Goal: Information Seeking & Learning: Check status

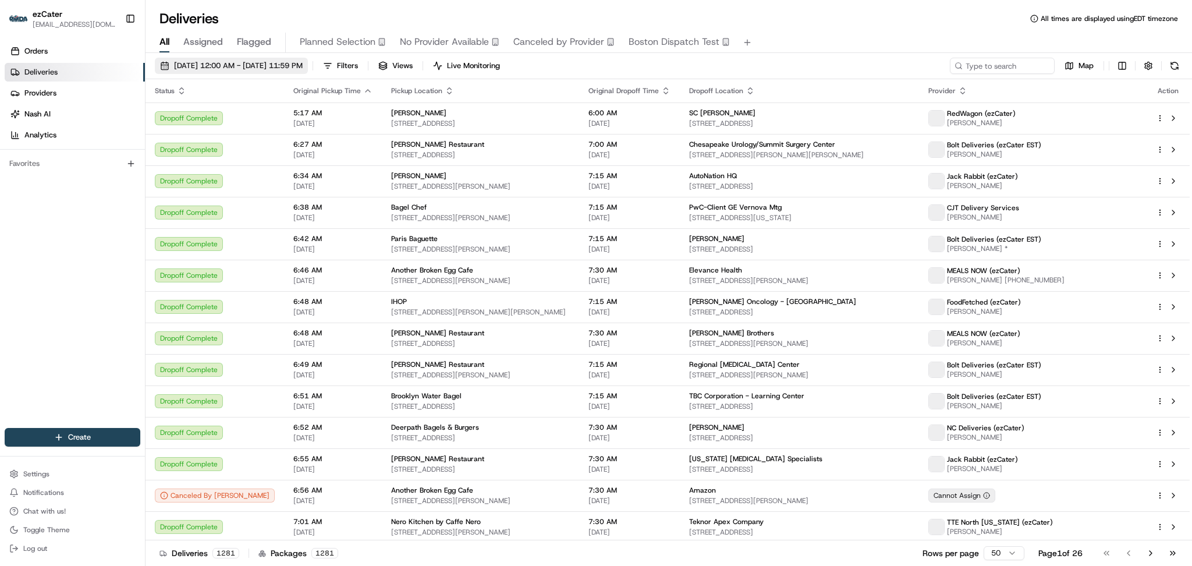
click at [230, 68] on span "[DATE] 12:00 AM - [DATE] 11:59 PM" at bounding box center [238, 66] width 129 height 10
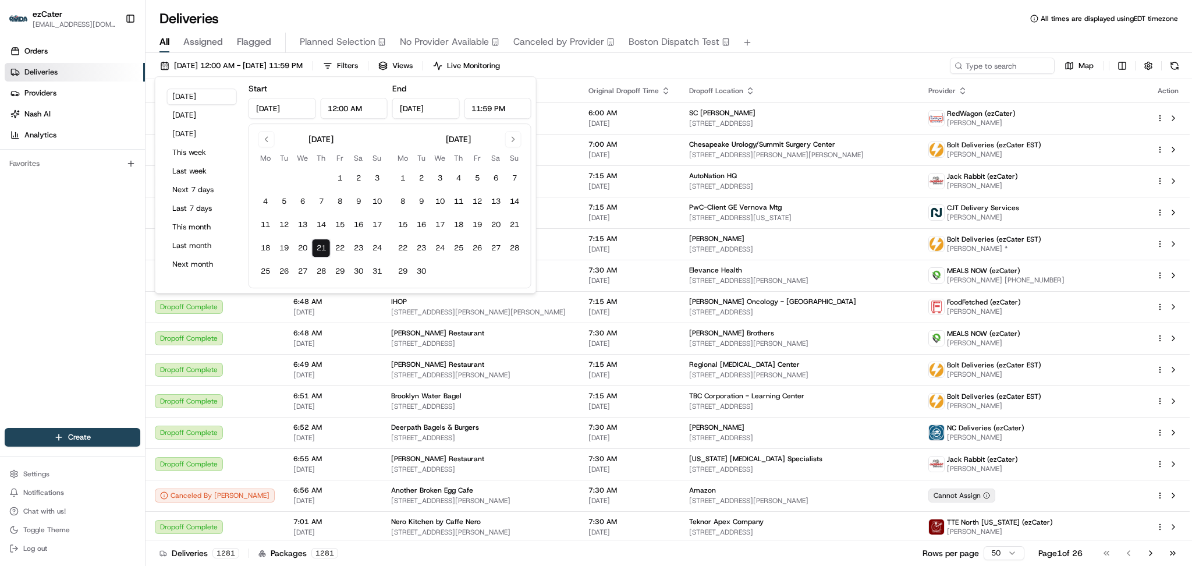
click at [337, 109] on input "12:00 AM" at bounding box center [354, 108] width 68 height 21
type input "10:30 AM"
click at [479, 107] on input "11:59 PM" at bounding box center [498, 108] width 68 height 21
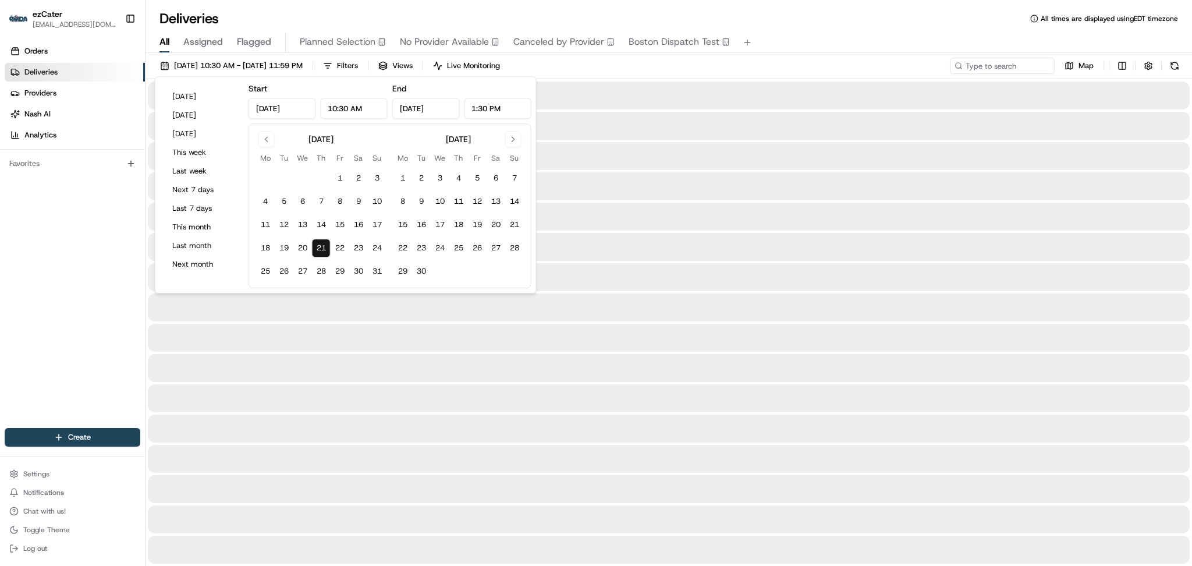
type input "1:30 PM"
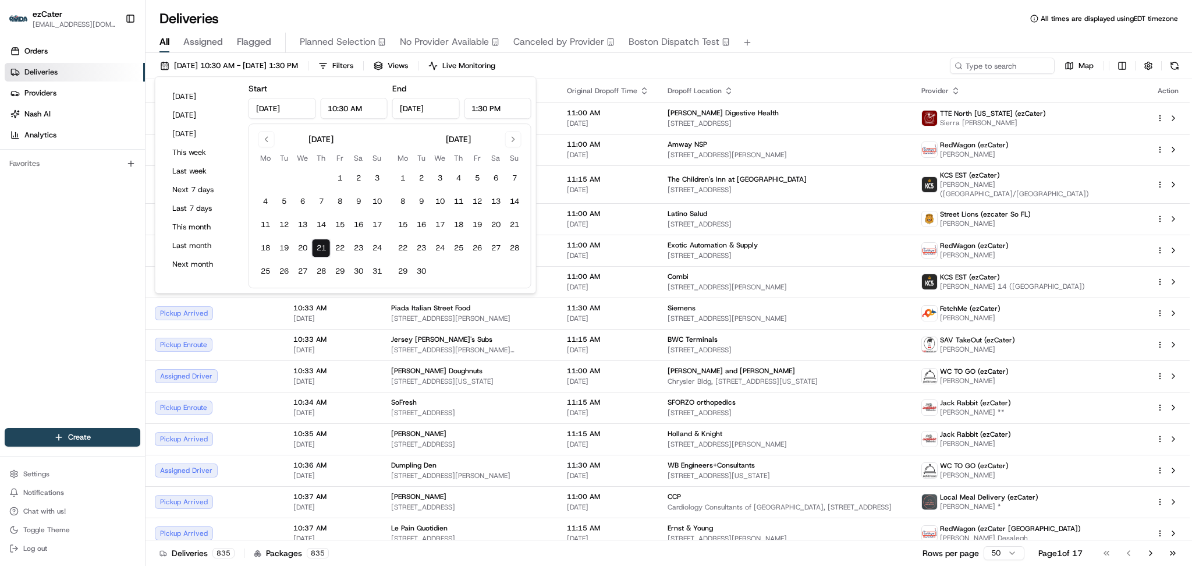
click at [622, 66] on div "08/21/2025 10:30 AM - 08/21/2025 1:30 PM Filters Views Live Monitoring Map" at bounding box center [669, 69] width 1047 height 22
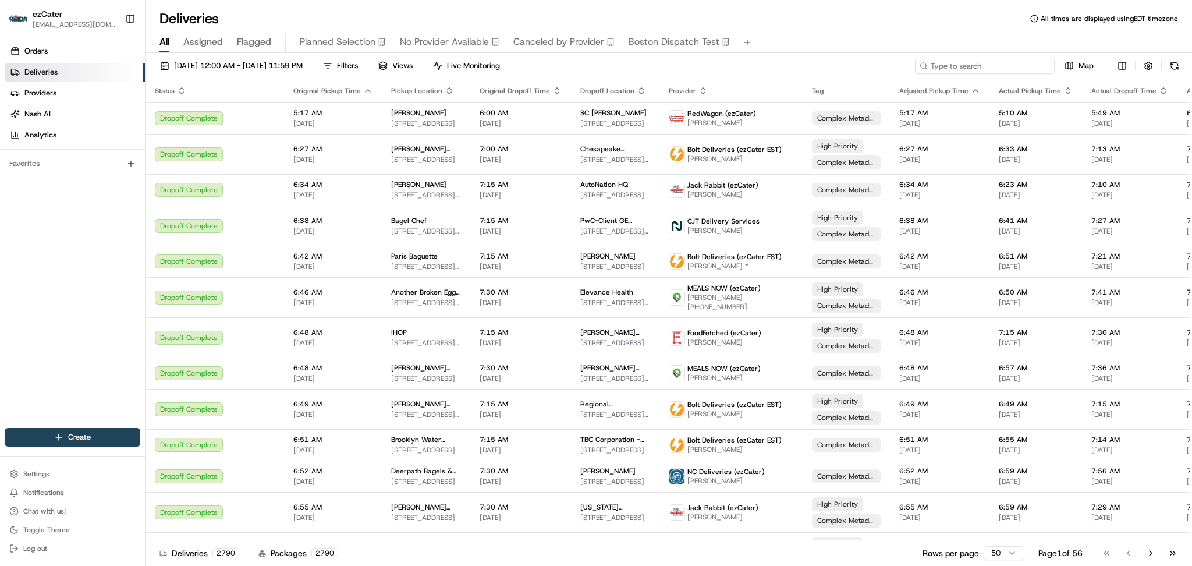
click at [1018, 58] on input at bounding box center [985, 66] width 140 height 16
paste input "REL-9WTC6R"
type input "REL-9WTC6R"
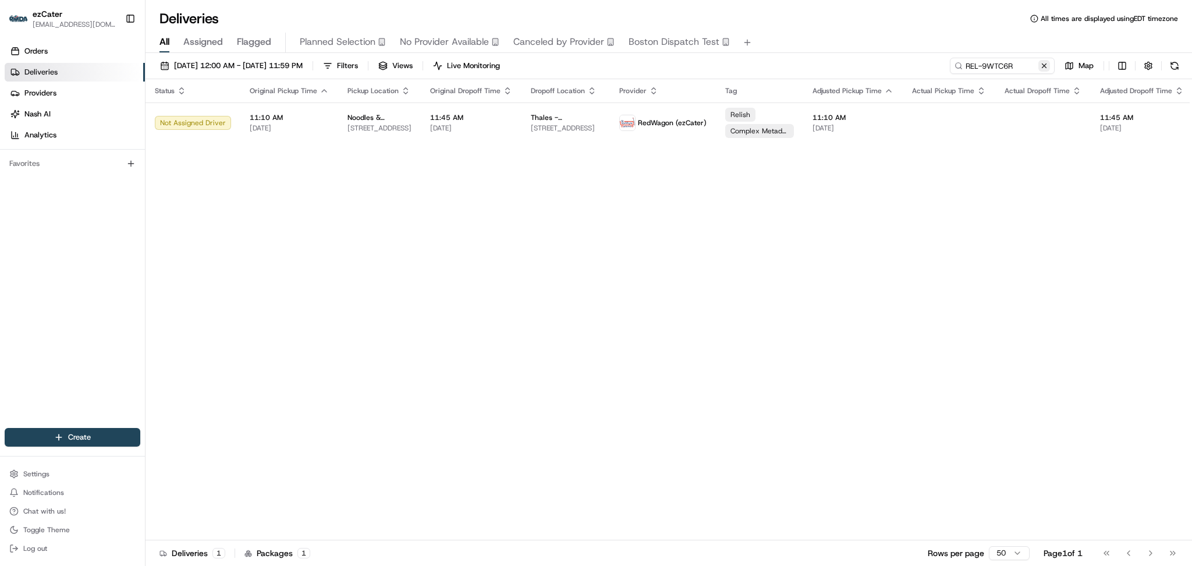
click at [1045, 65] on button at bounding box center [1045, 66] width 12 height 12
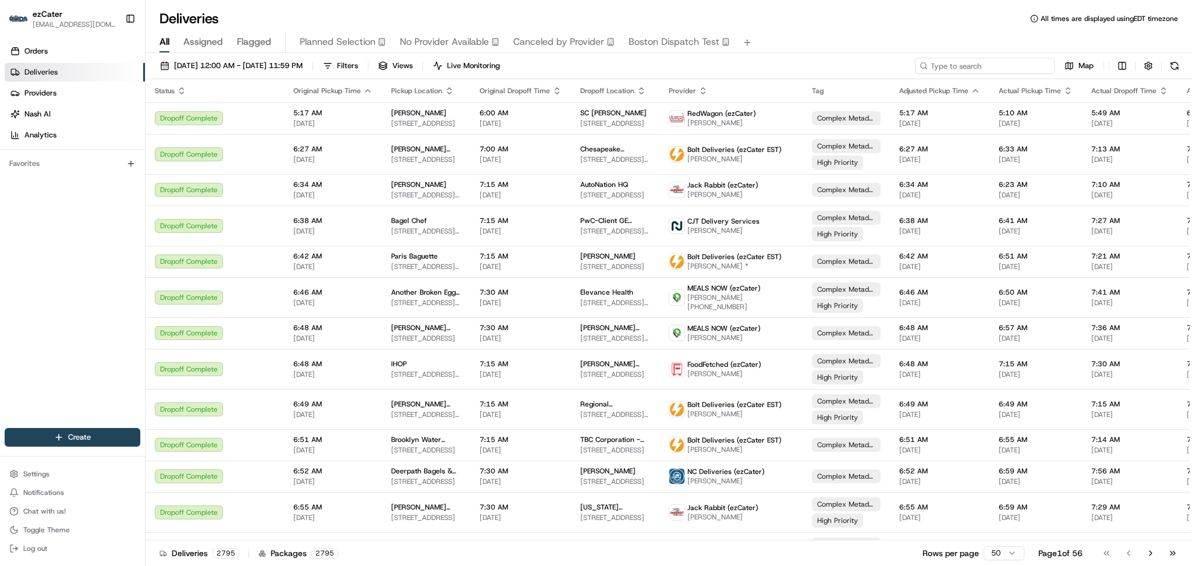
click at [1002, 58] on input at bounding box center [985, 66] width 140 height 16
paste input "CXR40W"
type input "CXR40W"
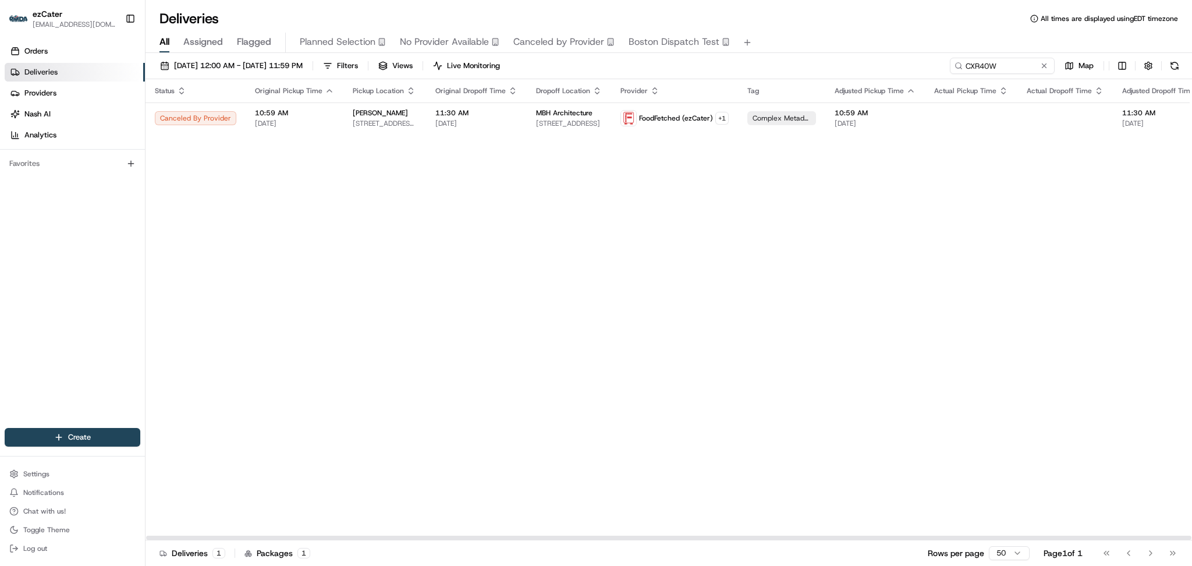
click at [1070, 231] on div "Status Original Pickup Time Pickup Location Original Dropoff Time Dropoff Locat…" at bounding box center [769, 309] width 1247 height 461
click at [1045, 69] on button at bounding box center [1045, 66] width 12 height 12
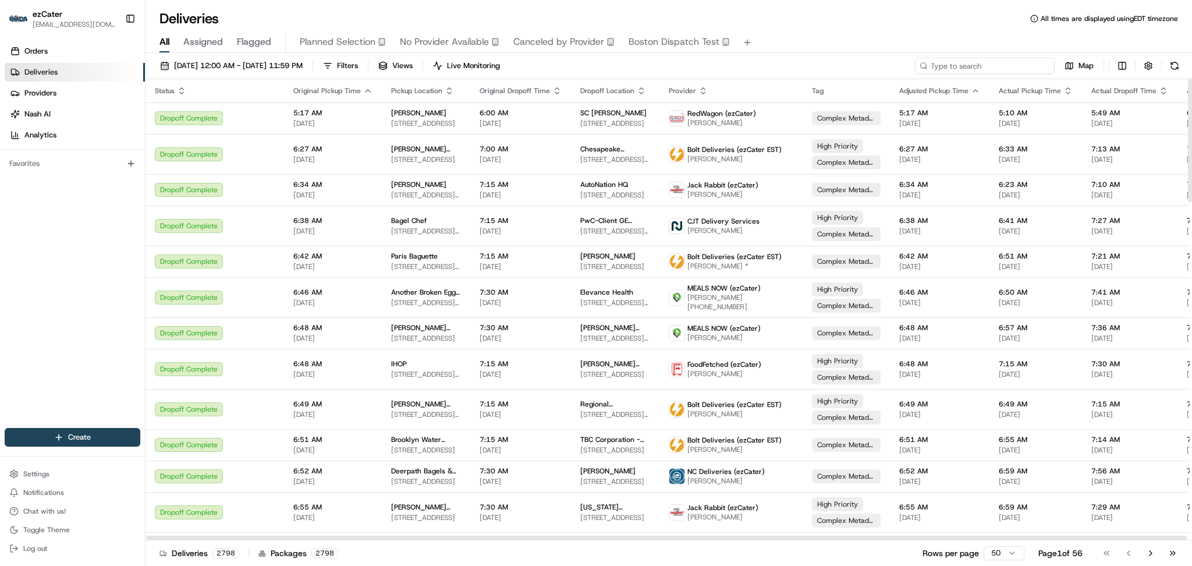
click at [1013, 67] on input at bounding box center [985, 66] width 140 height 16
paste input "3EH-K43"
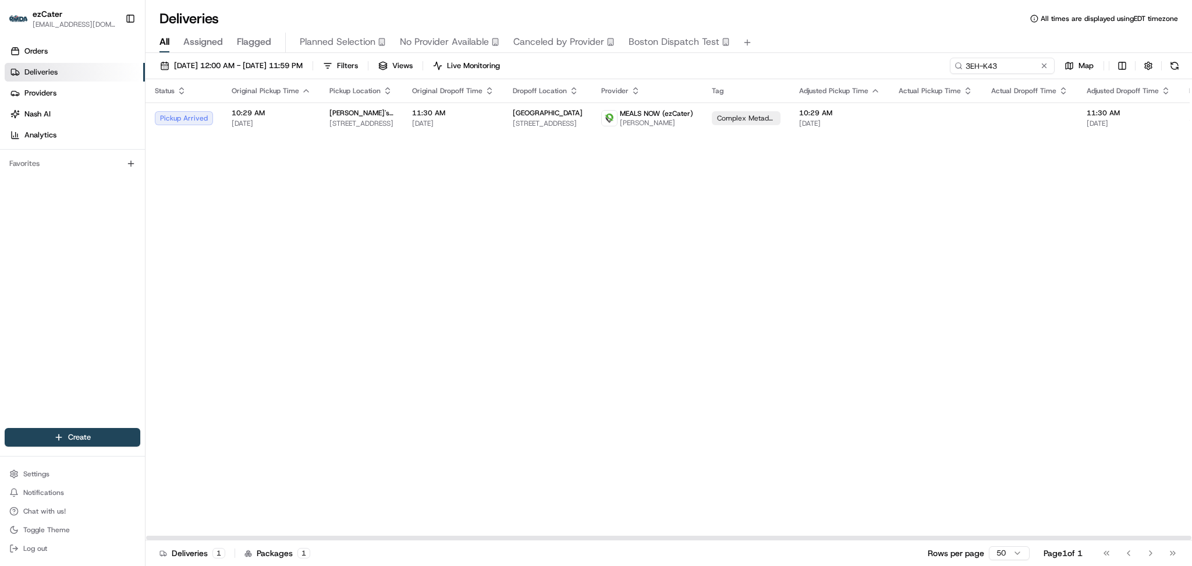
click at [1119, 233] on div "Status Original Pickup Time Pickup Location Original Dropoff Time Dropoff Locat…" at bounding box center [751, 309] width 1211 height 461
click at [907, 121] on td at bounding box center [936, 117] width 93 height 31
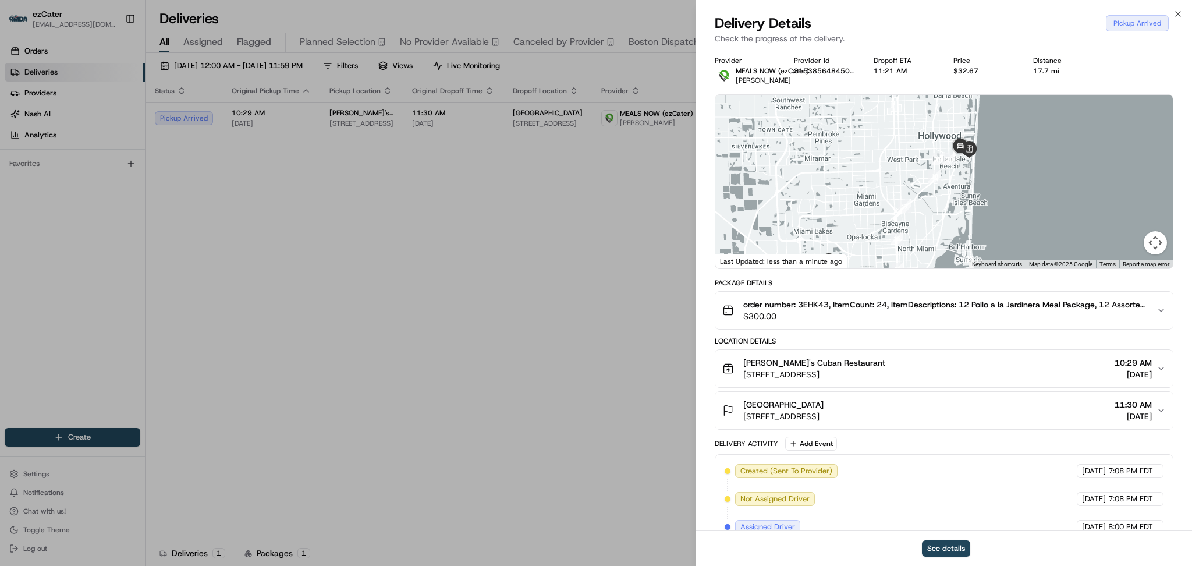
drag, startPoint x: 1071, startPoint y: 141, endPoint x: 1010, endPoint y: 185, distance: 75.6
click at [1011, 185] on div at bounding box center [945, 182] width 458 height 174
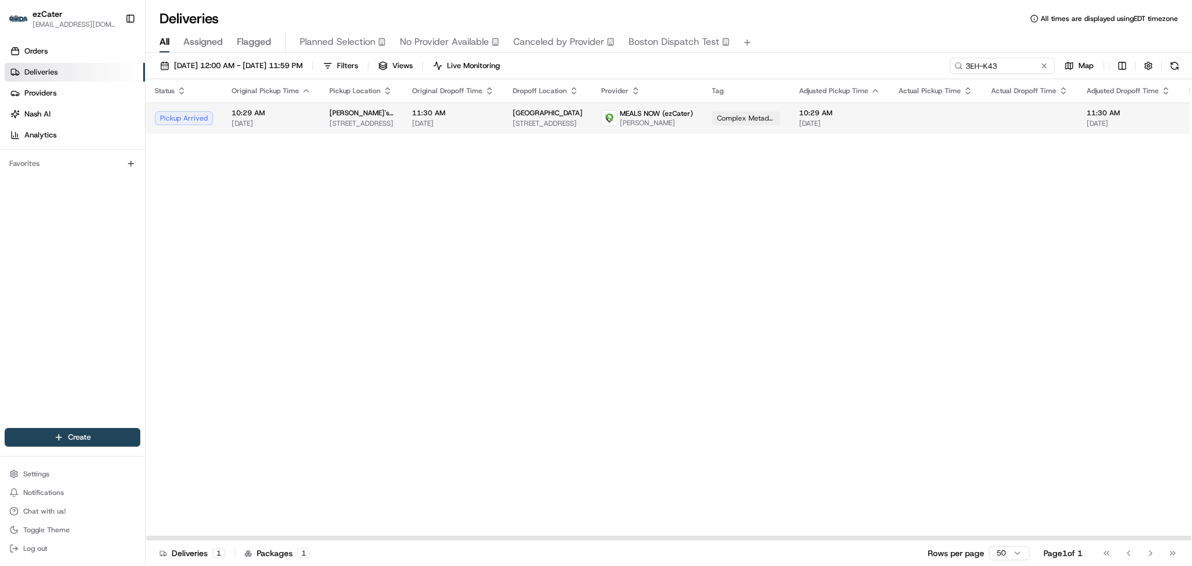
click at [1078, 121] on td "11:30 AM 08/21/2025" at bounding box center [1129, 117] width 102 height 31
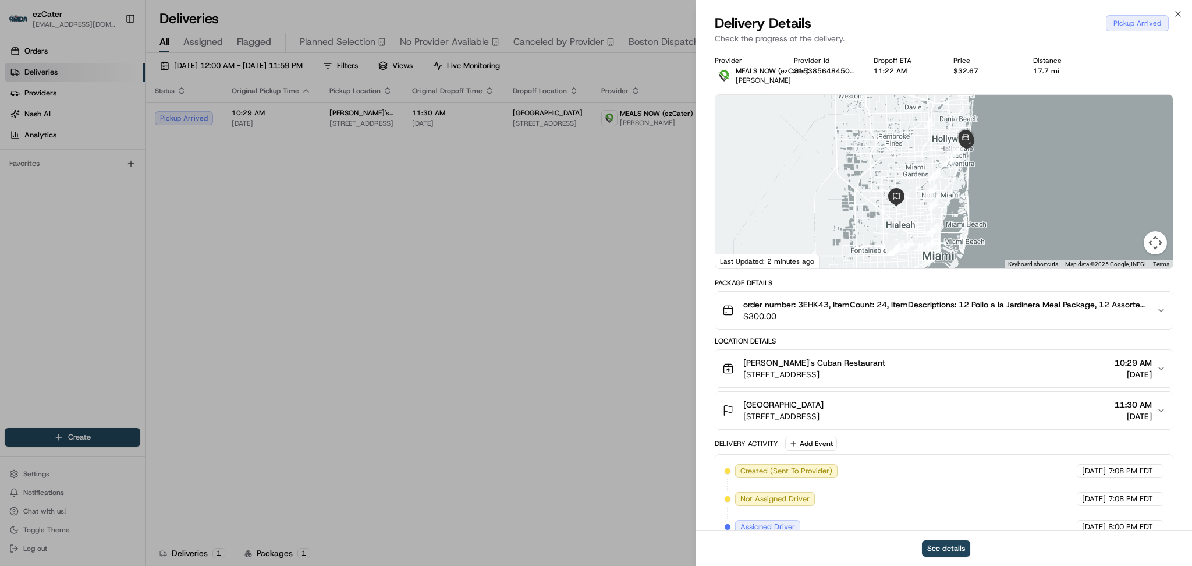
drag, startPoint x: 1024, startPoint y: 178, endPoint x: 980, endPoint y: 217, distance: 58.1
click at [980, 217] on div at bounding box center [945, 182] width 458 height 174
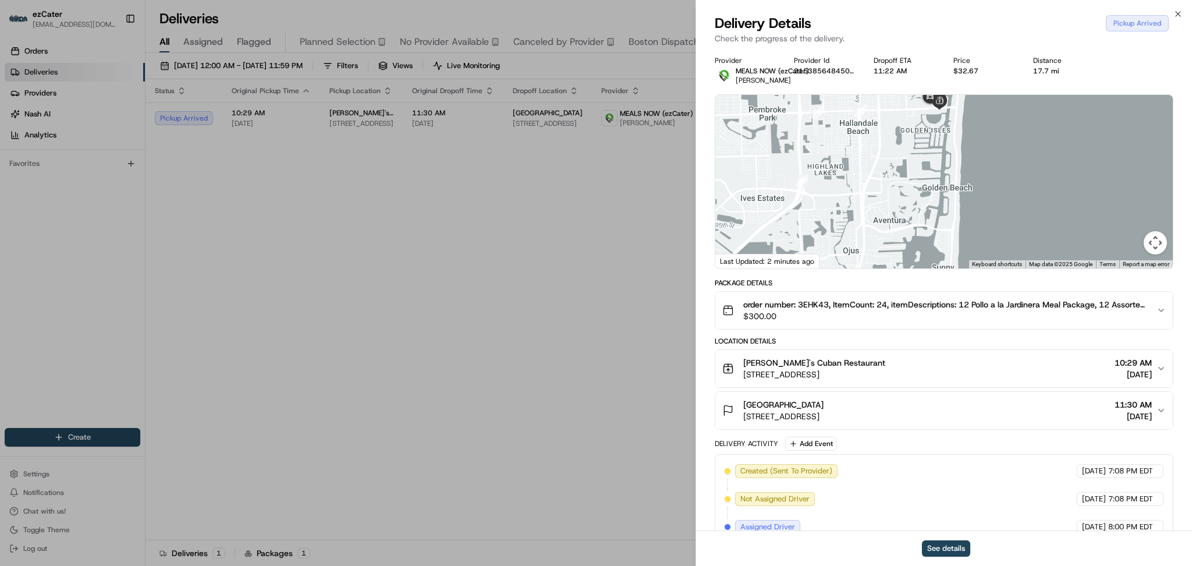
drag, startPoint x: 975, startPoint y: 138, endPoint x: 841, endPoint y: 242, distance: 169.2
click at [841, 243] on div at bounding box center [945, 182] width 458 height 174
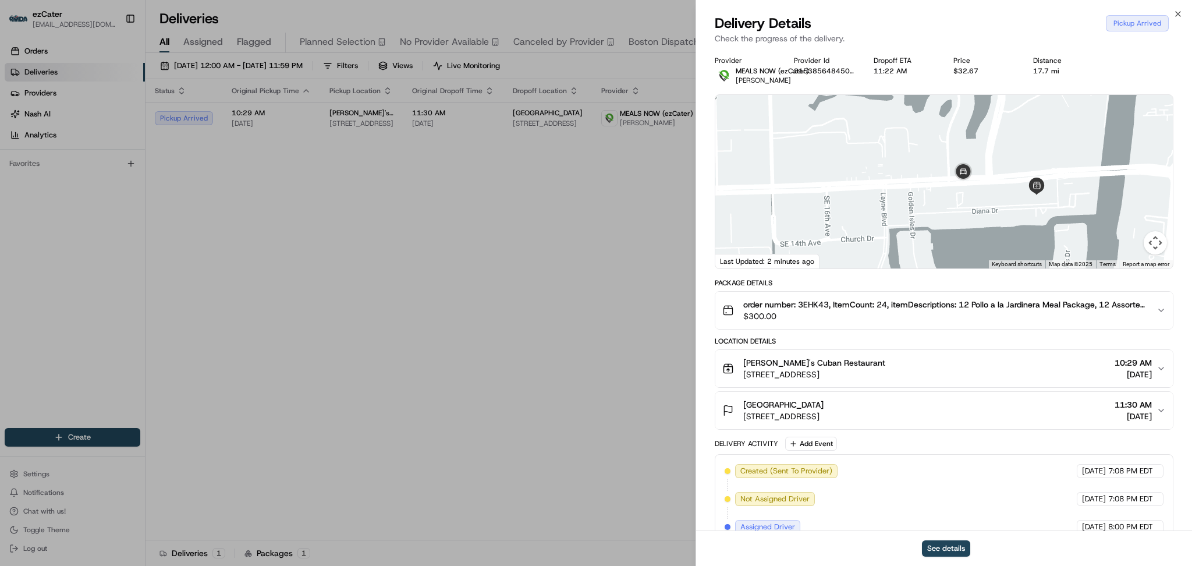
drag, startPoint x: 777, startPoint y: 208, endPoint x: 1191, endPoint y: 203, distance: 414.6
click at [1191, 203] on div "Provider MEALS NOW (ezCater) Juan Llosas Provider Id 3153856484507652 Dropoff E…" at bounding box center [944, 342] width 496 height 586
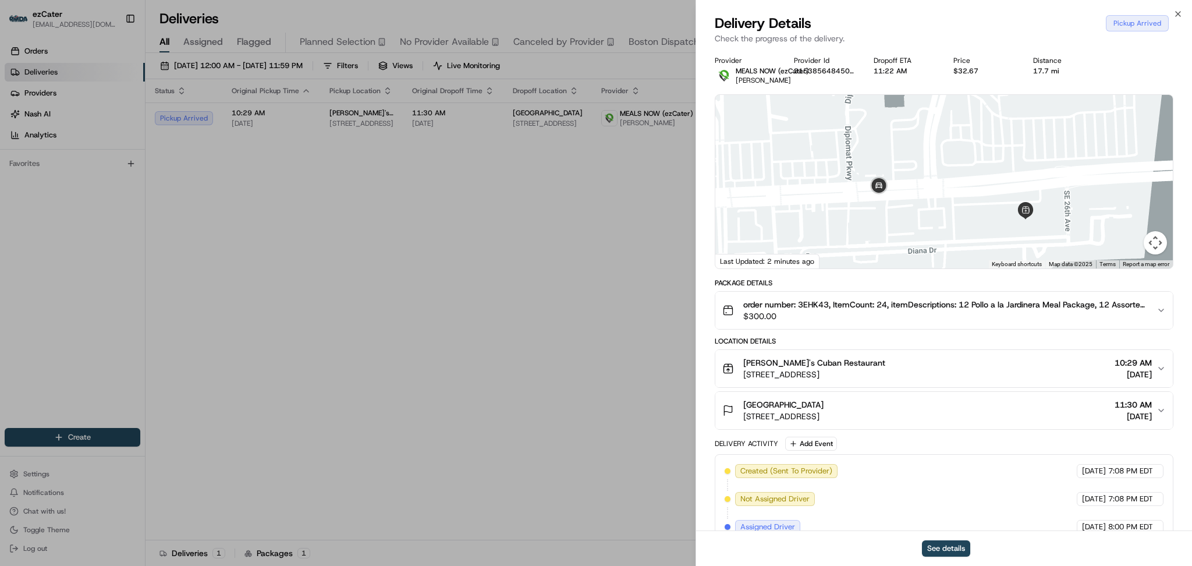
drag, startPoint x: 1116, startPoint y: 196, endPoint x: 1128, endPoint y: 231, distance: 37.2
click at [1128, 231] on div at bounding box center [945, 182] width 458 height 174
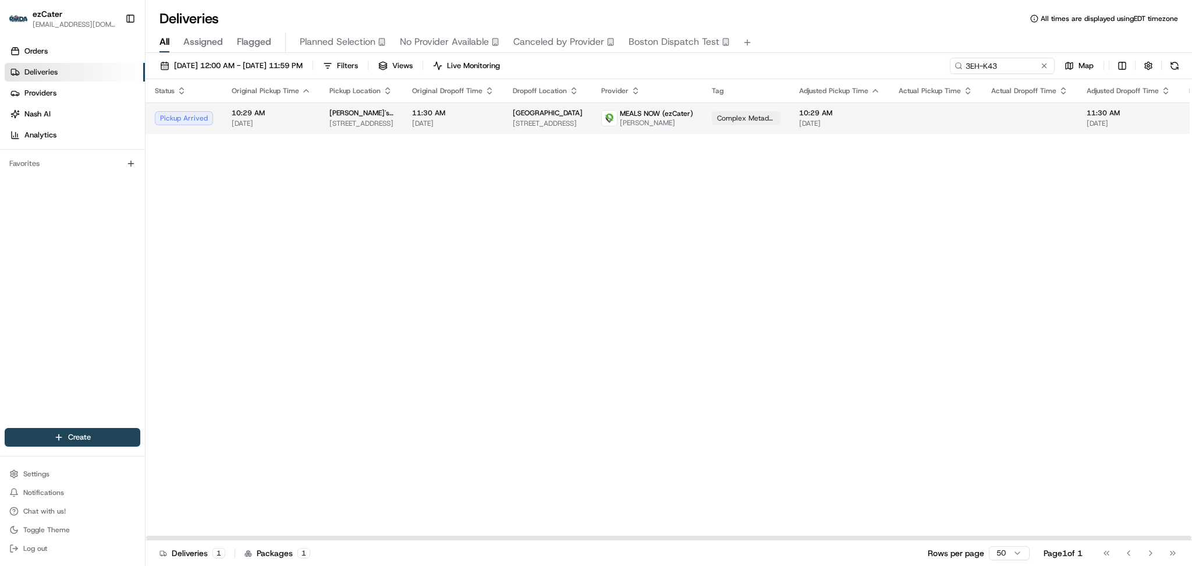
click at [1087, 115] on span "11:30 AM" at bounding box center [1129, 112] width 84 height 9
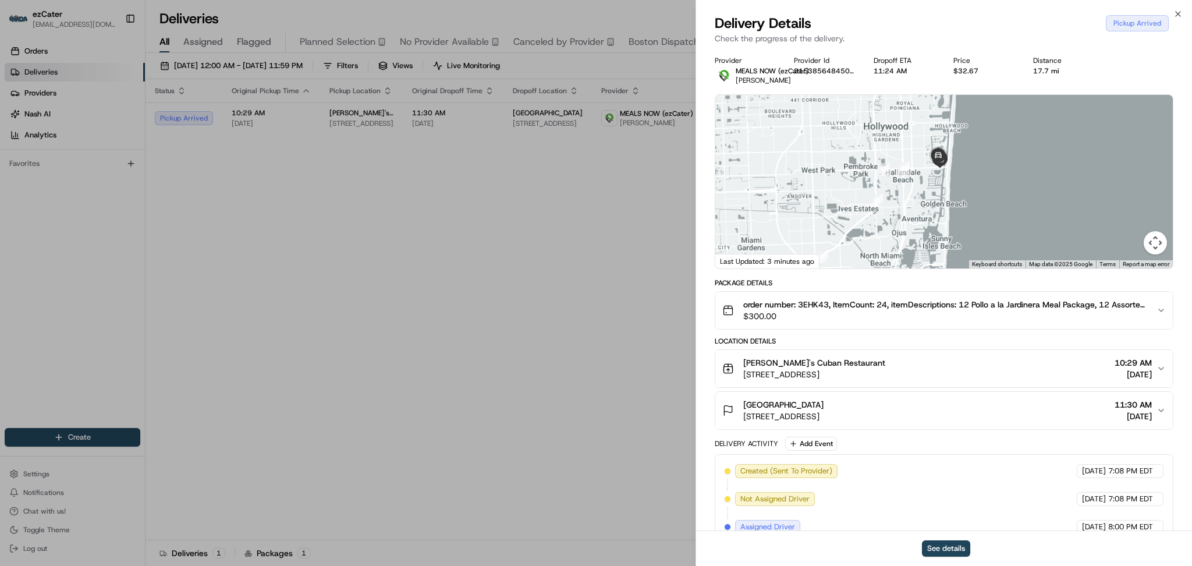
drag, startPoint x: 1003, startPoint y: 144, endPoint x: 1016, endPoint y: 233, distance: 90.7
click at [1016, 233] on div at bounding box center [945, 182] width 458 height 174
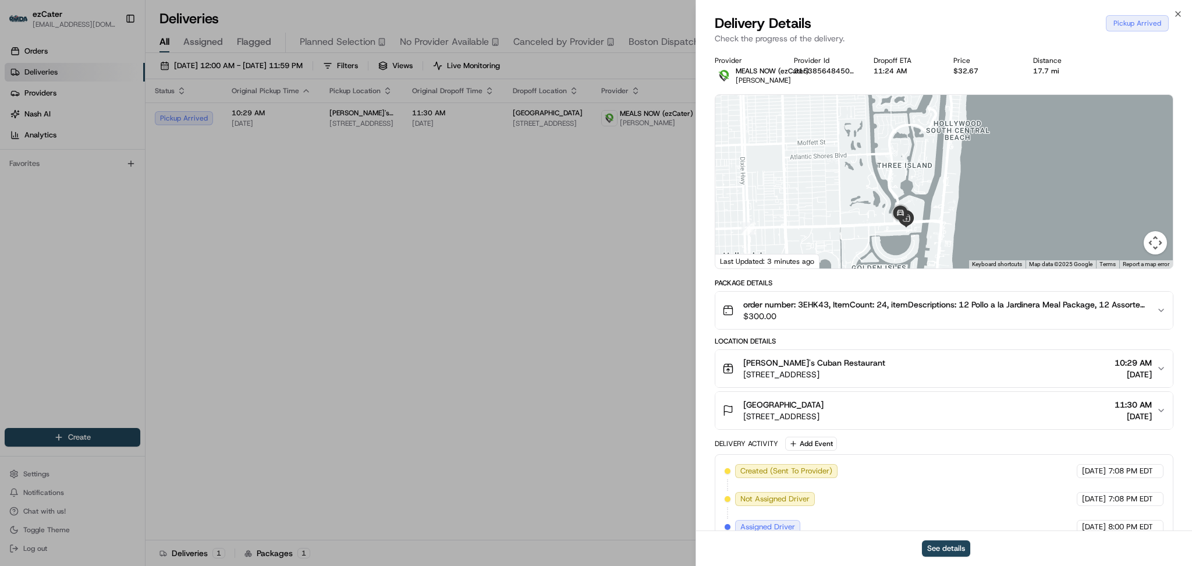
drag, startPoint x: 922, startPoint y: 238, endPoint x: 921, endPoint y: 137, distance: 100.7
click at [921, 120] on div at bounding box center [945, 182] width 458 height 174
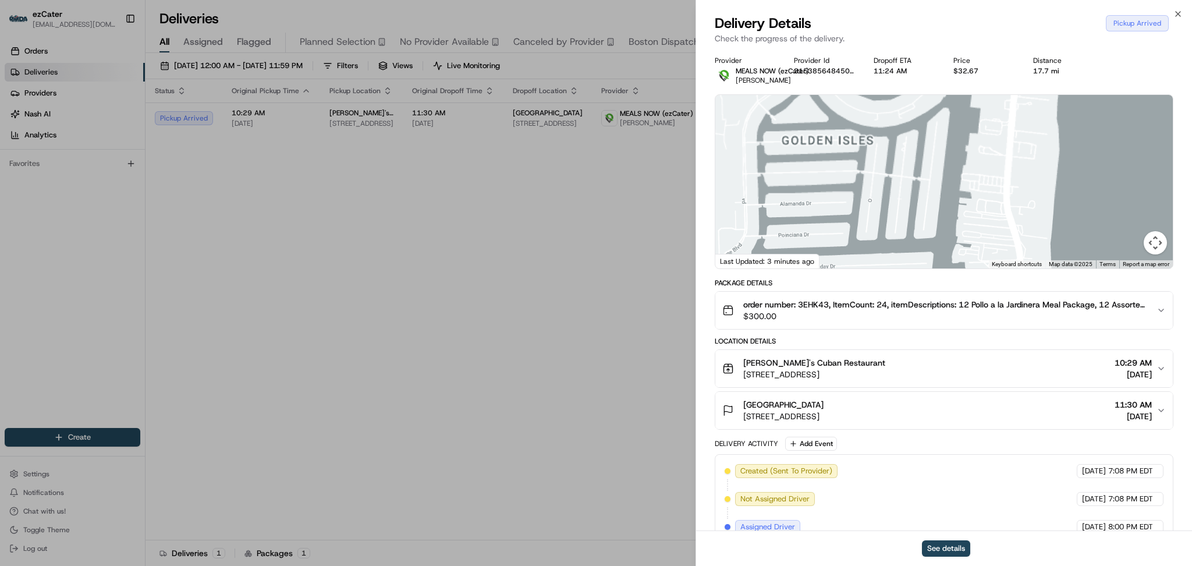
drag, startPoint x: 966, startPoint y: 260, endPoint x: 972, endPoint y: 269, distance: 10.5
click at [973, 274] on div "Provider MEALS NOW (ezCater) Juan Llosas Provider Id 3153856484507652 Dropoff E…" at bounding box center [944, 342] width 459 height 572
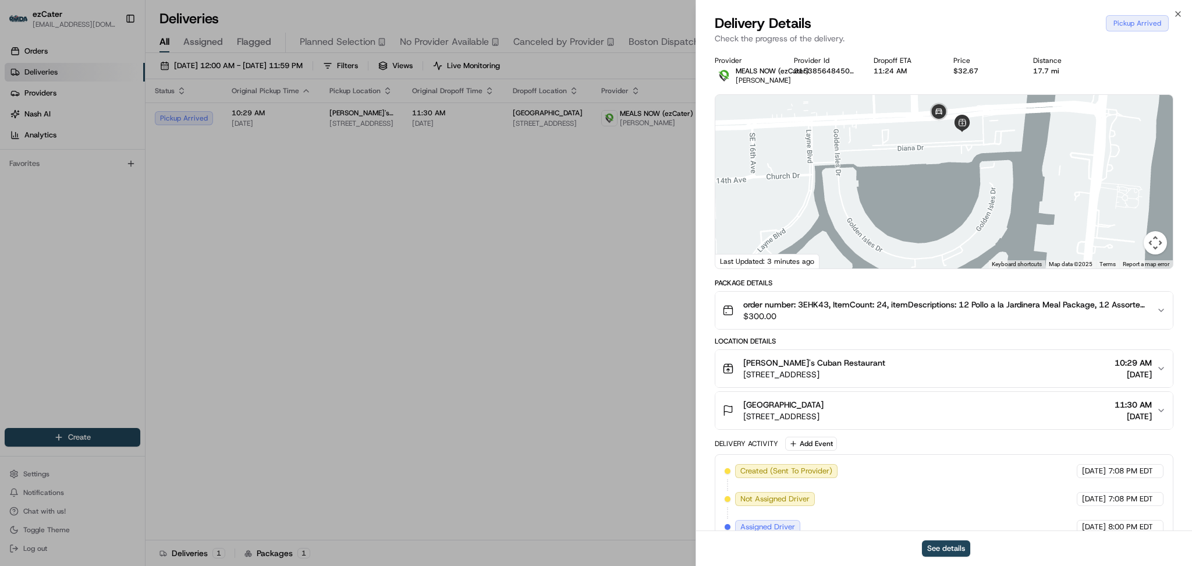
drag, startPoint x: 955, startPoint y: 214, endPoint x: 982, endPoint y: 254, distance: 48.3
click at [982, 295] on div "Provider MEALS NOW (ezCater) Juan Llosas Provider Id 3153856484507652 Dropoff E…" at bounding box center [944, 342] width 459 height 572
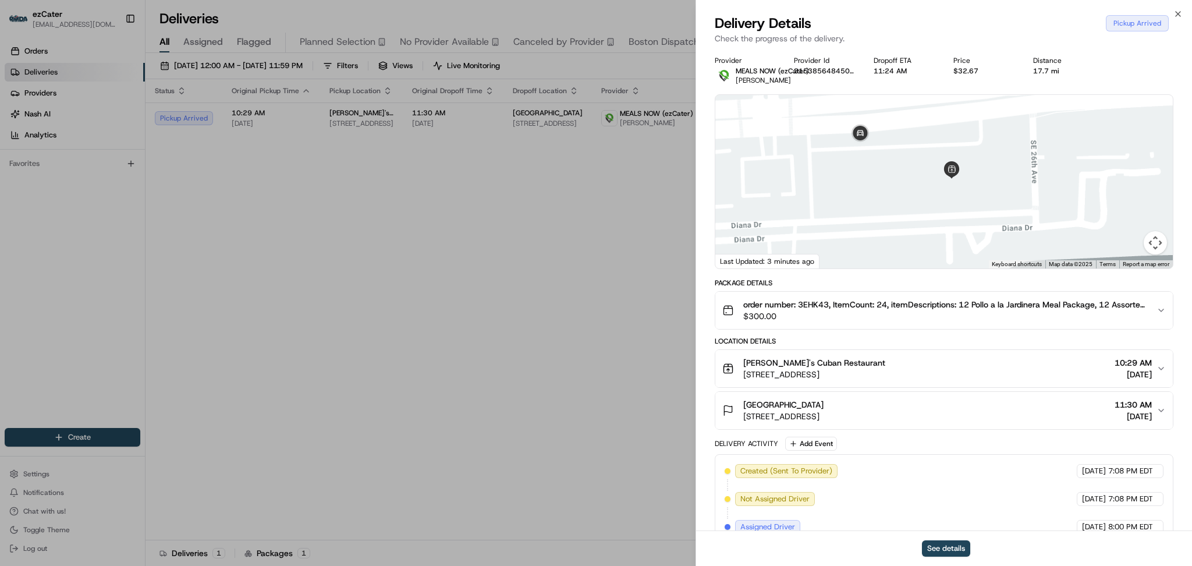
drag, startPoint x: 975, startPoint y: 119, endPoint x: 975, endPoint y: 215, distance: 95.5
click at [975, 215] on div at bounding box center [945, 182] width 458 height 174
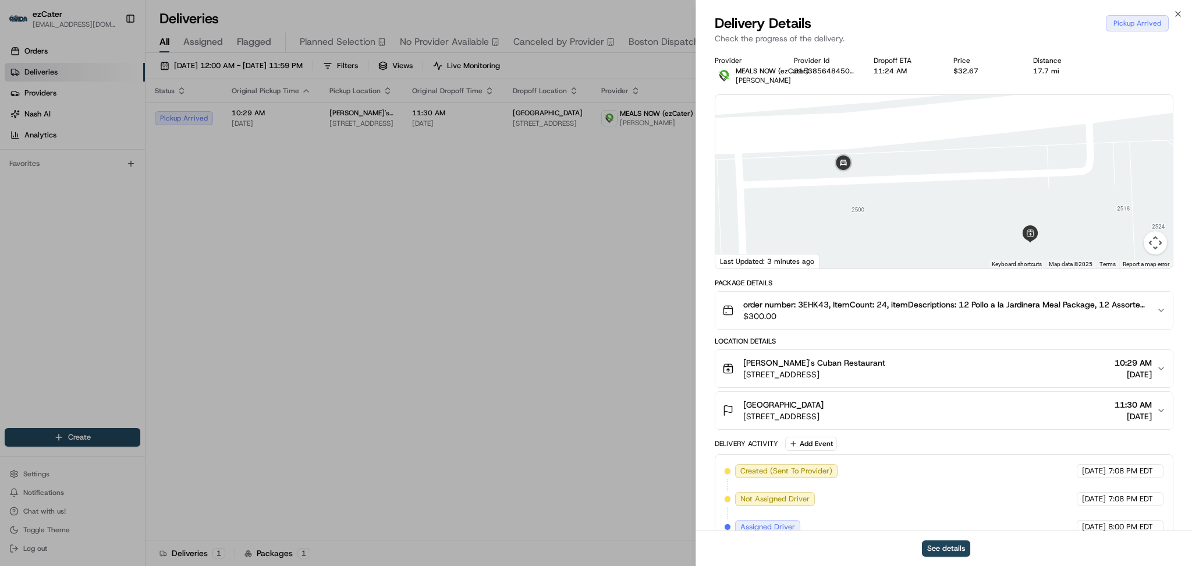
drag, startPoint x: 1004, startPoint y: 180, endPoint x: 1074, endPoint y: 217, distance: 78.6
click at [1074, 217] on div at bounding box center [945, 182] width 458 height 174
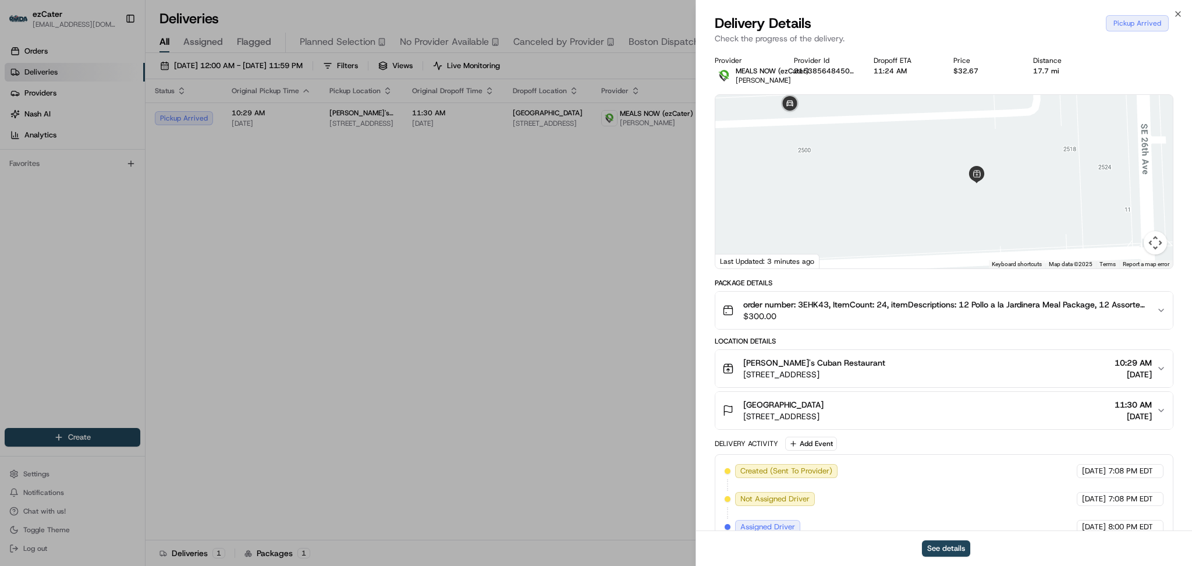
drag, startPoint x: 1081, startPoint y: 211, endPoint x: 1026, endPoint y: 150, distance: 81.6
click at [1026, 150] on div at bounding box center [945, 182] width 458 height 174
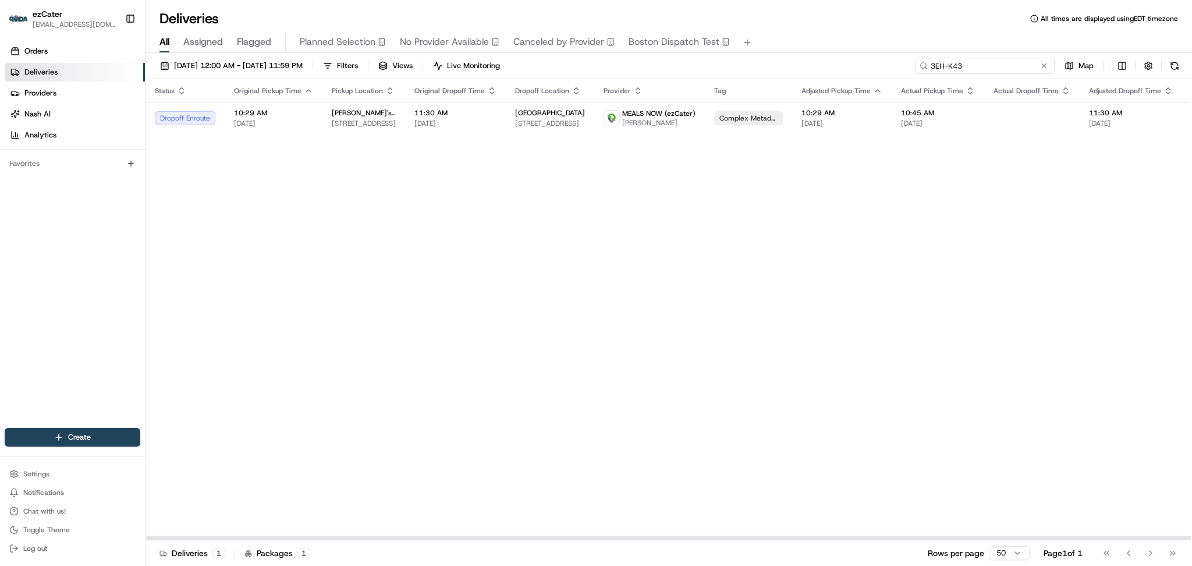
drag, startPoint x: 1036, startPoint y: 63, endPoint x: 803, endPoint y: 60, distance: 233.5
click at [808, 61] on div "08/21/2025 12:00 AM - 08/28/2025 11:59 PM Filters Views Live Monitoring 3EH-K43…" at bounding box center [669, 69] width 1047 height 22
paste input "CJ508K"
type input "CJ508K"
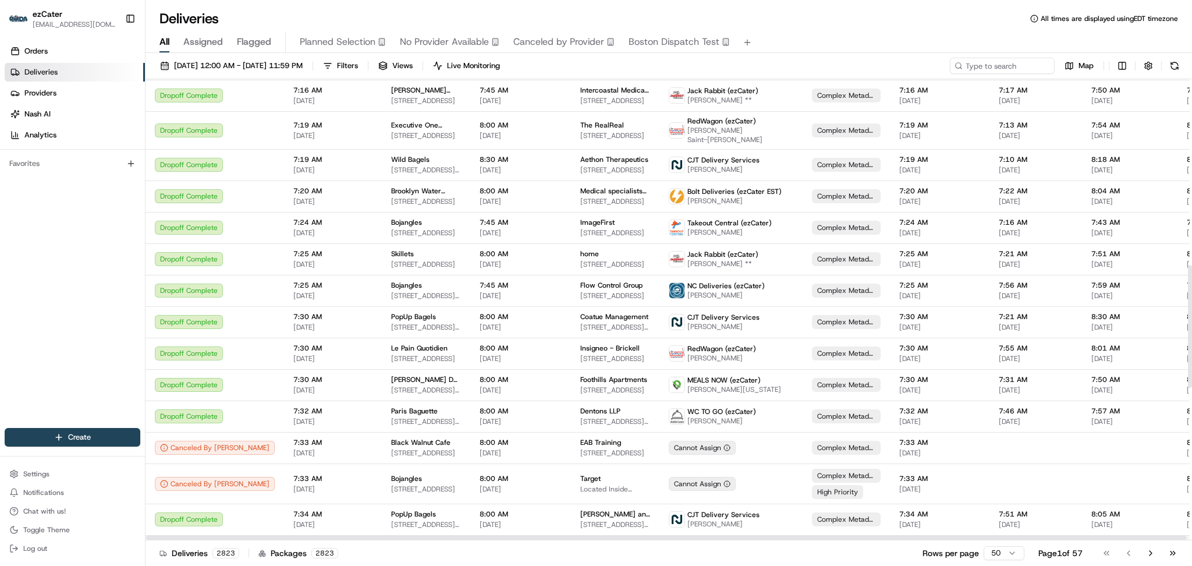
scroll to position [1009, 0]
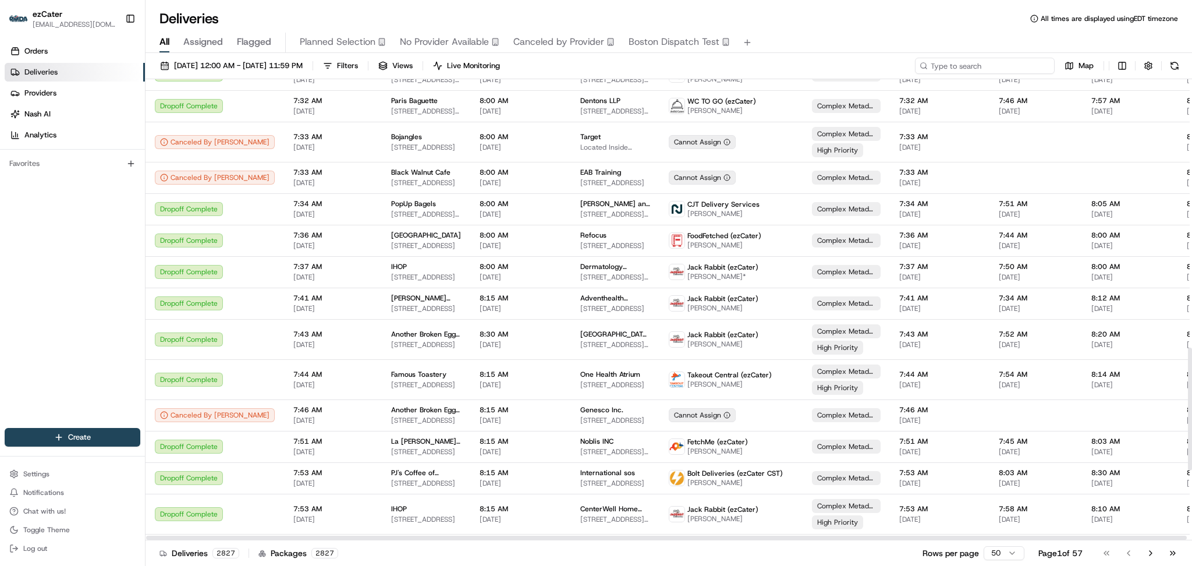
click at [964, 63] on input at bounding box center [985, 66] width 140 height 16
paste input "G39HZV"
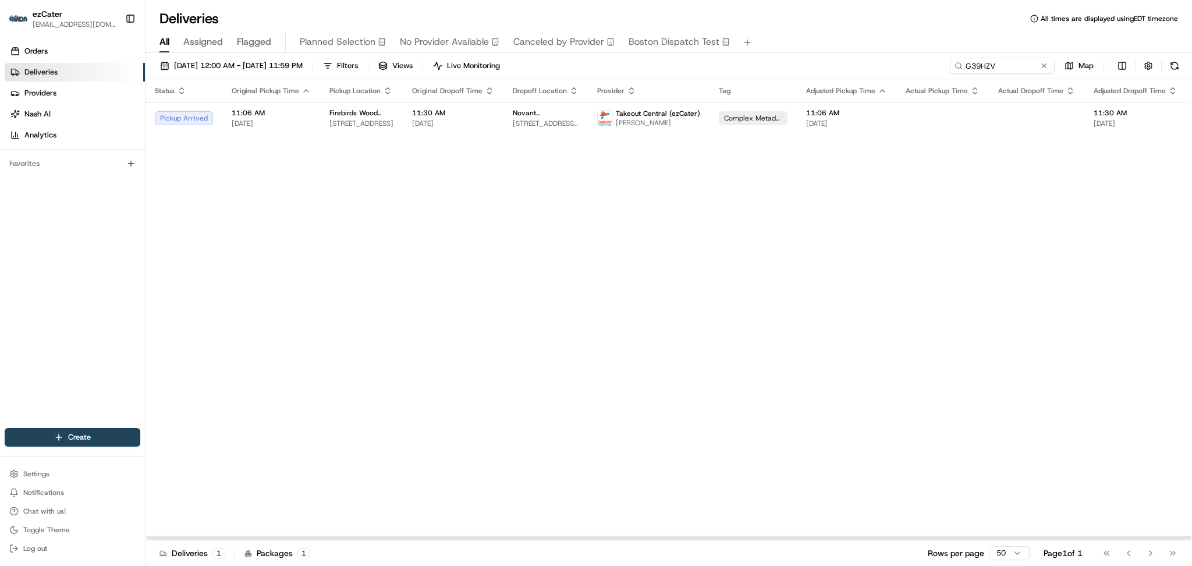
click at [385, 416] on div "Status Original Pickup Time Pickup Location Original Dropoff Time Dropoff Locat…" at bounding box center [755, 309] width 1218 height 461
click at [818, 444] on div "Status Original Pickup Time Pickup Location Original Dropoff Time Dropoff Locat…" at bounding box center [756, 309] width 1220 height 461
click at [1050, 255] on div "Status Original Pickup Time Pickup Location Original Dropoff Time Dropoff Locat…" at bounding box center [756, 309] width 1220 height 461
click at [341, 204] on div "Status Original Pickup Time Pickup Location Original Dropoff Time Dropoff Locat…" at bounding box center [756, 309] width 1220 height 461
drag, startPoint x: 1006, startPoint y: 63, endPoint x: 753, endPoint y: 60, distance: 253.3
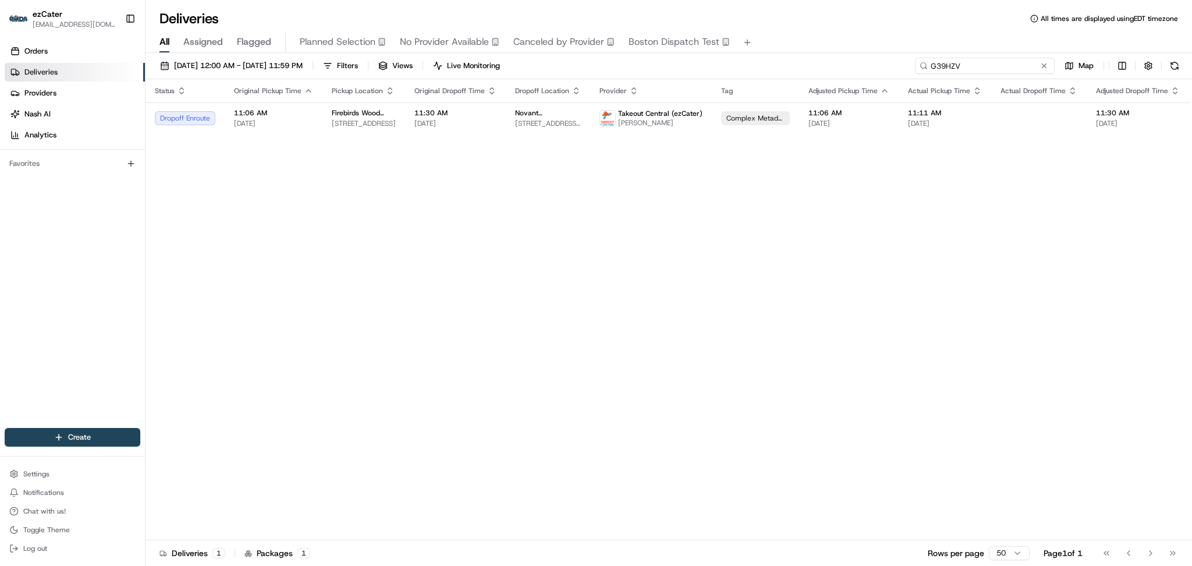
click at [756, 60] on div "08/21/2025 12:00 AM - 08/28/2025 11:59 PM Filters Views Live Monitoring G39HZV …" at bounding box center [669, 69] width 1047 height 22
paste input "REL-XCCC42"
type input "REL-XCCC42"
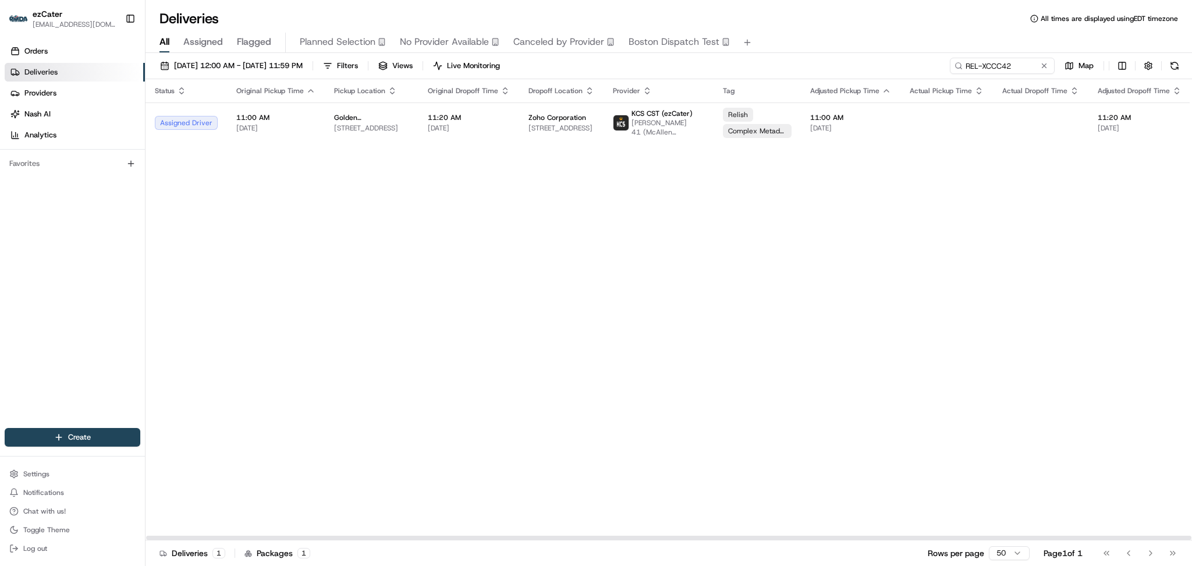
click at [434, 263] on div "Status Original Pickup Time Pickup Location Original Dropoff Time Dropoff Locat…" at bounding box center [757, 309] width 1222 height 461
click at [215, 63] on span "[DATE] 12:00 AM - [DATE] 11:59 PM" at bounding box center [238, 66] width 129 height 10
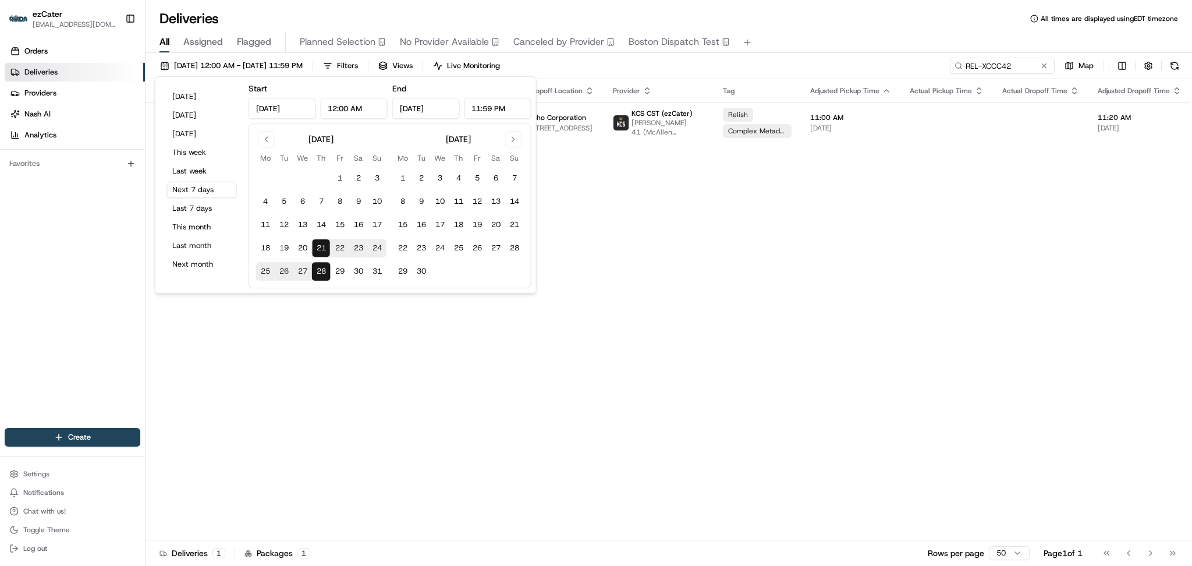
drag, startPoint x: 347, startPoint y: 105, endPoint x: 313, endPoint y: 105, distance: 33.8
click at [313, 105] on div "Aug 21, 2025 12:00 AM" at bounding box center [318, 108] width 139 height 21
click at [206, 98] on button "Today" at bounding box center [202, 97] width 70 height 16
type input "Aug 21, 2025"
type input "10:30 AM"
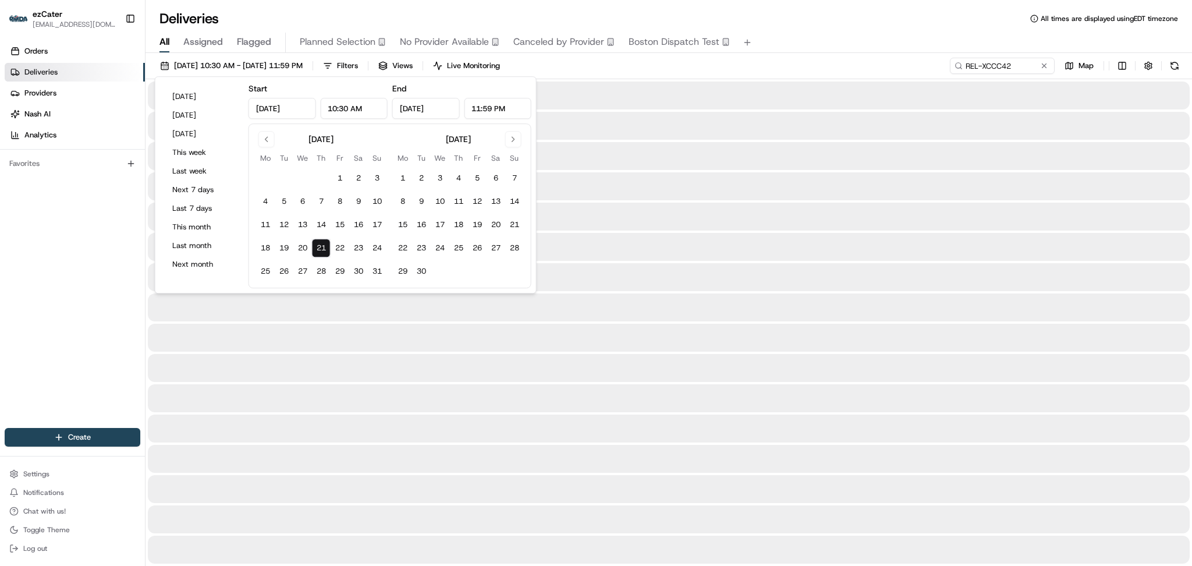
click at [490, 108] on input "11:59 PM" at bounding box center [498, 108] width 68 height 21
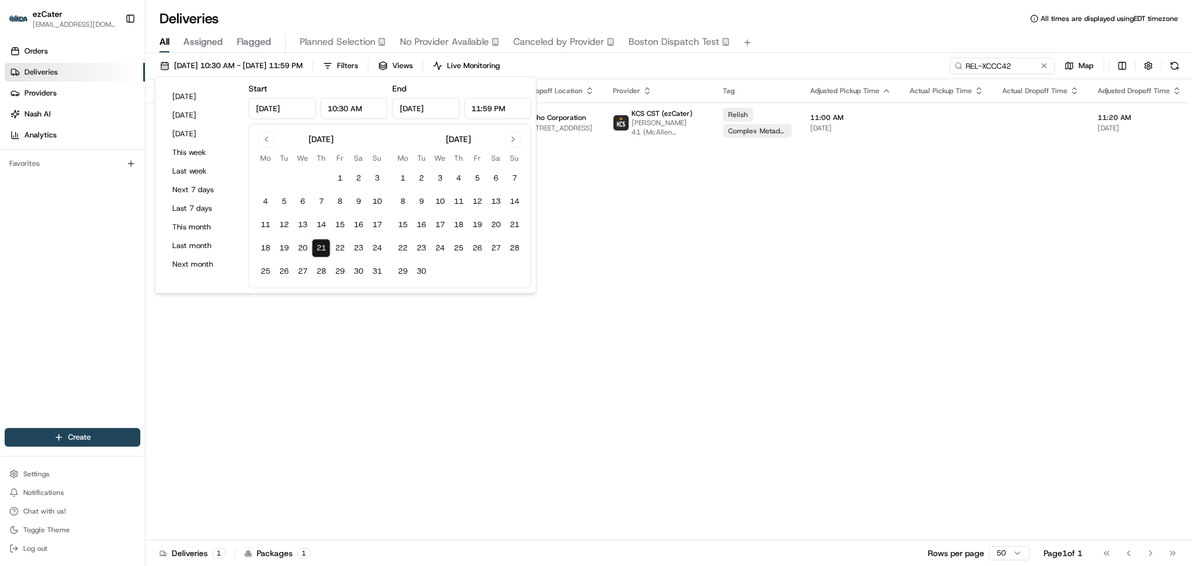
drag, startPoint x: 492, startPoint y: 107, endPoint x: 477, endPoint y: 108, distance: 14.6
click at [477, 108] on input "11:59 PM" at bounding box center [498, 108] width 68 height 21
type input "1:30 PM"
click at [1040, 67] on button at bounding box center [1045, 66] width 12 height 12
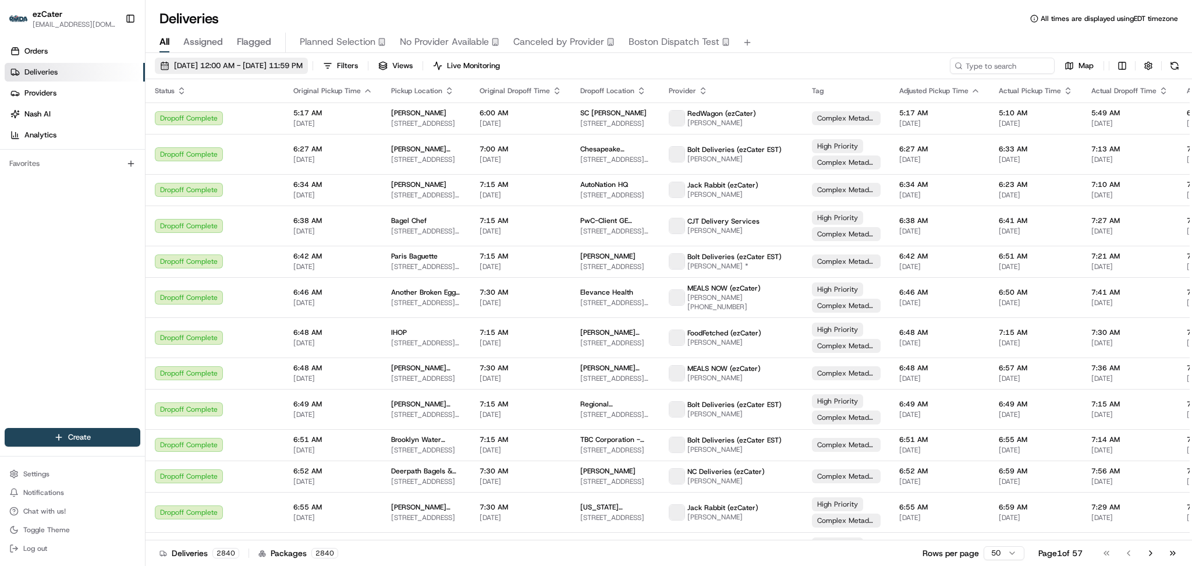
click at [231, 64] on span "[DATE] 12:00 AM - [DATE] 11:59 PM" at bounding box center [238, 66] width 129 height 10
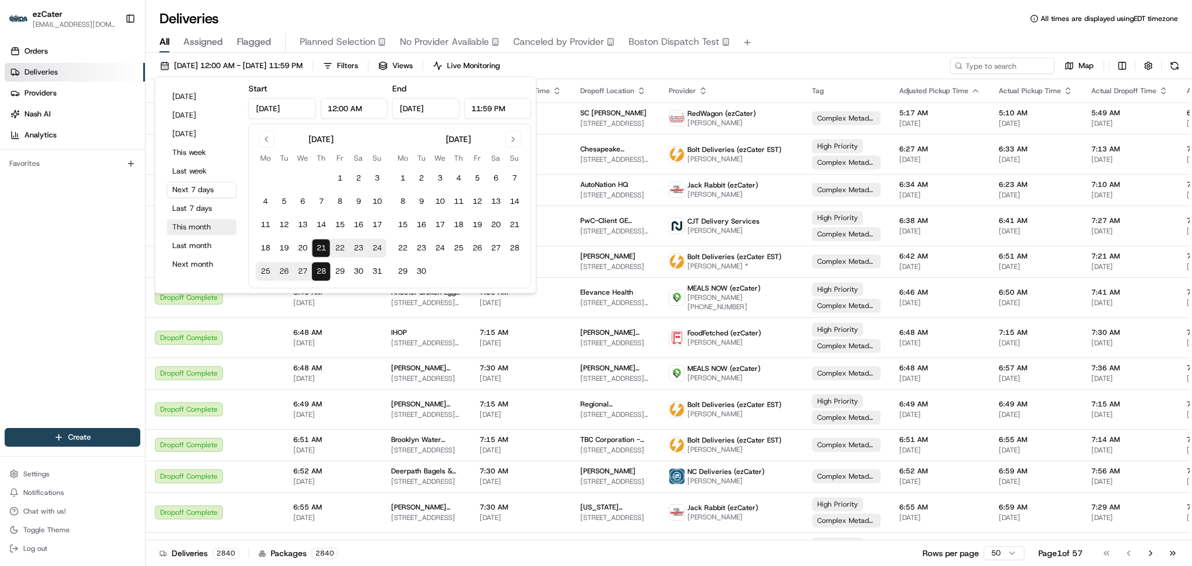
click at [188, 228] on button "This month" at bounding box center [202, 227] width 70 height 16
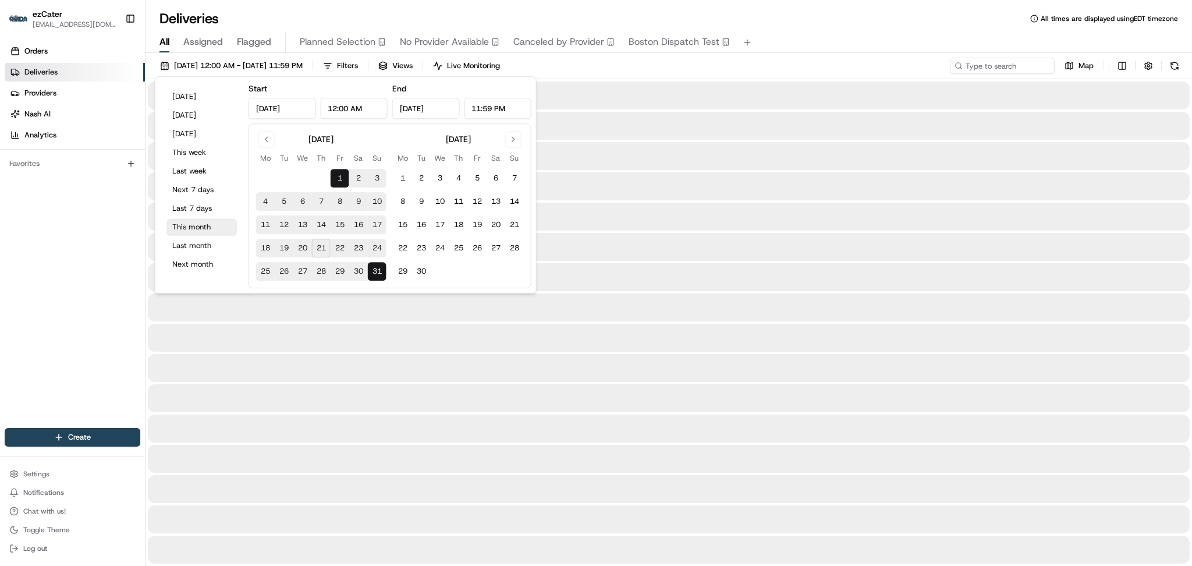
type input "Aug 1, 2025"
type input "Aug 31, 2025"
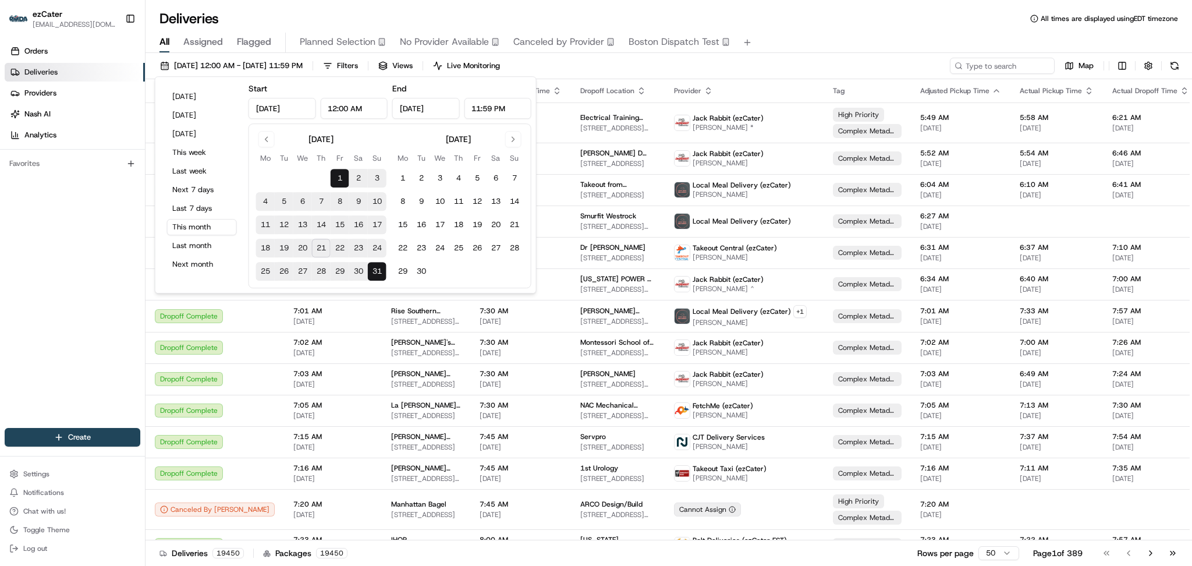
click at [573, 19] on div "Deliveries All times are displayed using EDT timezone" at bounding box center [669, 18] width 1047 height 19
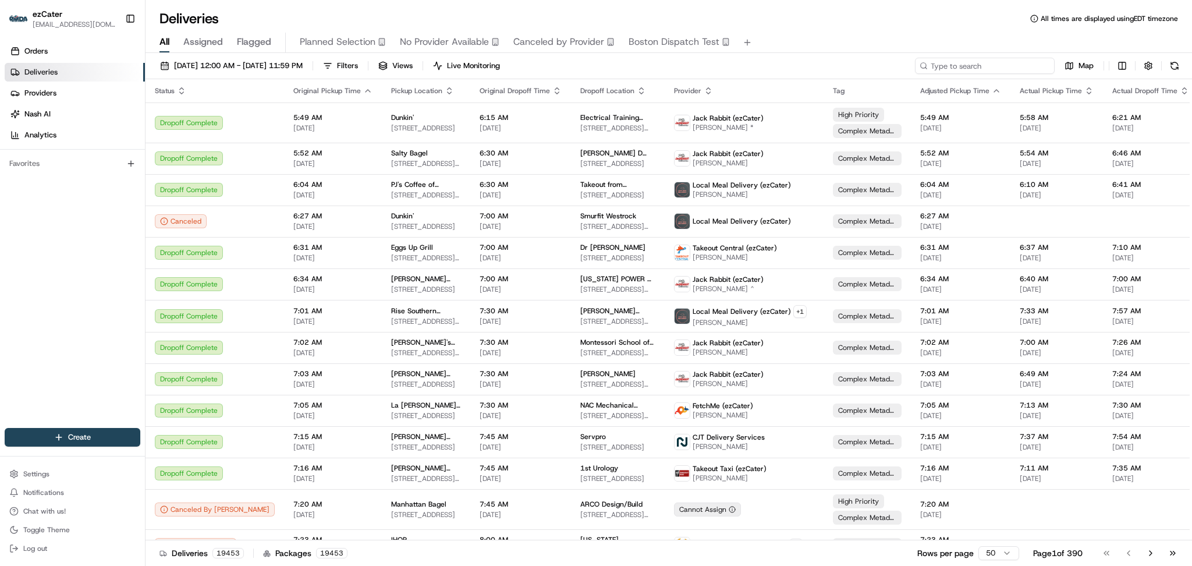
click at [999, 63] on input at bounding box center [985, 66] width 140 height 16
paste input "REL-XCCC42"
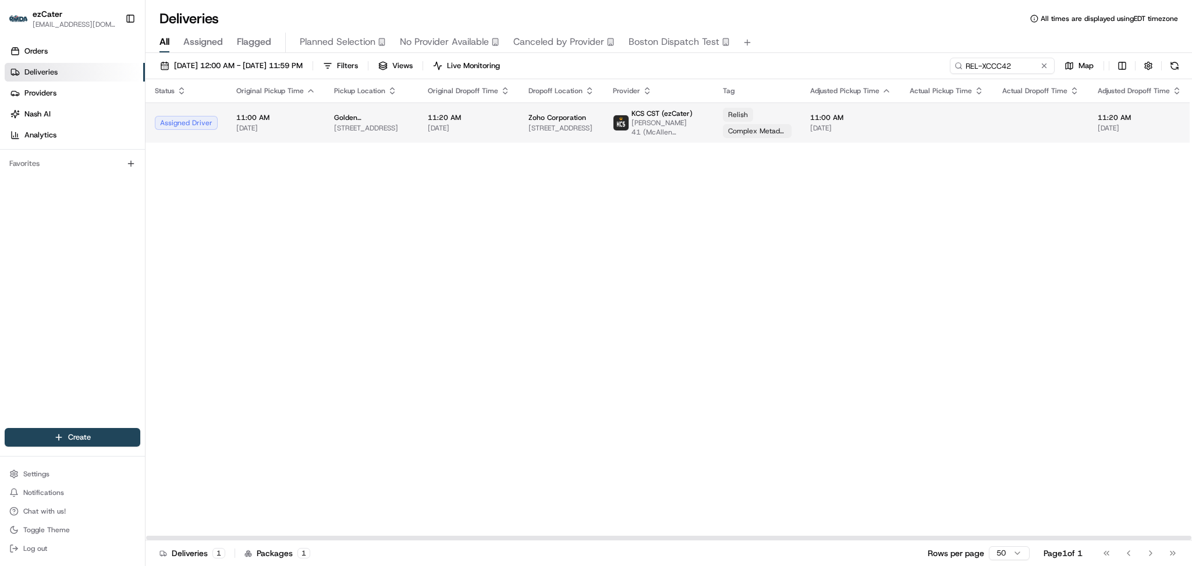
click at [268, 116] on span "11:00 AM" at bounding box center [275, 117] width 79 height 9
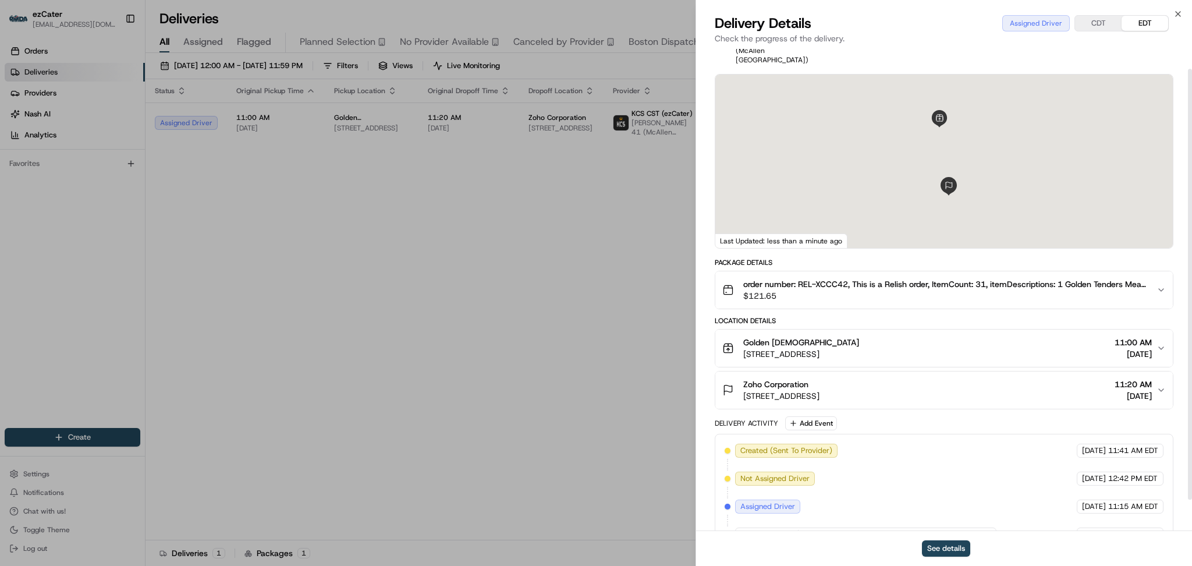
scroll to position [58, 0]
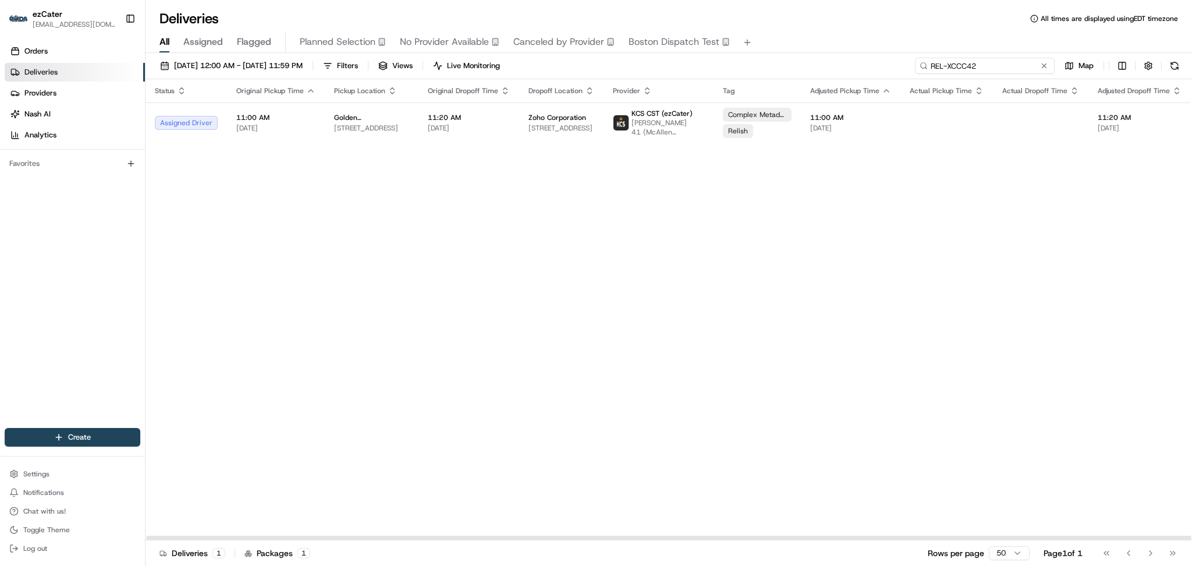
paste input "TM6A43"
drag, startPoint x: 1012, startPoint y: 63, endPoint x: 731, endPoint y: 63, distance: 280.6
click at [731, 63] on div "08/01/2025 12:00 AM - 08/31/2025 11:59 PM Filters Views Live Monitoring TM6A43 …" at bounding box center [669, 69] width 1047 height 22
drag, startPoint x: 964, startPoint y: 56, endPoint x: 763, endPoint y: 56, distance: 201.5
click at [763, 56] on div "08/01/2025 12:00 AM - 08/31/2025 11:59 PM Filters Views Live Monitoring TM6A43 …" at bounding box center [669, 310] width 1047 height 515
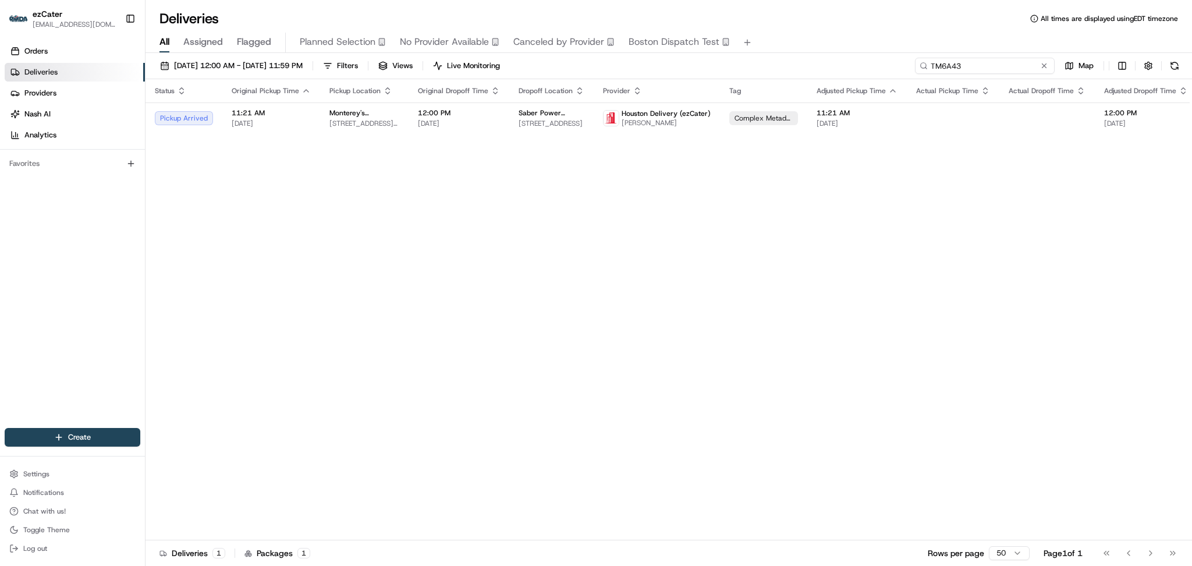
paste input "93ZX1H"
drag, startPoint x: 1013, startPoint y: 63, endPoint x: 797, endPoint y: 61, distance: 215.4
click at [797, 61] on div "08/01/2025 12:00 AM - 08/31/2025 11:59 PM Filters Views Live Monitoring TM6A43 …" at bounding box center [669, 69] width 1047 height 22
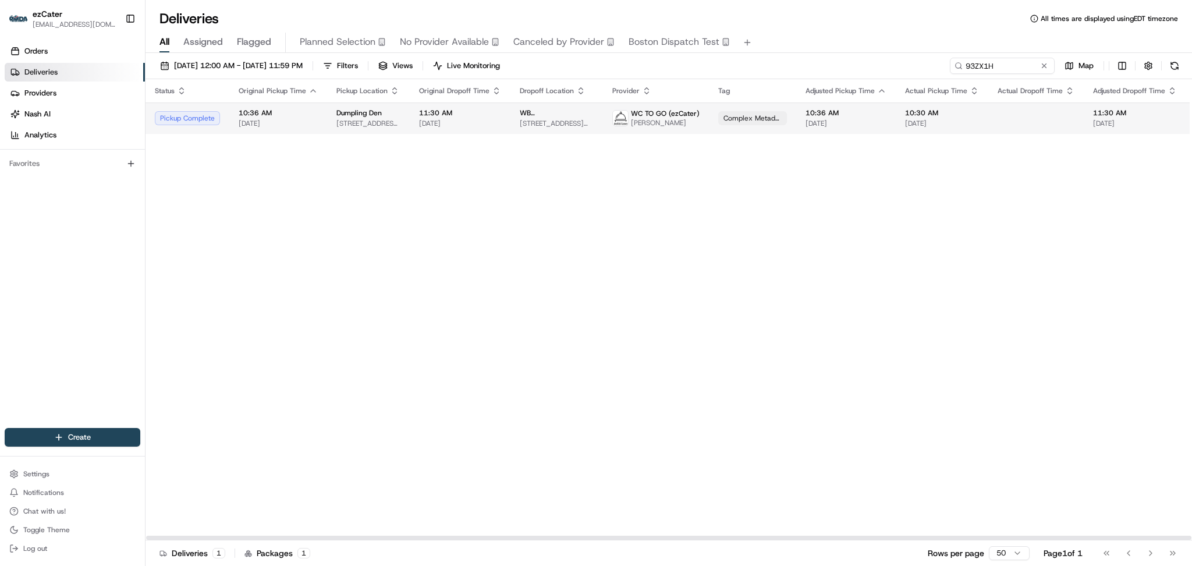
click at [684, 109] on span "WC TO GO (ezCater)" at bounding box center [665, 113] width 69 height 9
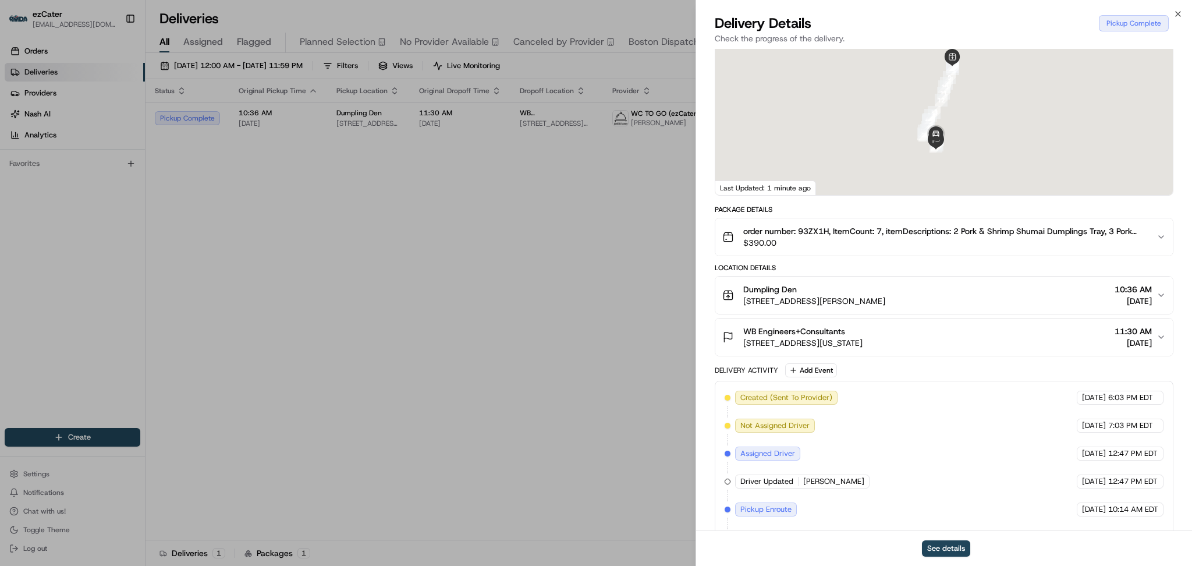
scroll to position [132, 0]
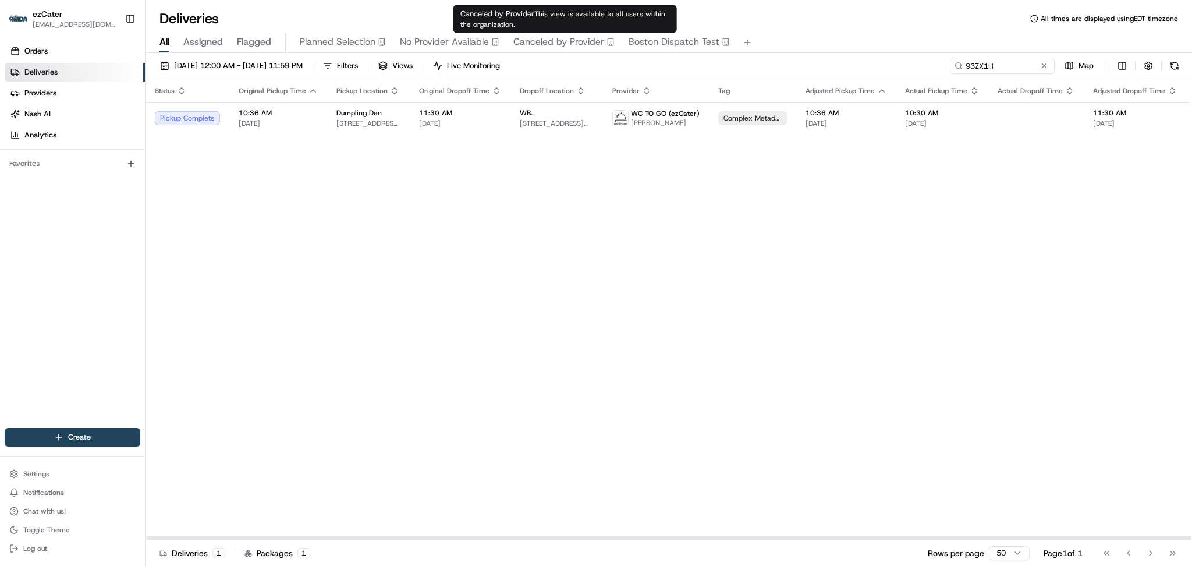
drag, startPoint x: 553, startPoint y: 253, endPoint x: 618, endPoint y: 203, distance: 81.9
click at [557, 243] on div "Status Original Pickup Time Pickup Location Original Dropoff Time Dropoff Locat…" at bounding box center [754, 309] width 1217 height 461
paste input "MWMGQ0"
drag, startPoint x: 997, startPoint y: 66, endPoint x: 717, endPoint y: 65, distance: 279.5
click at [717, 65] on div "08/01/2025 12:00 AM - 08/31/2025 11:59 PM Filters Views Live Monitoring MWMGQ0 …" at bounding box center [669, 69] width 1047 height 22
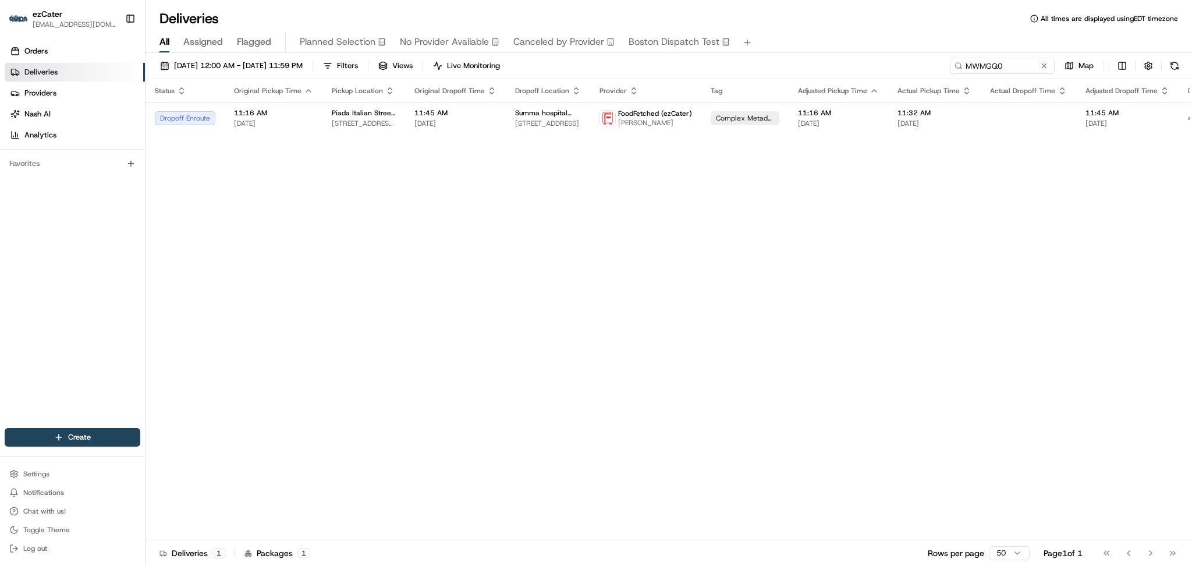
click at [488, 225] on div "Status Original Pickup Time Pickup Location Original Dropoff Time Dropoff Locat…" at bounding box center [751, 309] width 1210 height 461
click at [348, 279] on div "Status Original Pickup Time Pickup Location Original Dropoff Time Dropoff Locat…" at bounding box center [751, 309] width 1210 height 461
paste input "354YET"
drag, startPoint x: 929, startPoint y: 66, endPoint x: 755, endPoint y: 66, distance: 174.7
click at [755, 66] on div "08/01/2025 12:00 AM - 08/31/2025 11:59 PM Filters Views Live Monitoring MWMGQ0 …" at bounding box center [669, 69] width 1047 height 22
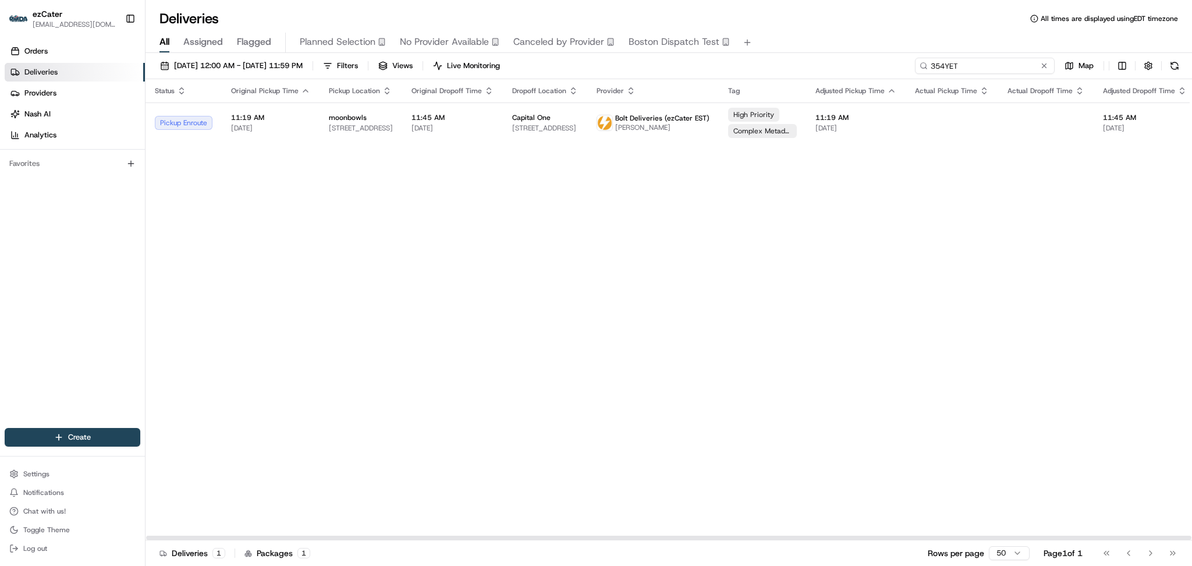
paste input "G39HZV"
drag, startPoint x: 972, startPoint y: 66, endPoint x: 766, endPoint y: 63, distance: 205.6
click at [770, 64] on div "08/01/2025 12:00 AM - 08/31/2025 11:59 PM Filters Views Live Monitoring 354YET …" at bounding box center [669, 69] width 1047 height 22
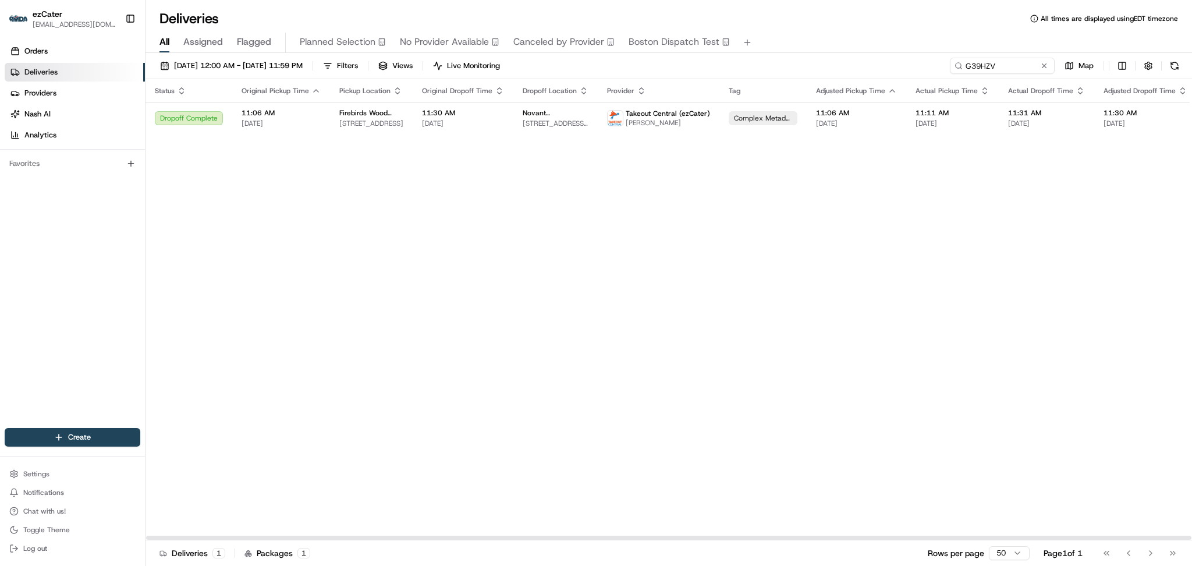
click at [461, 287] on div "Status Original Pickup Time Pickup Location Original Dropoff Time Dropoff Locat…" at bounding box center [760, 309] width 1228 height 461
drag, startPoint x: 993, startPoint y: 65, endPoint x: 859, endPoint y: 61, distance: 134.0
click at [862, 62] on div "08/01/2025 12:00 AM - 08/31/2025 11:59 PM Filters Views Live Monitoring G39HZV …" at bounding box center [669, 69] width 1047 height 22
paste input "MPM-XK9"
paste input "JA7M08"
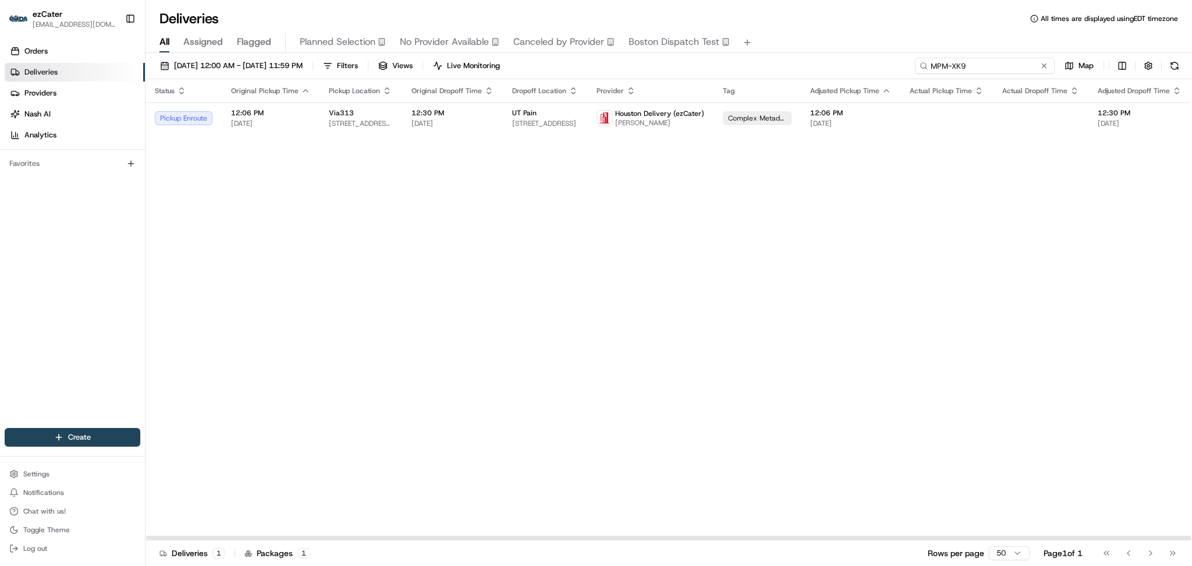
drag, startPoint x: 974, startPoint y: 68, endPoint x: 788, endPoint y: 60, distance: 186.5
click at [788, 60] on div "08/01/2025 12:00 AM - 08/31/2025 11:59 PM Filters Views Live Monitoring MPM-XK9…" at bounding box center [669, 69] width 1047 height 22
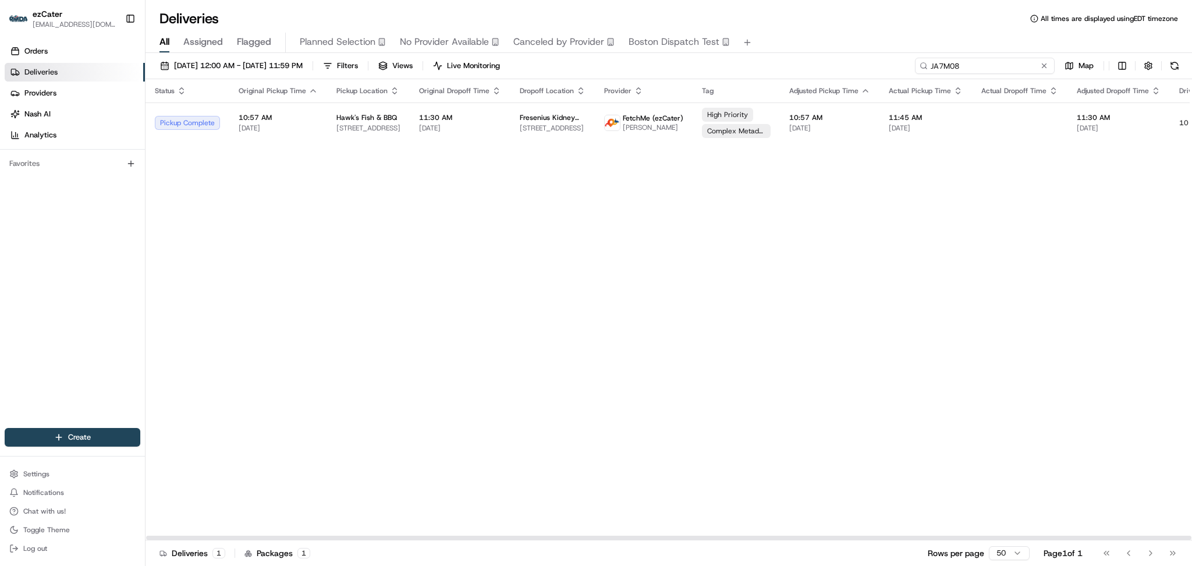
drag, startPoint x: 975, startPoint y: 62, endPoint x: 833, endPoint y: 62, distance: 142.1
click at [833, 62] on div "08/01/2025 12:00 AM - 08/31/2025 11:59 PM Filters Views Live Monitoring JA7M08 …" at bounding box center [669, 69] width 1047 height 22
paste input "TM6A43"
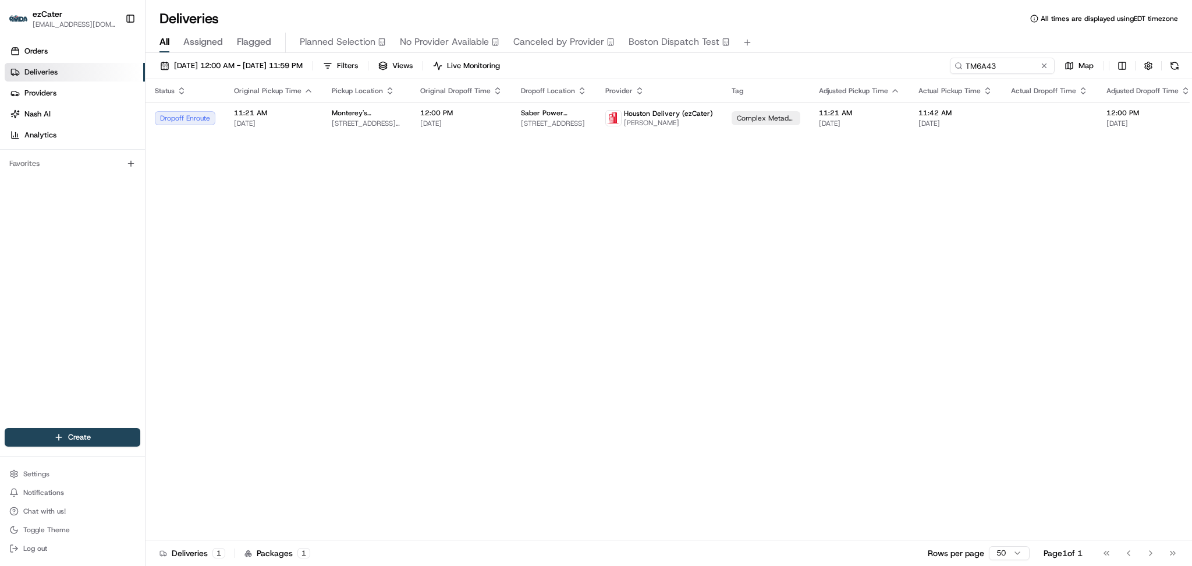
click at [399, 253] on div "Status Original Pickup Time Pickup Location Original Dropoff Time Dropoff Locat…" at bounding box center [761, 309] width 1231 height 461
paste input "JA7M08"
drag, startPoint x: 998, startPoint y: 60, endPoint x: 764, endPoint y: 60, distance: 233.5
click at [765, 60] on div "08/01/2025 12:00 AM - 08/31/2025 11:59 PM Filters Views Live Monitoring JA7M08 …" at bounding box center [669, 69] width 1047 height 22
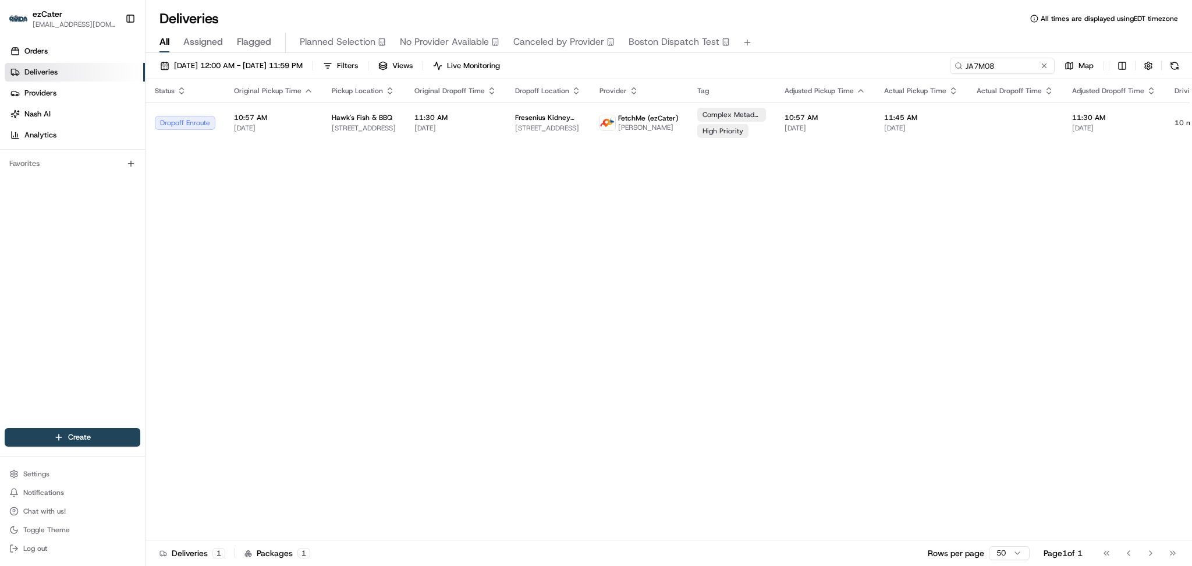
click at [451, 281] on div "Status Original Pickup Time Pickup Location Original Dropoff Time Dropoff Locat…" at bounding box center [744, 309] width 1197 height 461
drag, startPoint x: 1005, startPoint y: 60, endPoint x: 792, endPoint y: 58, distance: 213.1
click at [792, 58] on div "08/01/2025 12:00 AM - 08/31/2025 11:59 PM Filters Views Live Monitoring JA7M08 …" at bounding box center [669, 69] width 1047 height 22
paste input "ZZ6-U65"
click at [673, 134] on div "Status Original Pickup Time Pickup Location Original Dropoff Time Dropoff Locat…" at bounding box center [748, 309] width 1205 height 461
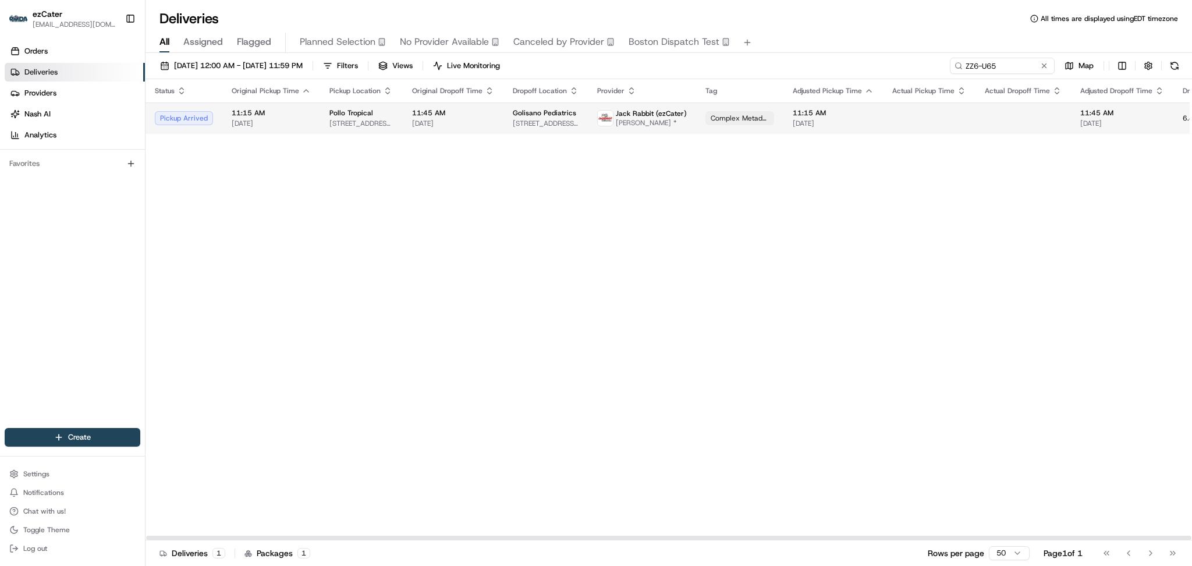
click at [671, 127] on span "Alejandro Espinosa *" at bounding box center [651, 122] width 71 height 9
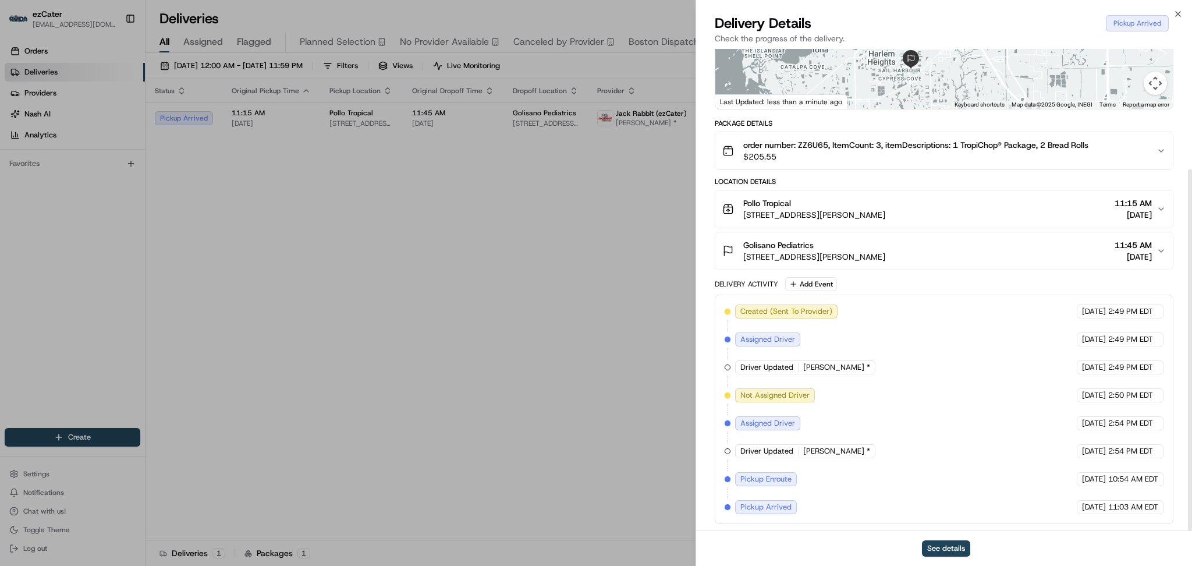
scroll to position [160, 0]
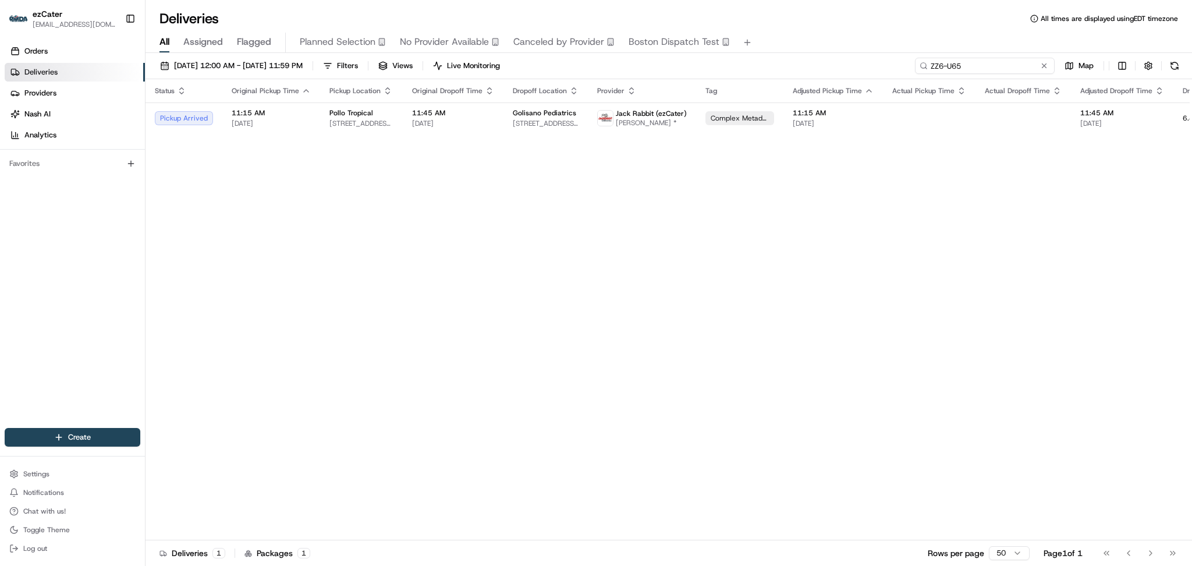
click at [1004, 71] on input "ZZ6-U65" at bounding box center [985, 66] width 140 height 16
drag, startPoint x: 965, startPoint y: 77, endPoint x: 831, endPoint y: 77, distance: 134.5
click at [831, 77] on div "08/01/2025 12:00 AM - 08/31/2025 11:59 PM Filters Views Live Monitoring ZZ6-U65…" at bounding box center [669, 69] width 1047 height 22
click at [1002, 63] on input "ZZ6-U65" at bounding box center [985, 66] width 140 height 16
drag, startPoint x: 992, startPoint y: 61, endPoint x: 837, endPoint y: 55, distance: 155.0
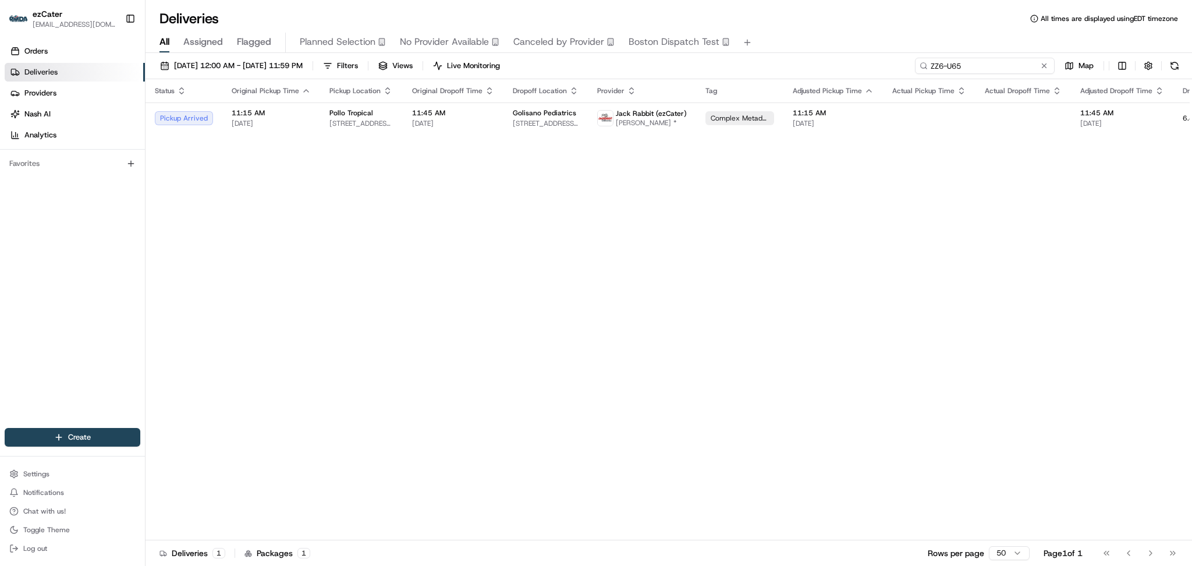
click at [840, 55] on div "08/01/2025 12:00 AM - 08/31/2025 11:59 PM Filters Views Live Monitoring ZZ6-U65…" at bounding box center [669, 310] width 1047 height 515
paste input "VJ8FY2"
click at [448, 274] on div "Status Original Pickup Time Pickup Location Original Dropoff Time Dropoff Locat…" at bounding box center [759, 309] width 1227 height 461
drag, startPoint x: 1006, startPoint y: 56, endPoint x: 808, endPoint y: 54, distance: 198.6
click at [808, 54] on div "08/01/2025 12:00 AM - 08/31/2025 11:59 PM Filters Views Live Monitoring VJ8FY2 …" at bounding box center [669, 310] width 1047 height 515
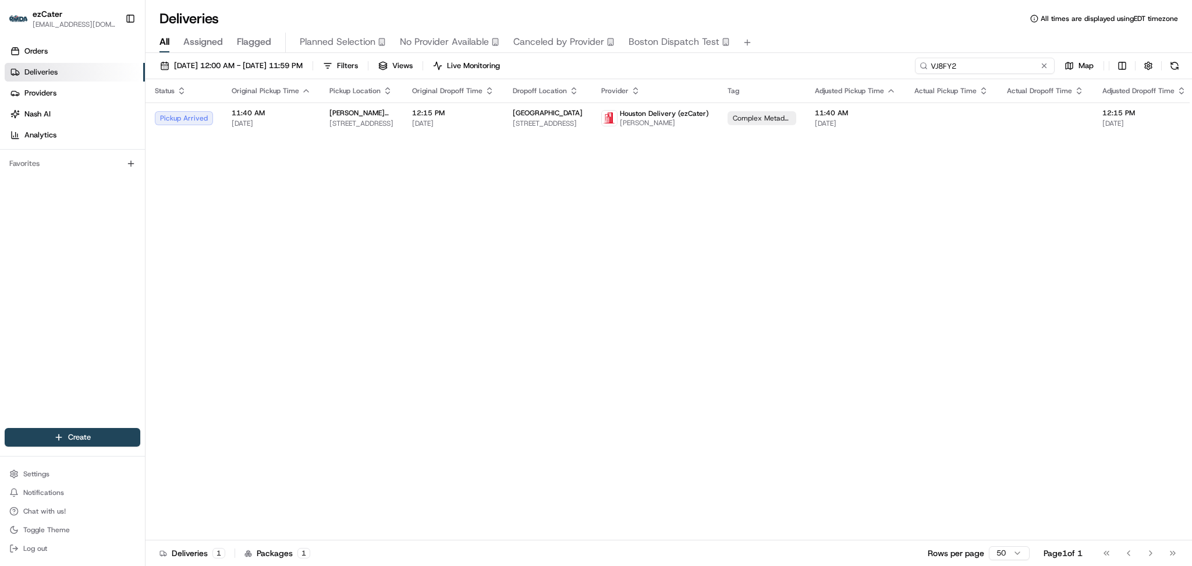
click at [1015, 62] on input "VJ8FY2" at bounding box center [985, 66] width 140 height 16
drag, startPoint x: 1000, startPoint y: 65, endPoint x: 834, endPoint y: 65, distance: 166.5
click at [834, 65] on div "08/01/2025 12:00 AM - 08/31/2025 11:59 PM Filters Views Live Monitoring VJ8FY2 …" at bounding box center [669, 69] width 1047 height 22
paste input "M73-GGR"
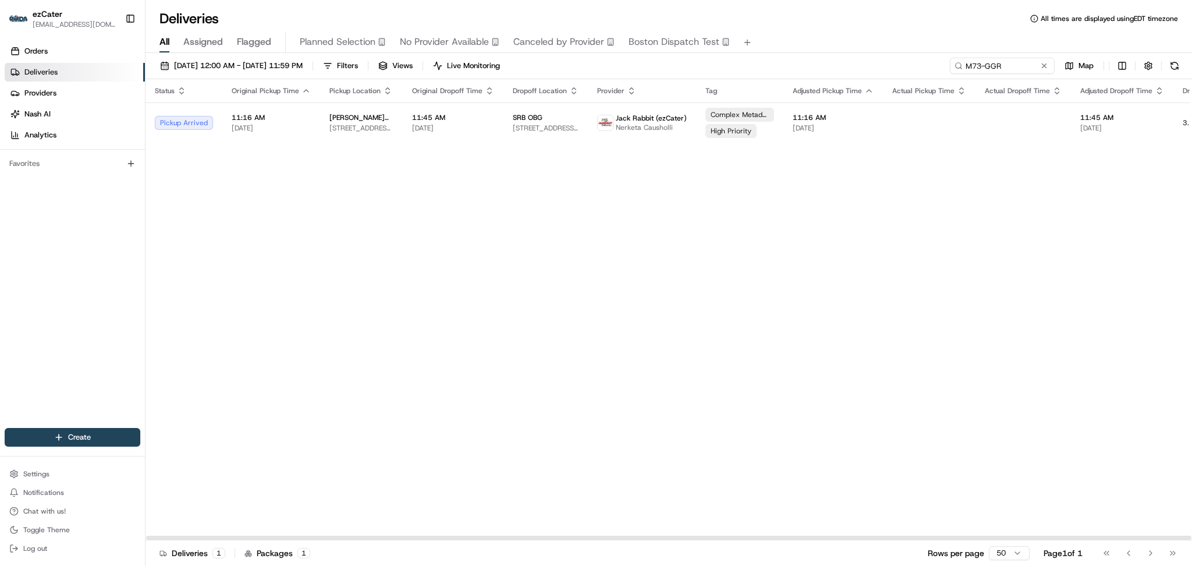
click at [393, 313] on div "Status Original Pickup Time Pickup Location Original Dropoff Time Dropoff Locat…" at bounding box center [748, 309] width 1205 height 461
drag, startPoint x: 1025, startPoint y: 69, endPoint x: 763, endPoint y: 68, distance: 262.0
click at [764, 68] on div "08/01/2025 12:00 AM - 08/31/2025 11:59 PM Filters Views Live Monitoring M73-GGR…" at bounding box center [669, 69] width 1047 height 22
paste input "PGXM9"
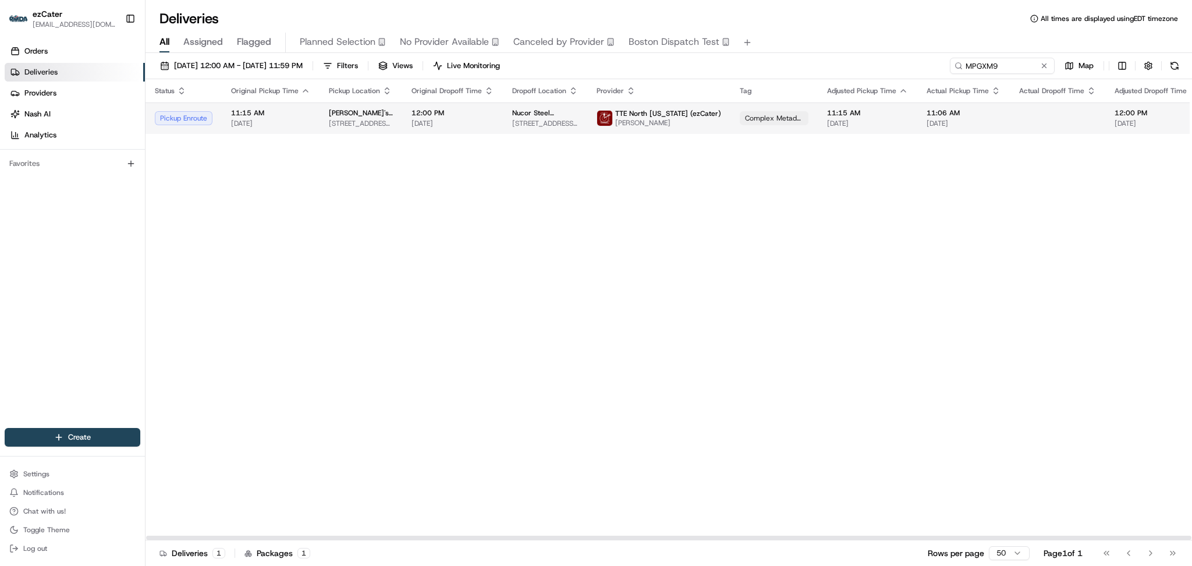
click at [677, 115] on span "TTE North [US_STATE] (ezCater)" at bounding box center [668, 113] width 106 height 9
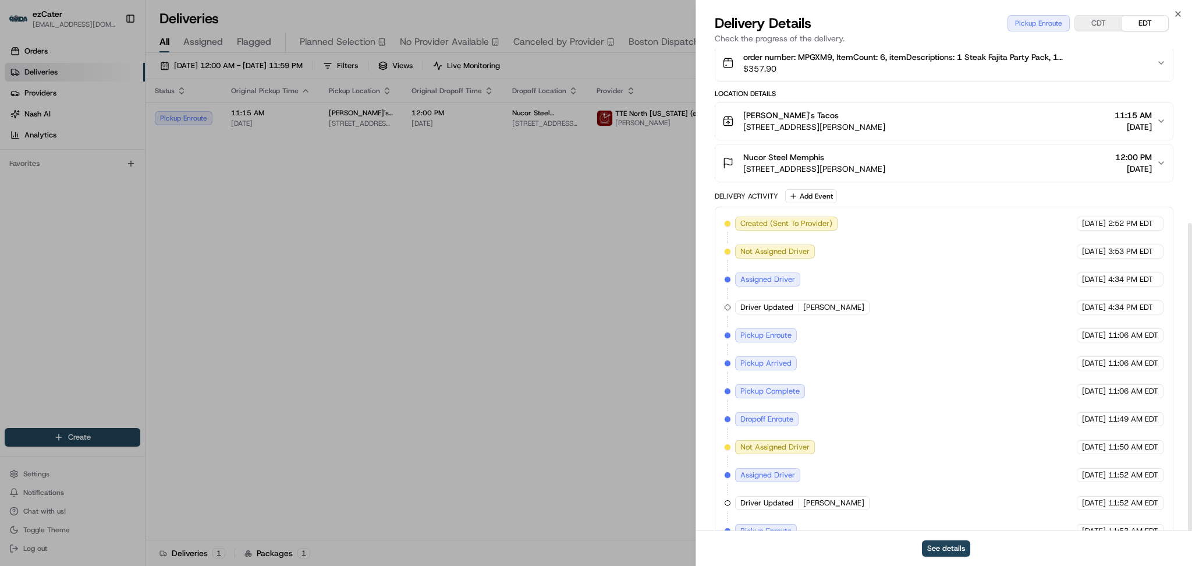
scroll to position [272, 0]
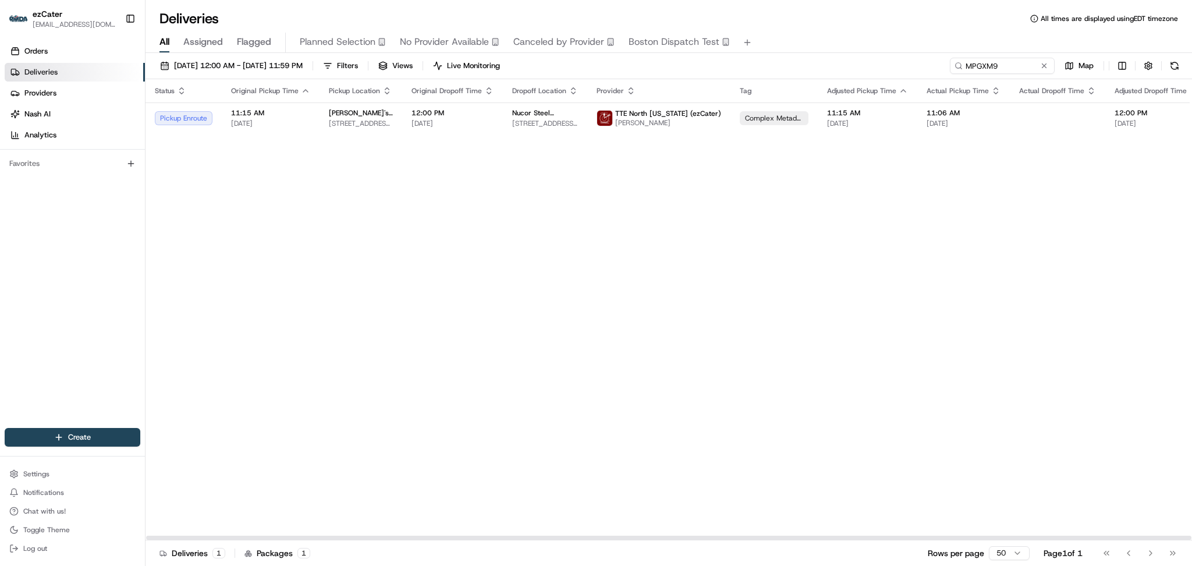
drag, startPoint x: 376, startPoint y: 194, endPoint x: 383, endPoint y: 190, distance: 7.8
click at [376, 194] on div "Status Original Pickup Time Pickup Location Original Dropoff Time Dropoff Locat…" at bounding box center [765, 309] width 1239 height 461
paste input "Y56QY3"
drag, startPoint x: 1011, startPoint y: 68, endPoint x: 698, endPoint y: 51, distance: 314.3
click at [700, 51] on div "Deliveries All times are displayed using EDT timezone All Assigned Flagged Plan…" at bounding box center [669, 283] width 1047 height 566
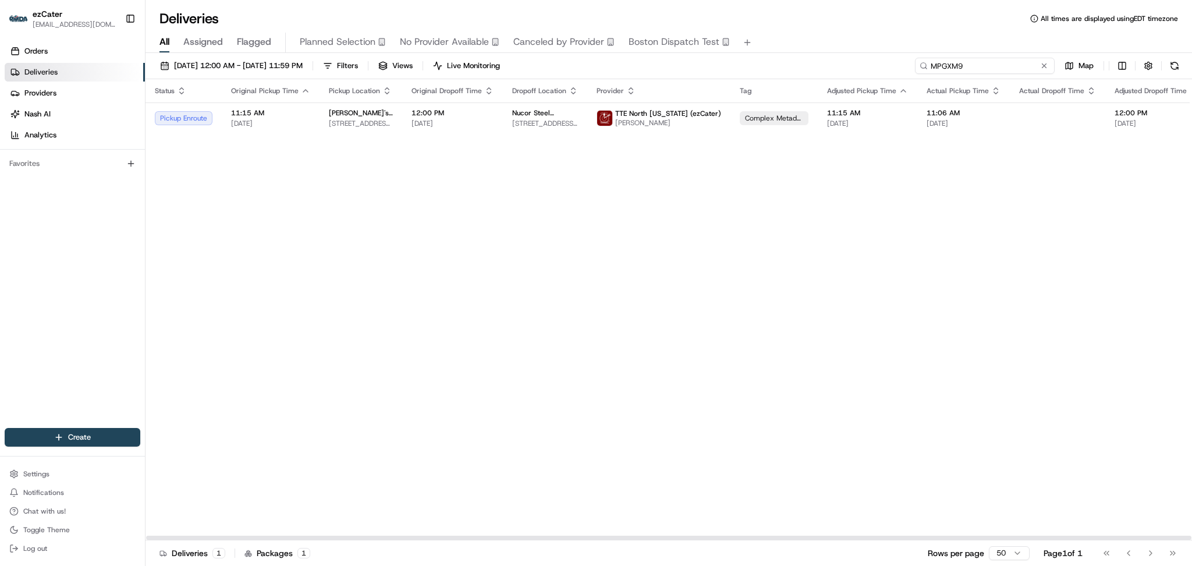
type input "Y56QY3"
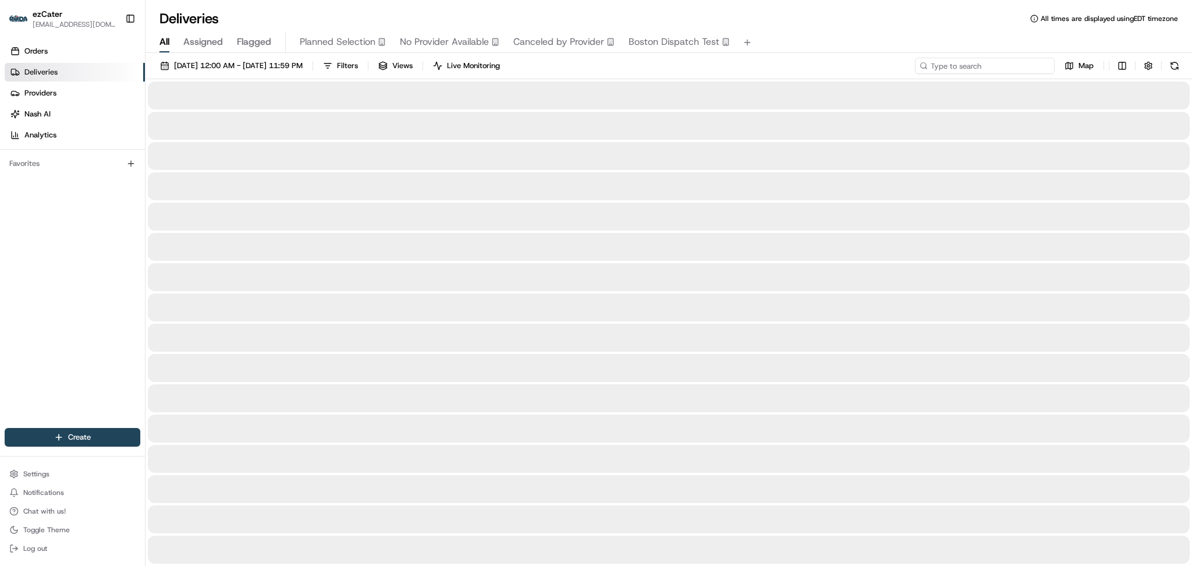
paste input "Y56QY3"
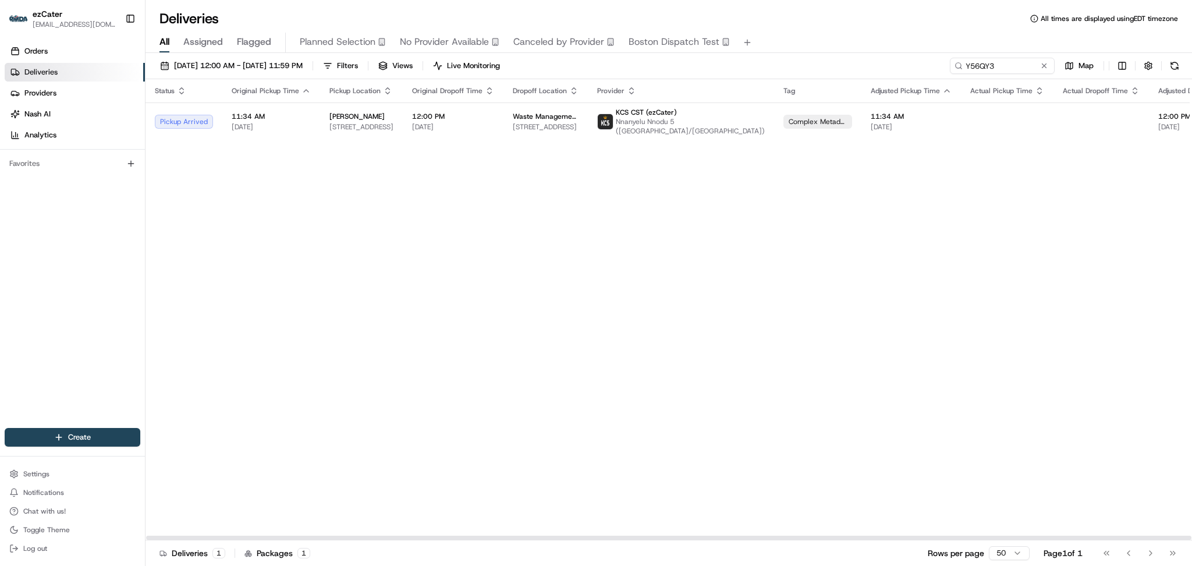
click at [366, 199] on div "Status Original Pickup Time Pickup Location Original Dropoff Time Dropoff Locat…" at bounding box center [787, 309] width 1283 height 461
paste input "RQ5T4G"
drag, startPoint x: 1004, startPoint y: 65, endPoint x: 799, endPoint y: 65, distance: 204.9
click at [799, 65] on div "08/01/2025 12:00 AM - 08/31/2025 11:59 PM Filters Views Live Monitoring RQ5T4G …" at bounding box center [669, 69] width 1047 height 22
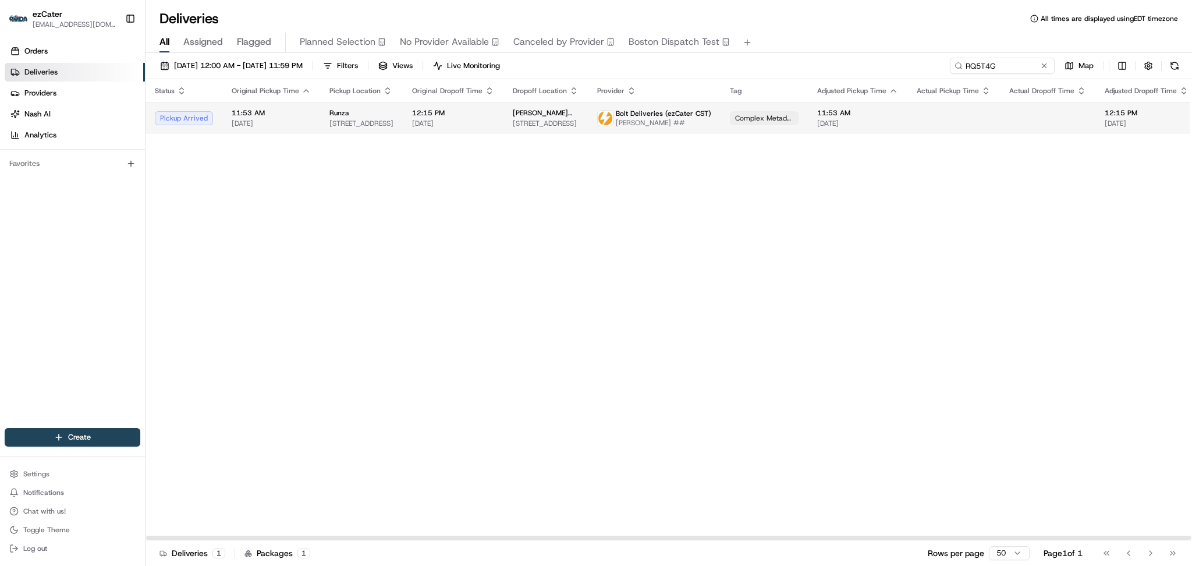
click at [347, 111] on div "Runza" at bounding box center [362, 112] width 64 height 9
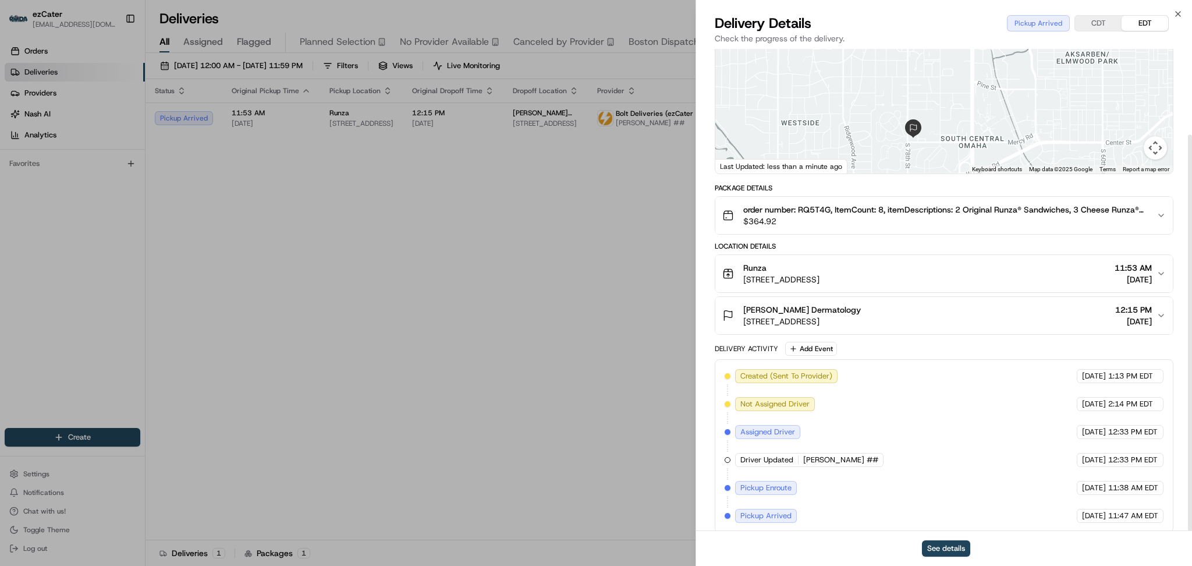
scroll to position [104, 0]
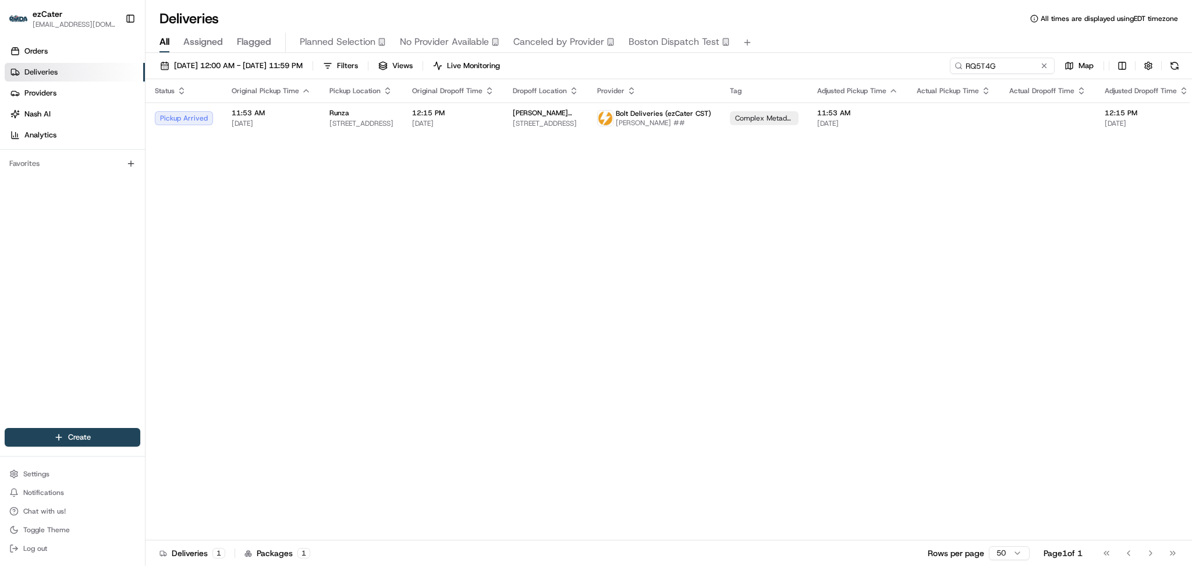
click at [450, 235] on div "Status Original Pickup Time Pickup Location Original Dropoff Time Dropoff Locat…" at bounding box center [760, 309] width 1229 height 461
click at [380, 268] on div "Status Original Pickup Time Pickup Location Original Dropoff Time Dropoff Locat…" at bounding box center [760, 309] width 1229 height 461
paste input "Y56QY3"
drag, startPoint x: 1001, startPoint y: 73, endPoint x: 812, endPoint y: 66, distance: 188.8
click at [816, 66] on div "08/01/2025 12:00 AM - 08/31/2025 11:59 PM Filters Views Live Monitoring Y56QY3 …" at bounding box center [669, 69] width 1047 height 22
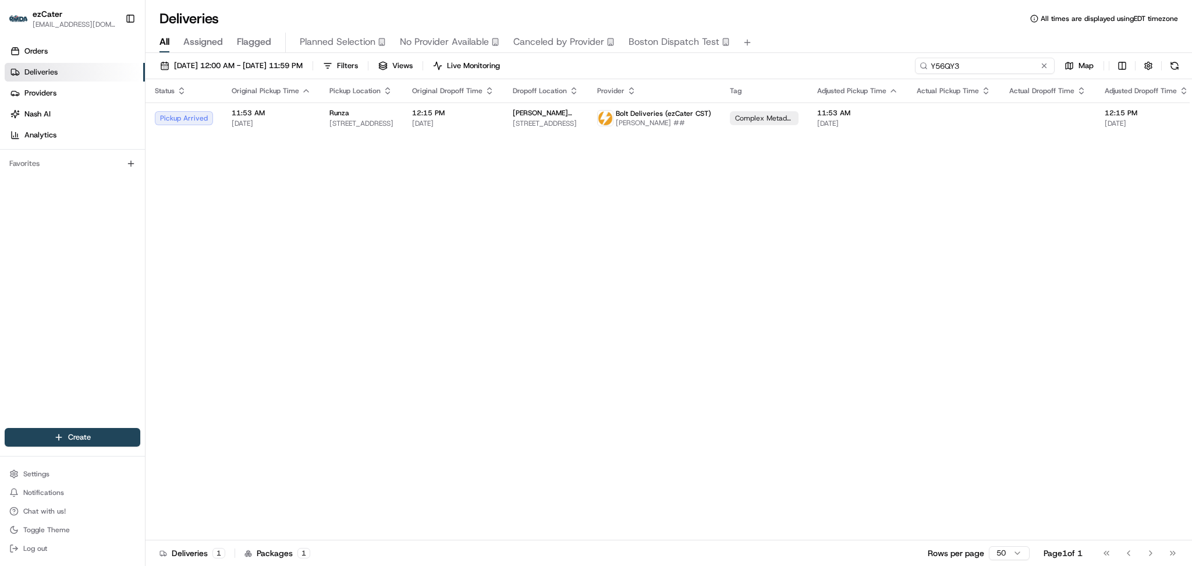
type input "Y56QY3"
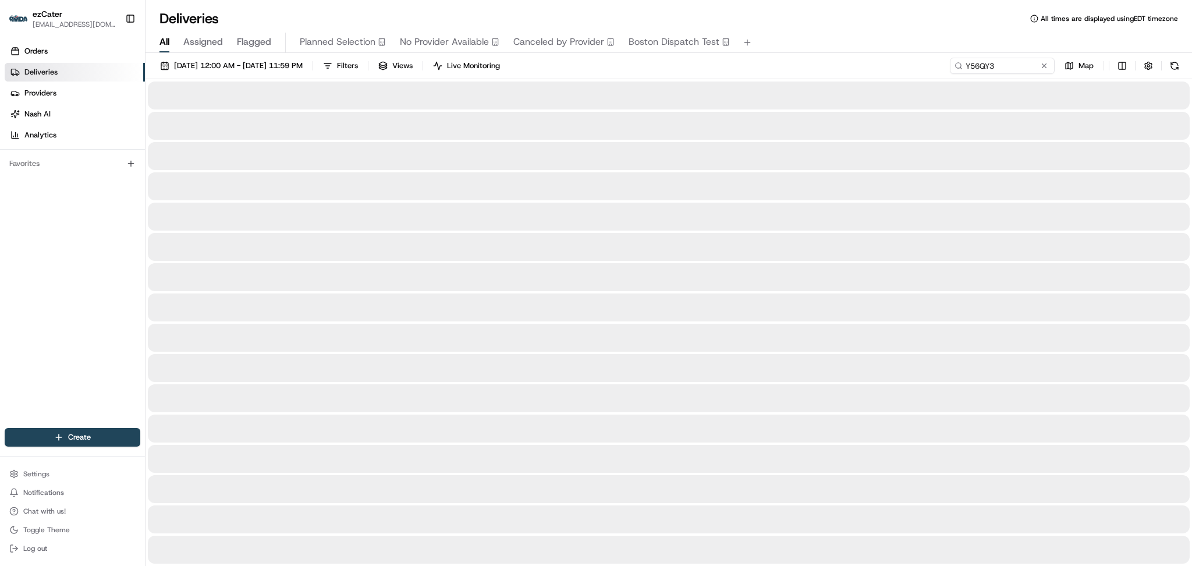
click at [489, 15] on div "Deliveries All times are displayed using EDT timezone" at bounding box center [669, 18] width 1047 height 19
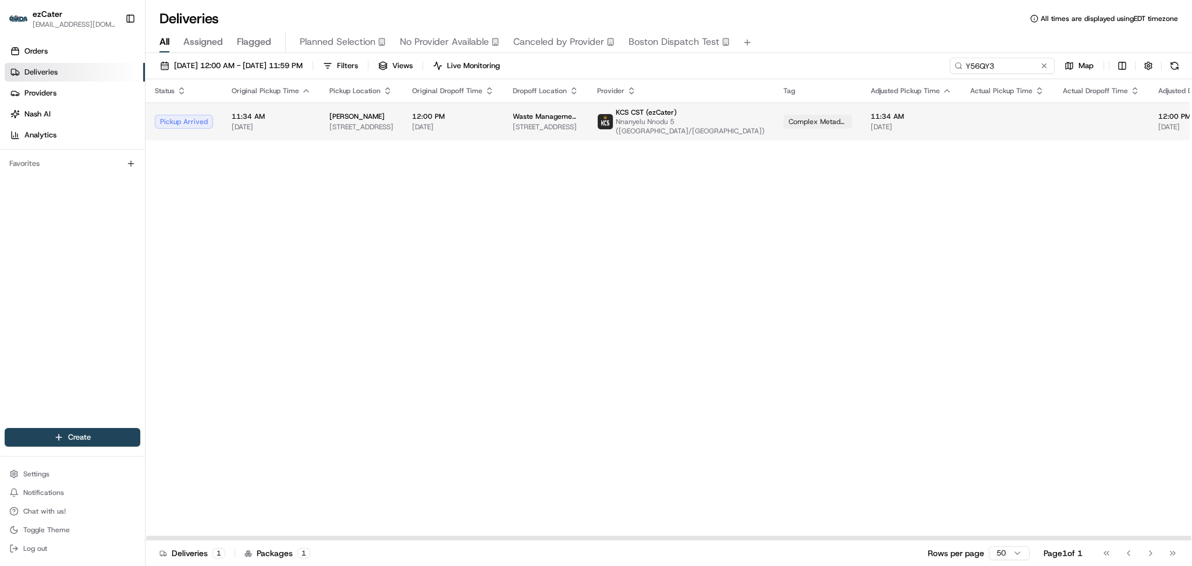
click at [653, 130] on span "Nnanyelu Nnodu 5 (Antioch/Nashville TN)" at bounding box center [690, 126] width 149 height 19
click at [546, 130] on span "208 River Hills Dr, Nashville, TN 37210, USA" at bounding box center [546, 126] width 66 height 9
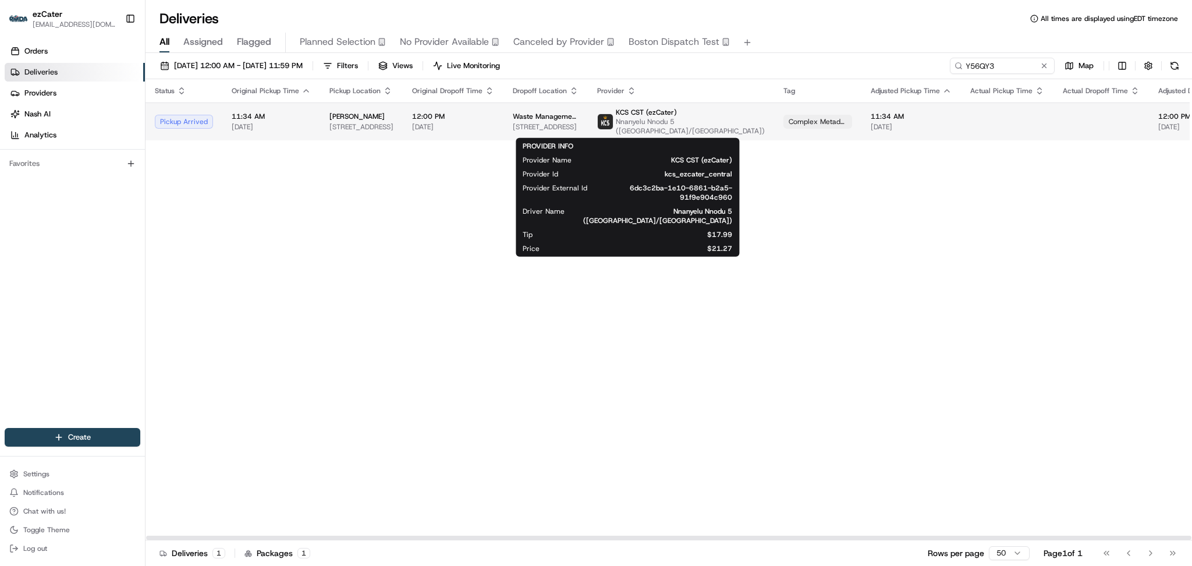
click at [629, 110] on span "KCS CST (ezCater)" at bounding box center [646, 112] width 61 height 9
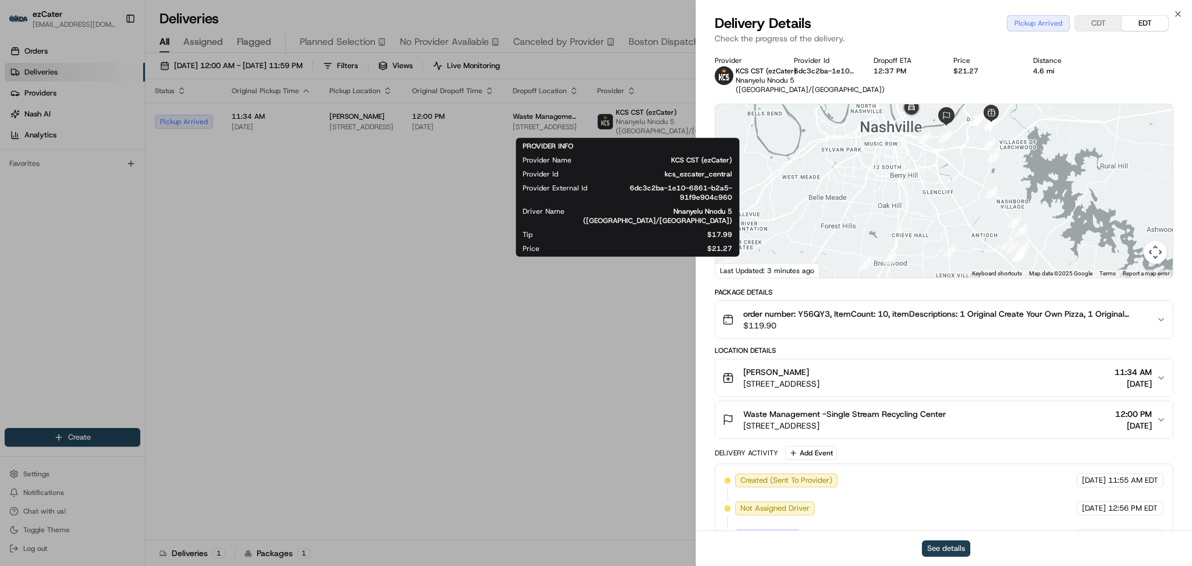
click at [963, 545] on button "See details" at bounding box center [946, 548] width 48 height 16
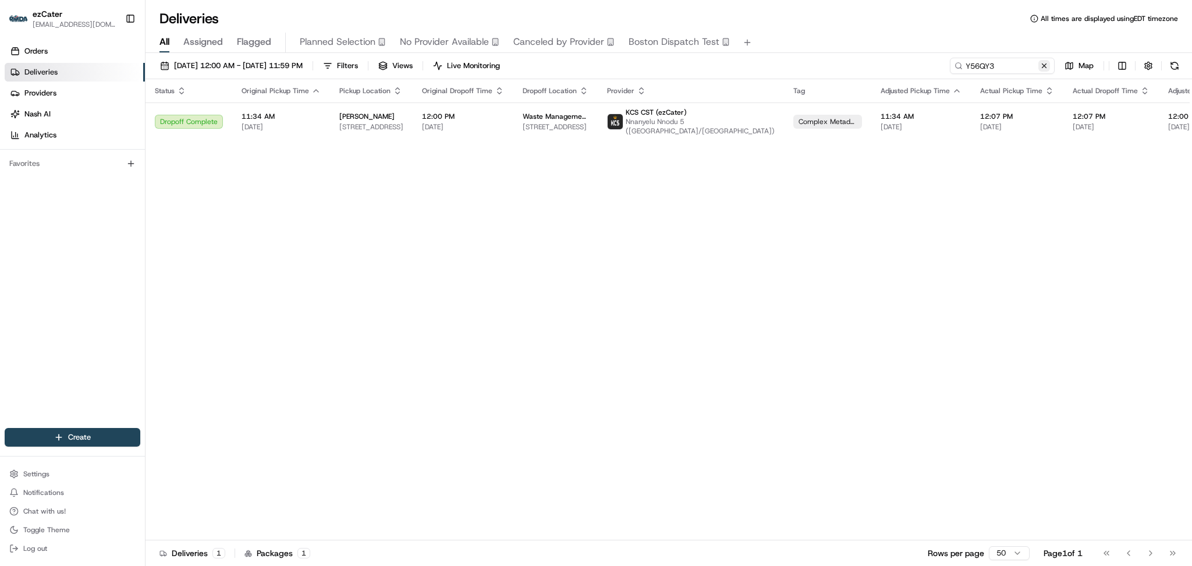
click at [1044, 65] on button at bounding box center [1045, 66] width 12 height 12
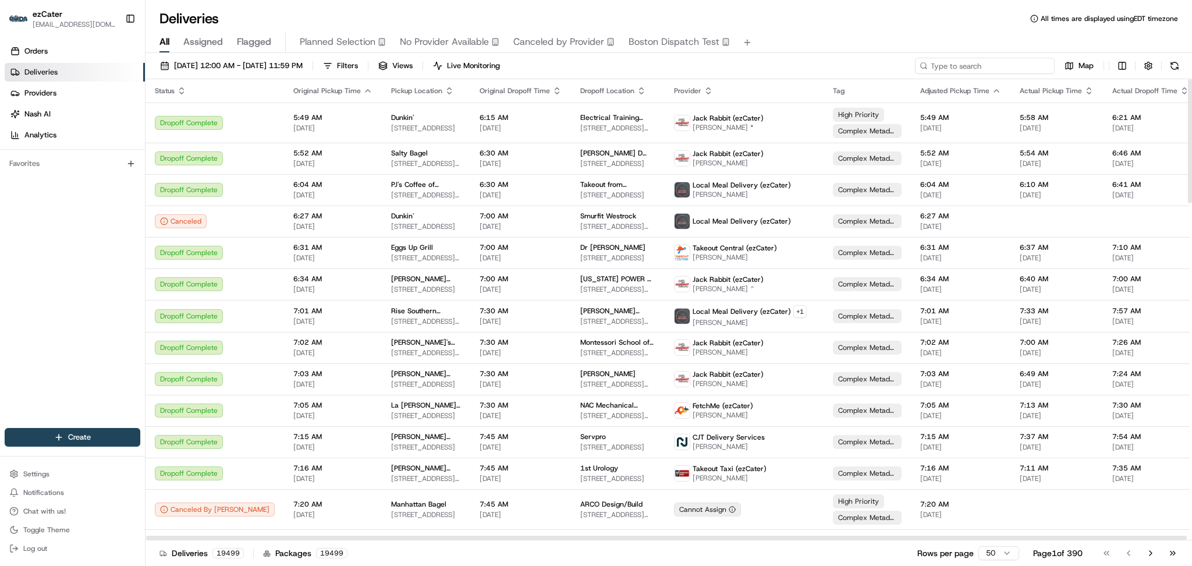
click at [986, 66] on input at bounding box center [985, 66] width 140 height 16
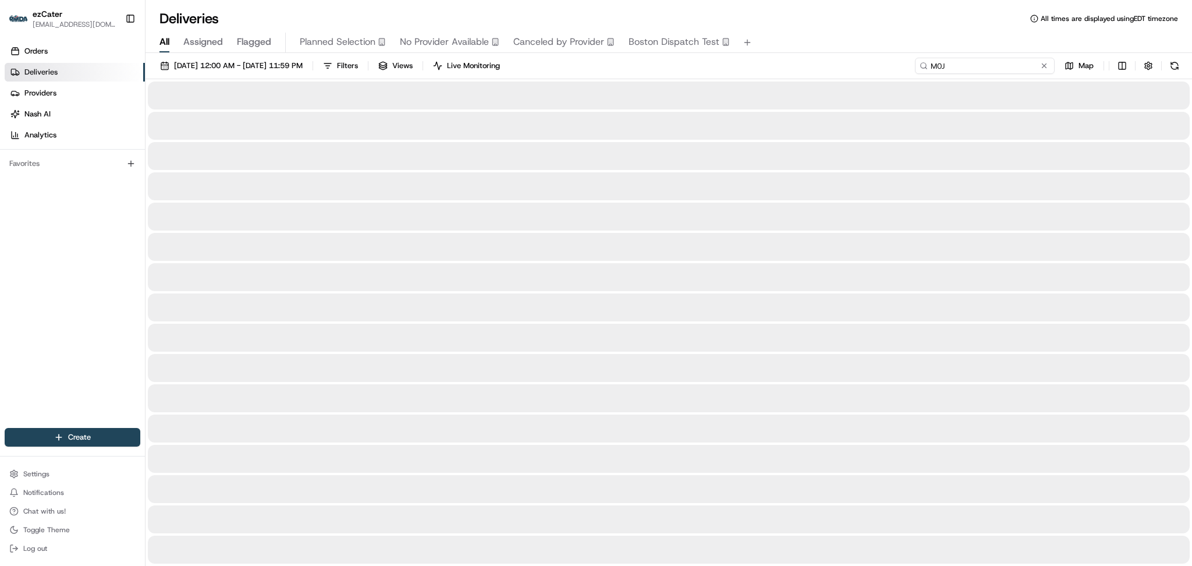
type input "M0J"
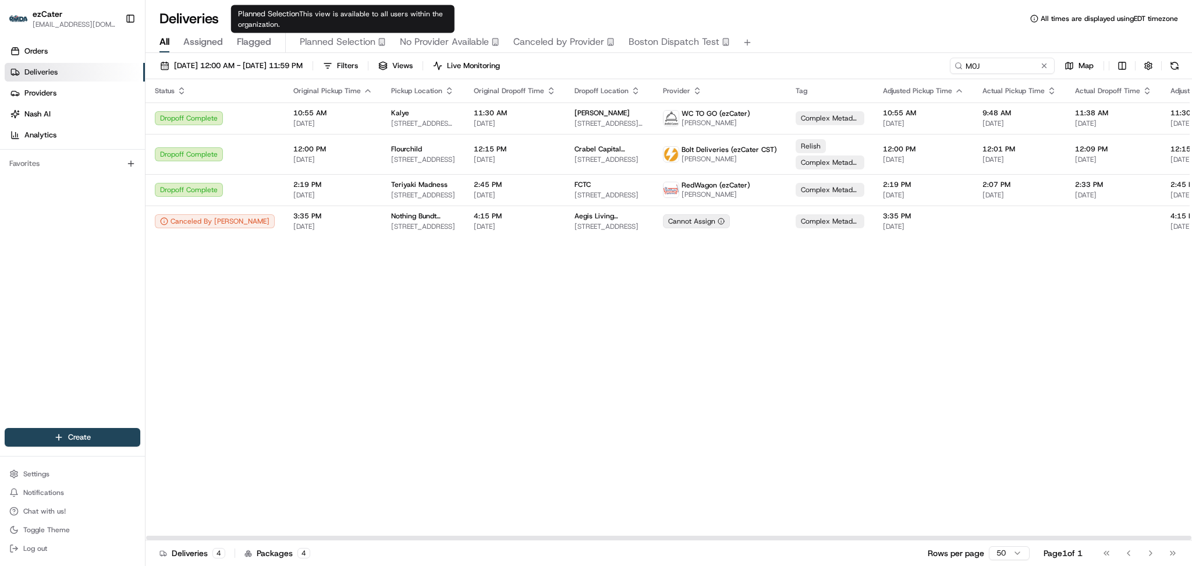
click at [292, 317] on div "Status Original Pickup Time Pickup Location Original Dropoff Time Dropoff Locat…" at bounding box center [793, 309] width 1295 height 461
click at [1046, 65] on button at bounding box center [1045, 66] width 12 height 12
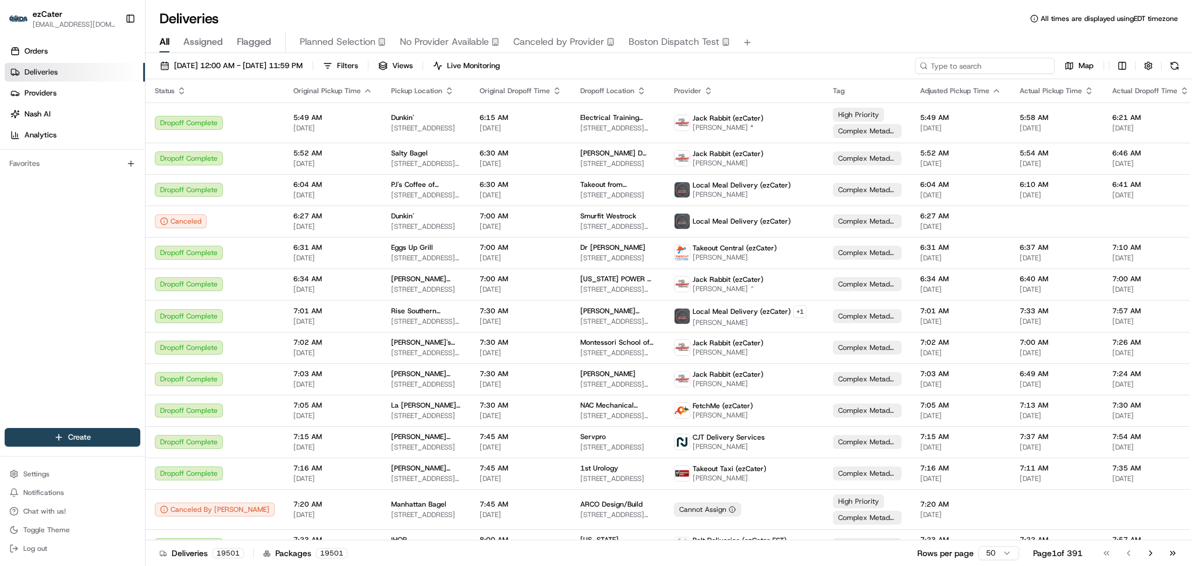
click at [981, 65] on input at bounding box center [985, 66] width 140 height 16
paste input "U1MXXP"
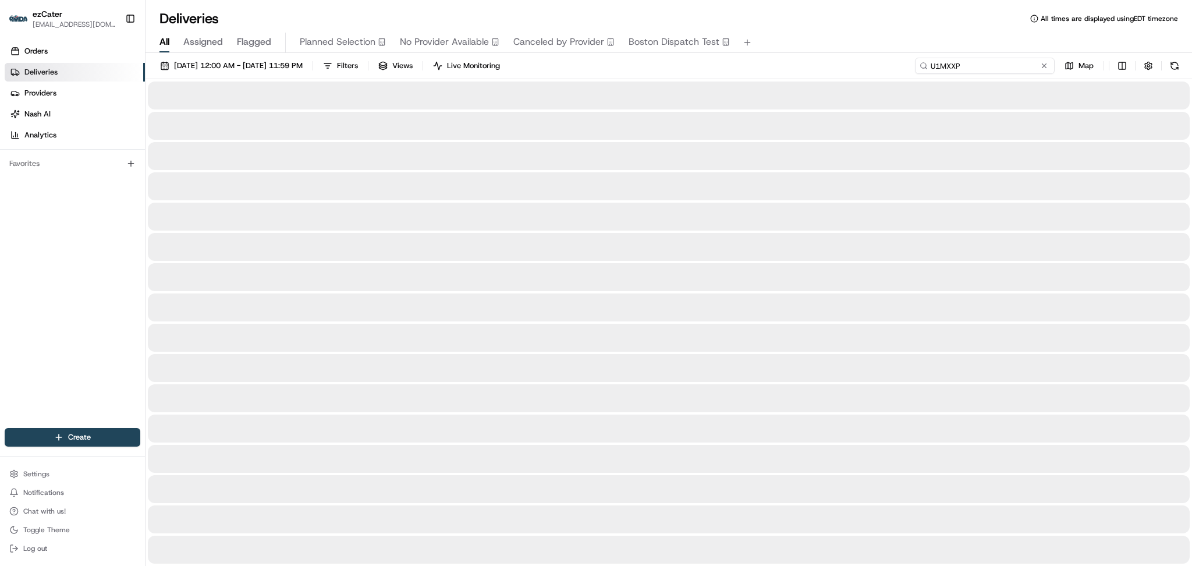
type input "U1MXXP"
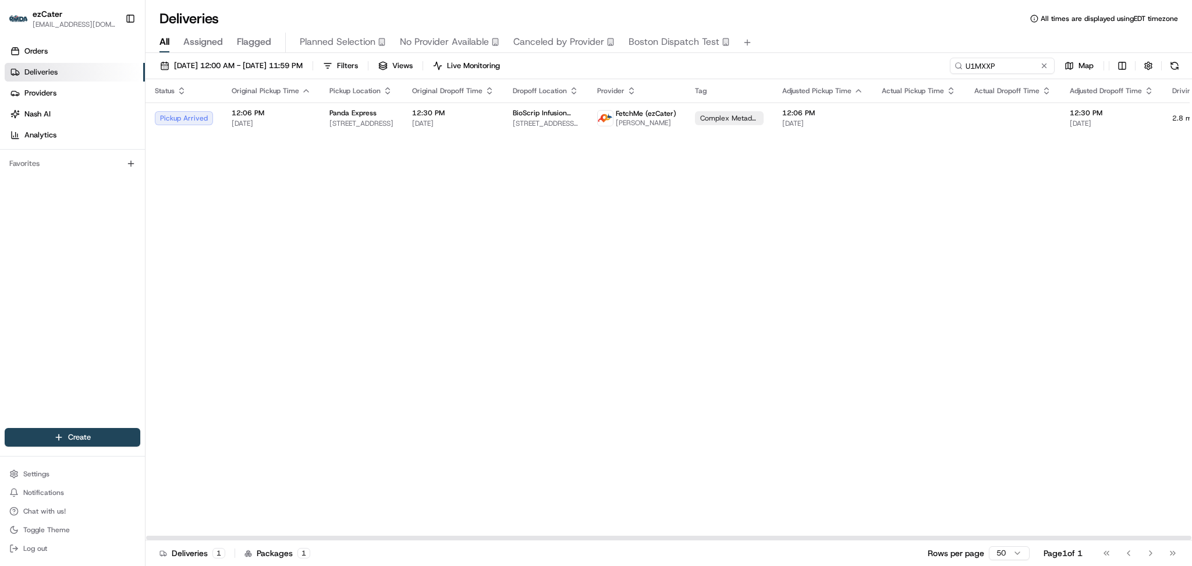
click at [260, 228] on div "Status Original Pickup Time Pickup Location Original Dropoff Time Dropoff Locat…" at bounding box center [743, 309] width 1194 height 461
click at [1045, 65] on button at bounding box center [1045, 66] width 12 height 12
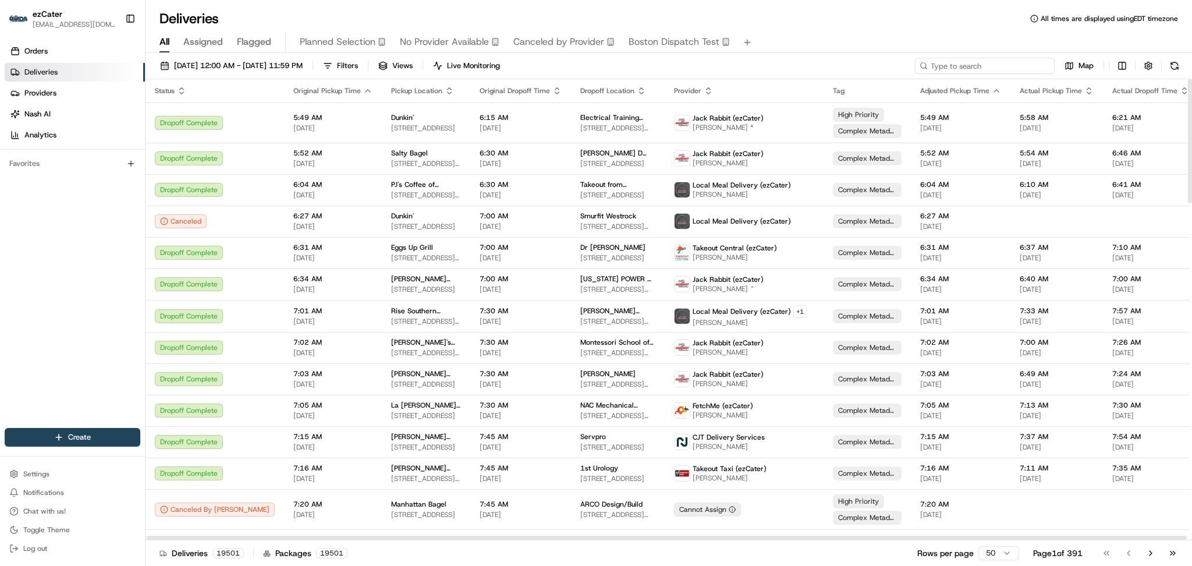
click at [1021, 63] on input at bounding box center [985, 66] width 140 height 16
paste input "U7AW8Q"
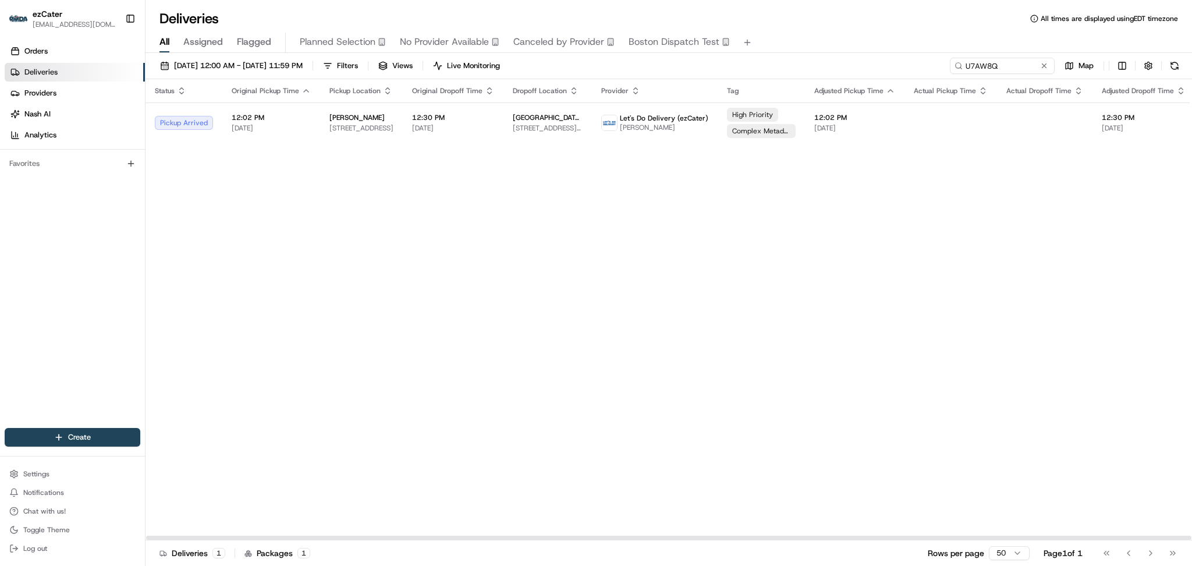
click at [674, 235] on div "Status Original Pickup Time Pickup Location Original Dropoff Time Dropoff Locat…" at bounding box center [759, 309] width 1226 height 461
paste input "MPMXK9"
drag, startPoint x: 1000, startPoint y: 69, endPoint x: 690, endPoint y: 67, distance: 309.8
click at [690, 67] on div "08/01/2025 12:00 AM - 08/31/2025 11:59 PM Filters Views Live Monitoring MPMXK9 …" at bounding box center [669, 69] width 1047 height 22
click at [1141, 148] on div "Status Original Pickup Time Pickup Location Original Dropoff Time Dropoff Locat…" at bounding box center [758, 309] width 1225 height 461
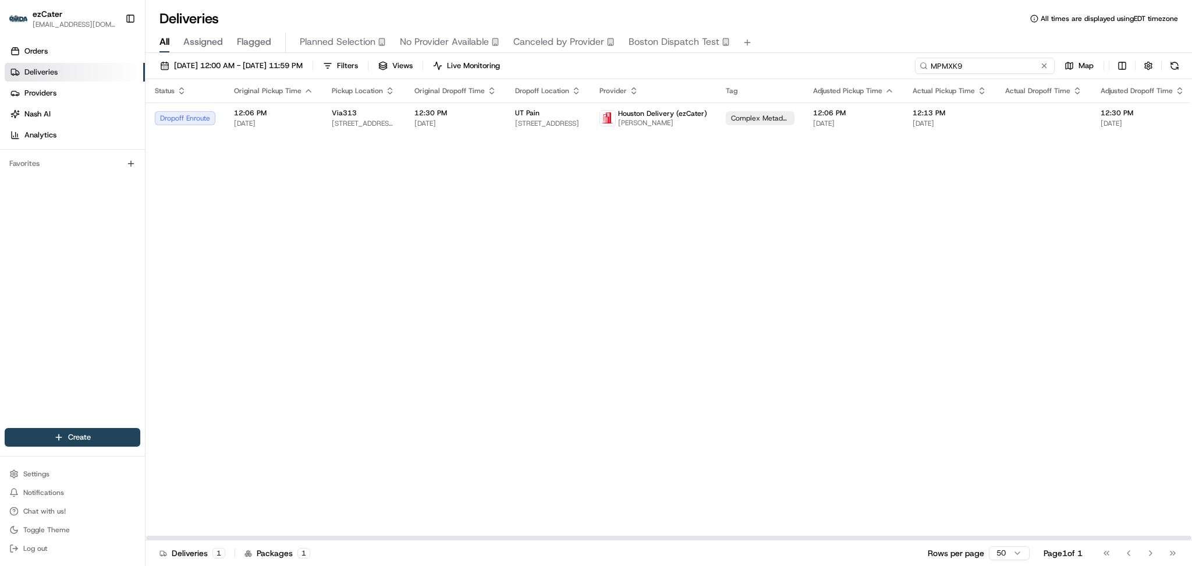
paste input "GXM9"
drag, startPoint x: 1025, startPoint y: 65, endPoint x: 757, endPoint y: 65, distance: 267.8
click at [757, 65] on div "08/01/2025 12:00 AM - 08/31/2025 11:59 PM Filters Views Live Monitoring MPGXM9 …" at bounding box center [669, 69] width 1047 height 22
click at [397, 222] on div "Status Original Pickup Time Pickup Location Original Dropoff Time Dropoff Locat…" at bounding box center [766, 309] width 1240 height 461
click at [426, 235] on div "Status Original Pickup Time Pickup Location Original Dropoff Time Dropoff Locat…" at bounding box center [766, 309] width 1240 height 461
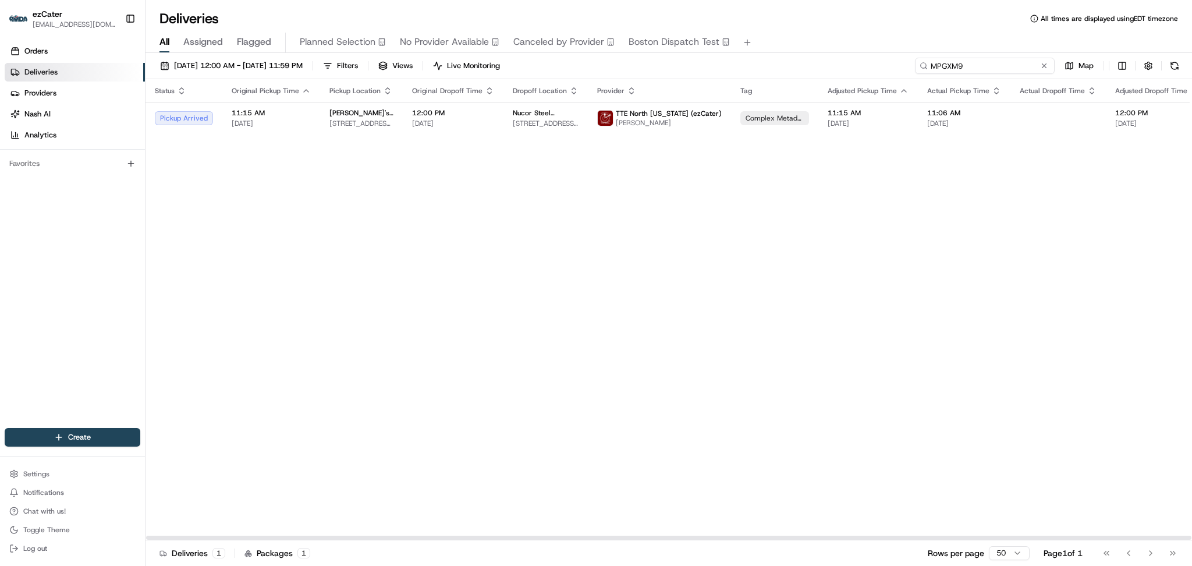
drag, startPoint x: 1001, startPoint y: 70, endPoint x: 692, endPoint y: 45, distance: 310.2
click at [711, 52] on div "Deliveries All times are displayed using EDT timezone All Assigned Flagged Plan…" at bounding box center [669, 283] width 1047 height 566
paste input "X7GHJ7"
type input "X7GHJ7"
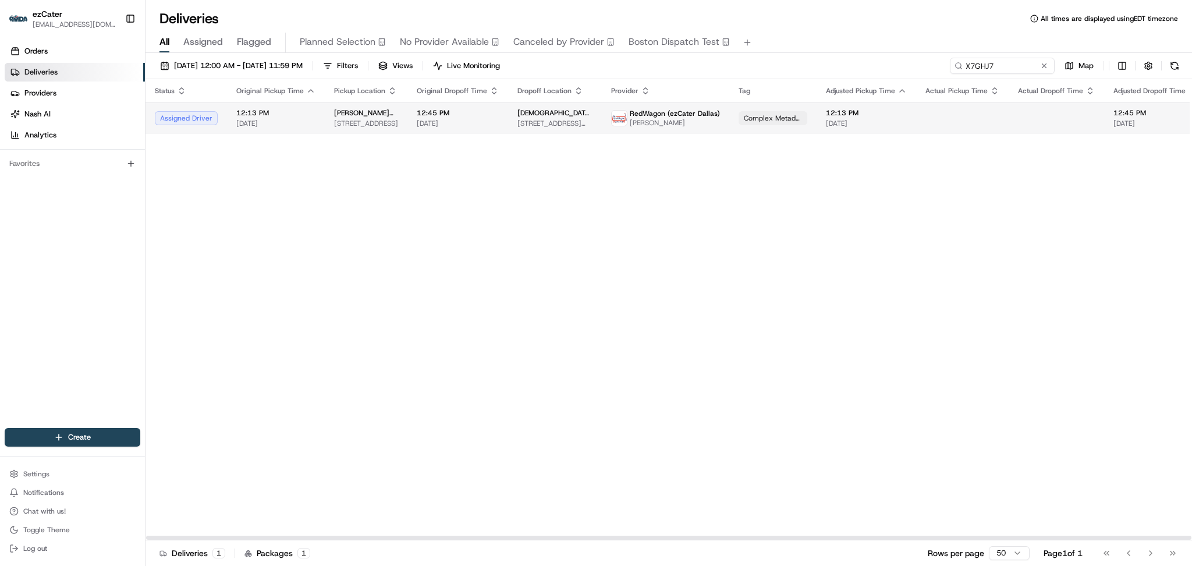
click at [391, 112] on span "Pei Wei Asian Kitchen" at bounding box center [366, 112] width 64 height 9
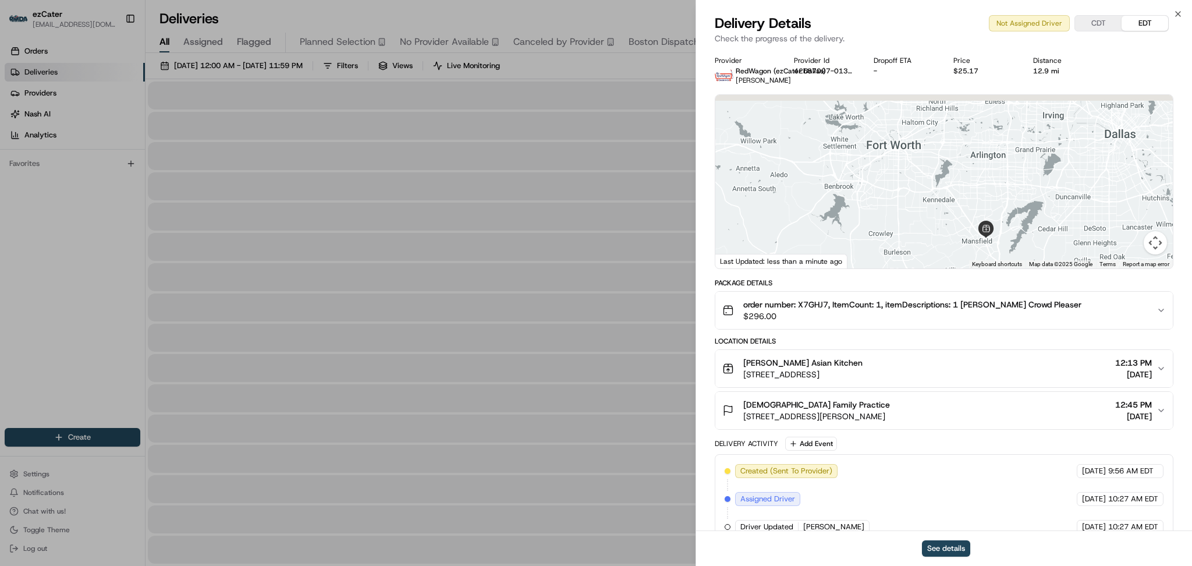
drag, startPoint x: 945, startPoint y: 130, endPoint x: 1014, endPoint y: 220, distance: 113.3
click at [1014, 220] on div at bounding box center [945, 182] width 458 height 174
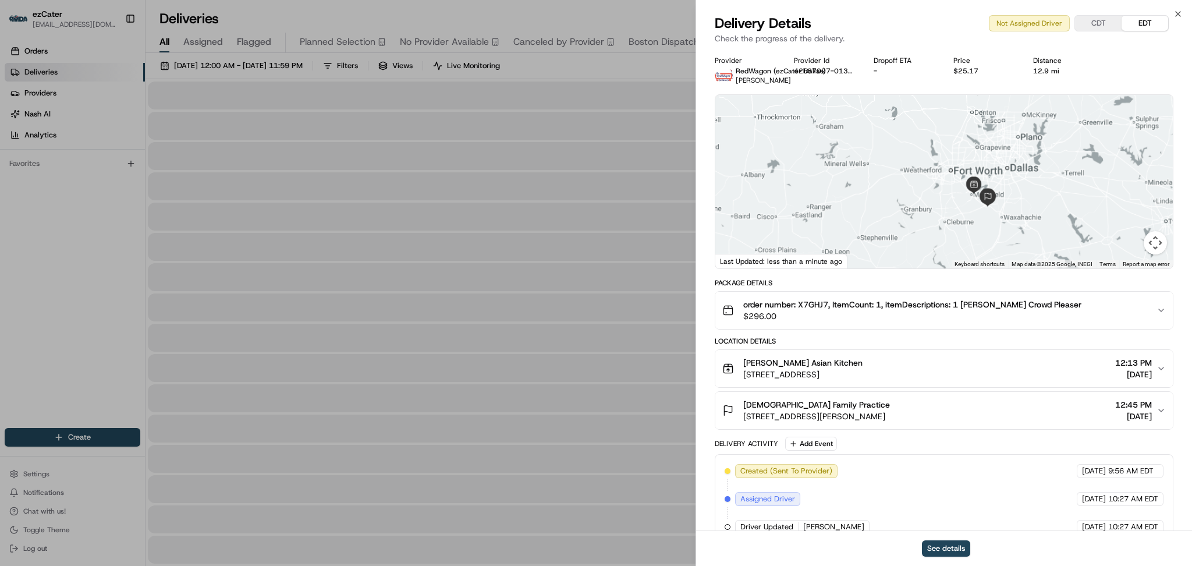
drag, startPoint x: 886, startPoint y: 151, endPoint x: 873, endPoint y: 143, distance: 14.7
click at [873, 143] on div at bounding box center [945, 182] width 458 height 174
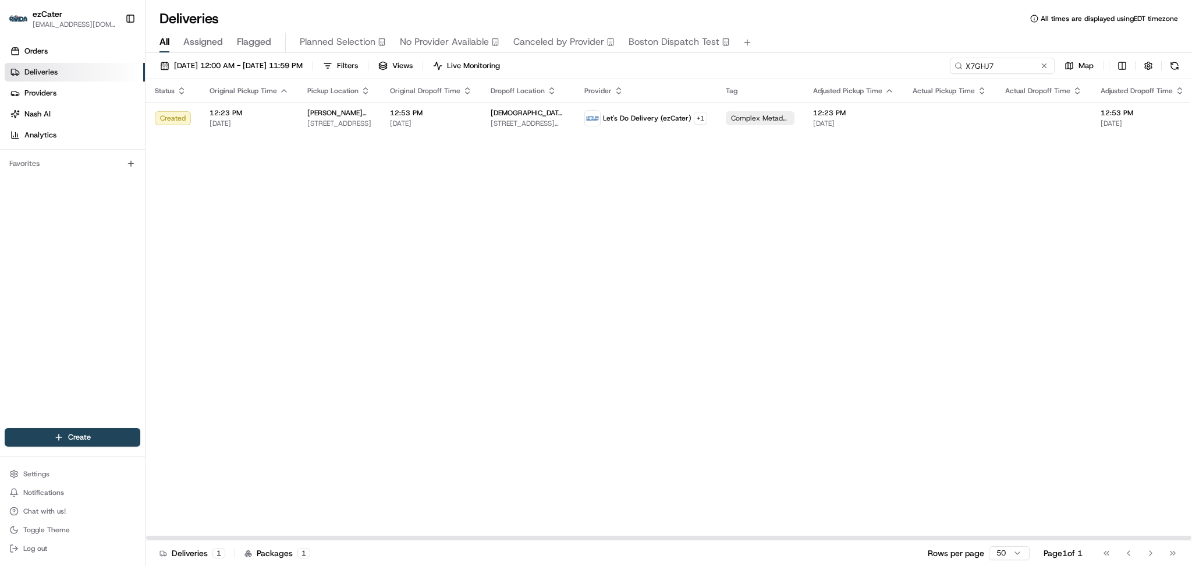
click at [359, 254] on div "Status Original Pickup Time Pickup Location Original Dropoff Time Dropoff Locat…" at bounding box center [758, 309] width 1225 height 461
click at [525, 133] on div "Status Original Pickup Time Pickup Location Original Dropoff Time Dropoff Locat…" at bounding box center [758, 309] width 1225 height 461
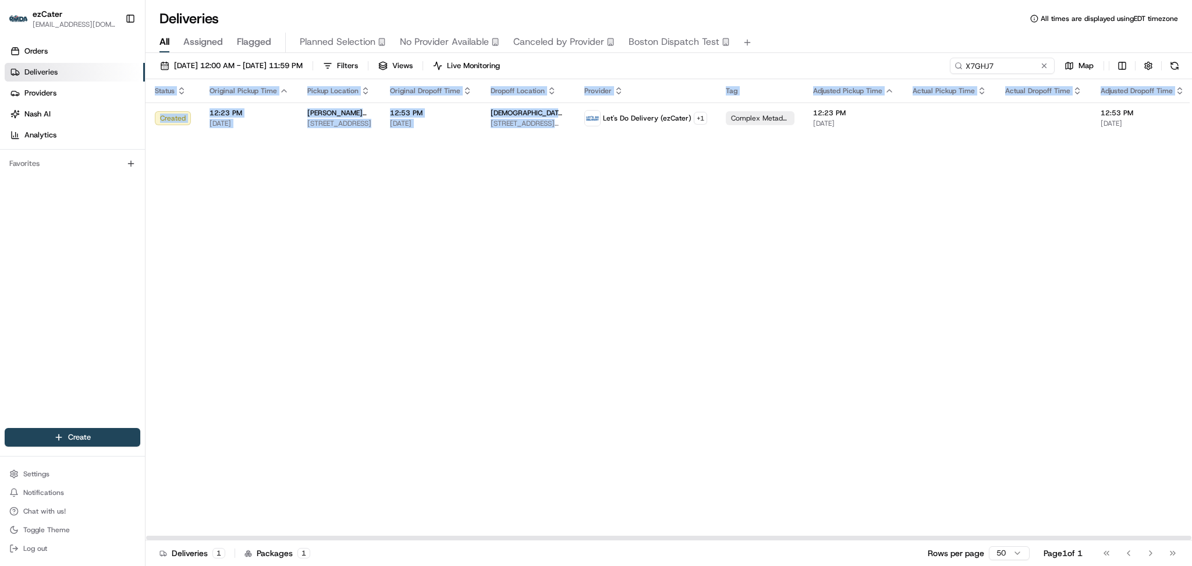
click at [625, 186] on div "Status Original Pickup Time Pickup Location Original Dropoff Time Dropoff Locat…" at bounding box center [758, 309] width 1225 height 461
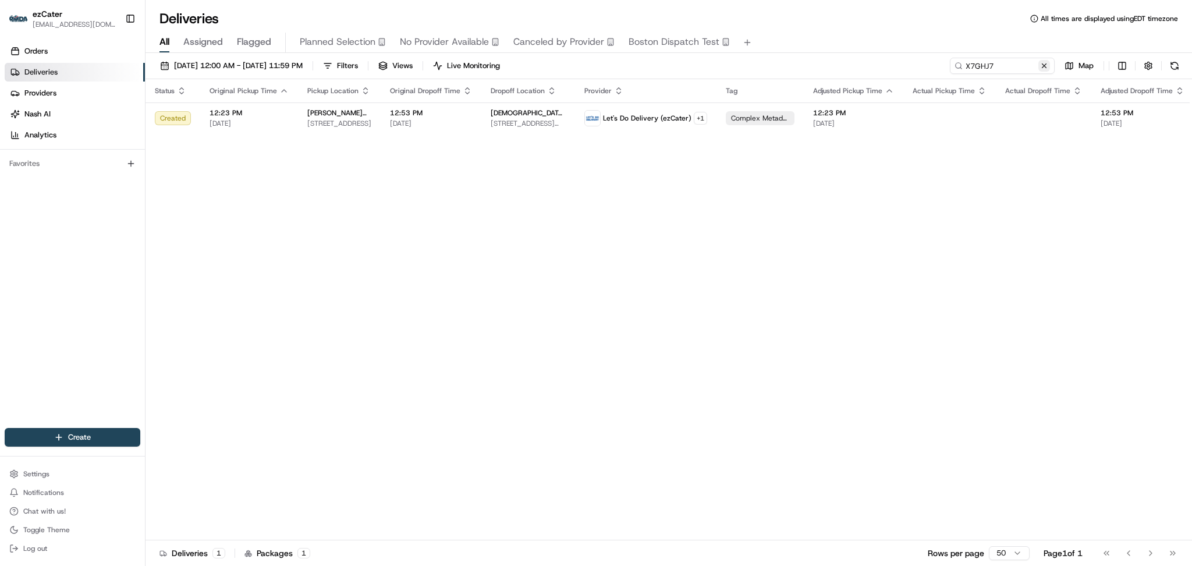
click at [1049, 67] on button at bounding box center [1045, 66] width 12 height 12
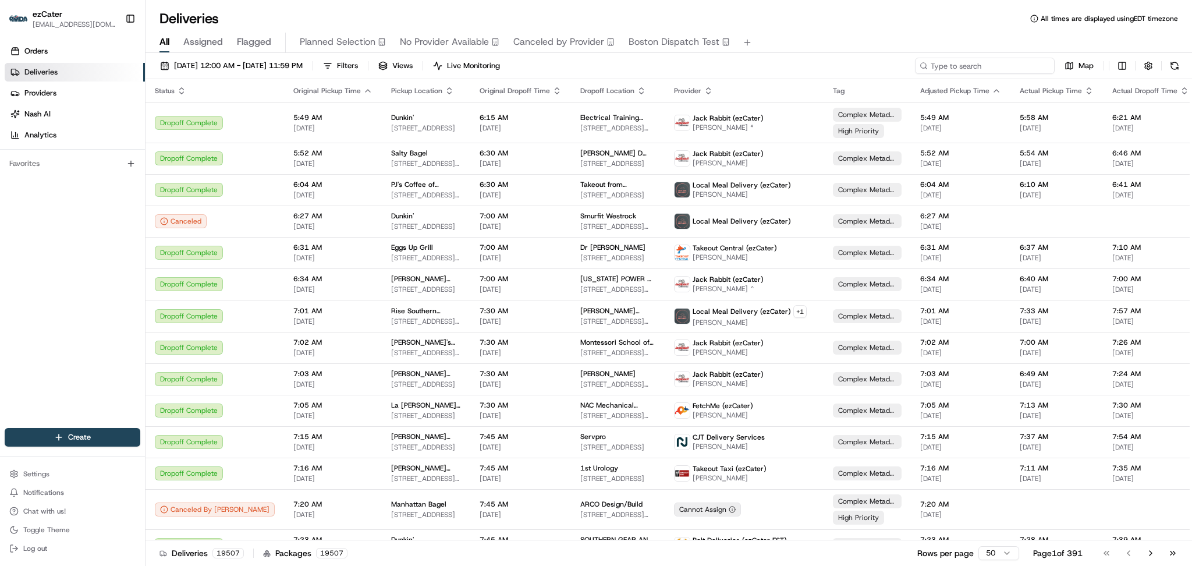
click at [1011, 69] on input at bounding box center [985, 66] width 140 height 16
paste input "VR5HTC"
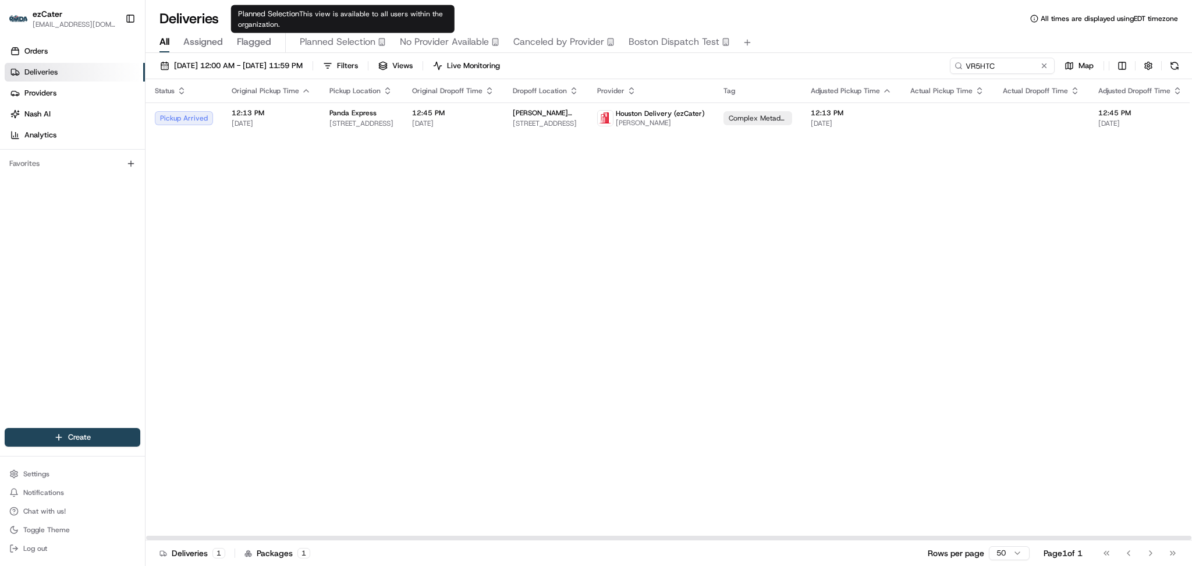
click at [307, 261] on div "Status Original Pickup Time Pickup Location Original Dropoff Time Dropoff Locat…" at bounding box center [757, 309] width 1223 height 461
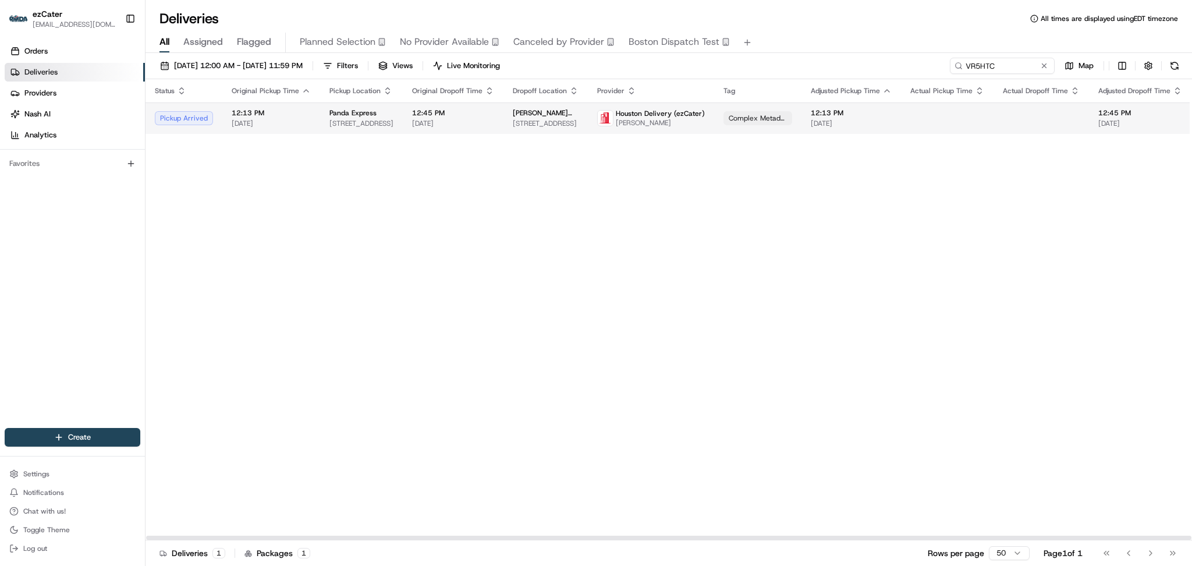
click at [830, 125] on span "[DATE]" at bounding box center [851, 123] width 81 height 9
paste input "MPGXM9"
drag, startPoint x: 1000, startPoint y: 67, endPoint x: 822, endPoint y: 47, distance: 179.9
click at [823, 47] on div "Deliveries All times are displayed using EDT timezone All Assigned Flagged Plan…" at bounding box center [669, 283] width 1047 height 566
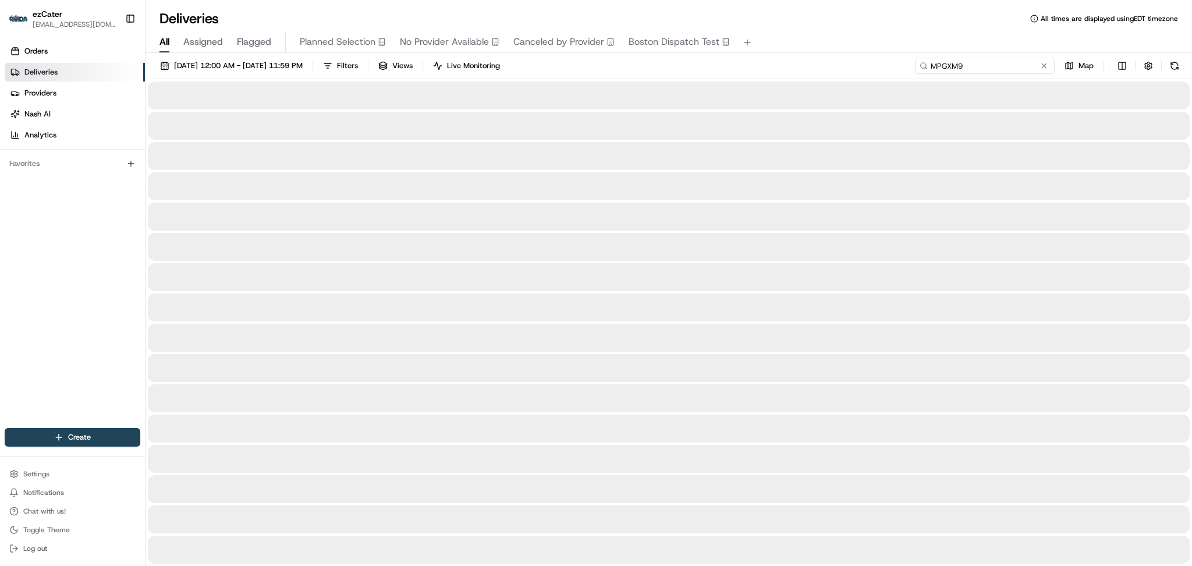
type input "MPGXM9"
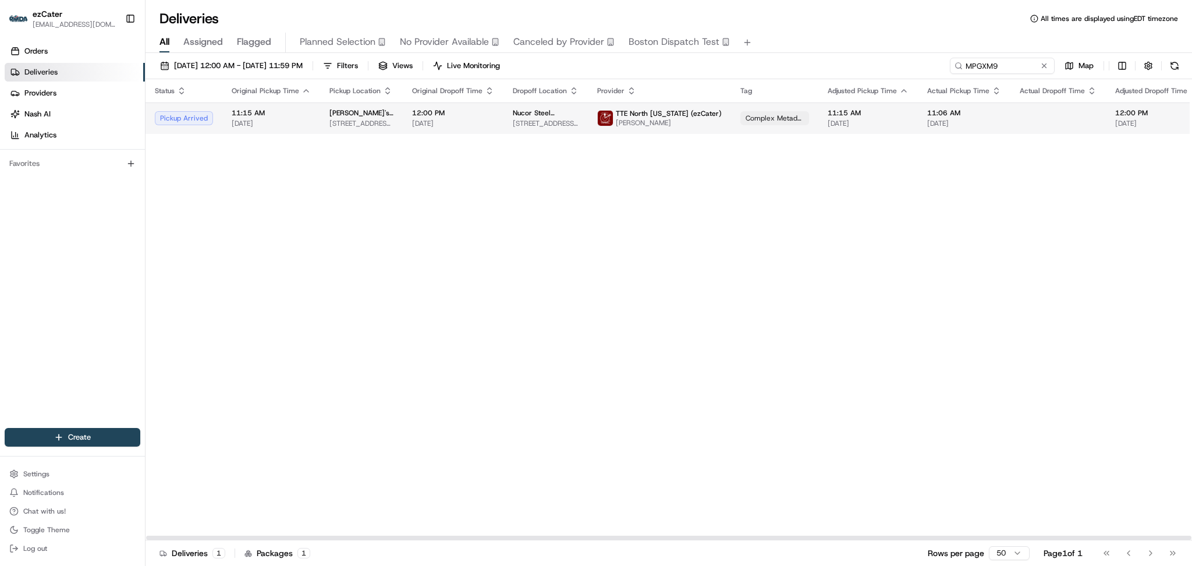
click at [525, 112] on span "Nucor Steel Memphis" at bounding box center [546, 112] width 66 height 9
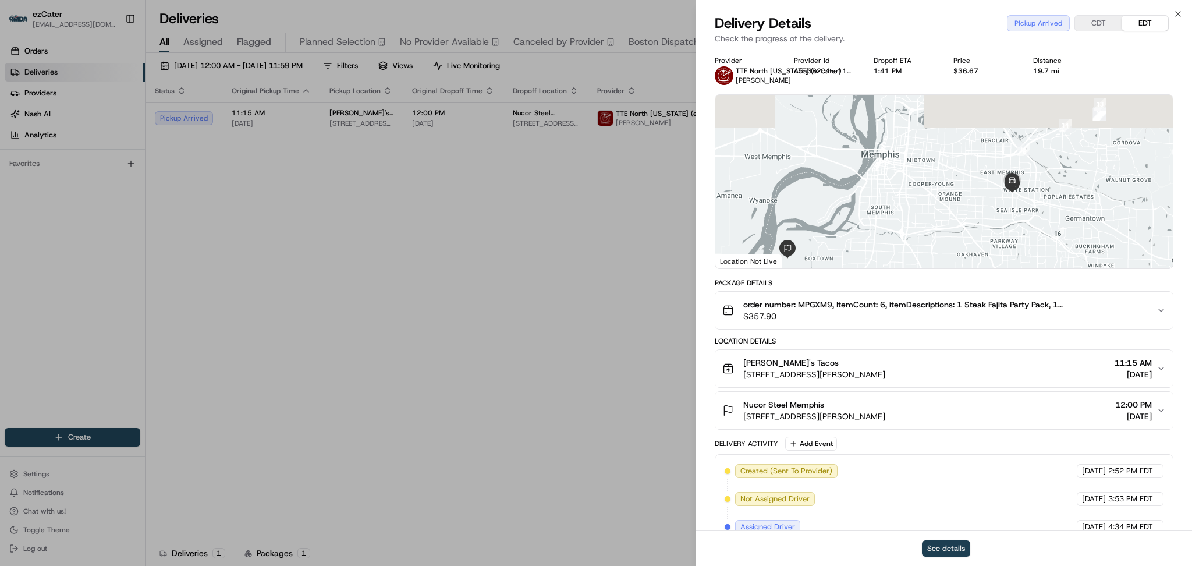
click at [945, 541] on button "See details" at bounding box center [946, 548] width 48 height 16
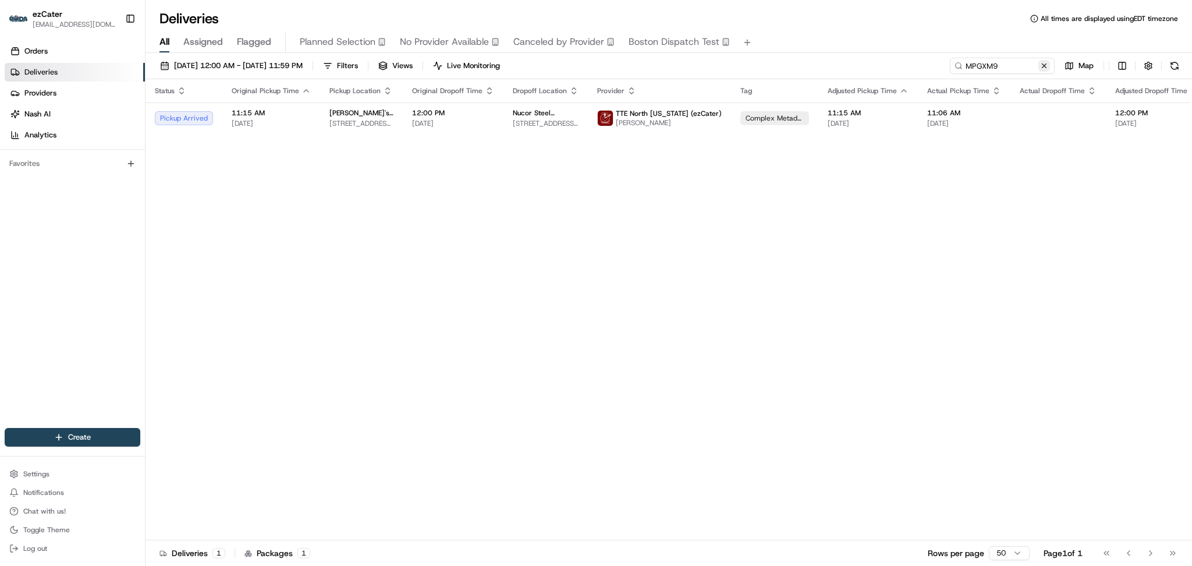
click at [1046, 66] on button at bounding box center [1045, 66] width 12 height 12
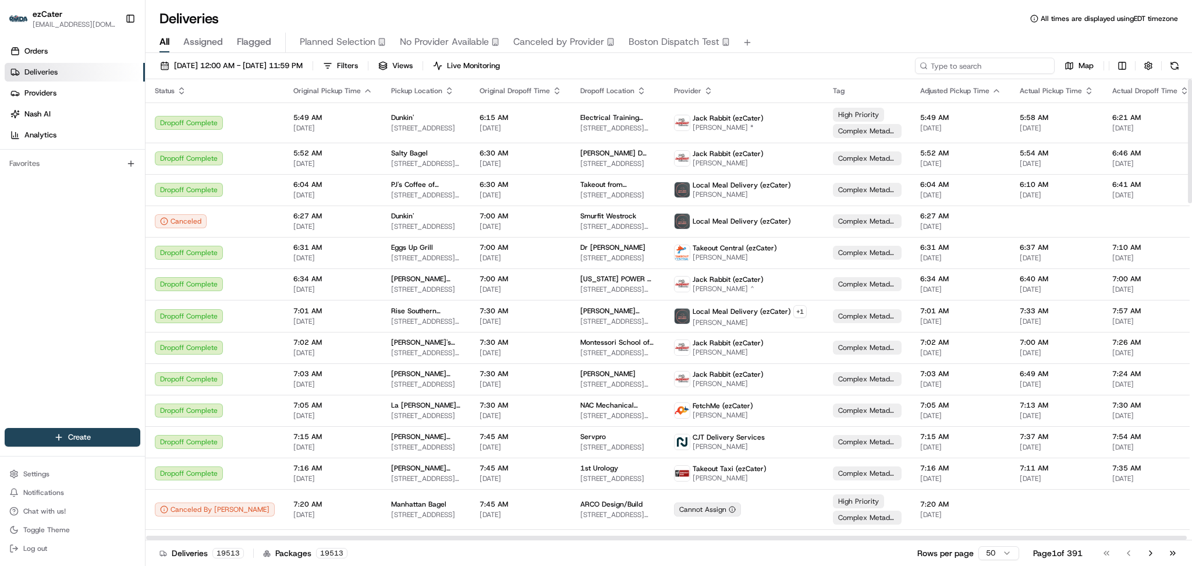
click at [1008, 63] on input at bounding box center [985, 66] width 140 height 16
paste input "0RC-M34"
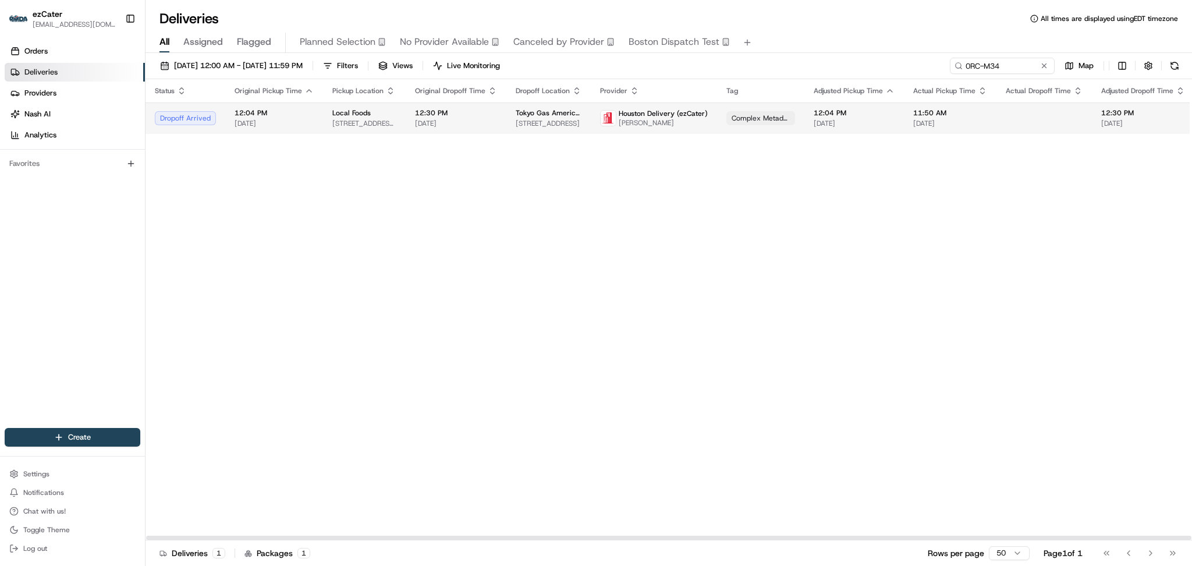
click at [657, 122] on span "Rene Hernandez" at bounding box center [663, 122] width 89 height 9
click at [267, 322] on div "Status Original Pickup Time Pickup Location Original Dropoff Time Dropoff Locat…" at bounding box center [759, 309] width 1226 height 461
paste input "X7GHJ7"
drag, startPoint x: 999, startPoint y: 65, endPoint x: 844, endPoint y: 60, distance: 155.5
click at [844, 60] on div "08/01/2025 12:00 AM - 08/31/2025 11:59 PM Filters Views Live Monitoring X7GHJ7 …" at bounding box center [669, 69] width 1047 height 22
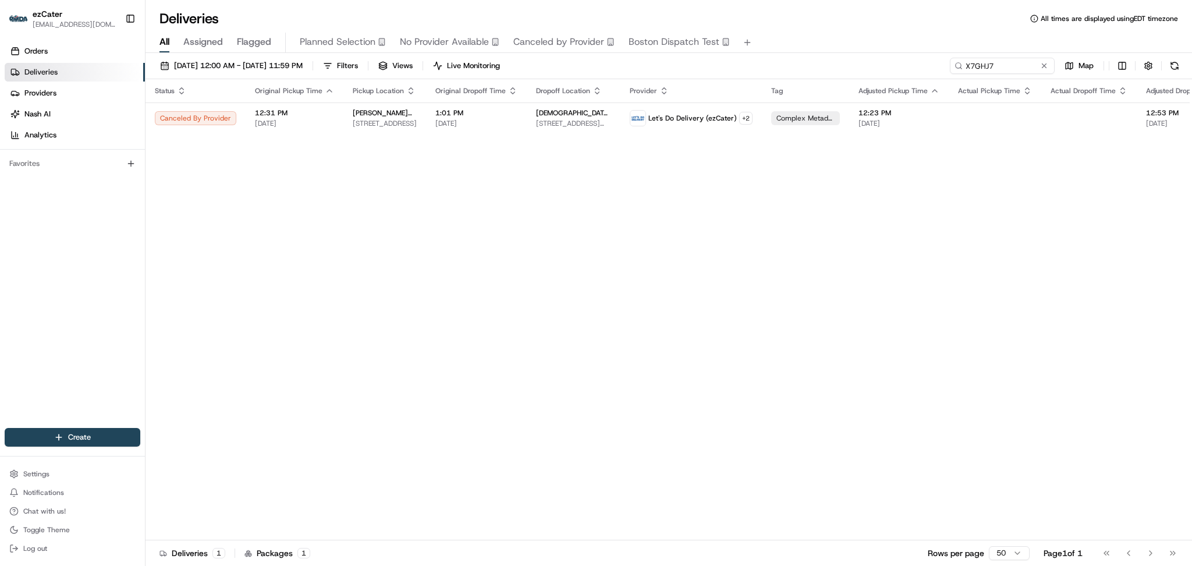
click at [1128, 191] on div "Status Original Pickup Time Pickup Location Original Dropoff Time Dropoff Locat…" at bounding box center [781, 309] width 1270 height 461
paste input "U7AW8Q"
drag, startPoint x: 1014, startPoint y: 64, endPoint x: 672, endPoint y: 64, distance: 341.8
click at [672, 64] on div "08/01/2025 12:00 AM - 08/31/2025 11:59 PM Filters Views Live Monitoring U7AW8Q …" at bounding box center [669, 69] width 1047 height 22
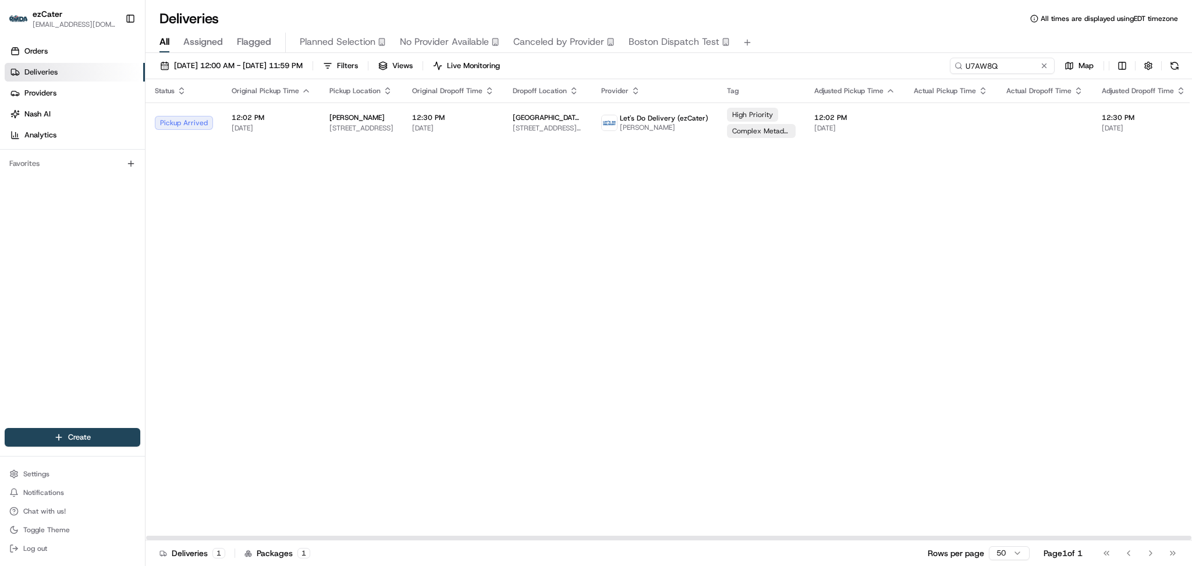
click at [370, 290] on div "Status Original Pickup Time Pickup Location Original Dropoff Time Dropoff Locat…" at bounding box center [759, 309] width 1226 height 461
paste input "TQ66V9"
drag, startPoint x: 1002, startPoint y: 66, endPoint x: 554, endPoint y: 65, distance: 448.3
click at [554, 65] on div "08/01/2025 12:00 AM - 08/31/2025 11:59 PM Filters Views Live Monitoring U7AW8Q …" at bounding box center [669, 69] width 1047 height 22
drag, startPoint x: 967, startPoint y: 62, endPoint x: 755, endPoint y: 62, distance: 211.9
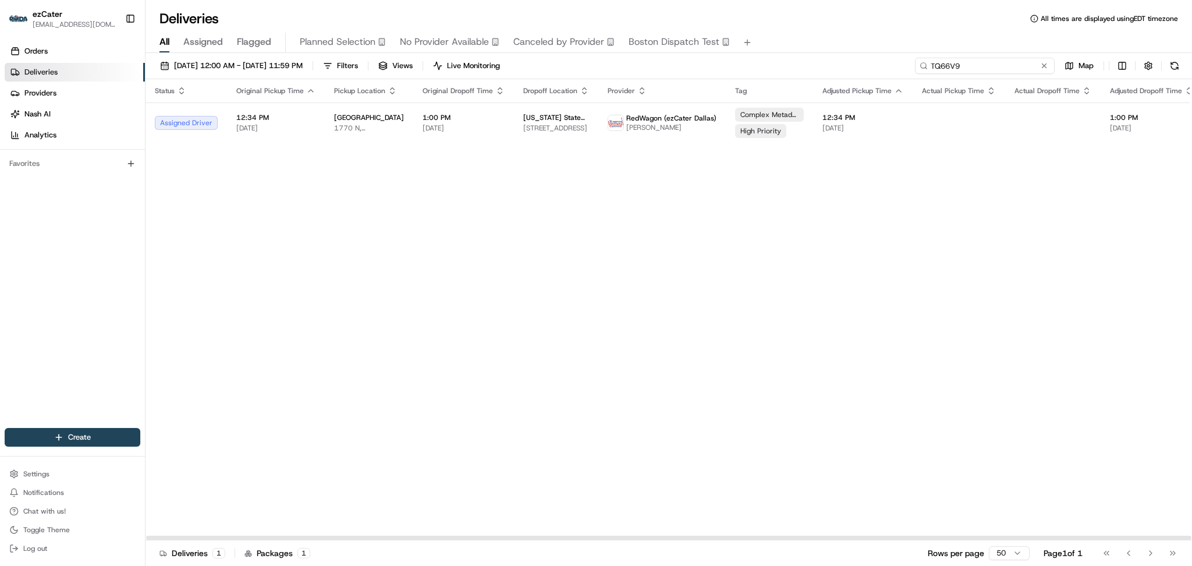
click at [757, 62] on div "08/01/2025 12:00 AM - 08/31/2025 11:59 PM Filters Views Live Monitoring TQ66V9 …" at bounding box center [669, 69] width 1047 height 22
paste input "FAP-8YK"
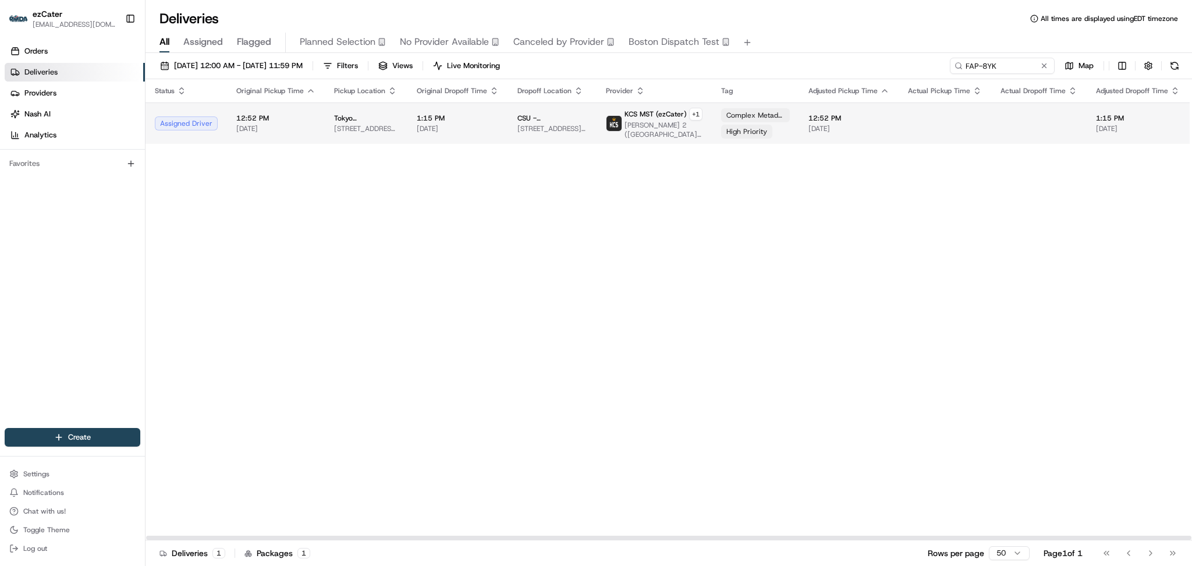
click at [508, 133] on td "CSU - Wagar Building 1101 Center Ave Mall, Fort Collins, CO 80521, USA" at bounding box center [552, 122] width 89 height 41
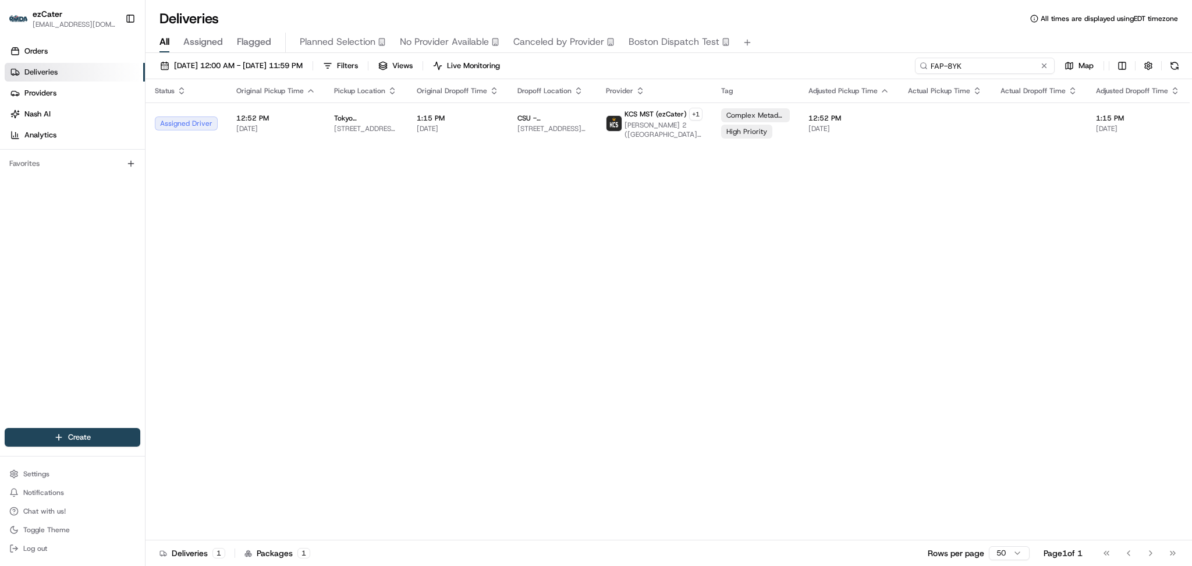
drag, startPoint x: 1006, startPoint y: 62, endPoint x: 664, endPoint y: 58, distance: 342.4
click at [664, 58] on div "08/01/2025 12:00 AM - 08/31/2025 11:59 PM Filters Views Live Monitoring FAP-8YK…" at bounding box center [669, 69] width 1047 height 22
paste input "U7AW8Q"
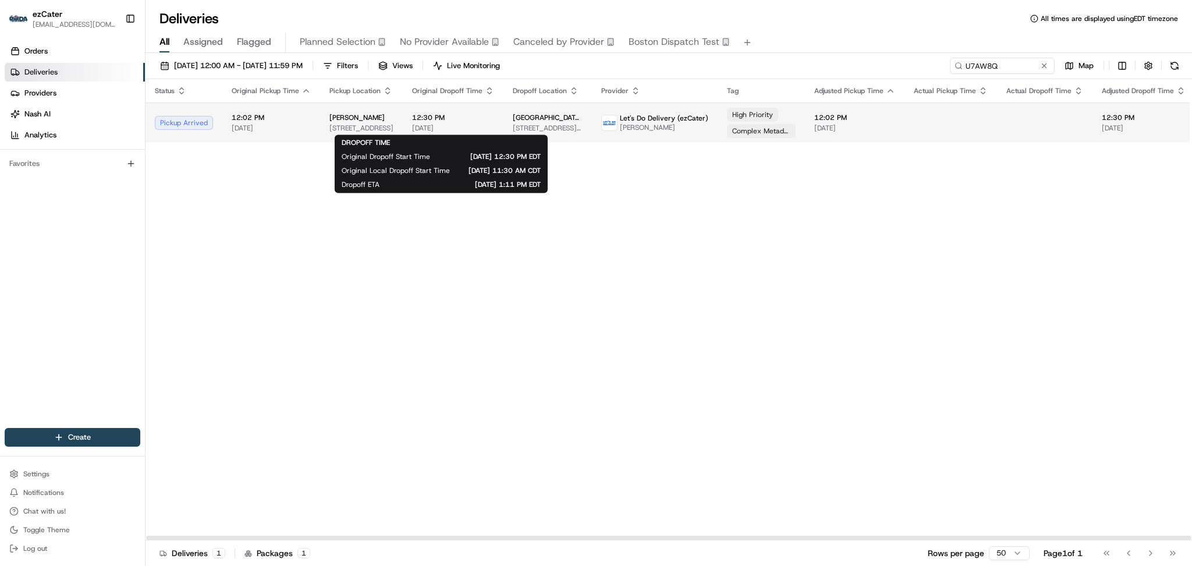
click at [470, 116] on span "12:30 PM" at bounding box center [453, 117] width 82 height 9
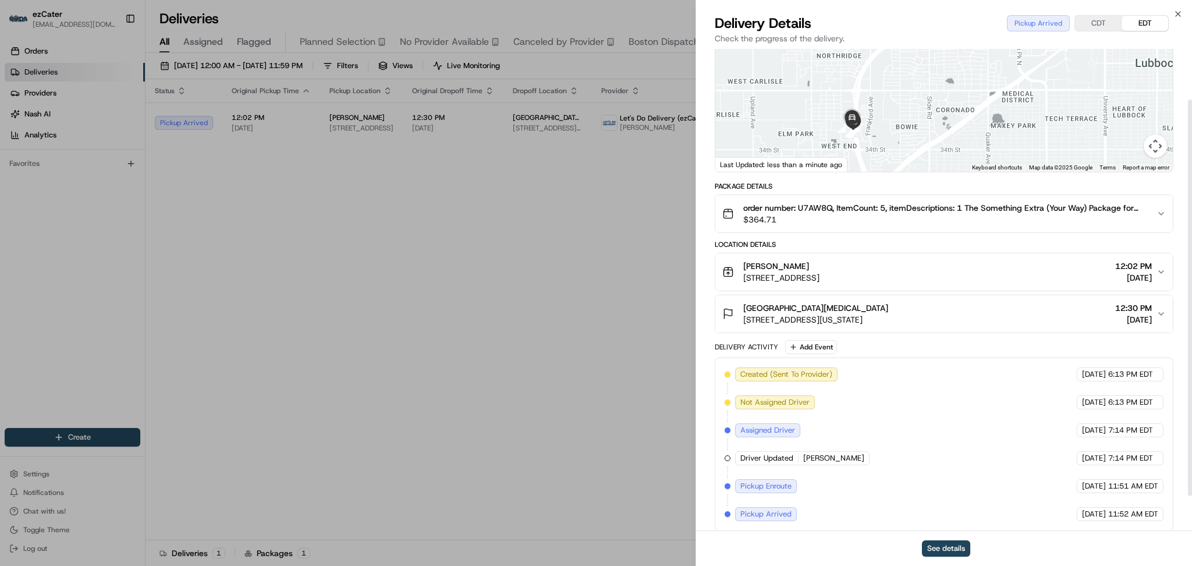
scroll to position [104, 0]
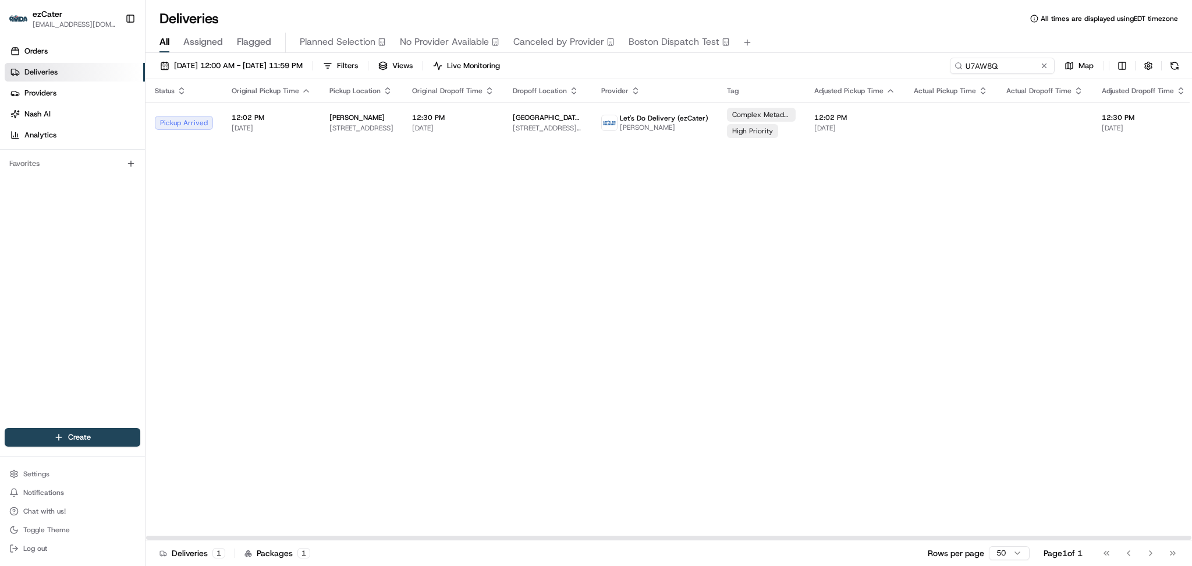
click at [402, 212] on div "Status Original Pickup Time Pickup Location Original Dropoff Time Dropoff Locat…" at bounding box center [759, 309] width 1226 height 461
paste input "TQ66V9"
drag, startPoint x: 1001, startPoint y: 68, endPoint x: 719, endPoint y: 60, distance: 282.5
click at [719, 60] on div "08/01/2025 12:00 AM - 08/31/2025 11:59 PM Filters Views Live Monitoring U7AW8Q …" at bounding box center [669, 69] width 1047 height 22
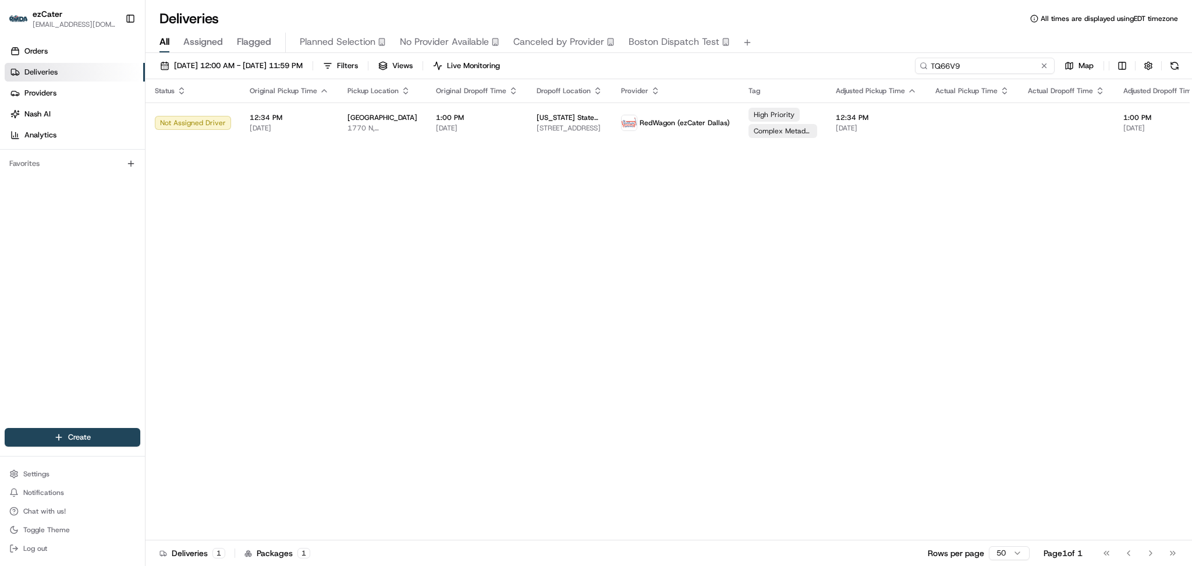
drag, startPoint x: 1003, startPoint y: 63, endPoint x: 746, endPoint y: 51, distance: 257.1
click at [748, 51] on div "Deliveries All times are displayed using EDT timezone All Assigned Flagged Plan…" at bounding box center [669, 283] width 1047 height 566
paste input "FCWHTZ"
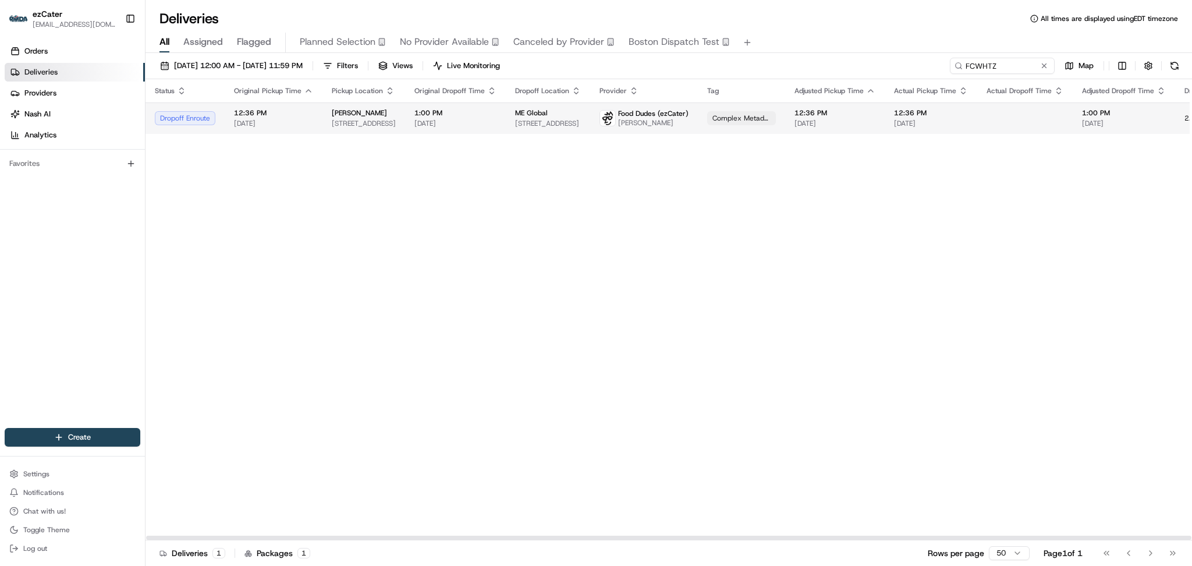
click at [1002, 128] on td at bounding box center [1025, 117] width 95 height 31
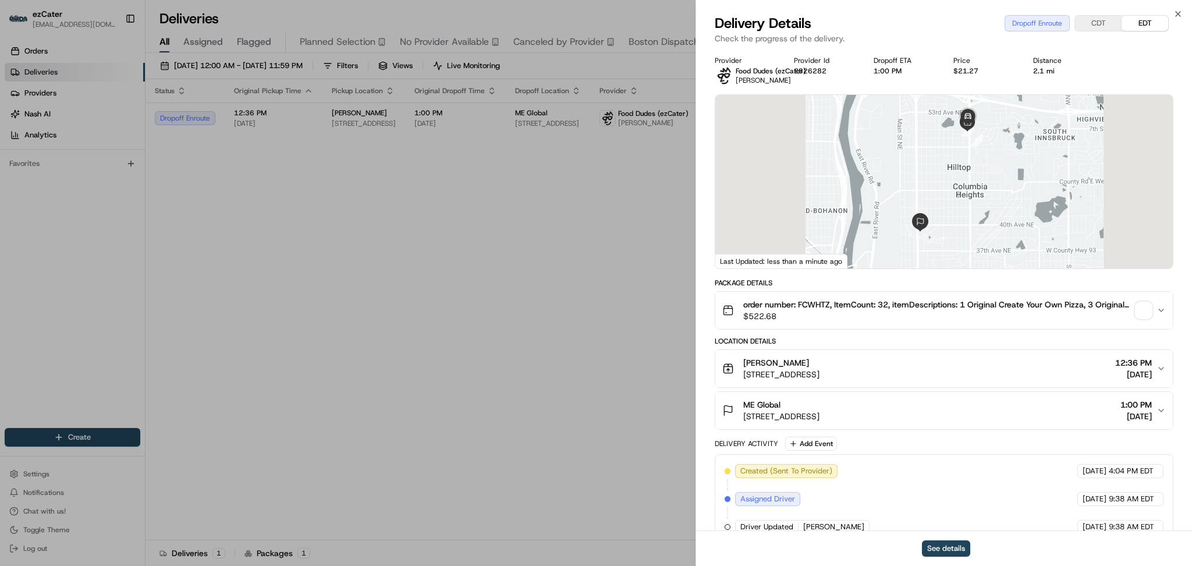
click at [1161, 311] on icon "button" at bounding box center [1161, 310] width 9 height 9
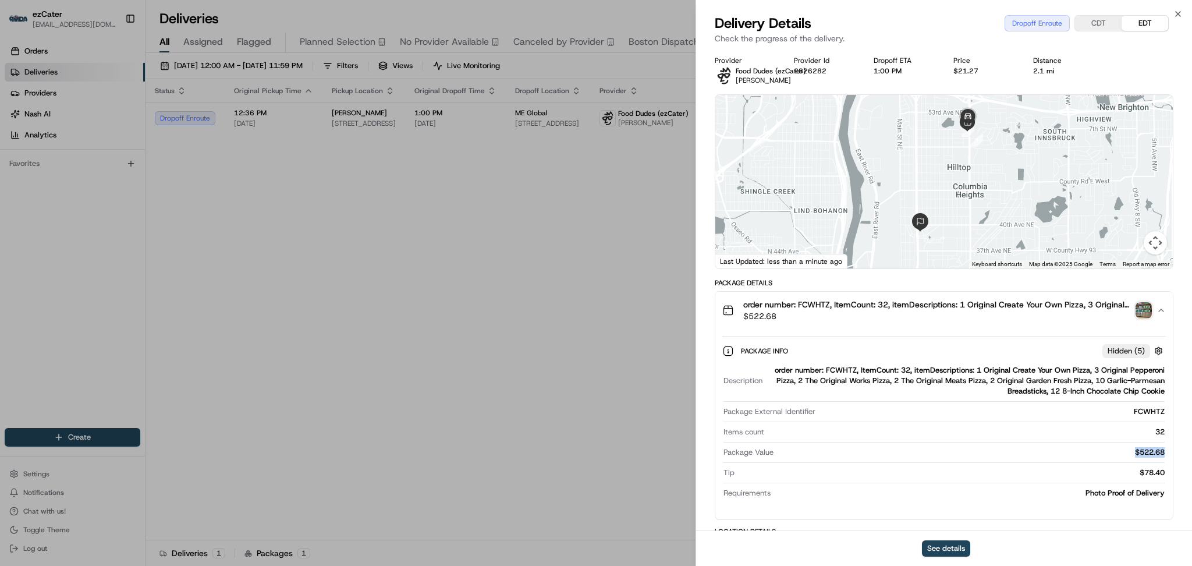
drag, startPoint x: 1134, startPoint y: 450, endPoint x: 1165, endPoint y: 450, distance: 31.4
click at [1165, 450] on div "Description order number: FCWHTZ, ItemCount: 32, itemDescriptions: 1 Original C…" at bounding box center [945, 431] width 444 height 143
copy div "$522.68"
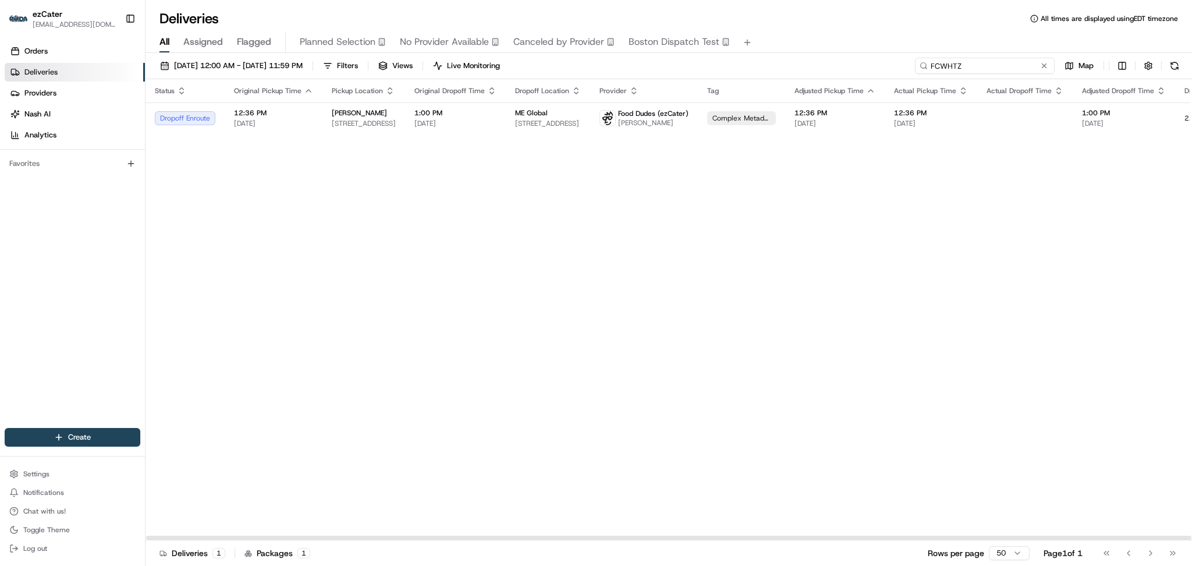
drag, startPoint x: 1006, startPoint y: 66, endPoint x: 656, endPoint y: 58, distance: 350.0
click at [656, 58] on div "08/01/2025 12:00 AM - 08/31/2025 11:59 PM Filters Views Live Monitoring FCWHTZ …" at bounding box center [669, 69] width 1047 height 22
paste input "TQ66V9"
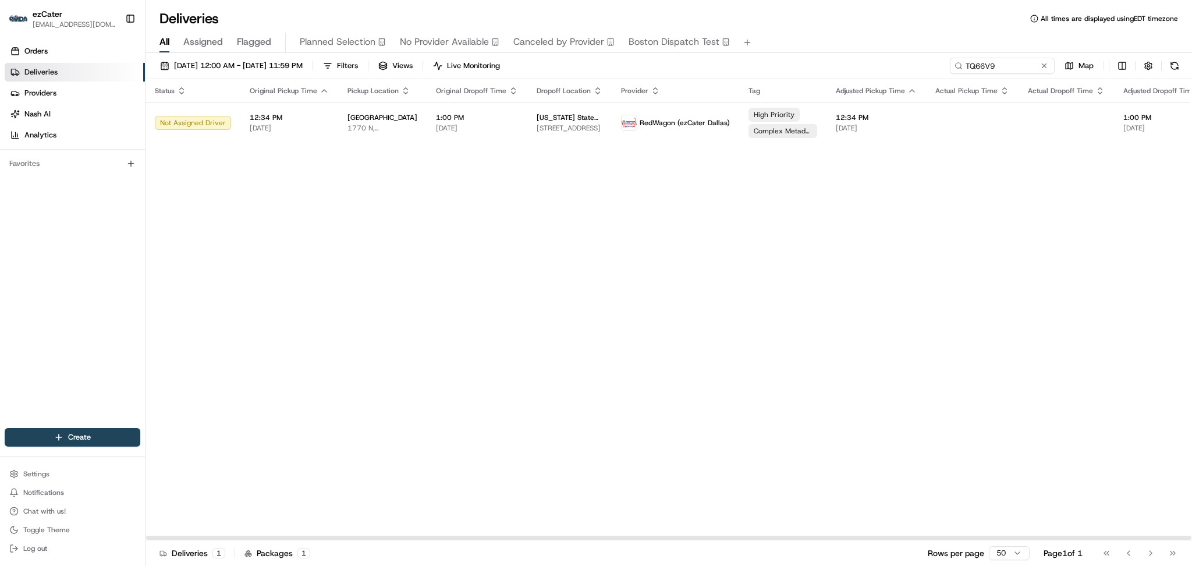
click at [461, 339] on div "Status Original Pickup Time Pickup Location Original Dropoff Time Dropoff Locat…" at bounding box center [770, 309] width 1248 height 461
click at [451, 273] on div "Status Original Pickup Time Pickup Location Original Dropoff Time Dropoff Locat…" at bounding box center [770, 309] width 1248 height 461
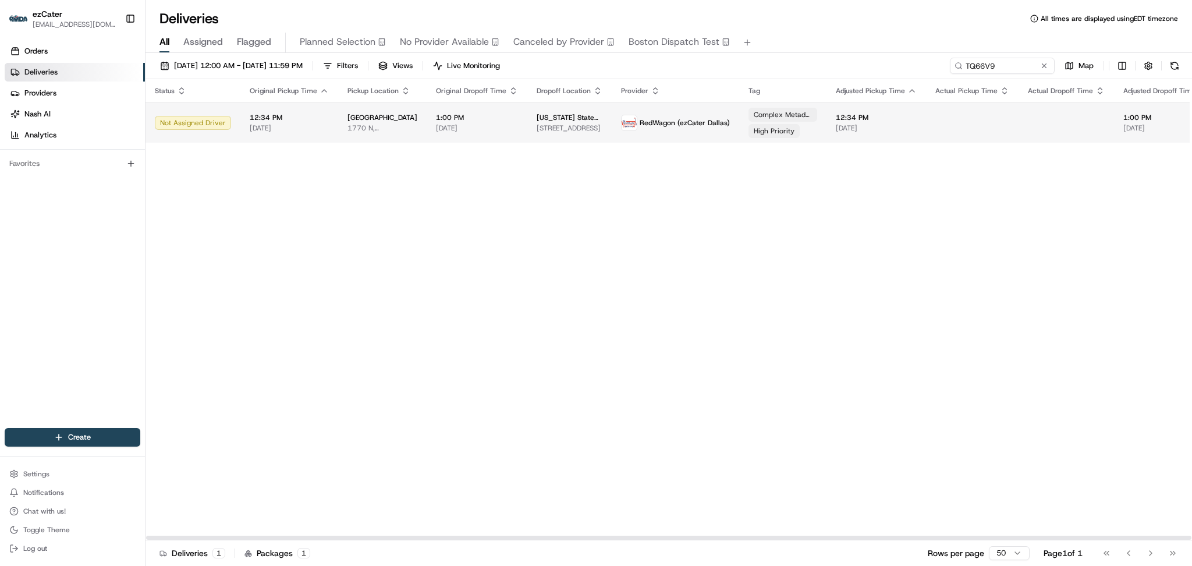
click at [678, 133] on td "RedWagon (ezCater Dallas)" at bounding box center [676, 122] width 128 height 40
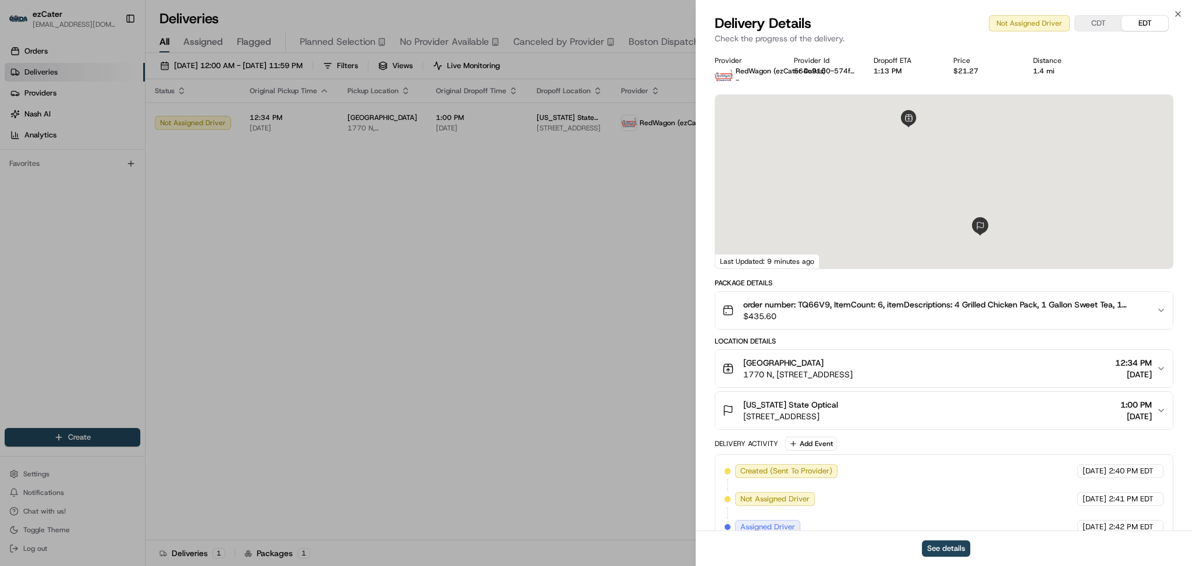
click at [1163, 312] on icon "button" at bounding box center [1161, 310] width 9 height 9
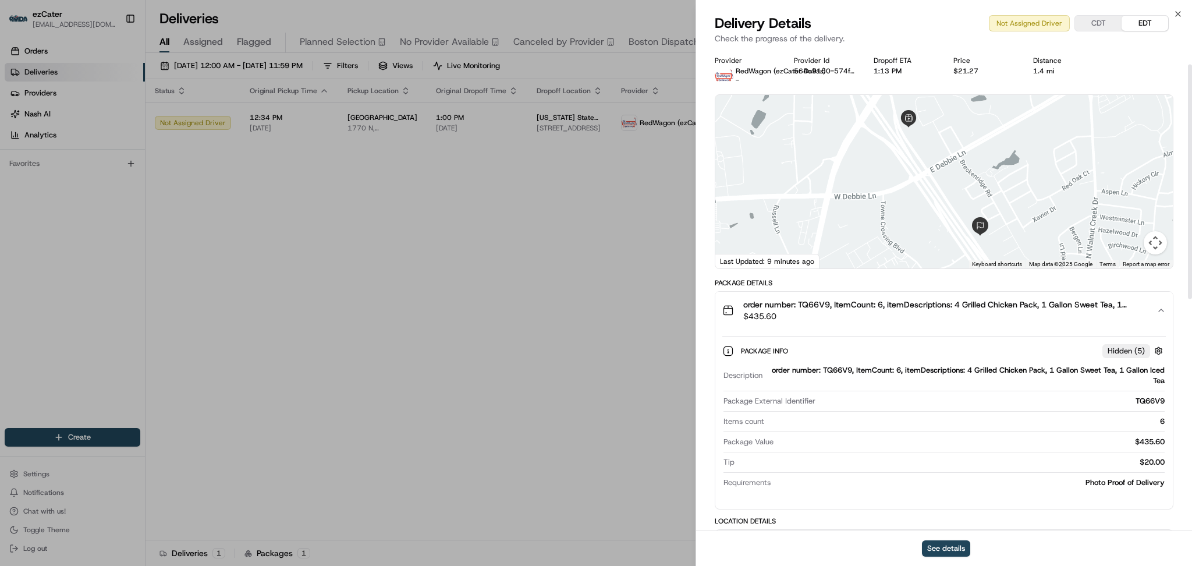
scroll to position [77, 0]
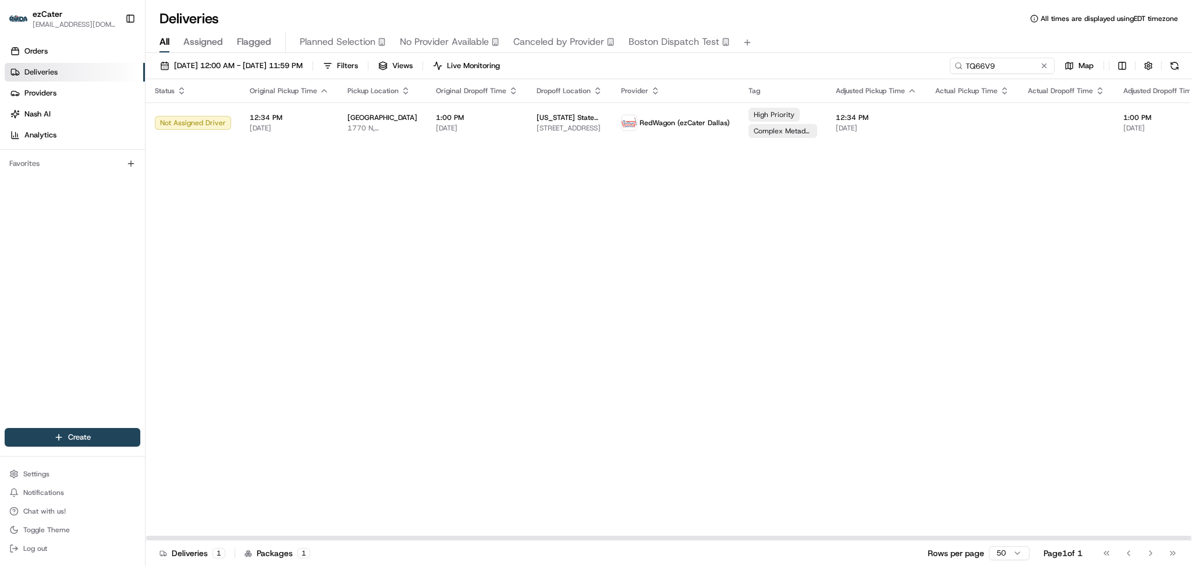
click at [552, 269] on div "Status Original Pickup Time Pickup Location Original Dropoff Time Dropoff Locat…" at bounding box center [770, 309] width 1248 height 461
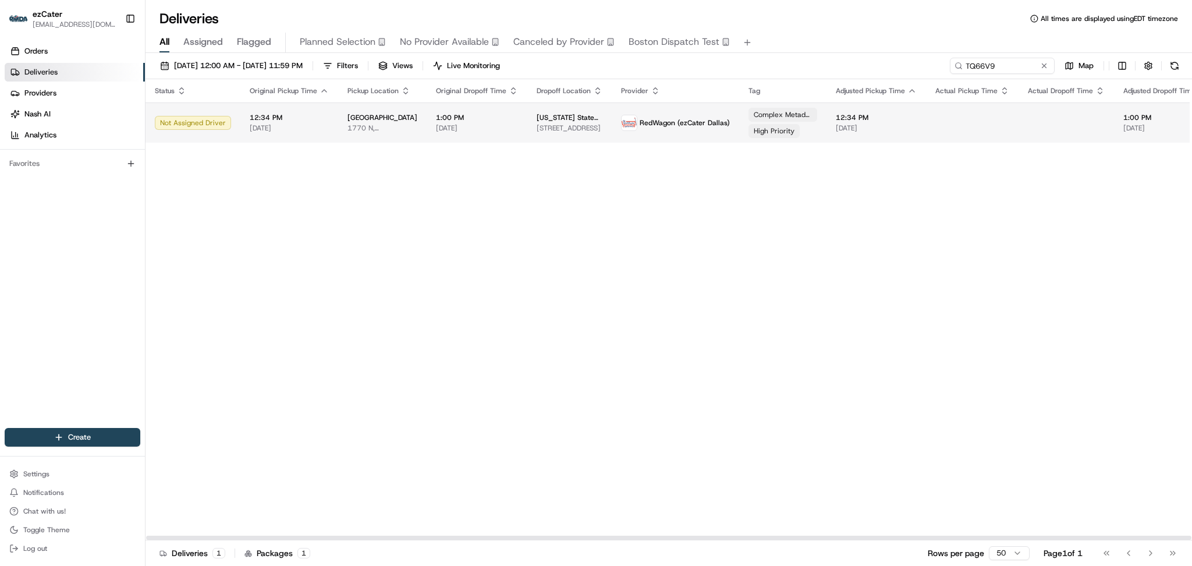
click at [443, 133] on td "1:00 PM 08/21/2025" at bounding box center [477, 122] width 101 height 40
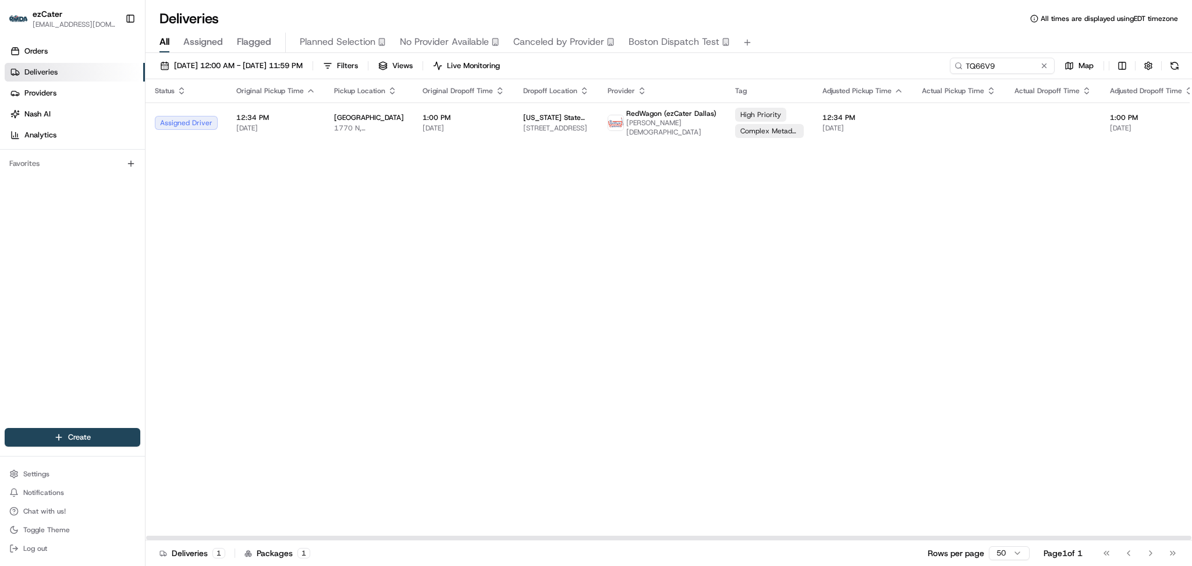
click at [417, 186] on div "Status Original Pickup Time Pickup Location Original Dropoff Time Dropoff Locat…" at bounding box center [763, 309] width 1234 height 461
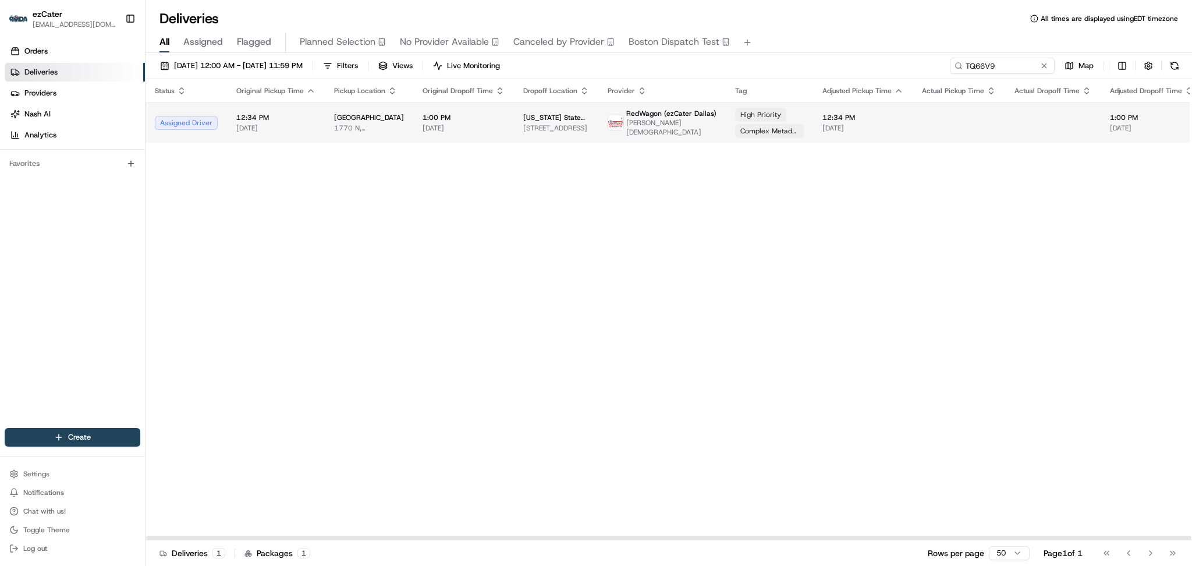
click at [565, 129] on span "1650 U.S. 287 Frontage Rd, Mansfield, TX 76063, USA" at bounding box center [556, 127] width 66 height 9
click at [434, 126] on span "[DATE]" at bounding box center [464, 127] width 82 height 9
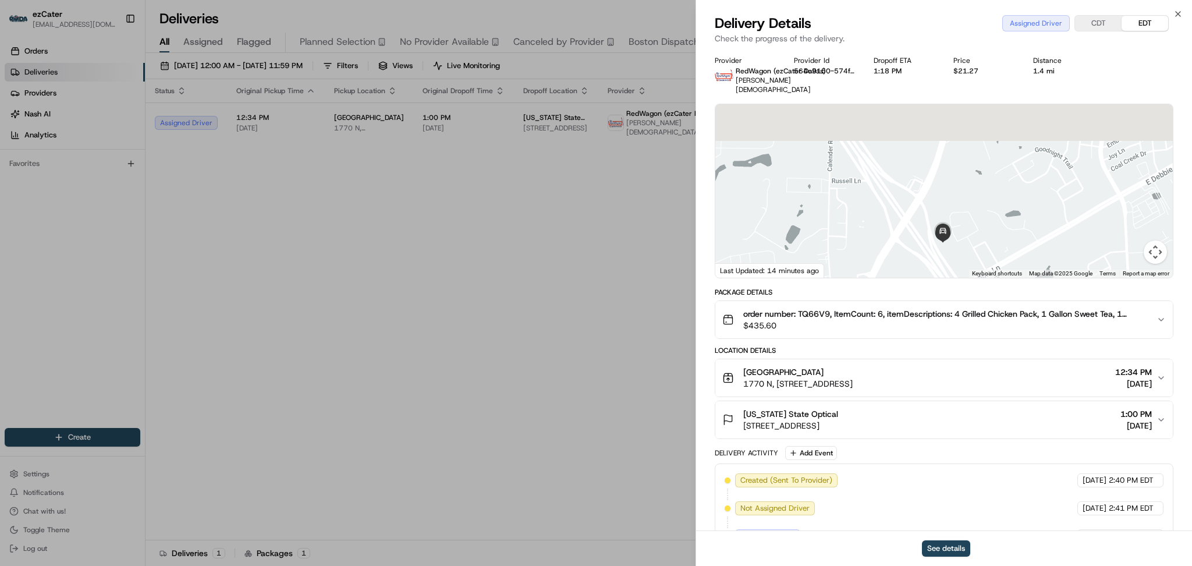
drag, startPoint x: 921, startPoint y: 149, endPoint x: 955, endPoint y: 253, distance: 109.2
click at [957, 272] on div "Provider RedWagon (ezCater Dallas) Paul Evangelista Provider Id 564c9150-574f-8…" at bounding box center [944, 472] width 459 height 833
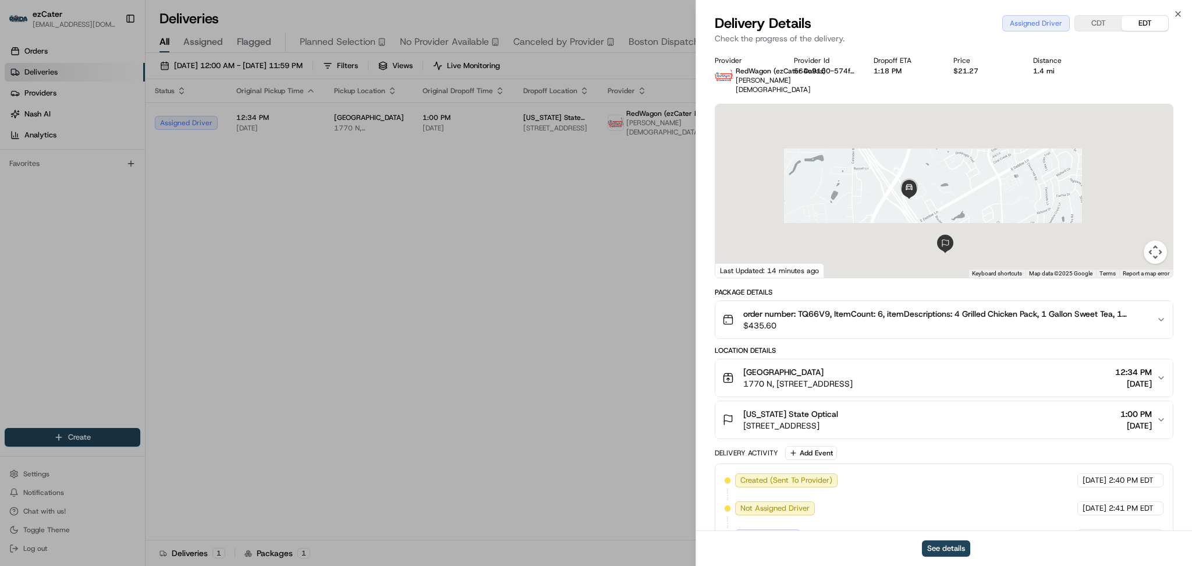
drag, startPoint x: 955, startPoint y: 209, endPoint x: 916, endPoint y: 151, distance: 70.1
click at [916, 151] on div at bounding box center [945, 191] width 458 height 174
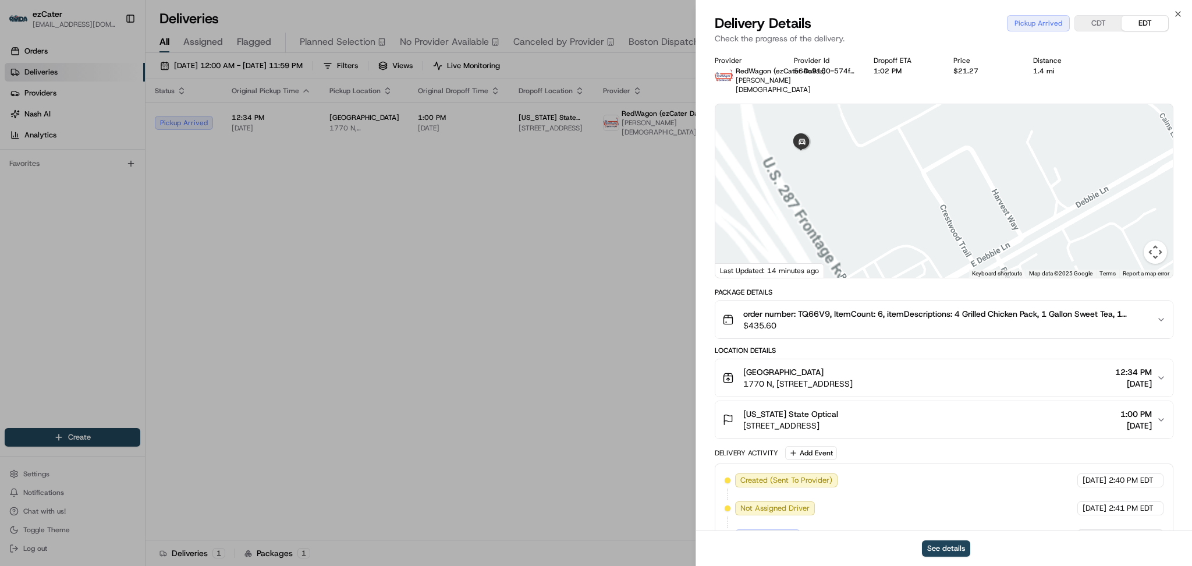
drag, startPoint x: 870, startPoint y: 167, endPoint x: 975, endPoint y: 210, distance: 113.5
click at [975, 210] on div at bounding box center [945, 191] width 458 height 174
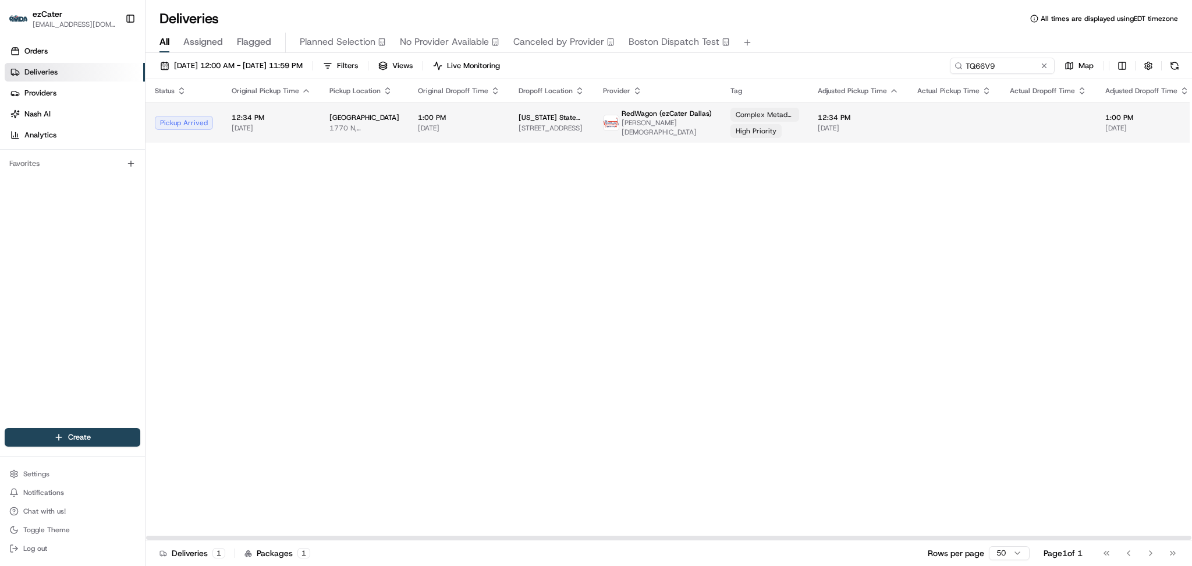
click at [665, 132] on td "RedWagon (ezCater Dallas) Paul Evangelista" at bounding box center [658, 122] width 128 height 40
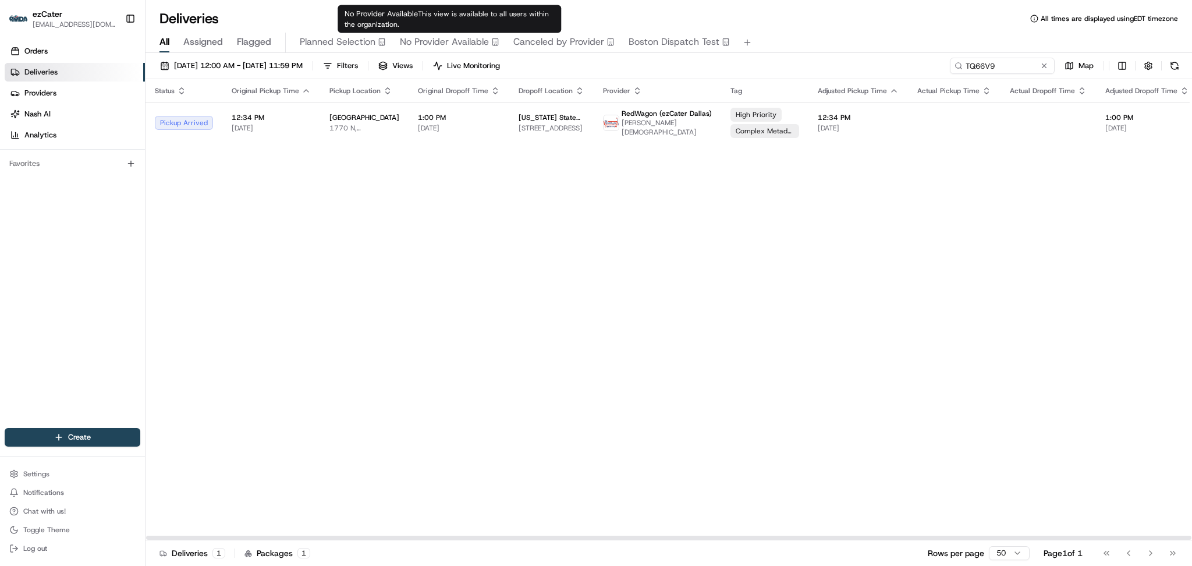
click at [395, 240] on div "Status Original Pickup Time Pickup Location Original Dropoff Time Dropoff Locat…" at bounding box center [761, 309] width 1230 height 461
click at [247, 287] on div "Status Original Pickup Time Pickup Location Original Dropoff Time Dropoff Locat…" at bounding box center [761, 309] width 1230 height 461
paste input "YGJ36"
drag, startPoint x: 1010, startPoint y: 61, endPoint x: 774, endPoint y: 58, distance: 235.8
click at [774, 58] on div "08/01/2025 12:00 AM - 08/31/2025 11:59 PM Filters Views Live Monitoring YGJ369 …" at bounding box center [669, 69] width 1047 height 22
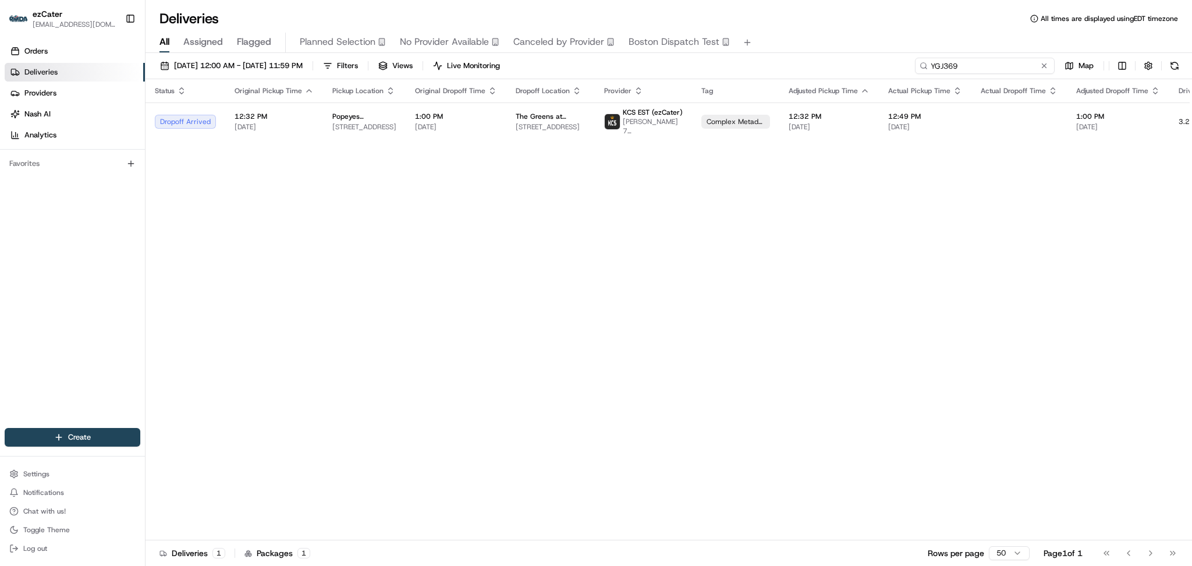
drag, startPoint x: 977, startPoint y: 65, endPoint x: 970, endPoint y: 65, distance: 7.0
click at [976, 65] on input "YGJ369" at bounding box center [985, 66] width 140 height 16
click at [1012, 66] on input "YGJ369" at bounding box center [985, 66] width 140 height 16
click at [997, 60] on input "YGJ369" at bounding box center [985, 66] width 140 height 16
click at [936, 250] on div "Status Original Pickup Time Pickup Location Original Dropoff Time Dropoff Locat…" at bounding box center [746, 309] width 1201 height 461
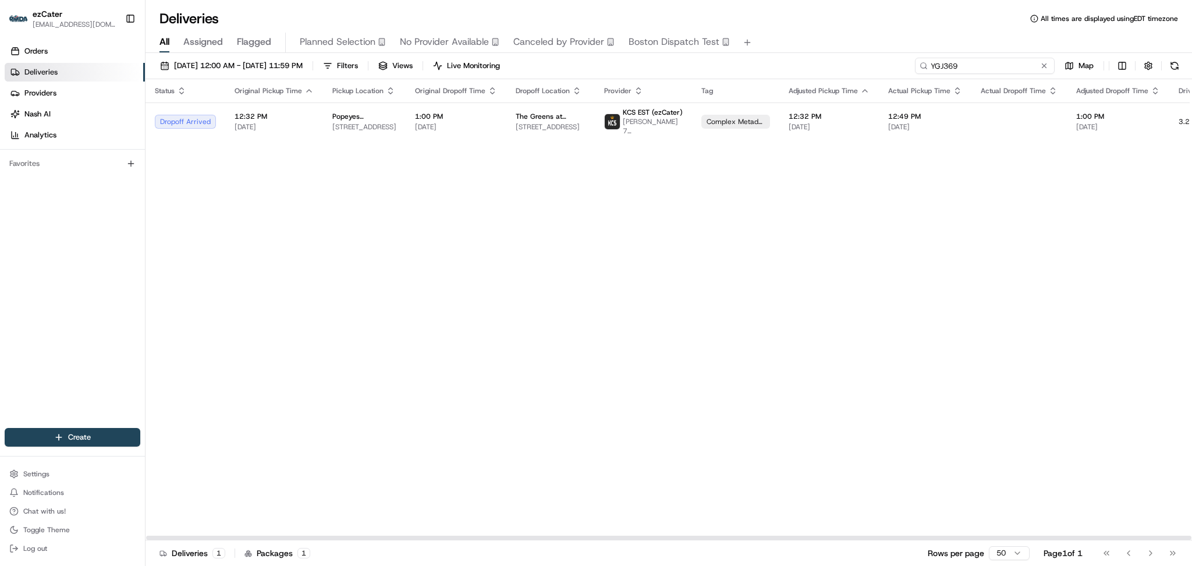
drag, startPoint x: 991, startPoint y: 68, endPoint x: 689, endPoint y: 64, distance: 301.6
click at [690, 64] on div "08/01/2025 12:00 AM - 08/31/2025 11:59 PM Filters Views Live Monitoring YGJ369 …" at bounding box center [669, 69] width 1047 height 22
paste input "336YCU"
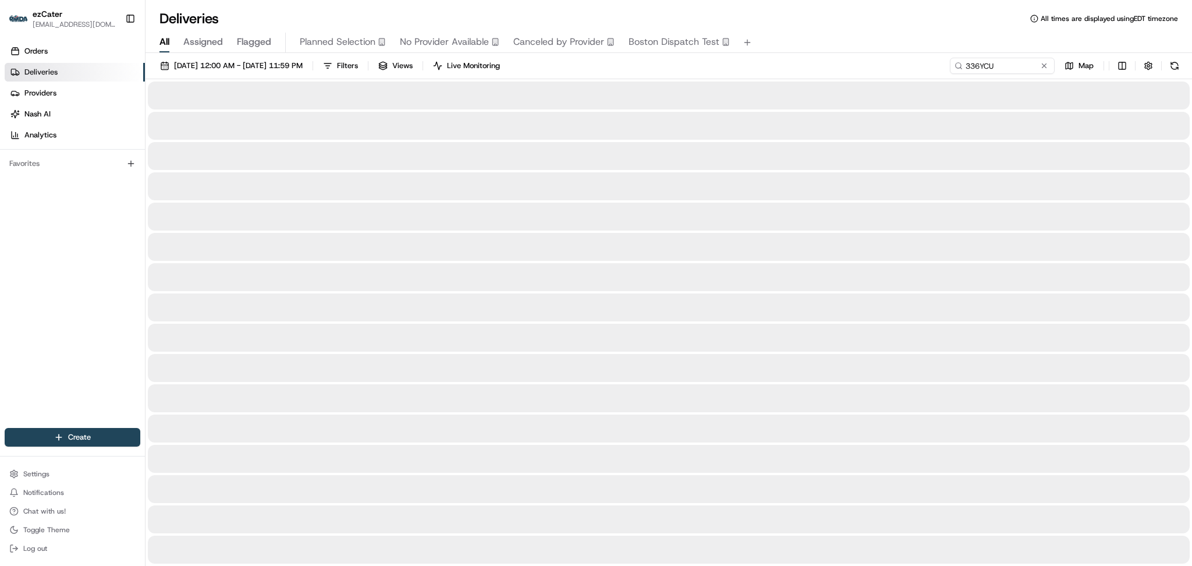
click at [1074, 89] on div at bounding box center [669, 96] width 1042 height 28
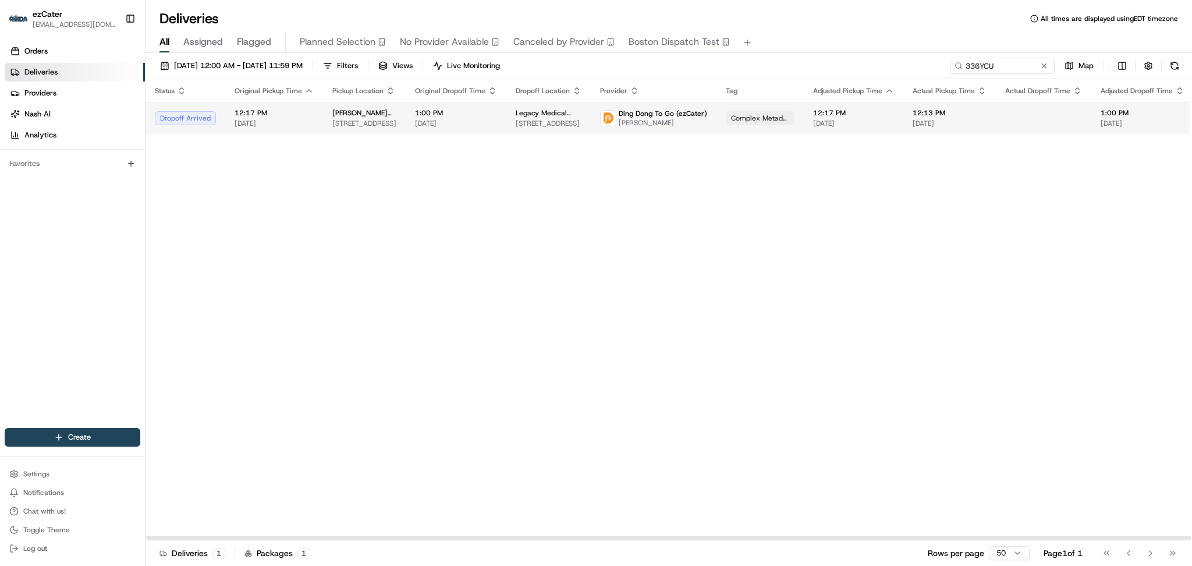
click at [813, 112] on span "12:17 PM" at bounding box center [853, 112] width 81 height 9
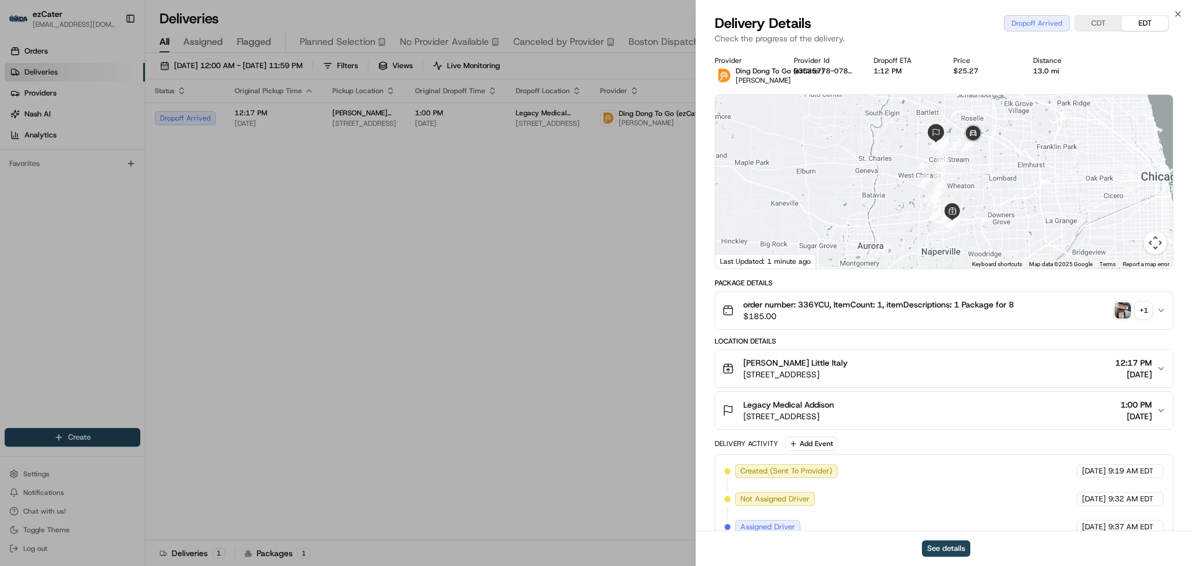
click at [1145, 410] on span "[DATE]" at bounding box center [1136, 416] width 31 height 12
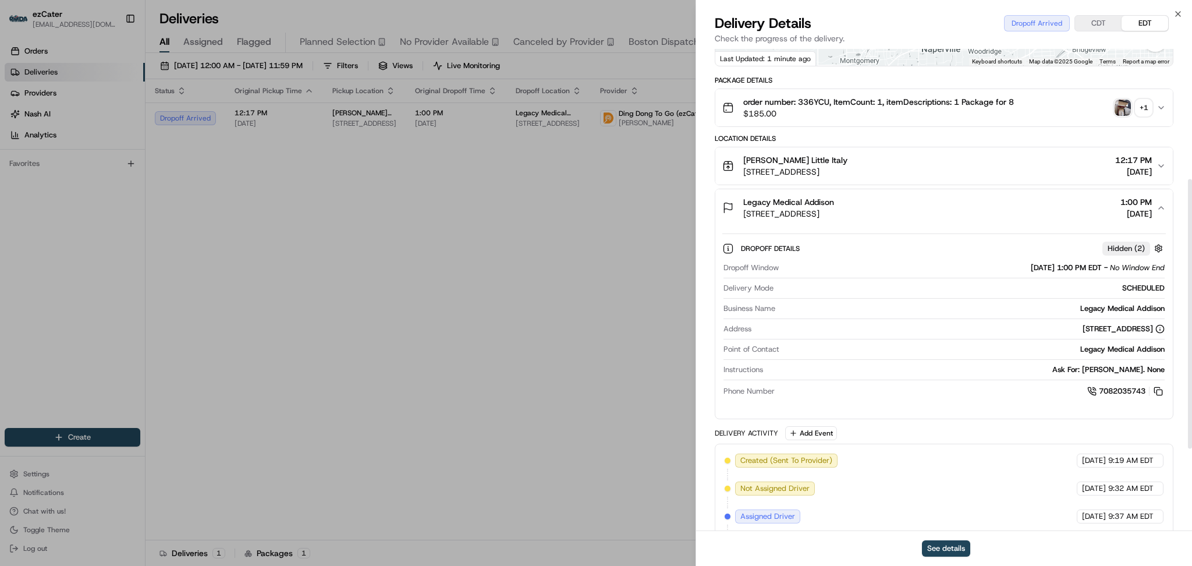
scroll to position [233, 0]
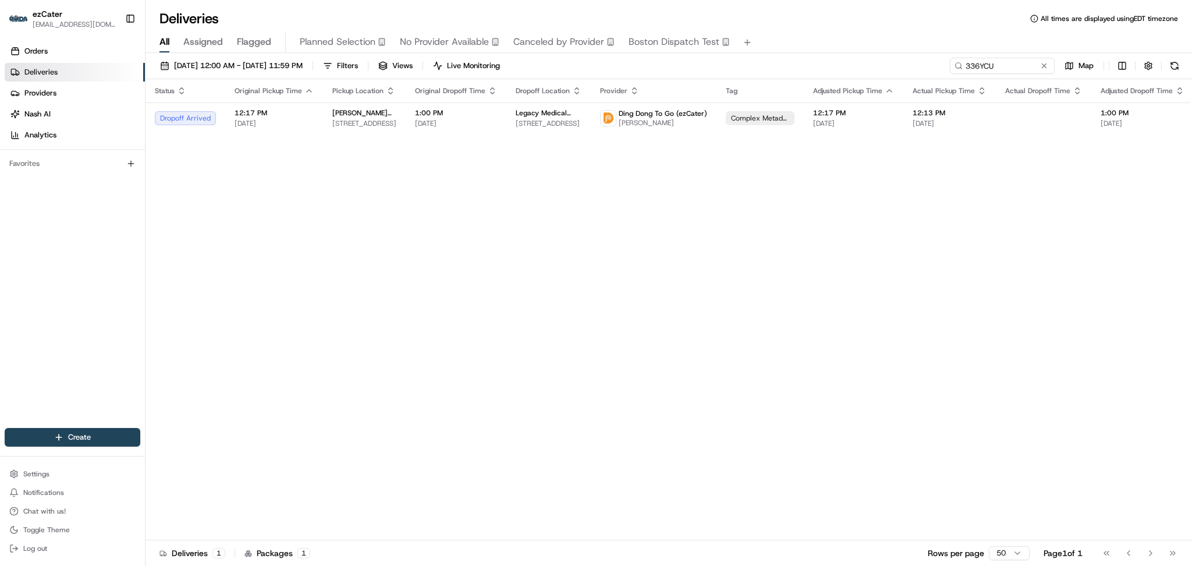
drag, startPoint x: 1006, startPoint y: 75, endPoint x: 817, endPoint y: 56, distance: 190.1
click at [817, 56] on div "08/01/2025 12:00 AM - 08/31/2025 11:59 PM Filters Views Live Monitoring 336YCU …" at bounding box center [669, 310] width 1047 height 515
click at [1004, 66] on input "336YCU" at bounding box center [985, 66] width 140 height 16
drag, startPoint x: 1001, startPoint y: 68, endPoint x: 824, endPoint y: 68, distance: 177.0
click at [824, 68] on div "08/01/2025 12:00 AM - 08/31/2025 11:59 PM Filters Views Live Monitoring 336YCU …" at bounding box center [669, 69] width 1047 height 22
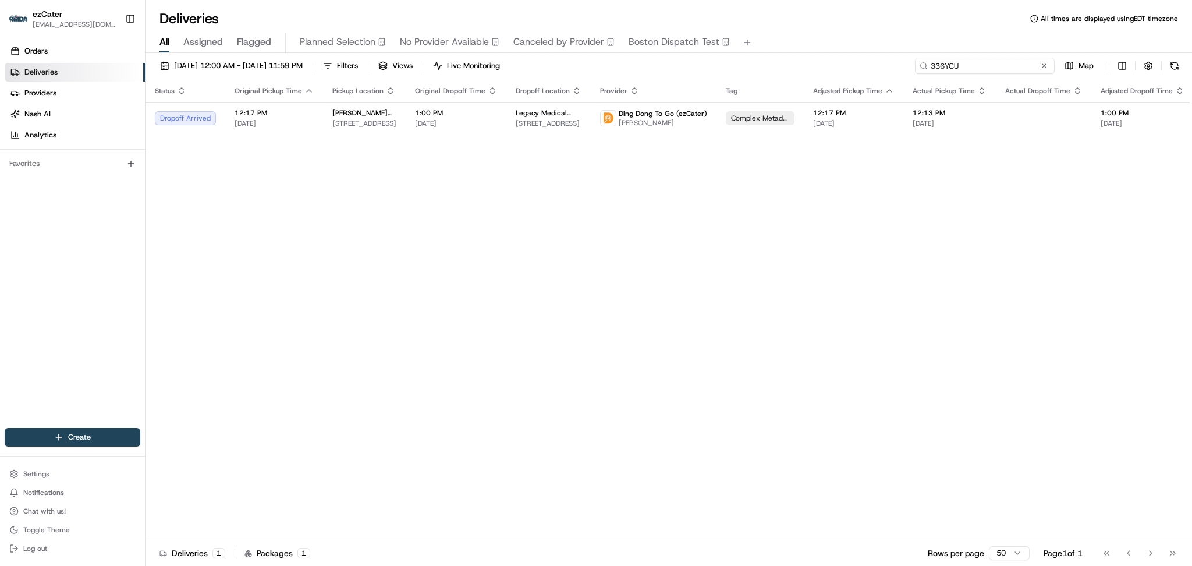
paste input "54YET"
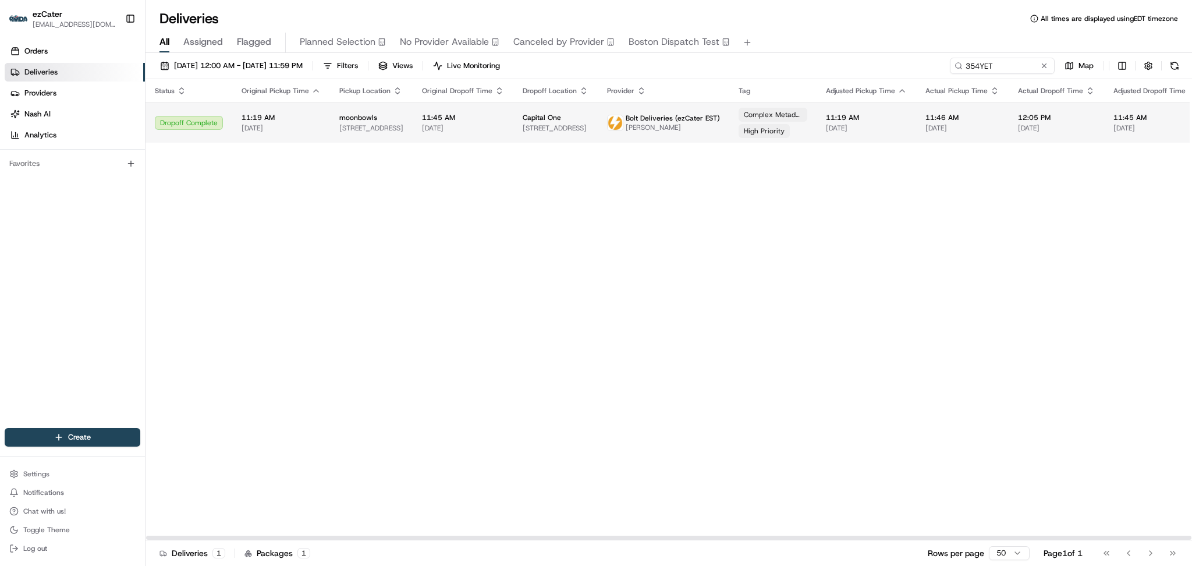
click at [730, 116] on td "Complex Metadata High Priority" at bounding box center [773, 122] width 87 height 40
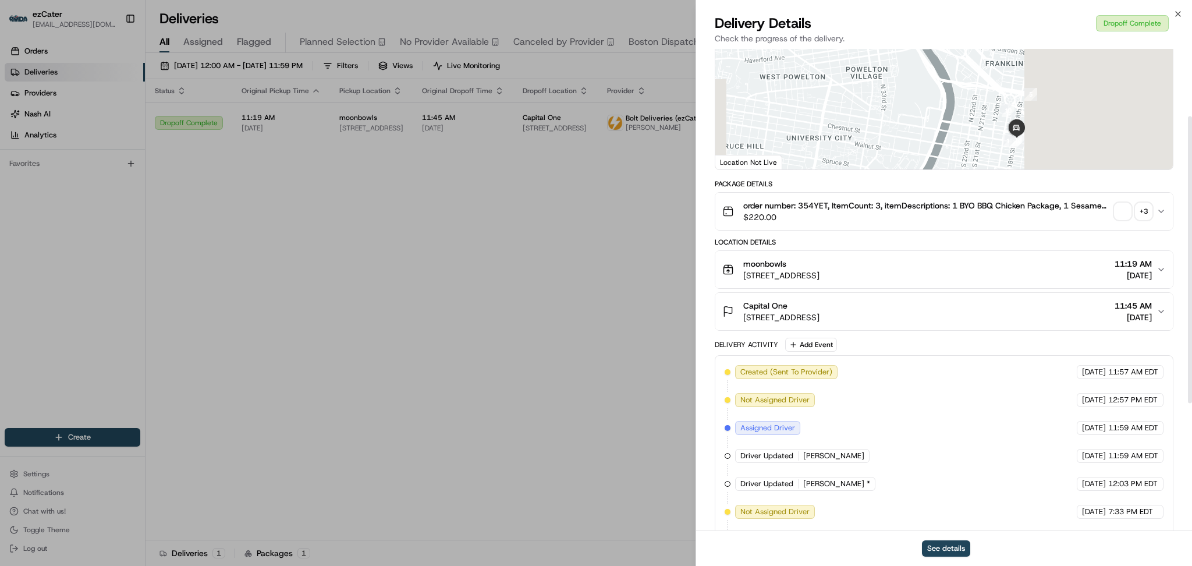
scroll to position [328, 0]
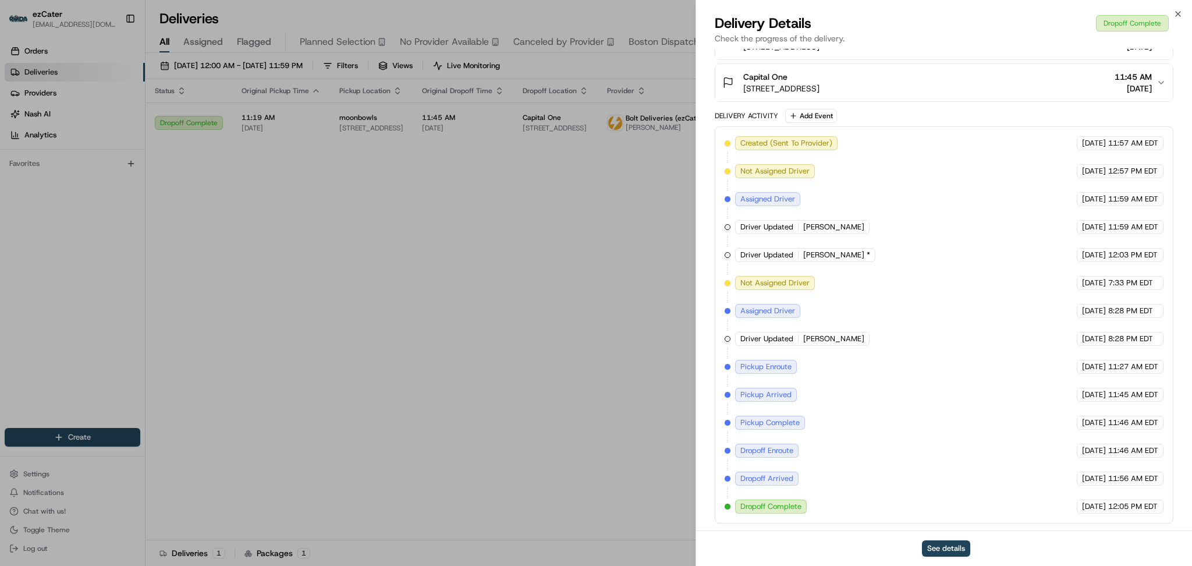
click at [735, 382] on div "Created (Sent To Provider) Bolt Deliveries (ezCater EST) 08/19/2025 11:57 AM ED…" at bounding box center [944, 324] width 439 height 377
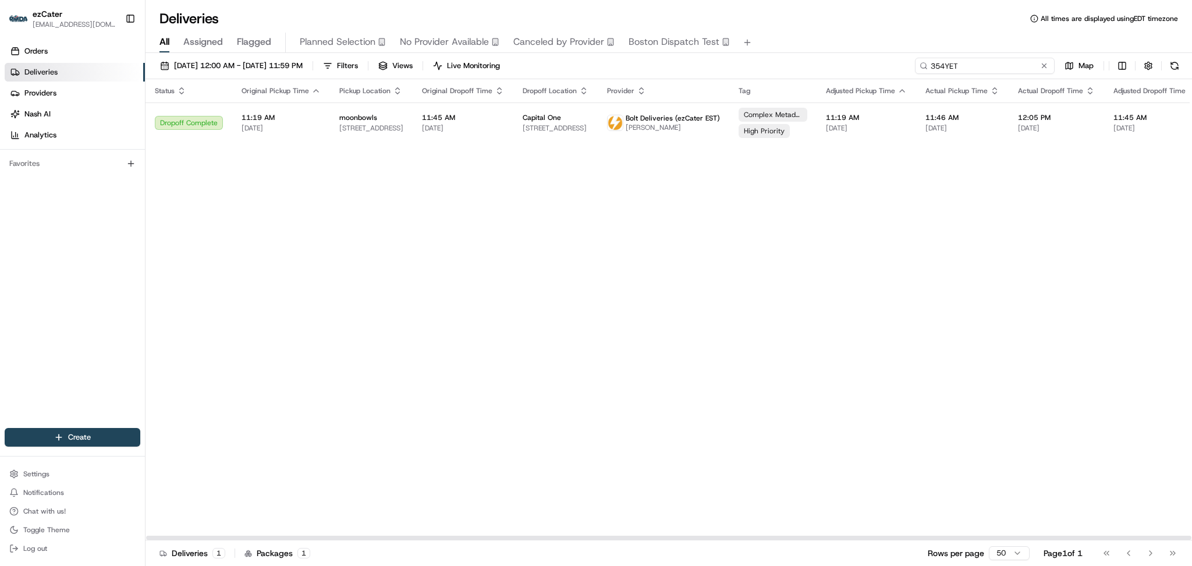
drag, startPoint x: 1022, startPoint y: 68, endPoint x: 621, endPoint y: 66, distance: 400.6
click at [631, 66] on div "08/01/2025 12:00 AM - 08/31/2025 11:59 PM Filters Views Live Monitoring 354YET …" at bounding box center [669, 69] width 1047 height 22
paste input "5MH-9QR"
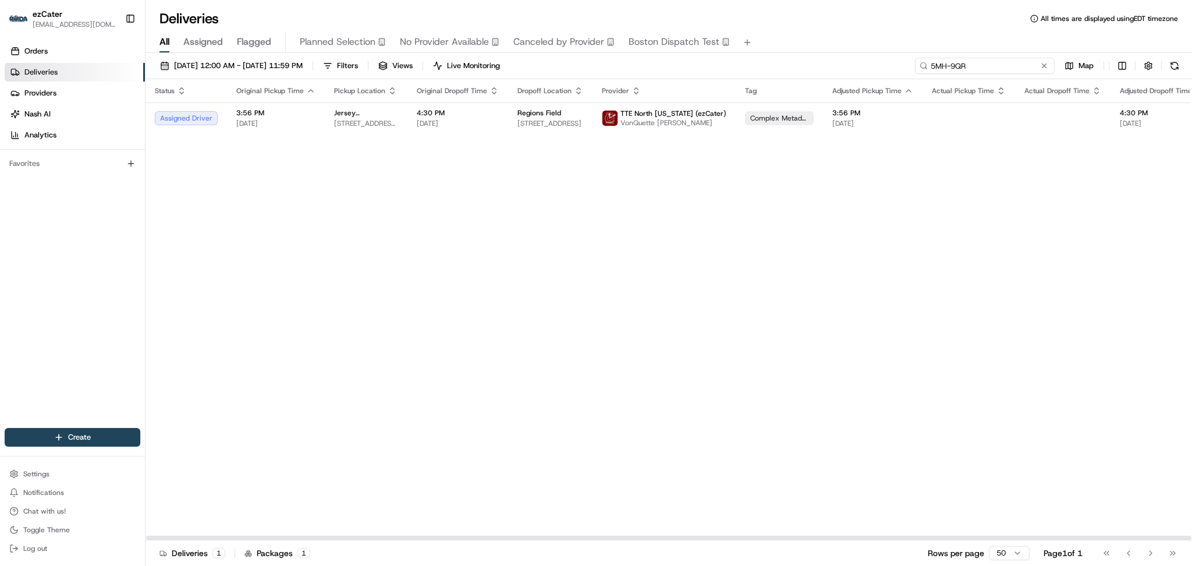
drag, startPoint x: 983, startPoint y: 63, endPoint x: 776, endPoint y: 29, distance: 210.7
click at [776, 29] on div "Deliveries All times are displayed using EDT timezone All Assigned Flagged Plan…" at bounding box center [669, 283] width 1047 height 566
paste input "354YET"
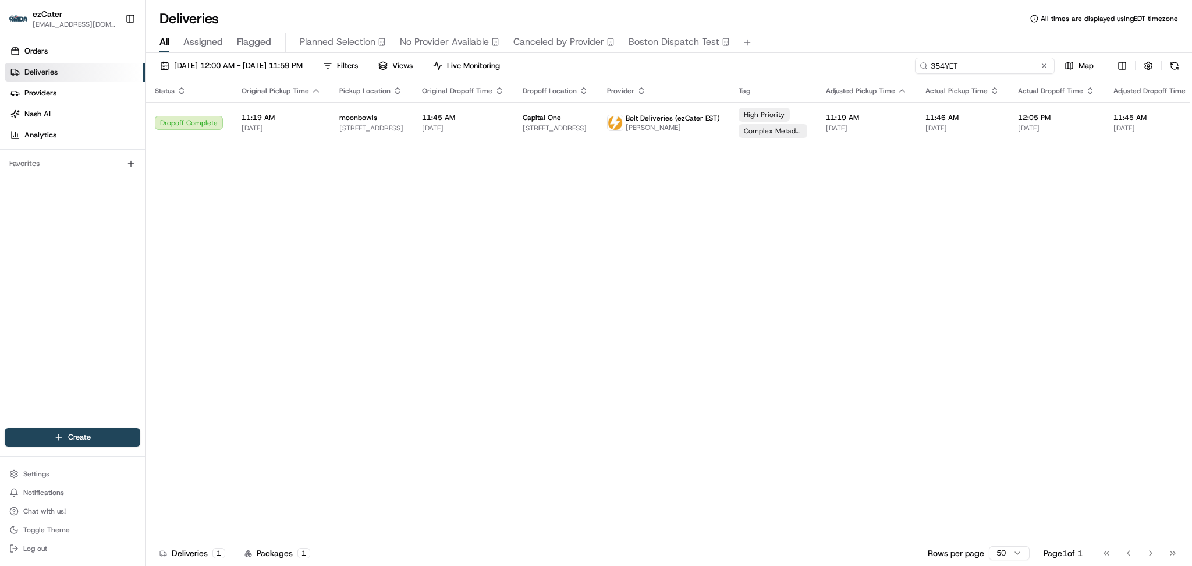
paste input "RQ5T4G"
drag, startPoint x: 970, startPoint y: 66, endPoint x: 749, endPoint y: 66, distance: 220.7
click at [751, 66] on div "08/01/2025 12:00 AM - 08/31/2025 11:59 PM Filters Views Live Monitoring RQ5T4G …" at bounding box center [669, 69] width 1047 height 22
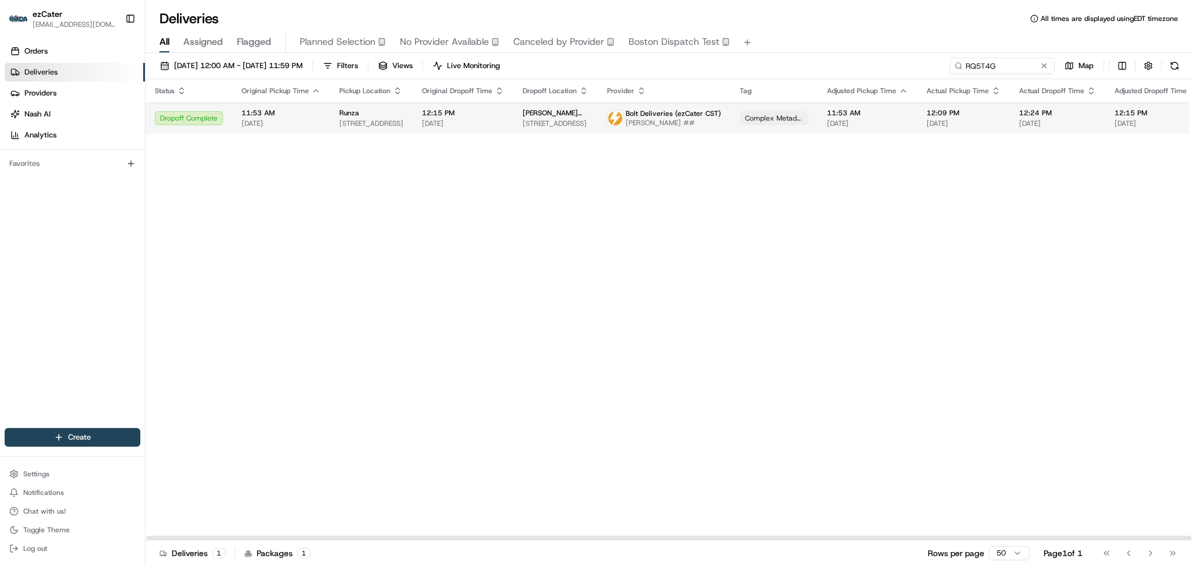
click at [501, 108] on td "12:15 PM 08/21/2025" at bounding box center [463, 117] width 101 height 31
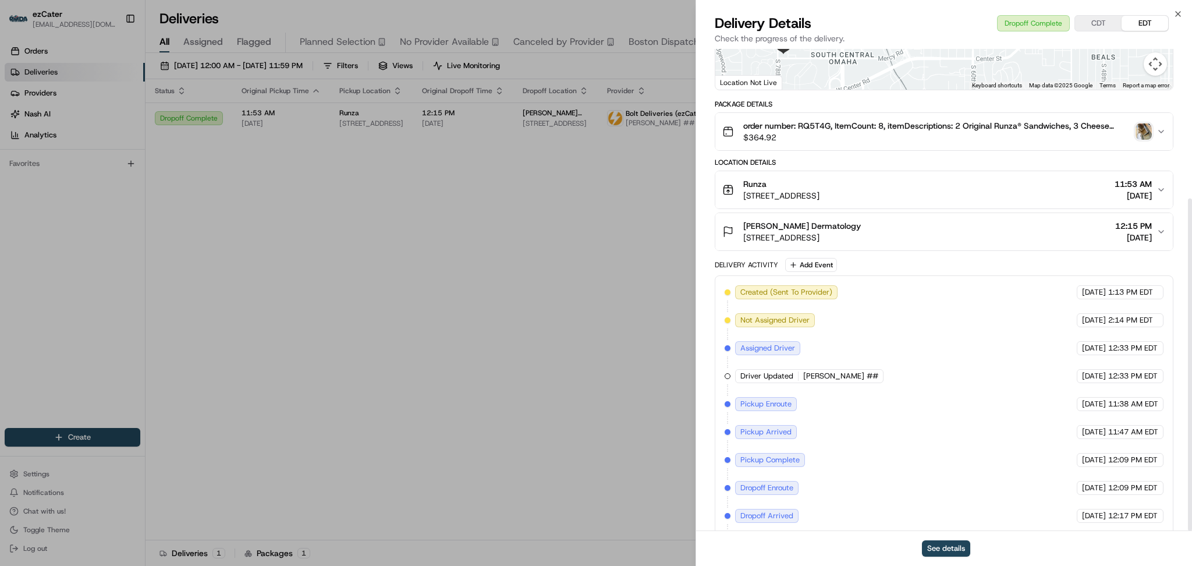
scroll to position [217, 0]
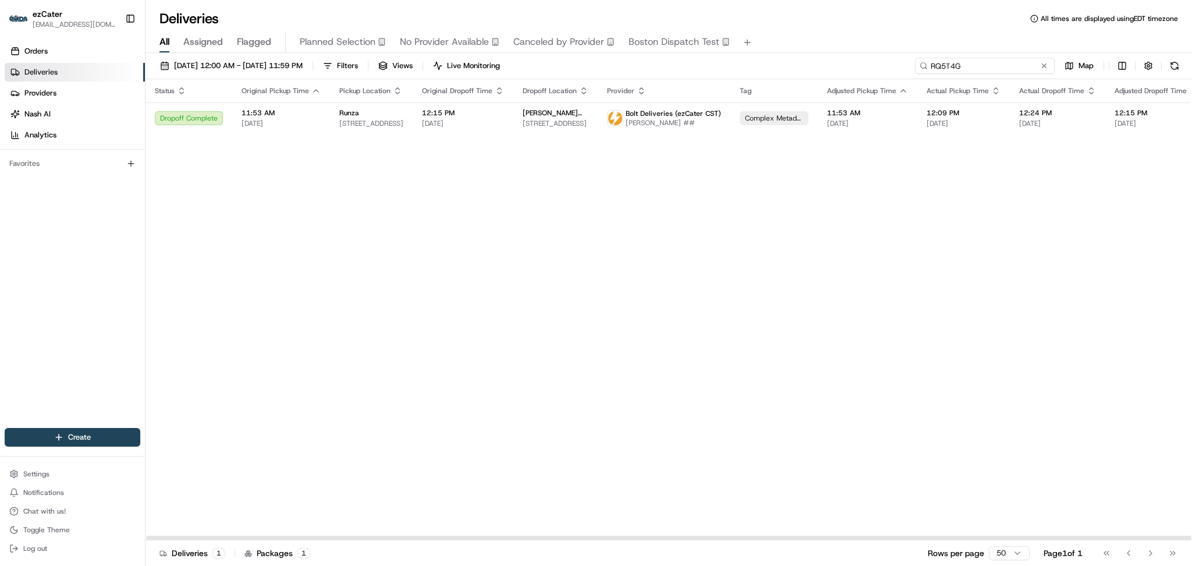
drag, startPoint x: 1011, startPoint y: 63, endPoint x: 646, endPoint y: 63, distance: 364.5
click at [646, 63] on div "08/01/2025 12:00 AM - 08/31/2025 11:59 PM Filters Views Live Monitoring RQ5T4G …" at bounding box center [669, 69] width 1047 height 22
paste input "E6P2VU"
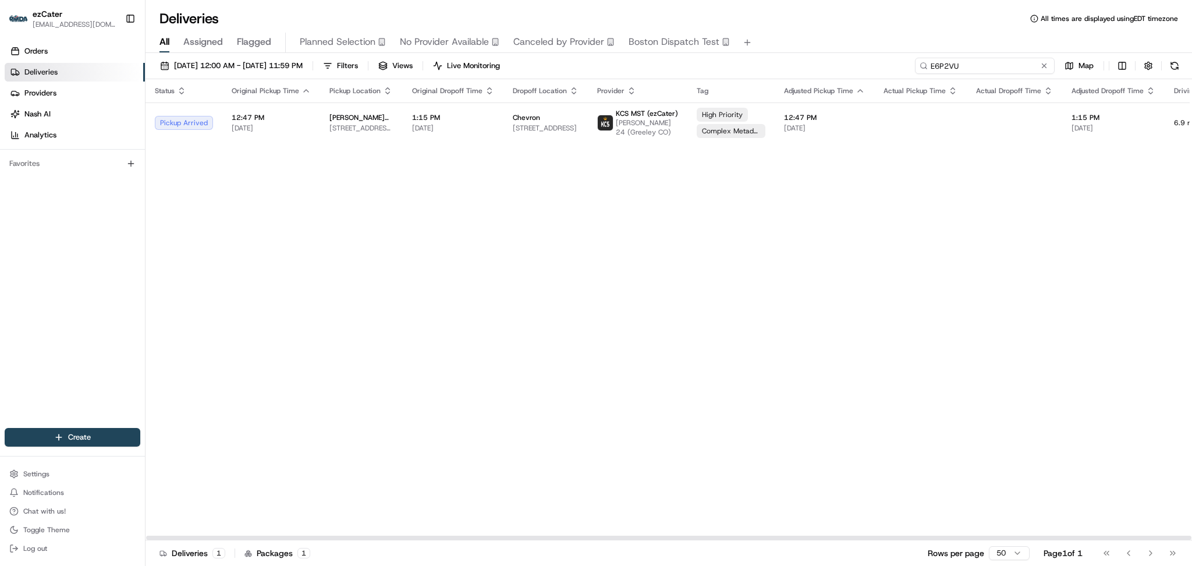
paste input "JA7M08"
drag, startPoint x: 968, startPoint y: 63, endPoint x: 769, endPoint y: 60, distance: 199.2
click at [769, 60] on div "08/01/2025 12:00 AM - 08/31/2025 11:59 PM Filters Views Live Monitoring JA7M08 …" at bounding box center [669, 69] width 1047 height 22
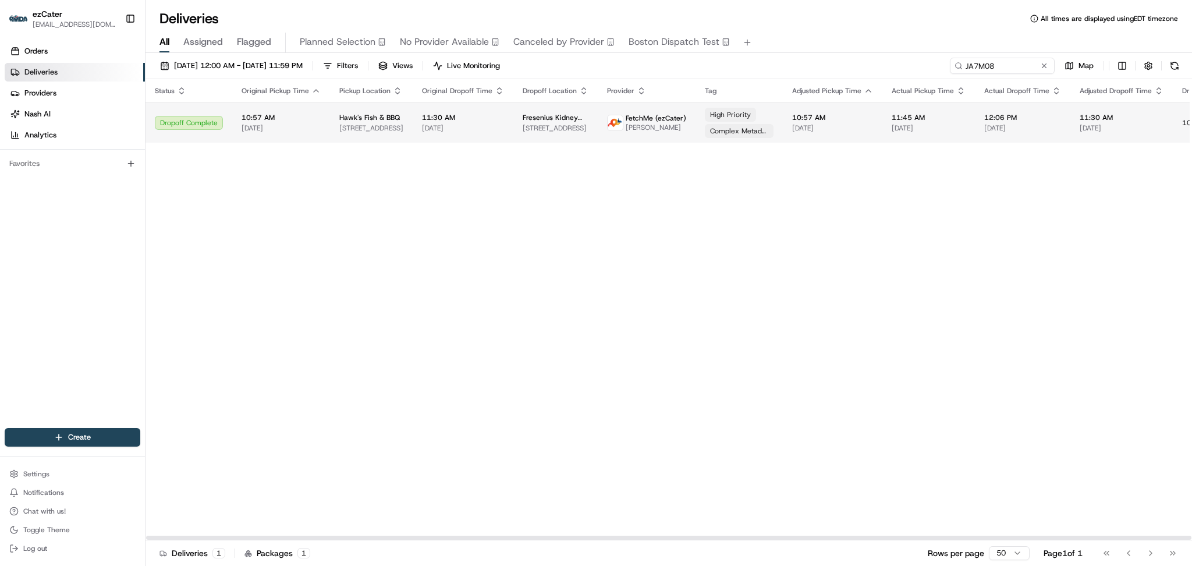
click at [532, 129] on span "5802 U.S. Rte 1, Richmond, VA 23234, USA" at bounding box center [556, 127] width 66 height 9
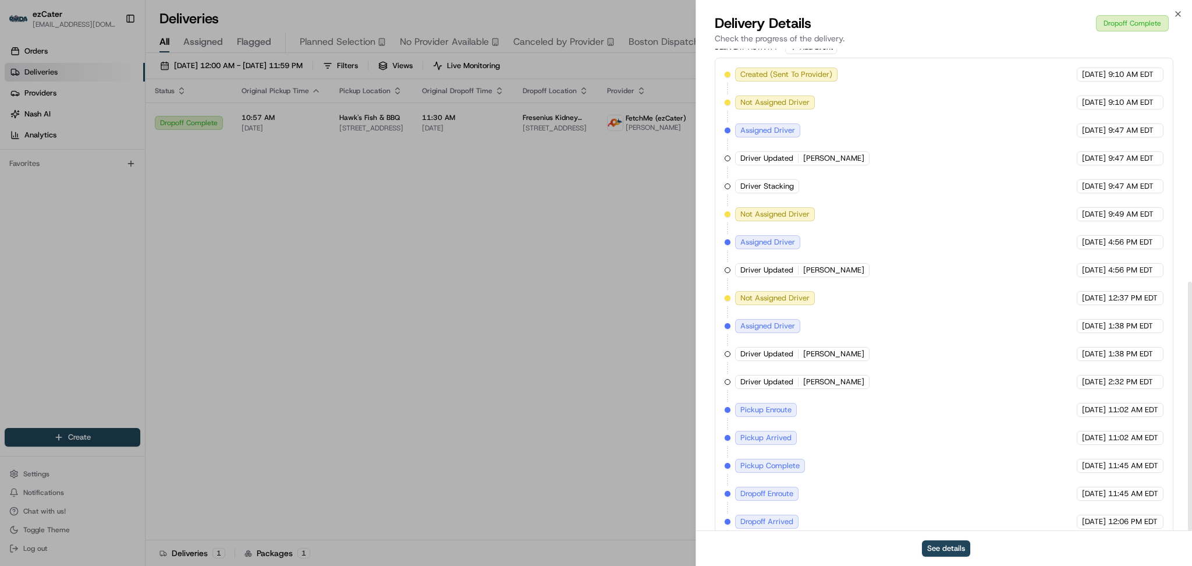
scroll to position [450, 0]
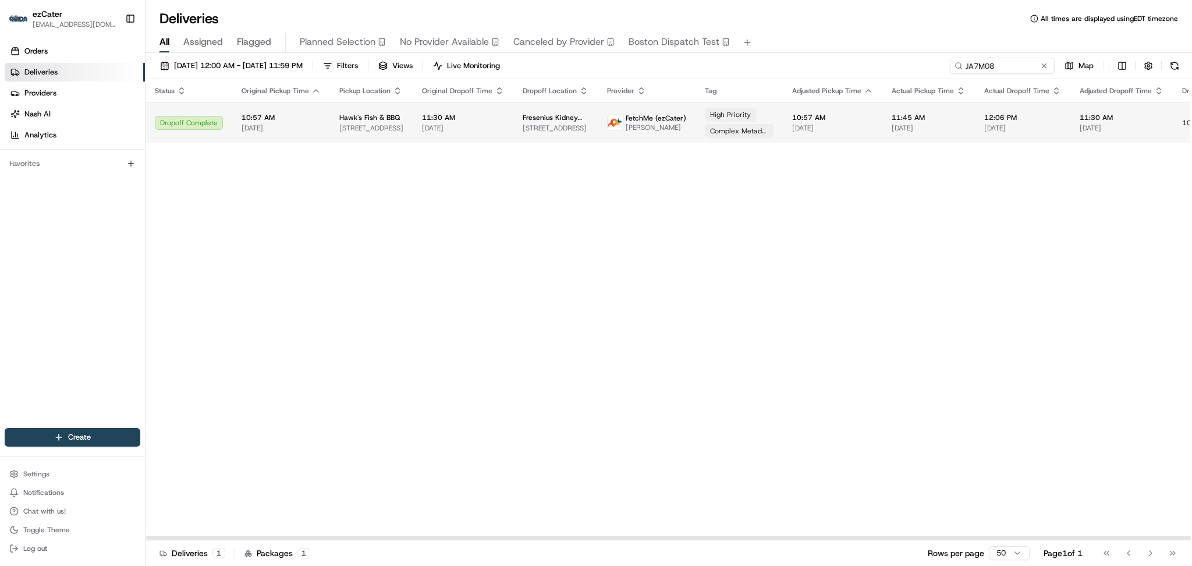
click at [388, 129] on span "3050 Williamsburg Rd, Richmond, VA 23231, USA" at bounding box center [371, 127] width 64 height 9
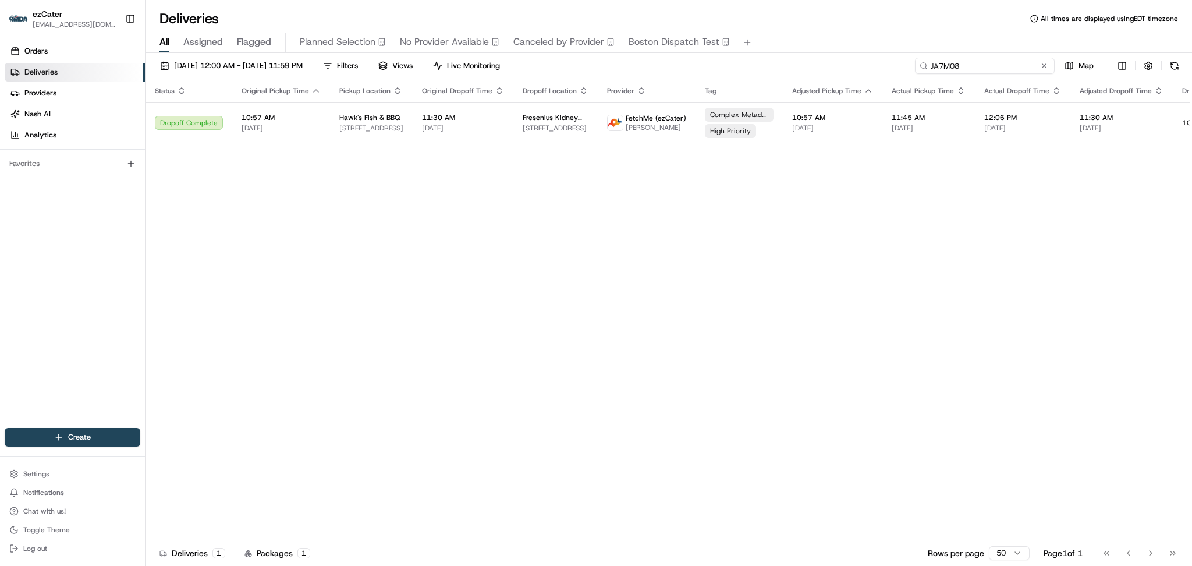
drag, startPoint x: 1013, startPoint y: 66, endPoint x: 677, endPoint y: 66, distance: 335.4
click at [678, 66] on div "08/01/2025 12:00 AM - 08/31/2025 11:59 PM Filters Views Live Monitoring JA7M08 …" at bounding box center [669, 69] width 1047 height 22
paste input "TM6A43"
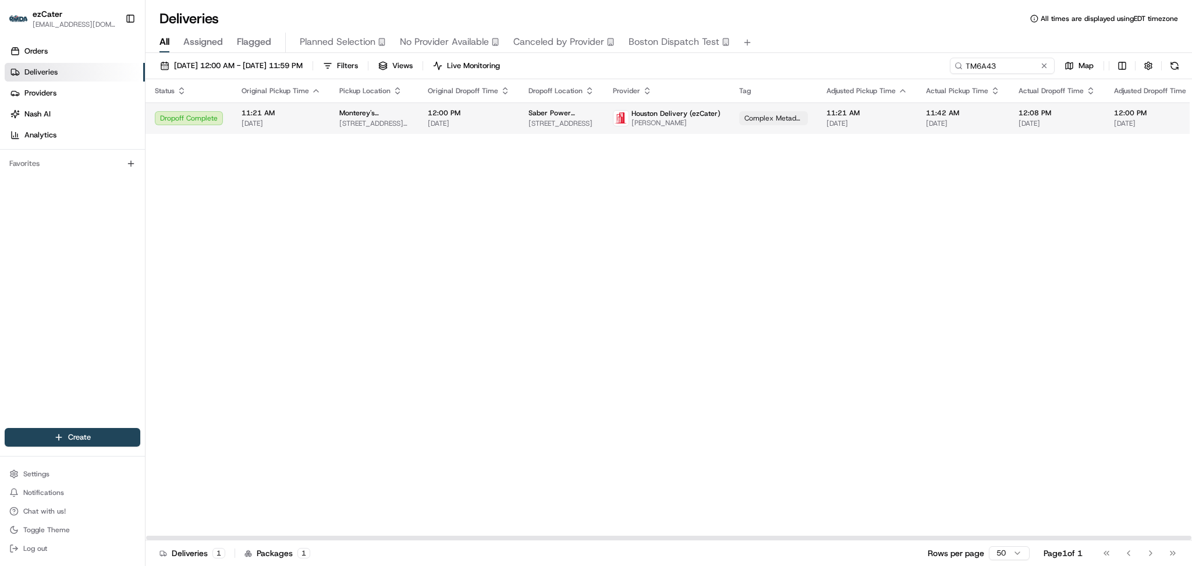
click at [390, 126] on span "410 S Gordon St, Alvin, TX 77511, USA" at bounding box center [374, 123] width 70 height 9
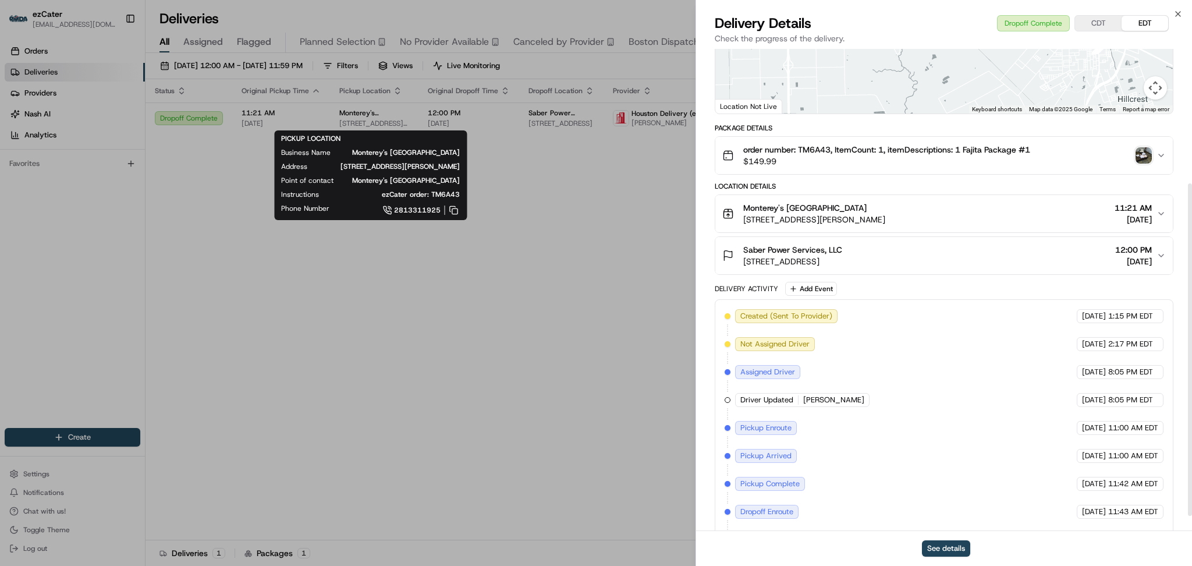
scroll to position [217, 0]
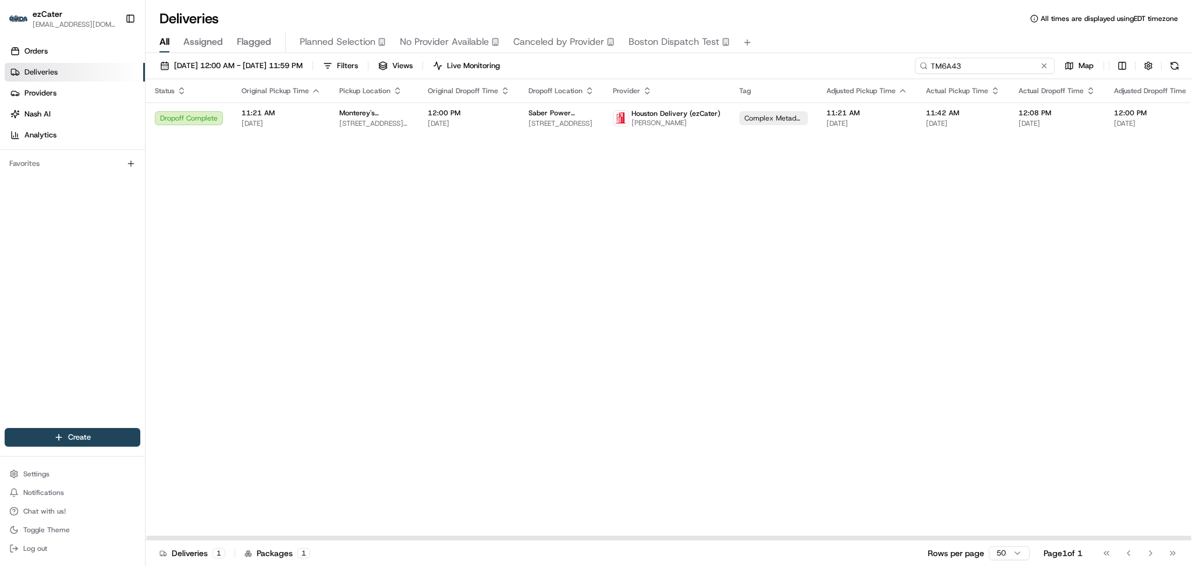
drag, startPoint x: 1008, startPoint y: 70, endPoint x: 645, endPoint y: 65, distance: 363.9
click at [645, 65] on div "08/01/2025 12:00 AM - 08/31/2025 11:59 PM Filters Views Live Monitoring TM6A43 …" at bounding box center [669, 69] width 1047 height 22
paste input "VJ8FY2"
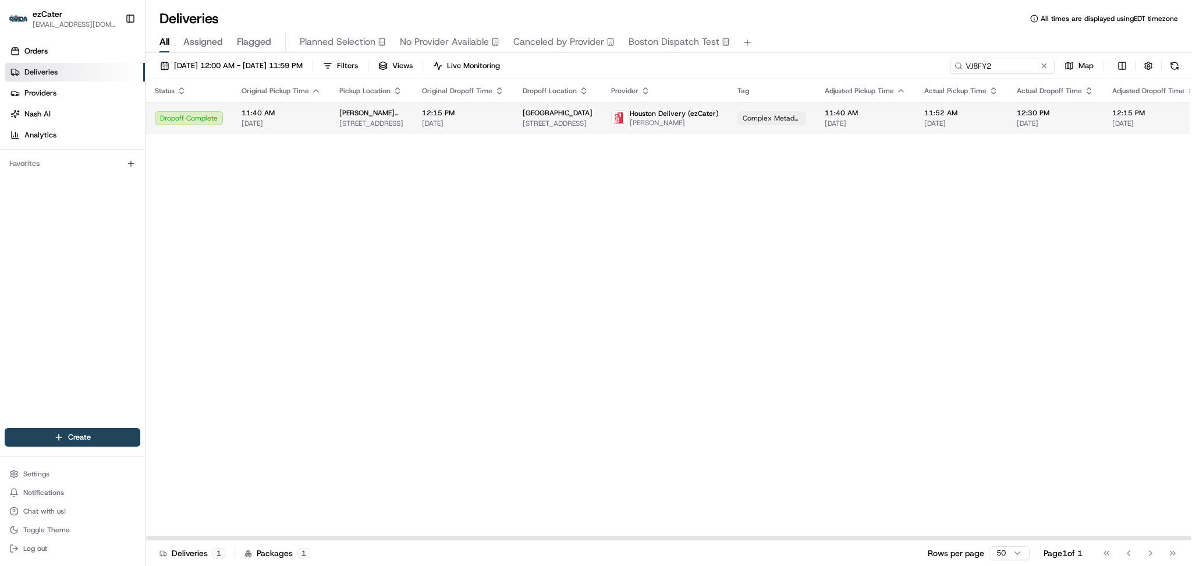
click at [630, 127] on span "Chad Donathan" at bounding box center [674, 122] width 89 height 9
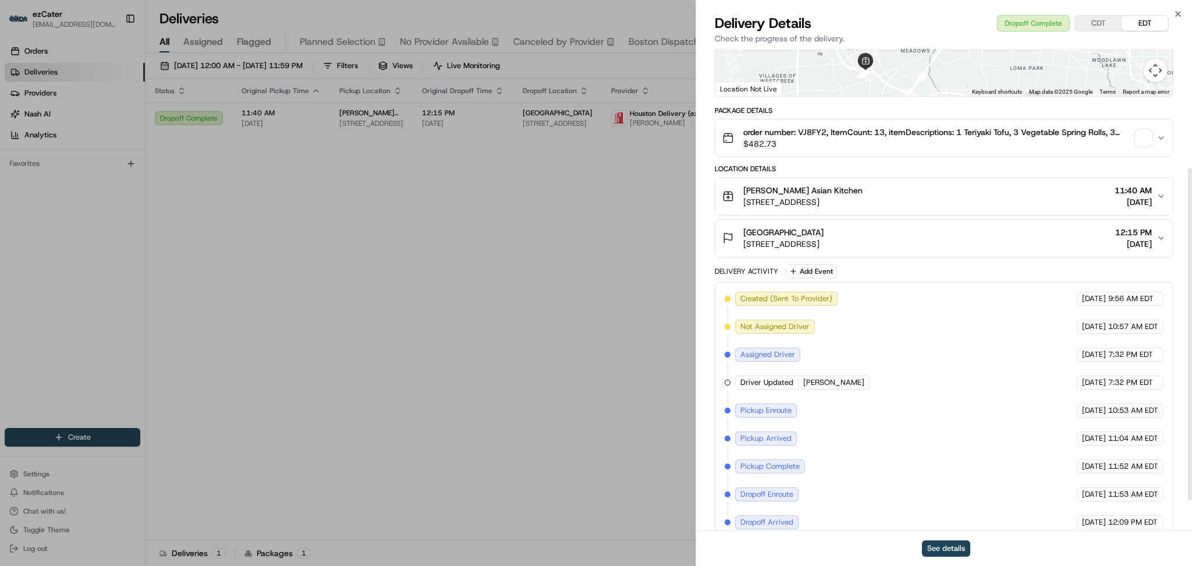
scroll to position [217, 0]
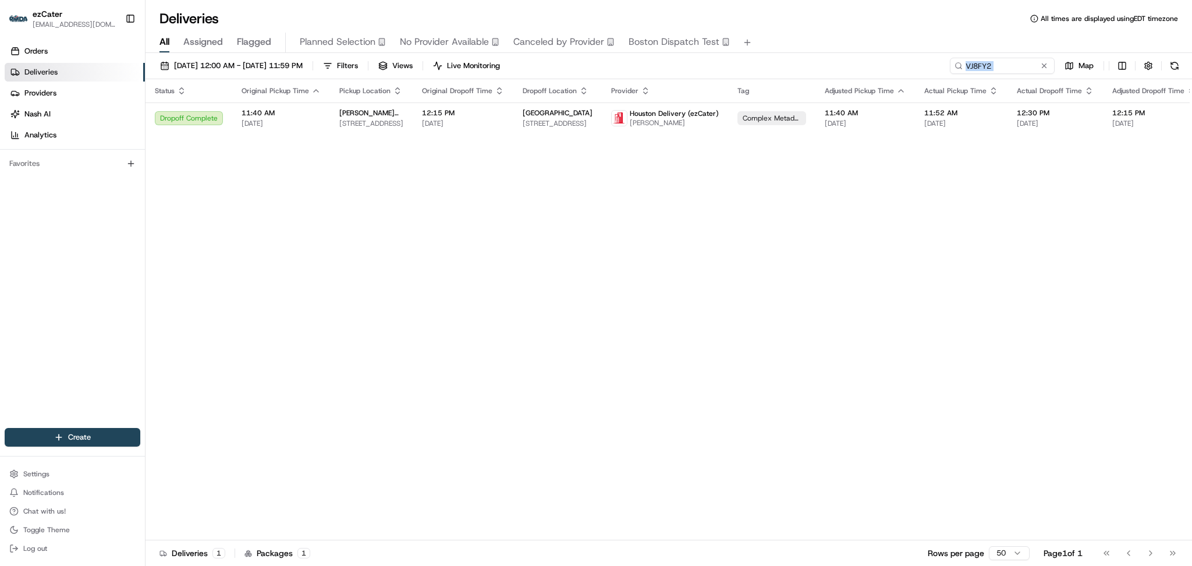
drag, startPoint x: 1057, startPoint y: 63, endPoint x: 882, endPoint y: 60, distance: 174.7
click at [882, 60] on div "08/01/2025 12:00 AM - 08/31/2025 11:59 PM Filters Views Live Monitoring VJ8FY2 …" at bounding box center [669, 69] width 1047 height 22
click at [1027, 63] on input "VJ8FY2" at bounding box center [985, 66] width 140 height 16
drag, startPoint x: 1017, startPoint y: 63, endPoint x: 826, endPoint y: 62, distance: 190.4
click at [826, 62] on div "08/01/2025 12:00 AM - 08/31/2025 11:59 PM Filters Views Live Monitoring VJ8FY2 …" at bounding box center [669, 69] width 1047 height 22
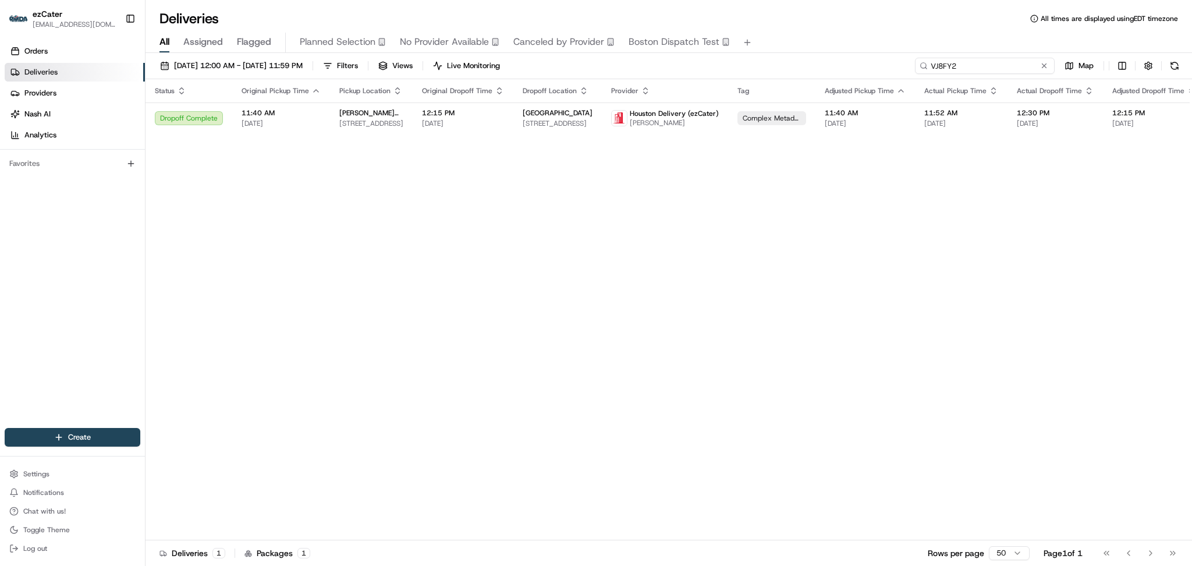
paste input "MPMXK9"
click at [475, 134] on div "Status Original Pickup Time Pickup Location Original Dropoff Time Dropoff Locat…" at bounding box center [762, 309] width 1233 height 461
click at [477, 125] on span "[DATE]" at bounding box center [463, 123] width 82 height 9
click at [822, 121] on span "[DATE]" at bounding box center [861, 123] width 81 height 9
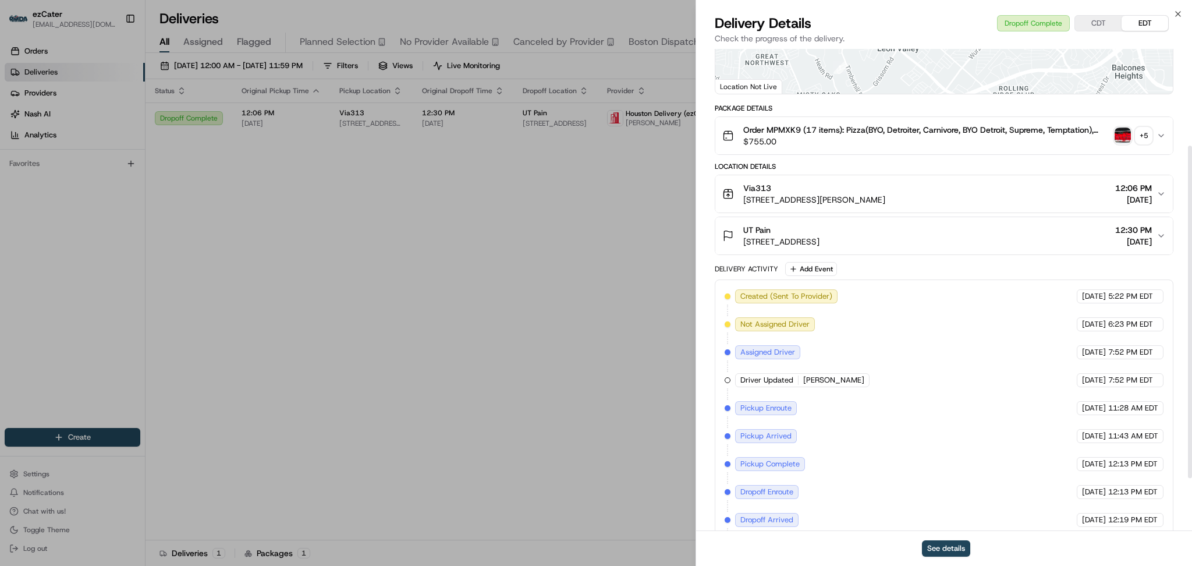
scroll to position [217, 0]
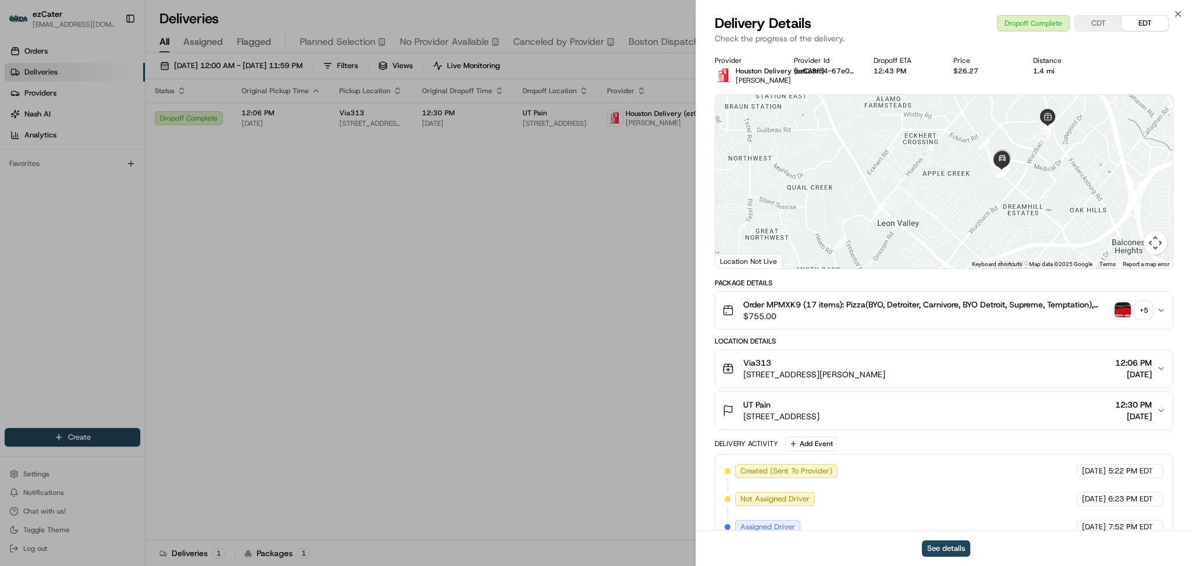
click at [753, 3] on div "Close Delivery Details Dropoff Complete CDT EDT Check the progress of the deliv…" at bounding box center [944, 283] width 497 height 566
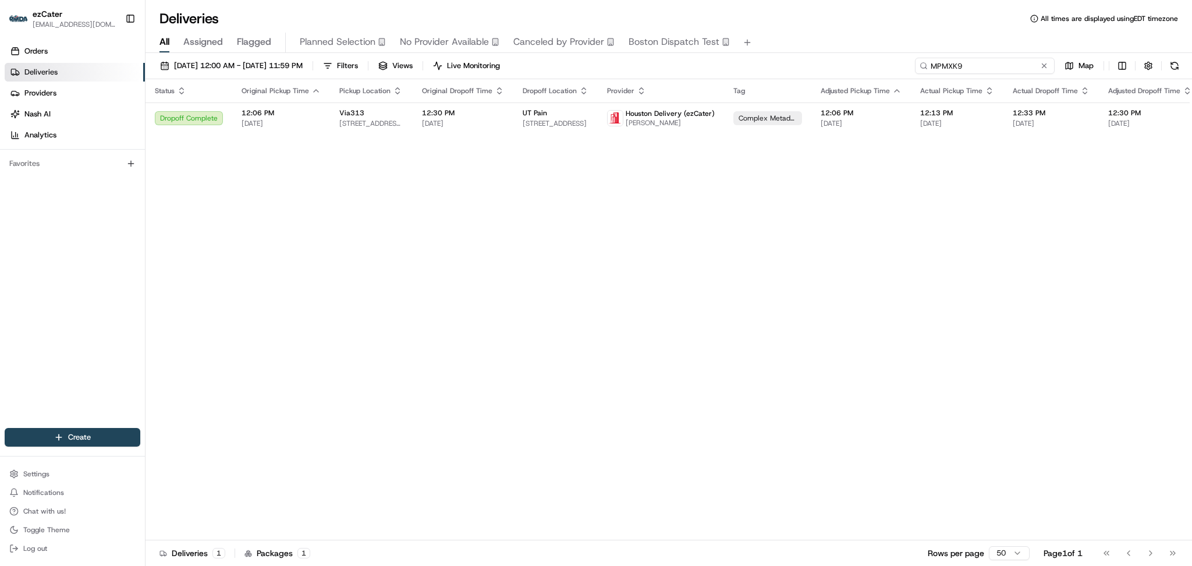
drag, startPoint x: 1008, startPoint y: 65, endPoint x: 780, endPoint y: 62, distance: 228.8
click at [780, 62] on div "08/01/2025 12:00 AM - 08/31/2025 11:59 PM Filters Views Live Monitoring MPMXK9 …" at bounding box center [669, 69] width 1047 height 22
paste input "REL-XCCC42"
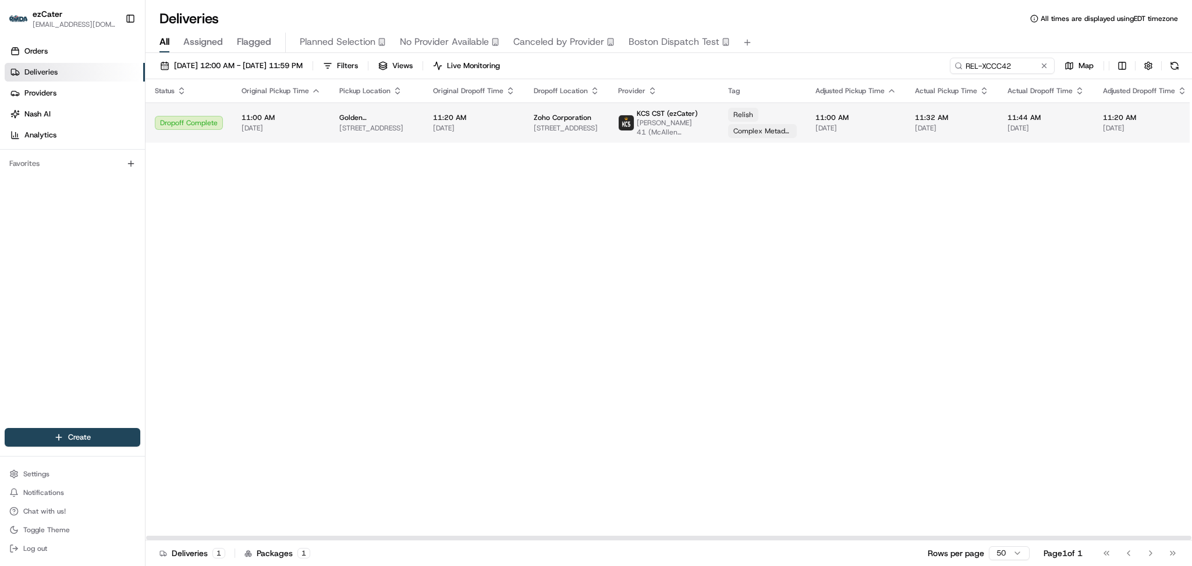
click at [470, 127] on span "[DATE]" at bounding box center [474, 127] width 82 height 9
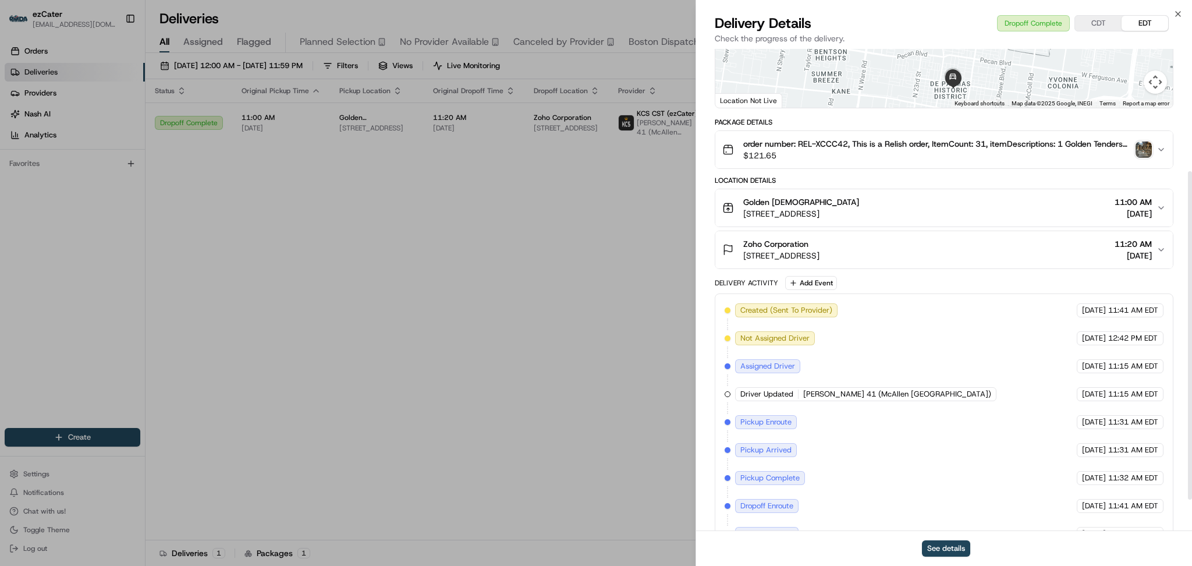
scroll to position [226, 0]
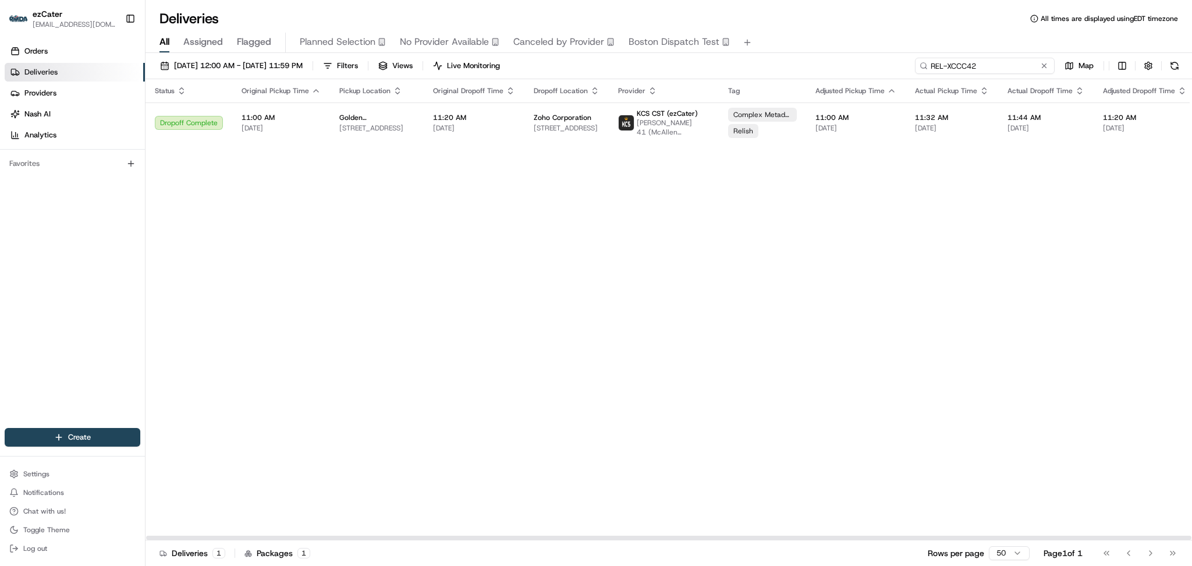
paste input "YGJ369"
drag, startPoint x: 1016, startPoint y: 63, endPoint x: 625, endPoint y: 61, distance: 390.7
click at [628, 62] on div "08/01/2025 12:00 AM - 08/31/2025 11:59 PM Filters Views Live Monitoring YGJ369 …" at bounding box center [669, 69] width 1047 height 22
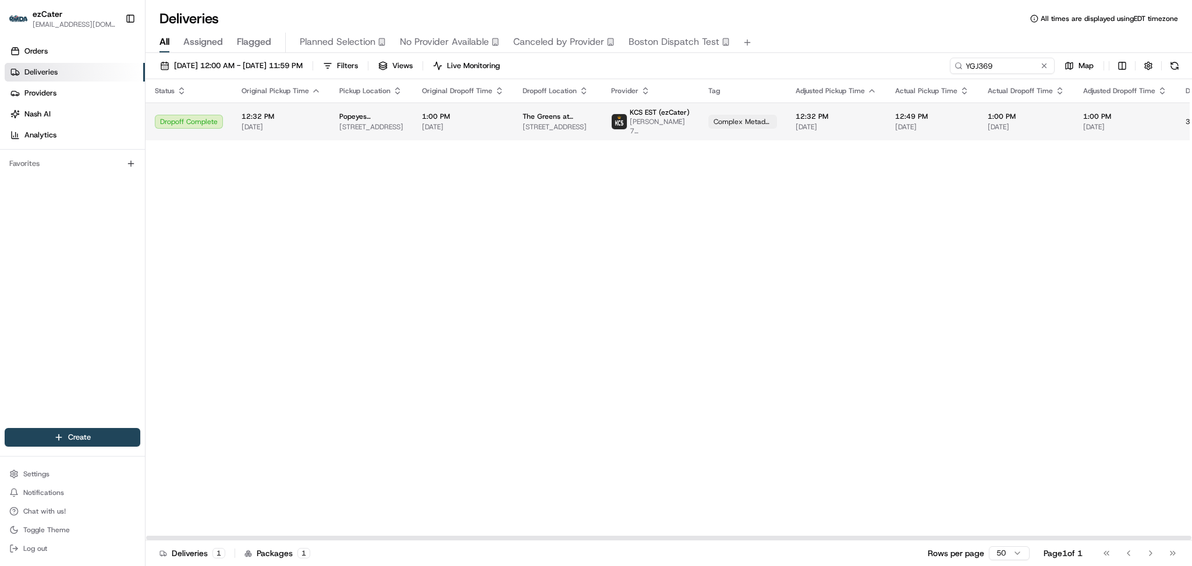
click at [469, 115] on span "1:00 PM" at bounding box center [463, 116] width 82 height 9
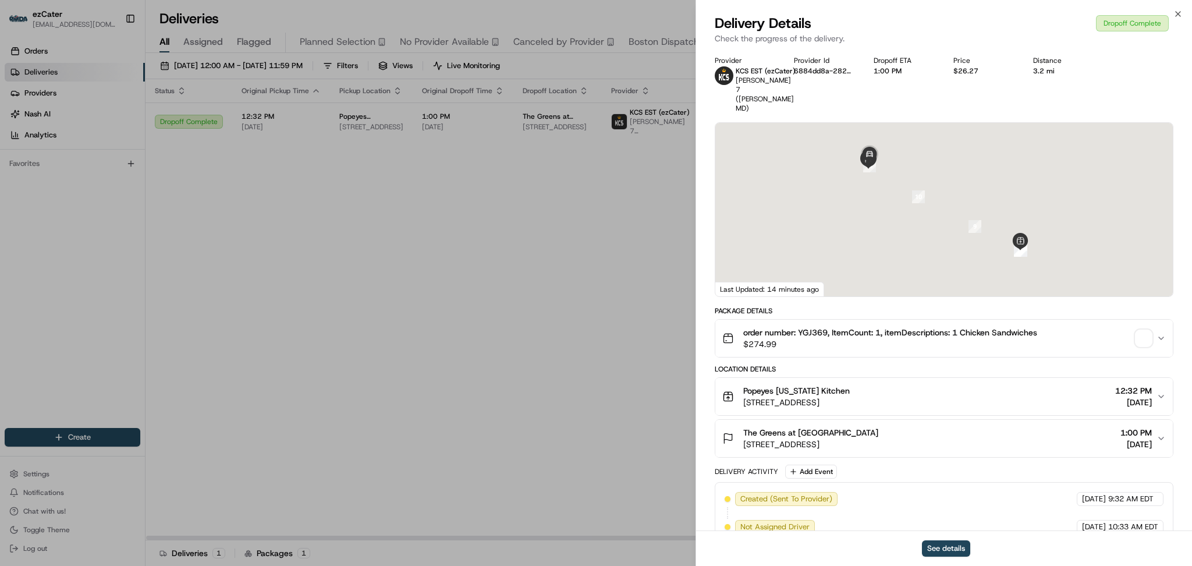
scroll to position [226, 0]
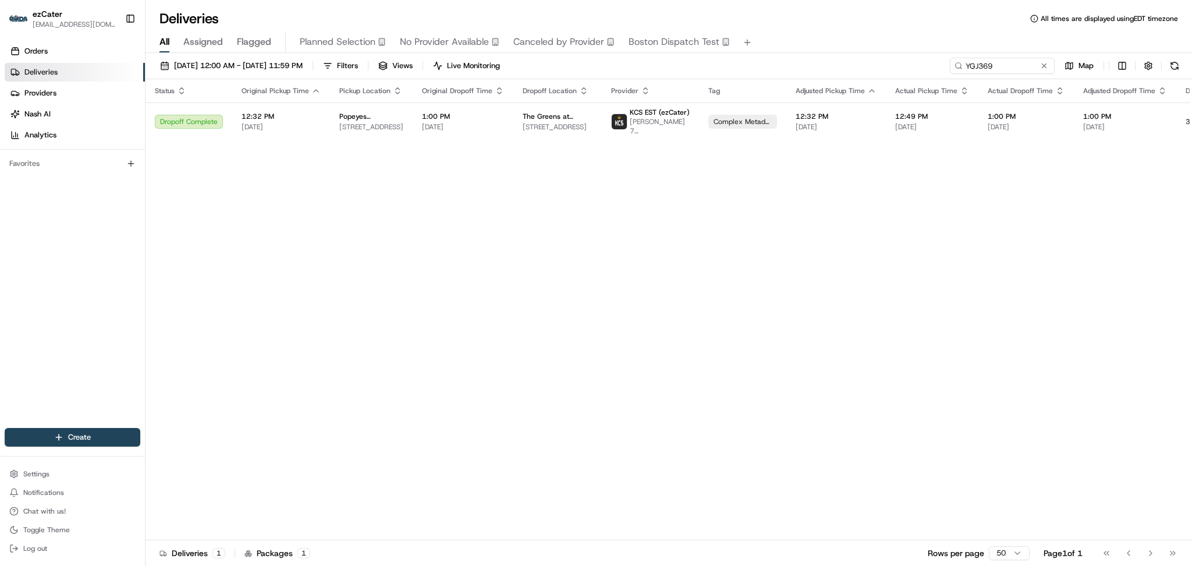
drag, startPoint x: 398, startPoint y: 419, endPoint x: 391, endPoint y: 406, distance: 14.1
click at [994, 63] on input "YGJ369" at bounding box center [985, 66] width 140 height 16
paste input "E6P2VU"
drag, startPoint x: 990, startPoint y: 66, endPoint x: 846, endPoint y: 63, distance: 143.9
click at [847, 63] on div "08/01/2025 12:00 AM - 08/31/2025 11:59 PM Filters Views Live Monitoring E6P2VU …" at bounding box center [669, 69] width 1047 height 22
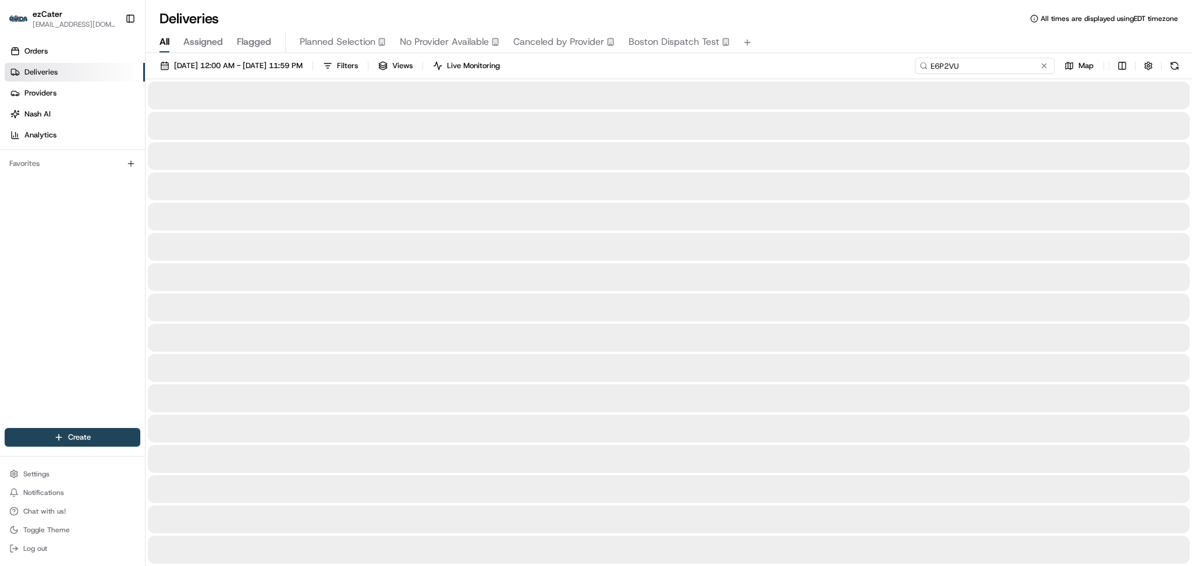
type input "E6P2VU"
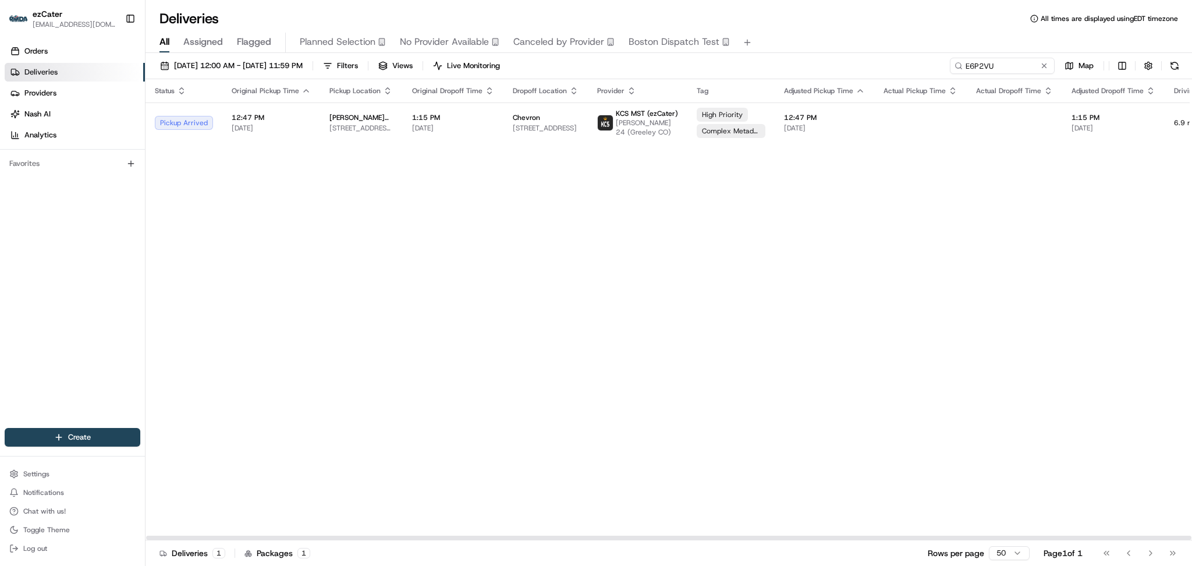
click at [1060, 216] on div "Status Original Pickup Time Pickup Location Original Dropoff Time Dropoff Locat…" at bounding box center [744, 309] width 1196 height 461
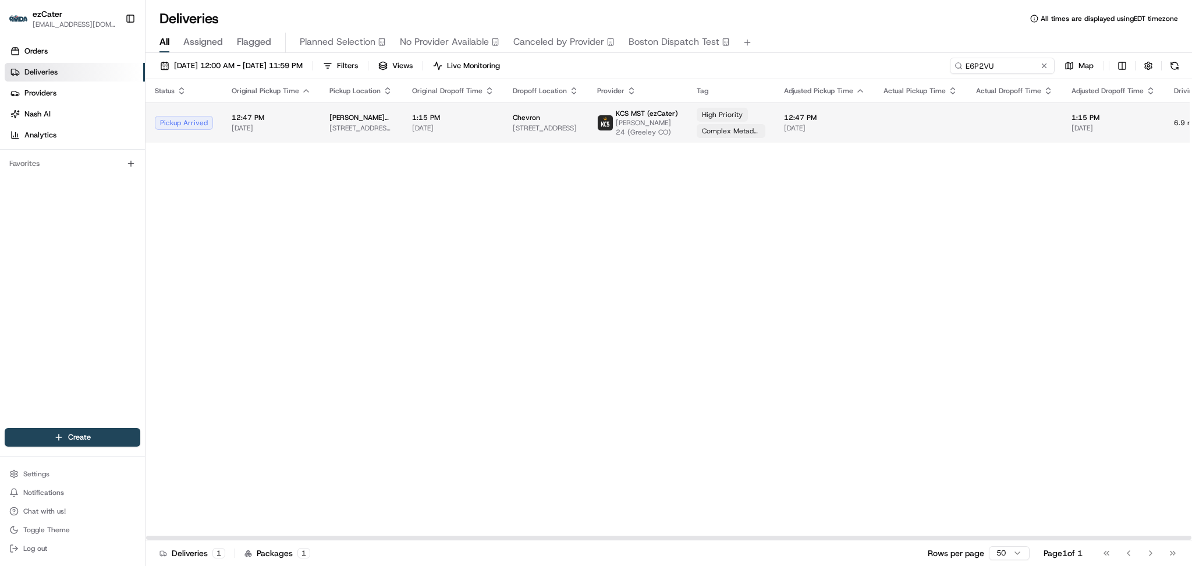
click at [944, 121] on td at bounding box center [921, 122] width 93 height 40
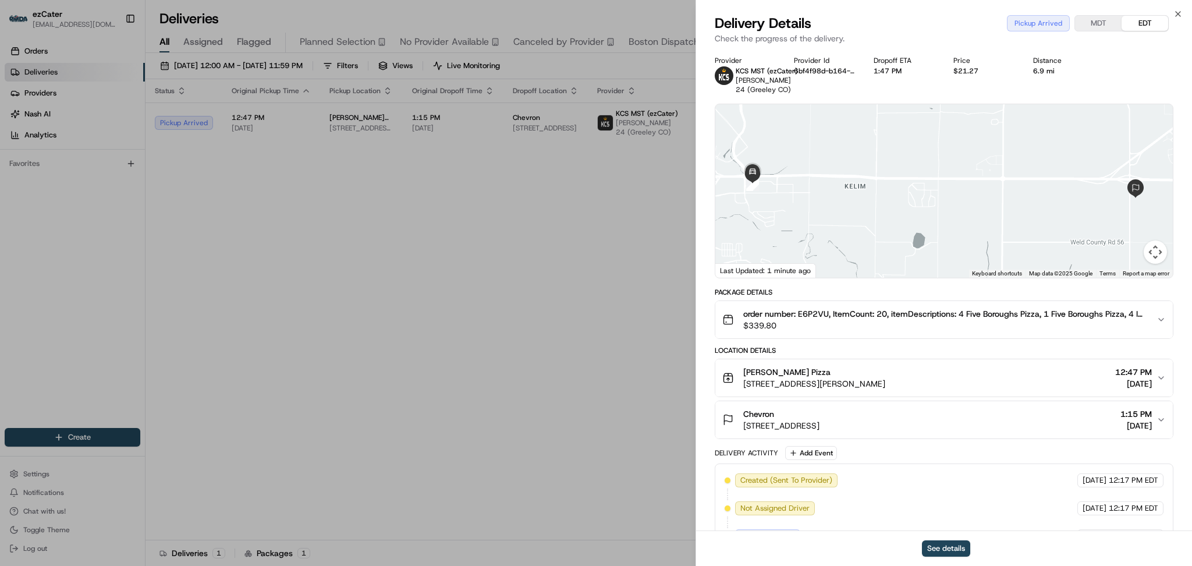
click at [1154, 328] on div "order number: E6P2VU, ItemCount: 20, itemDescriptions: 4 Five Boroughs Pizza, 1…" at bounding box center [940, 319] width 434 height 23
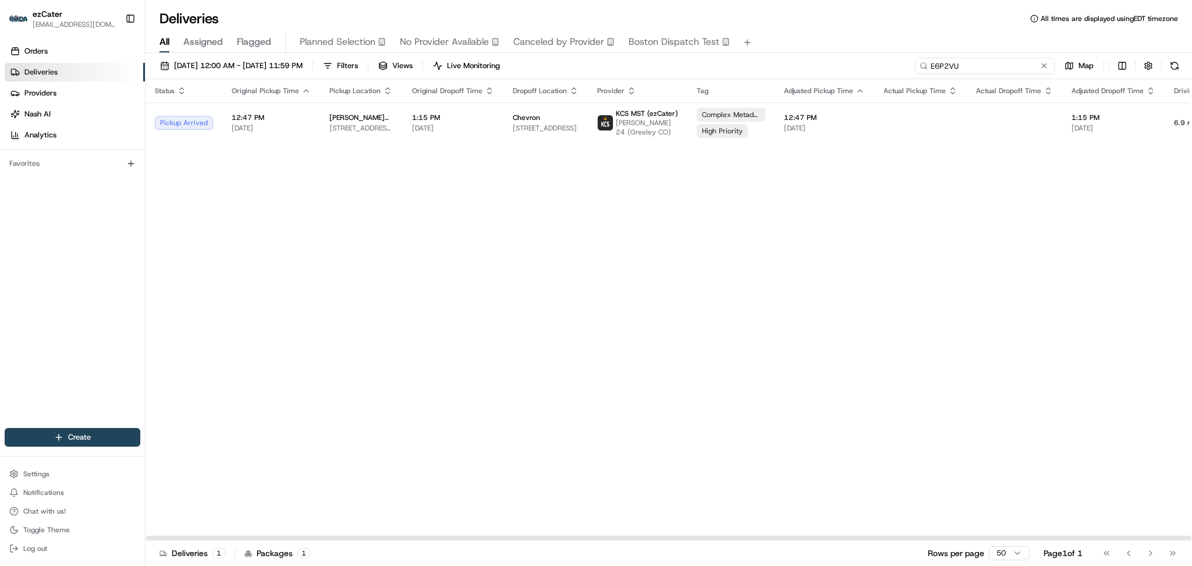
paste input "U7AW8Q"
drag, startPoint x: 1005, startPoint y: 63, endPoint x: 817, endPoint y: 56, distance: 187.6
click at [817, 56] on div "08/01/2025 12:00 AM - 08/31/2025 11:59 PM Filters Views Live Monitoring U7AW8Q …" at bounding box center [669, 310] width 1047 height 515
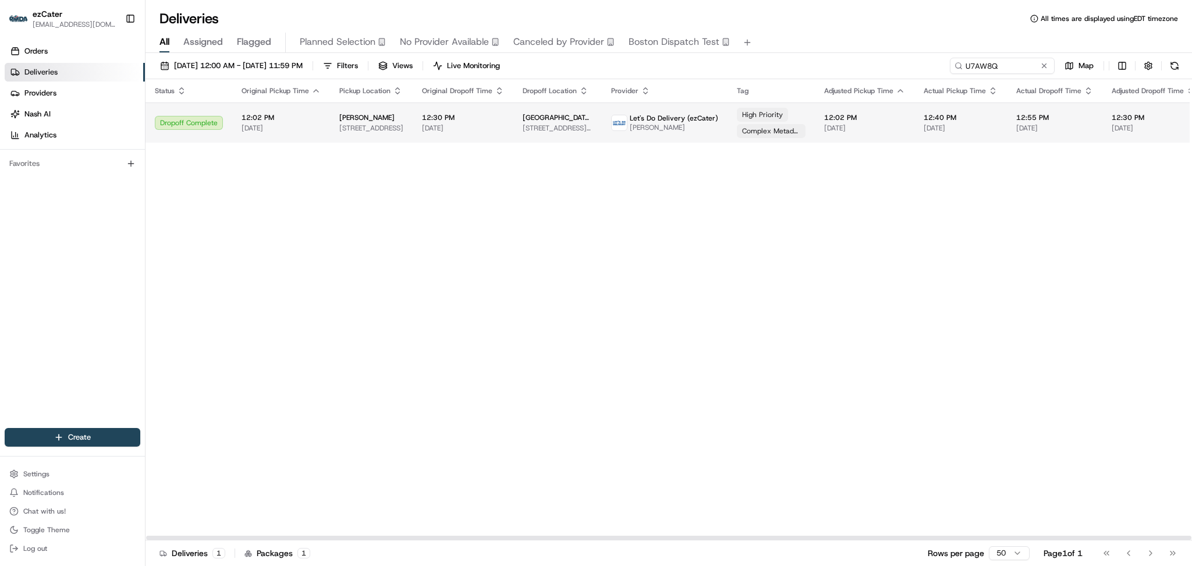
click at [701, 116] on span "Let's Do Delivery (ezCater)" at bounding box center [674, 118] width 89 height 9
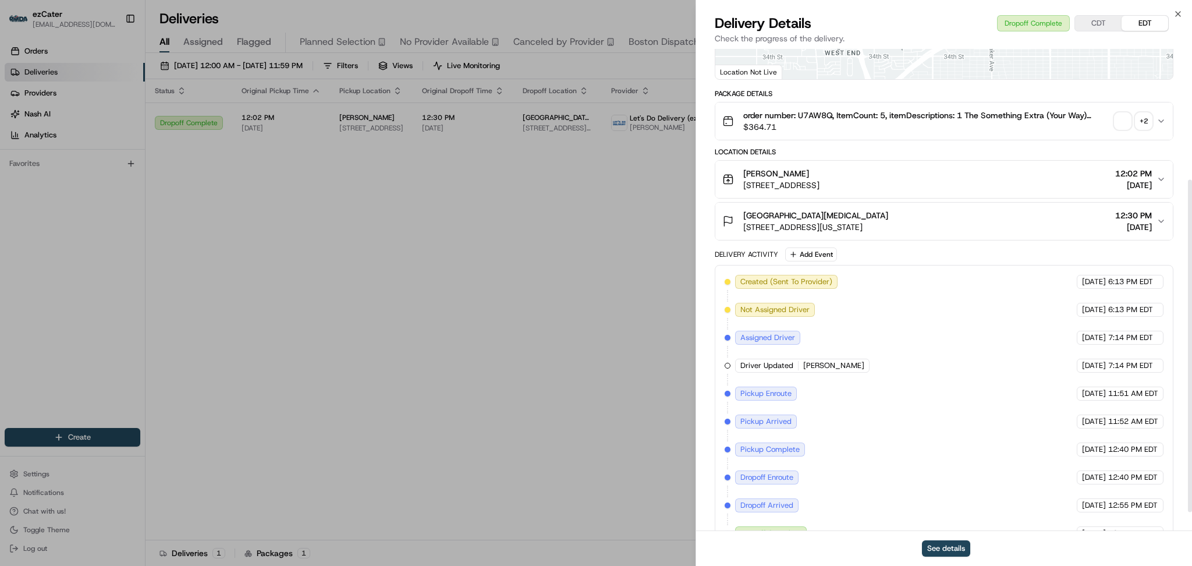
scroll to position [217, 0]
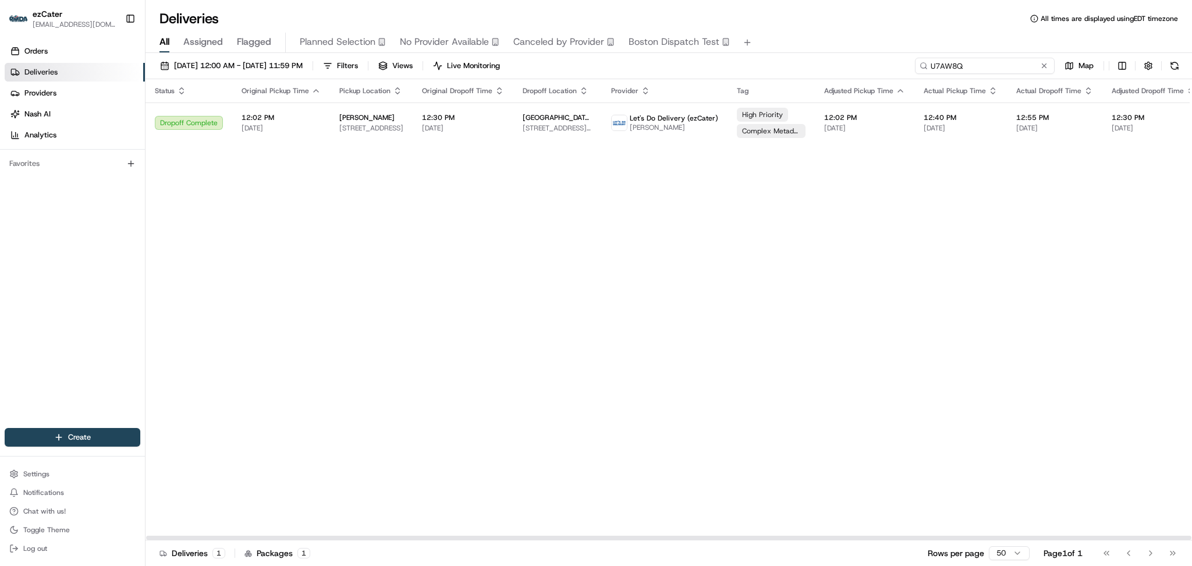
drag, startPoint x: 1010, startPoint y: 66, endPoint x: 691, endPoint y: 63, distance: 318.5
click at [693, 63] on div "08/01/2025 12:00 AM - 08/31/2025 11:59 PM Filters Views Live Monitoring U7AW8Q …" at bounding box center [669, 69] width 1047 height 22
paste input "G39HZV"
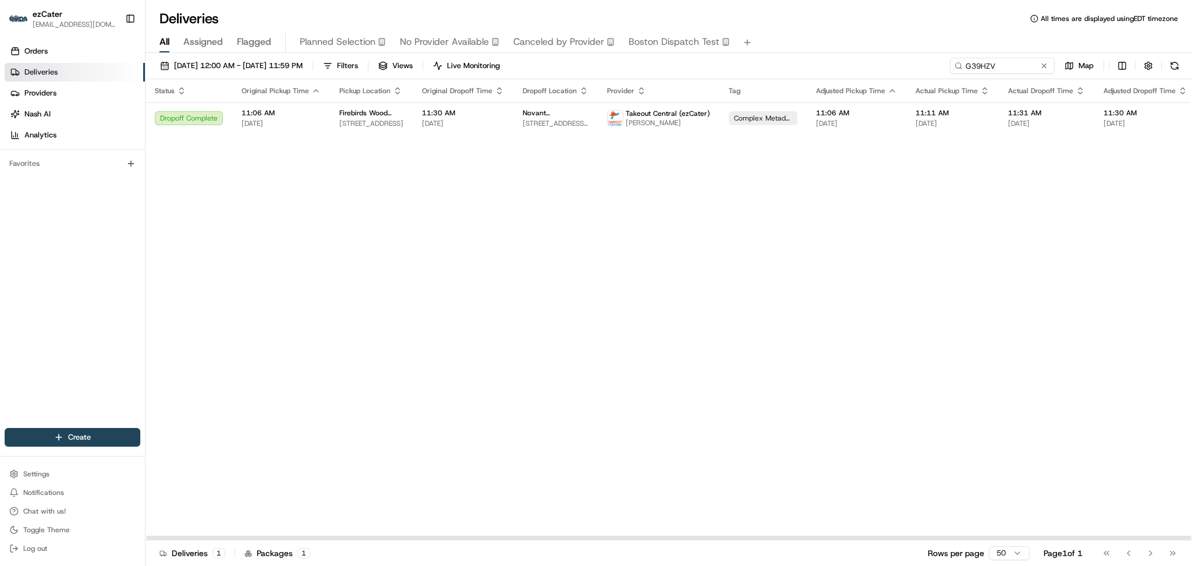
click at [458, 94] on span "Original Dropoff Time" at bounding box center [457, 90] width 70 height 9
click at [523, 116] on span "Novant rheumatology" at bounding box center [556, 112] width 66 height 9
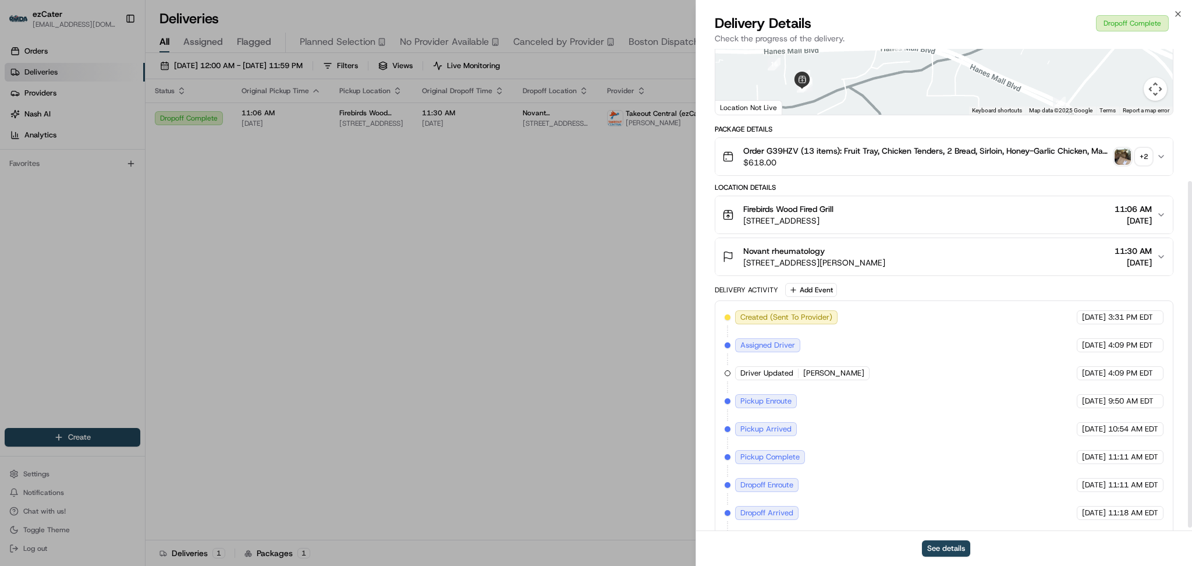
scroll to position [189, 0]
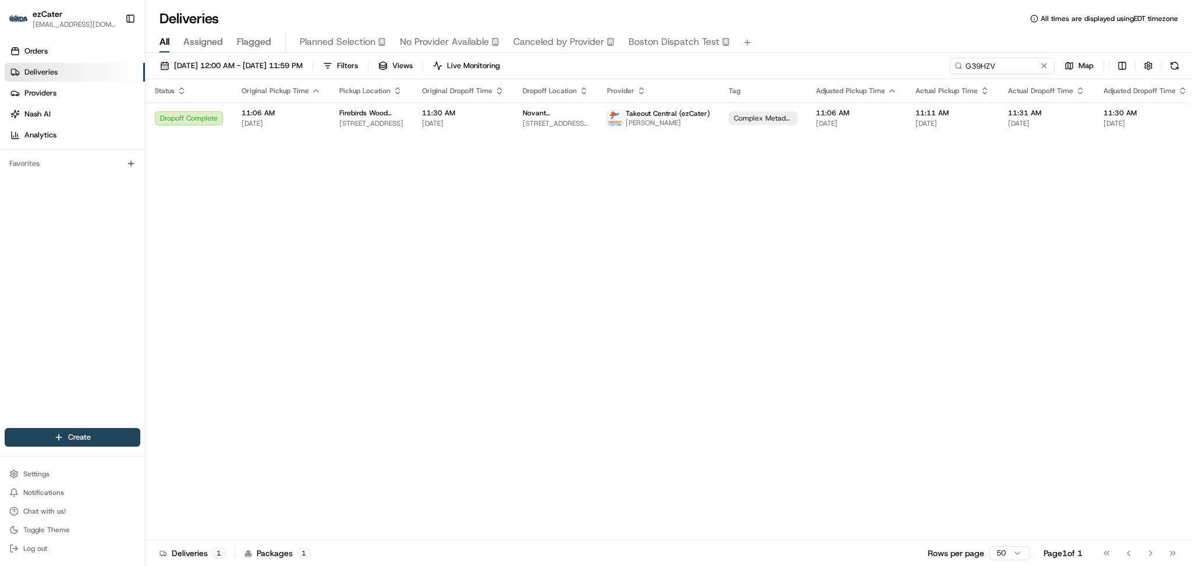
drag, startPoint x: 383, startPoint y: 254, endPoint x: 378, endPoint y: 248, distance: 7.1
drag, startPoint x: 1088, startPoint y: 195, endPoint x: 1037, endPoint y: 89, distance: 118.2
click at [1088, 193] on div "Status Original Pickup Time Pickup Location Original Dropoff Time Dropoff Locat…" at bounding box center [760, 309] width 1228 height 461
paste input "TQ66V9"
drag, startPoint x: 1022, startPoint y: 66, endPoint x: 732, endPoint y: 58, distance: 289.5
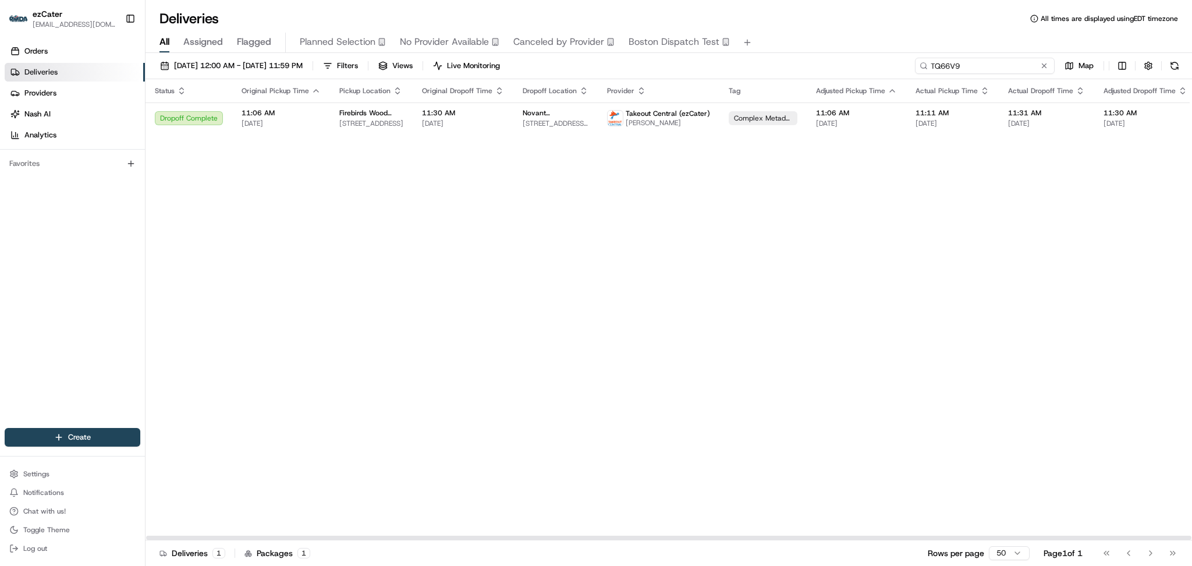
click at [732, 58] on div "08/01/2025 12:00 AM - 08/31/2025 11:59 PM Filters Views Live Monitoring TQ66V9 …" at bounding box center [669, 69] width 1047 height 22
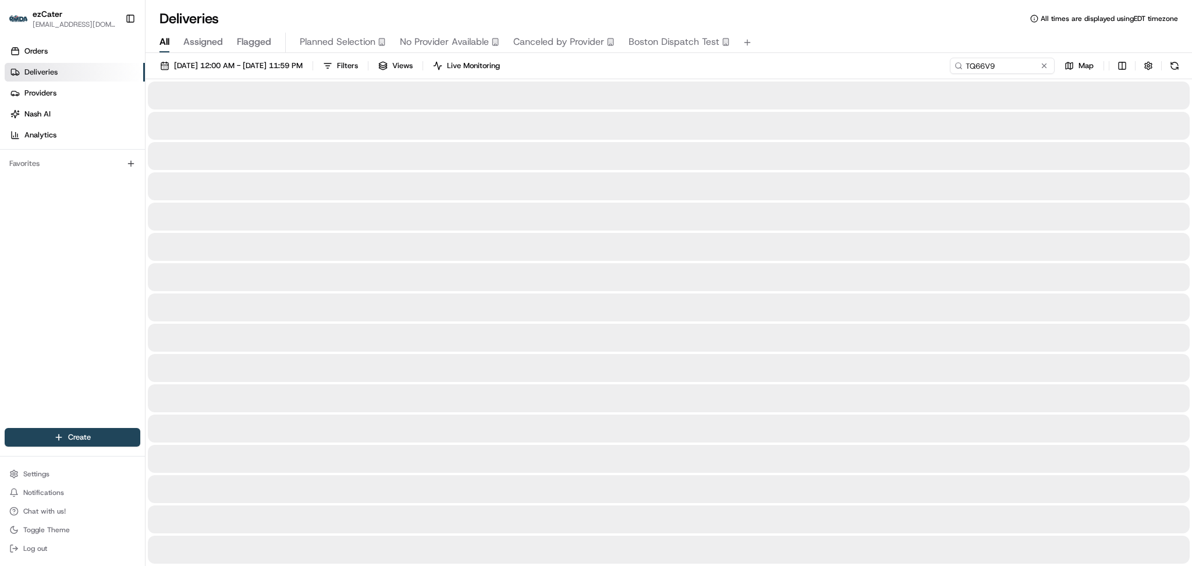
click at [1058, 33] on div "All Assigned Flagged Planned Selection No Provider Available Canceled by Provid…" at bounding box center [669, 43] width 1047 height 20
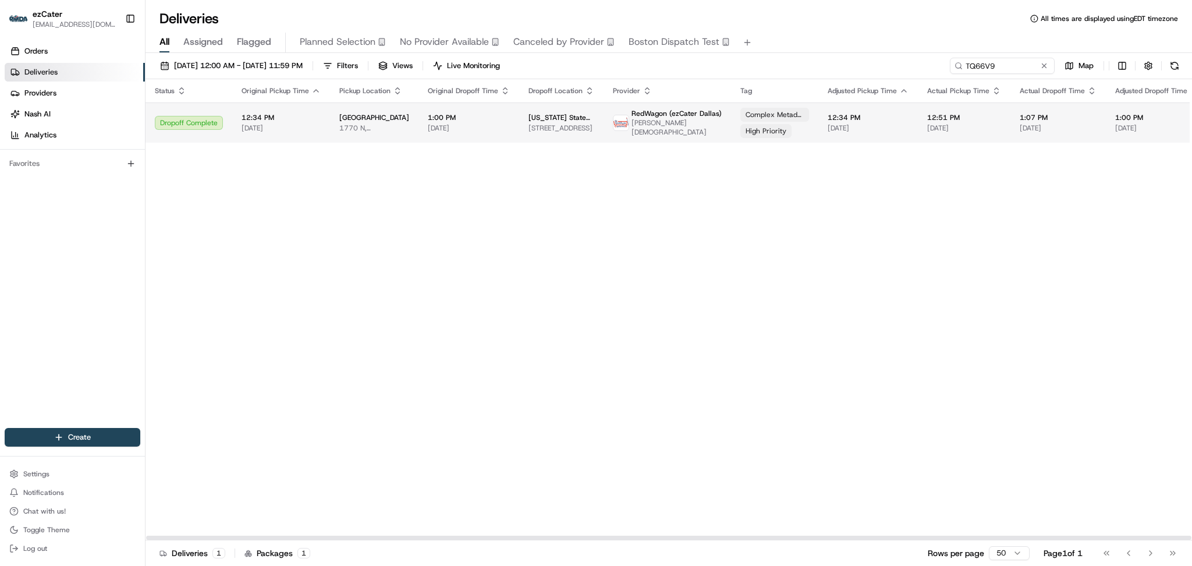
click at [479, 115] on span "1:00 PM" at bounding box center [469, 117] width 82 height 9
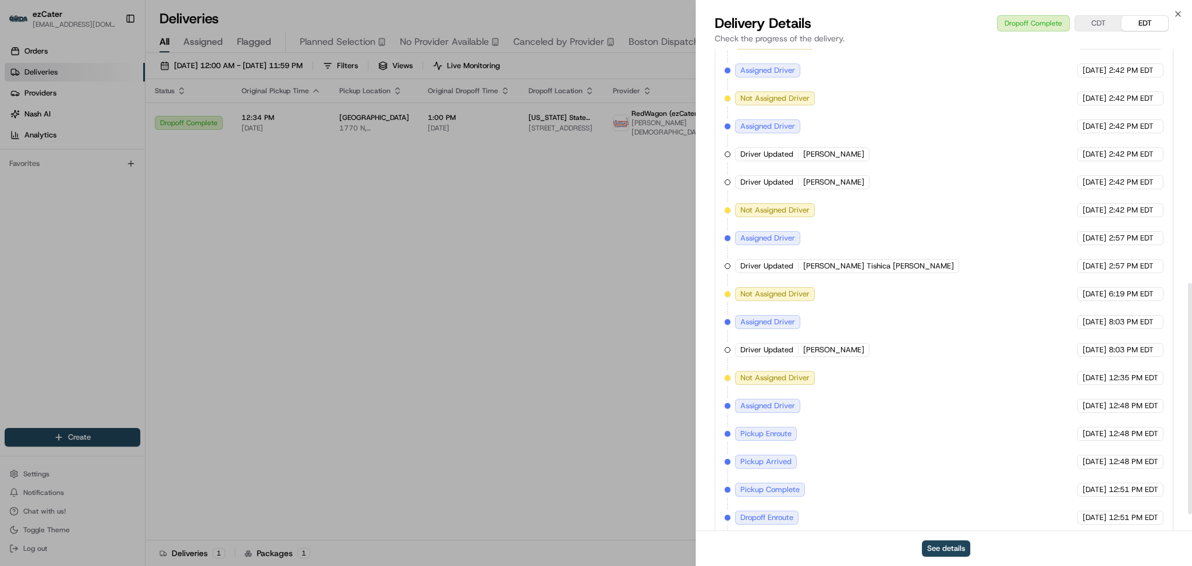
scroll to position [525, 0]
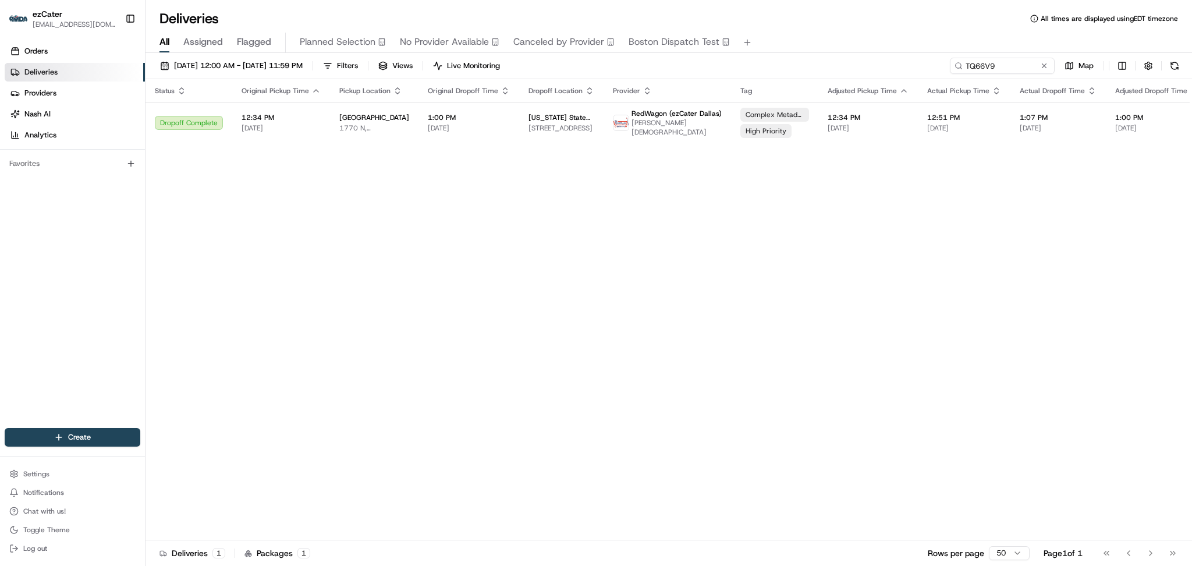
drag, startPoint x: 360, startPoint y: 224, endPoint x: 239, endPoint y: 69, distance: 195.8
drag, startPoint x: 1009, startPoint y: 74, endPoint x: 841, endPoint y: 59, distance: 168.3
click at [841, 59] on div "08/01/2025 12:00 AM - 08/31/2025 11:59 PM Filters Views Live Monitoring TQ66V9 …" at bounding box center [669, 69] width 1047 height 22
paste input "93ZX1H"
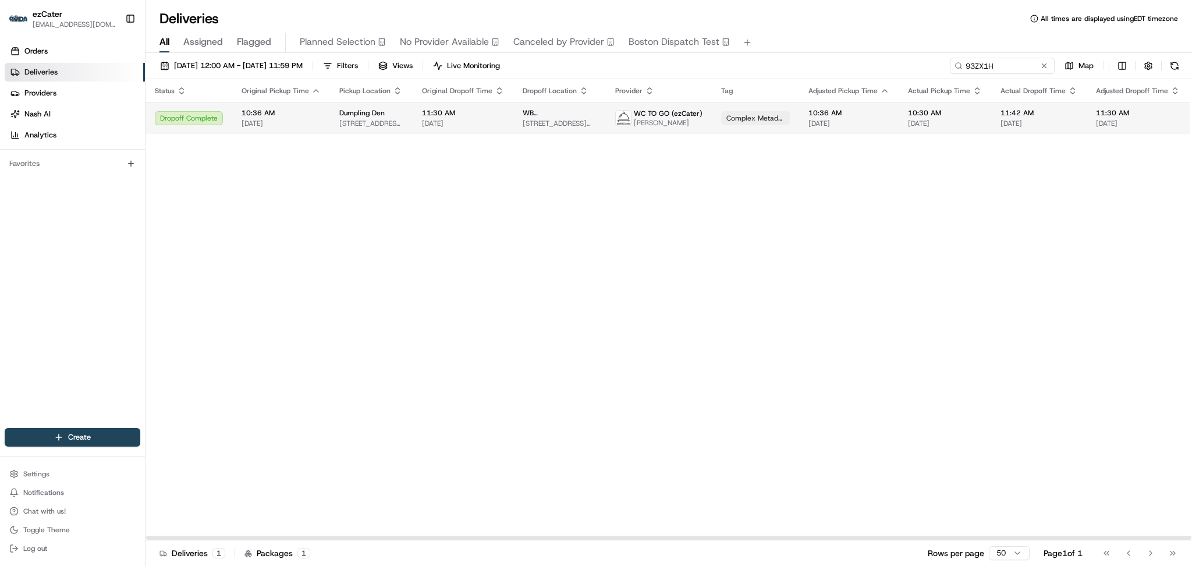
click at [523, 121] on span "33 Whitehall St 17th Floor, New York, NY 10004, USA" at bounding box center [560, 123] width 74 height 9
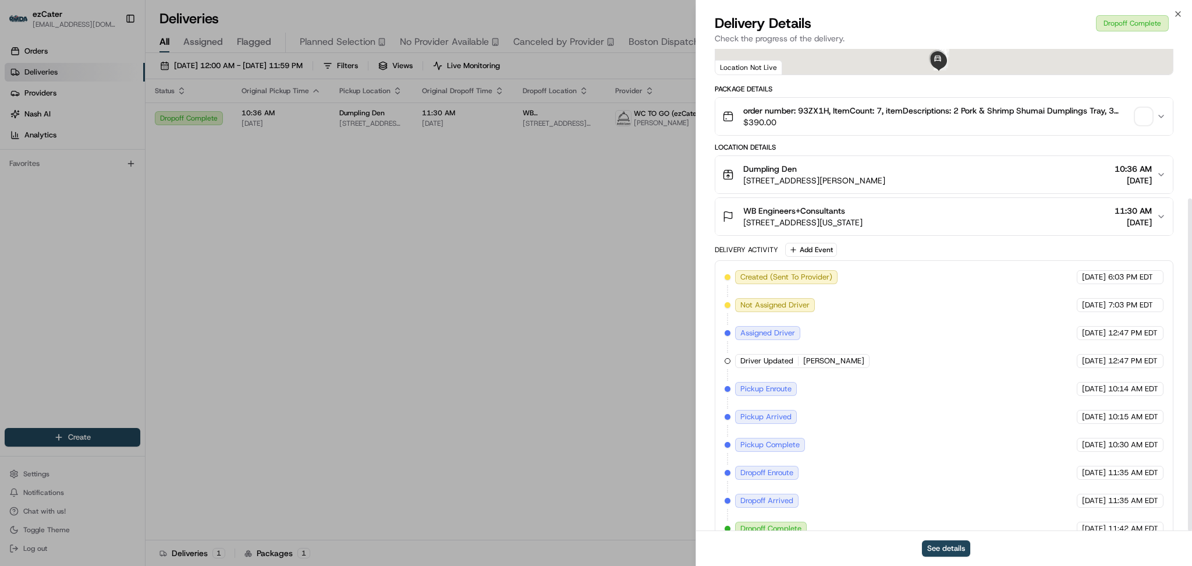
scroll to position [217, 0]
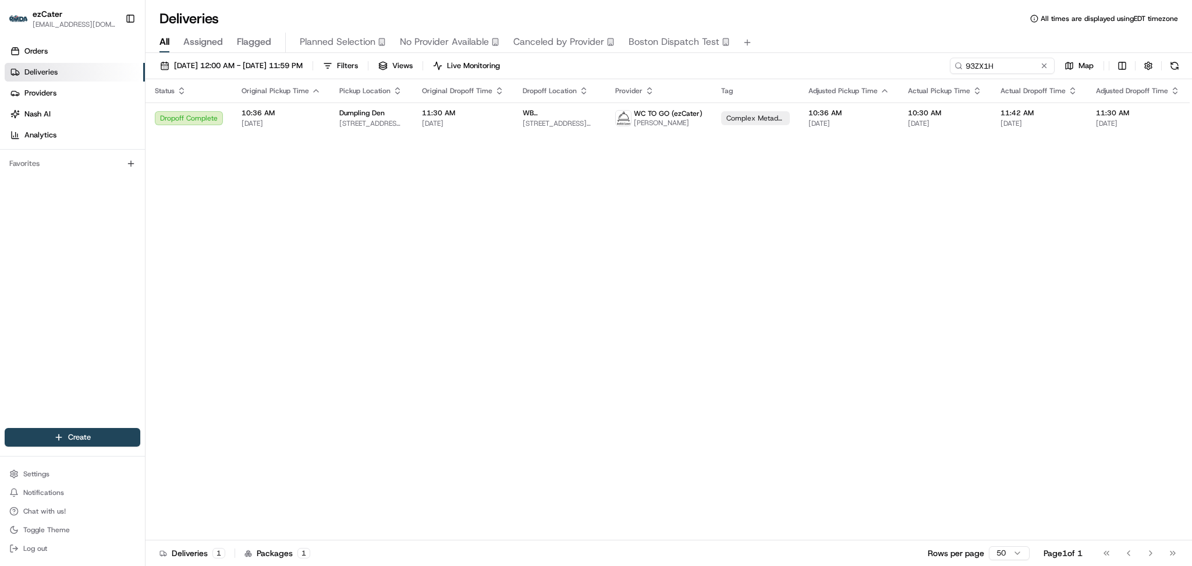
drag, startPoint x: 555, startPoint y: 345, endPoint x: 543, endPoint y: 332, distance: 18.1
drag, startPoint x: 1008, startPoint y: 61, endPoint x: 791, endPoint y: 61, distance: 217.8
click at [791, 61] on div "08/01/2025 12:00 AM - 08/31/2025 11:59 PM Filters Views Live Monitoring 93ZX1H …" at bounding box center [669, 69] width 1047 height 22
paste input "KYA9J8"
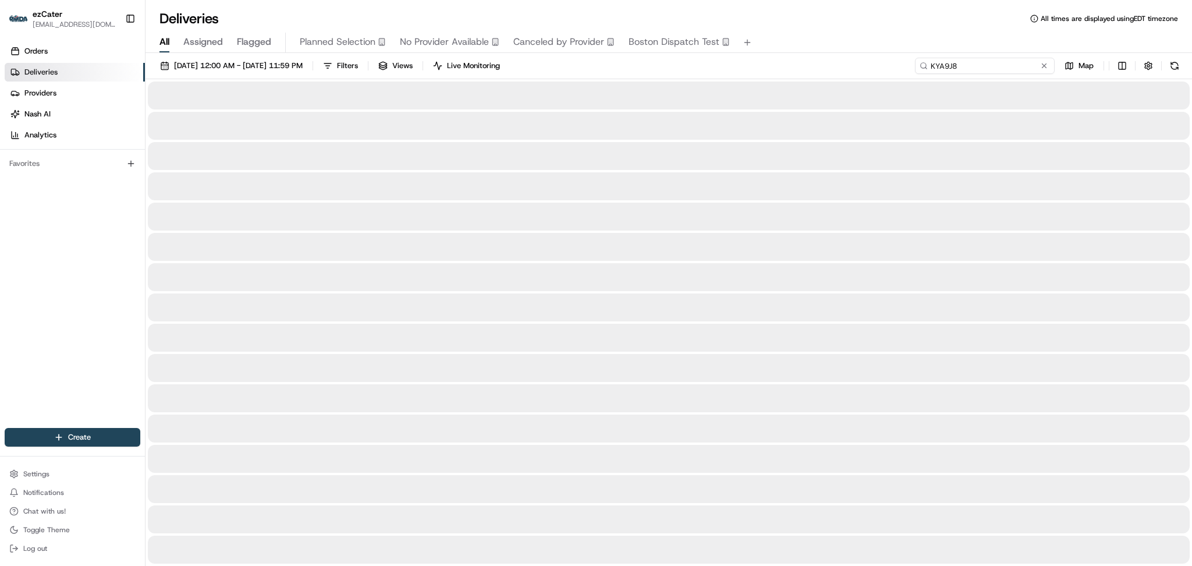
click at [1014, 59] on input "KYA9J8" at bounding box center [985, 66] width 140 height 16
type input "KYA9J8"
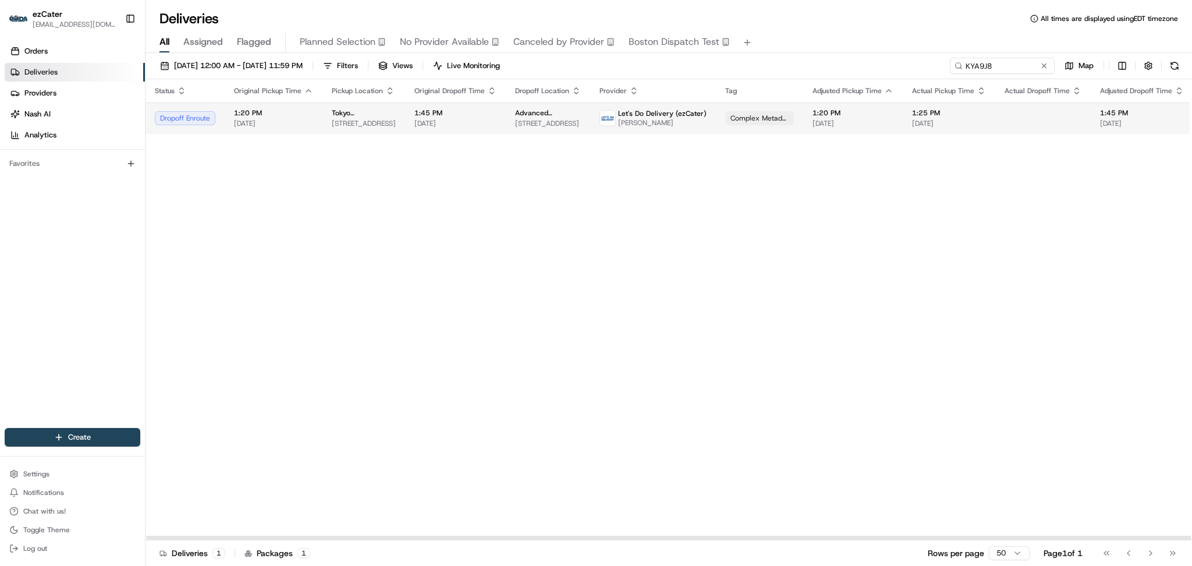
click at [390, 121] on span "8391 Northfield Blvd, Denver, CO 80238, USA" at bounding box center [364, 123] width 64 height 9
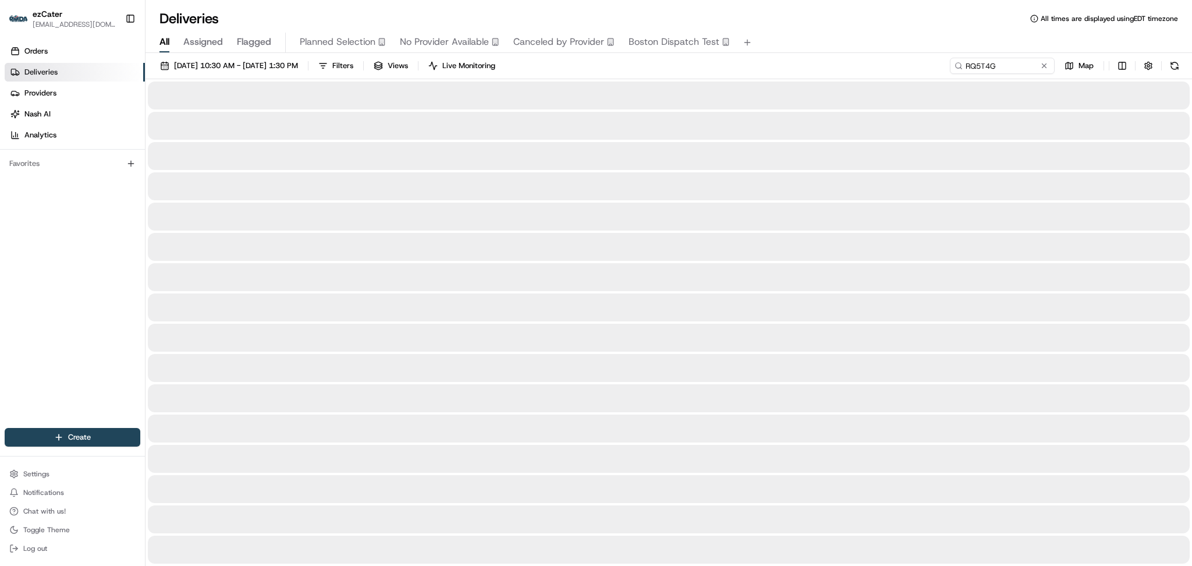
type input "RQ5T4G"
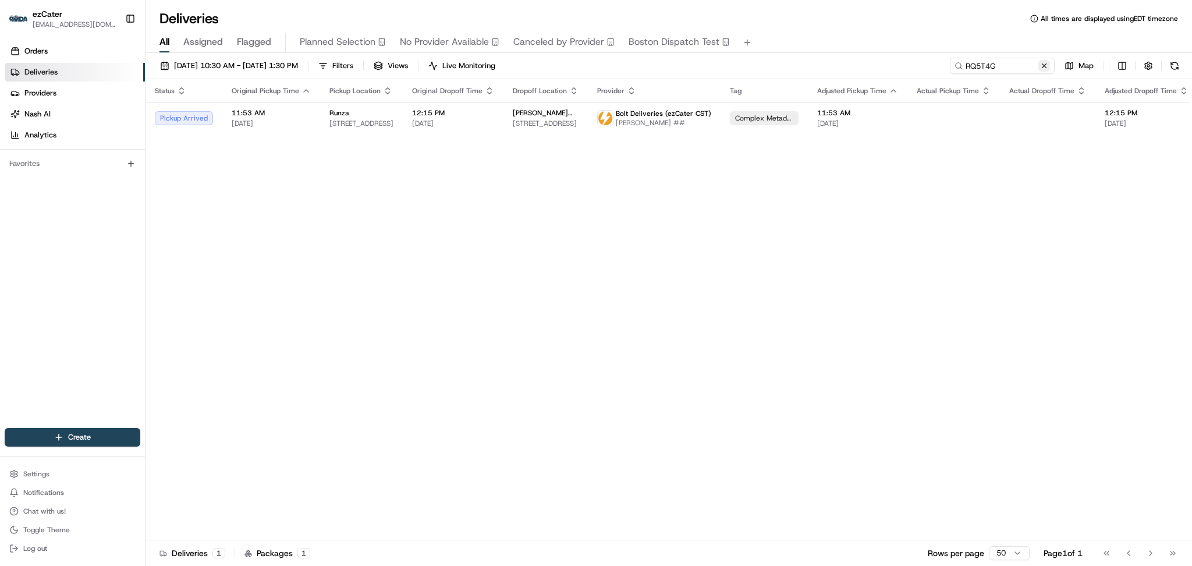
click at [1048, 64] on button at bounding box center [1045, 66] width 12 height 12
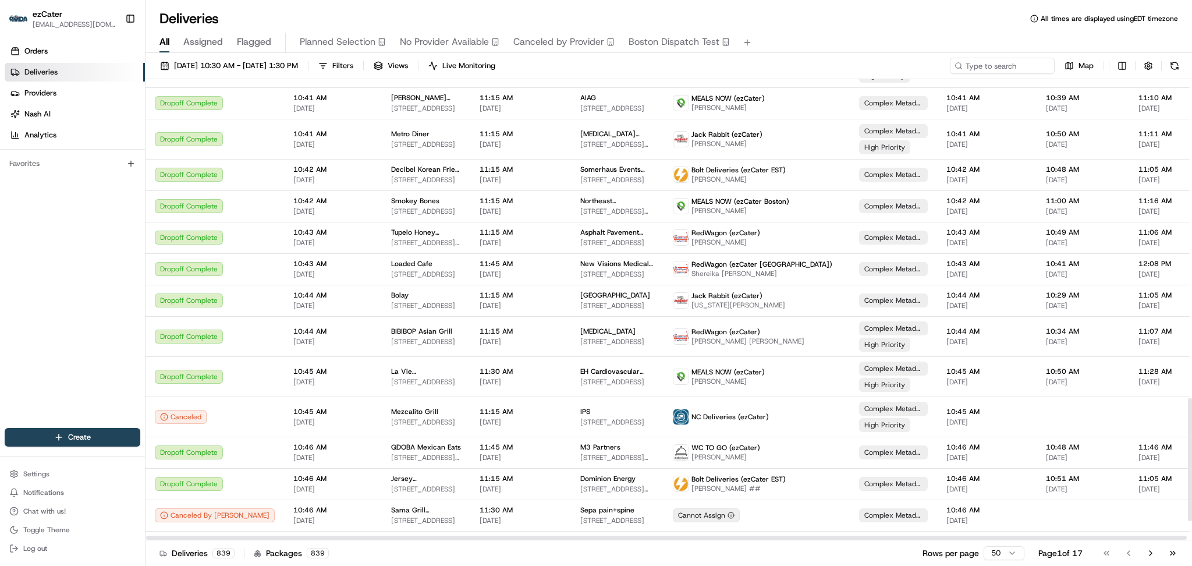
scroll to position [1269, 0]
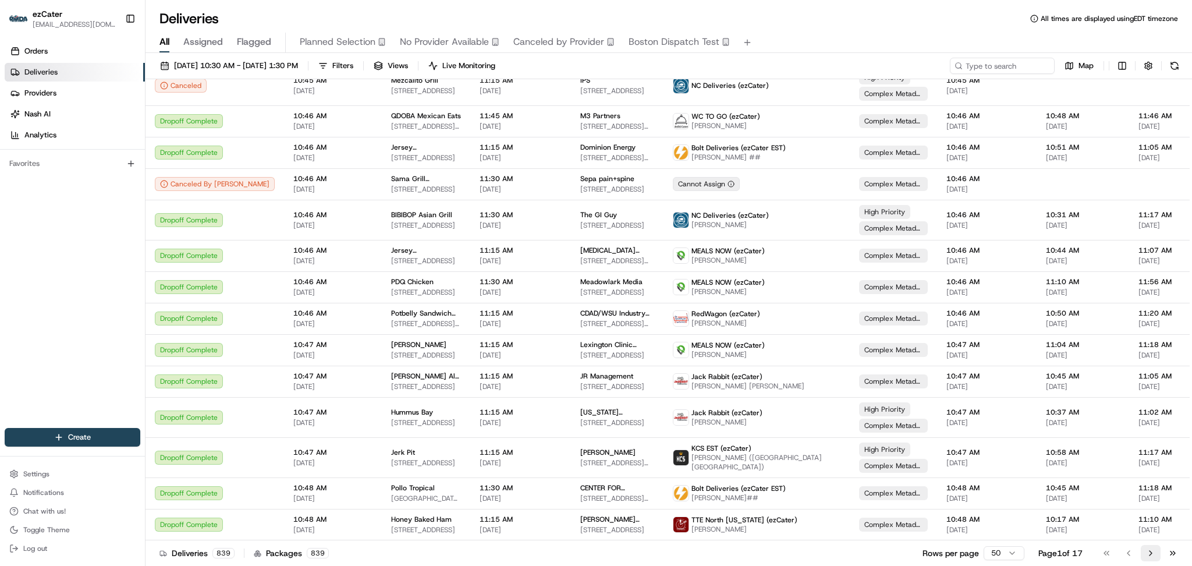
click at [1152, 558] on button "Go to next page" at bounding box center [1151, 553] width 20 height 16
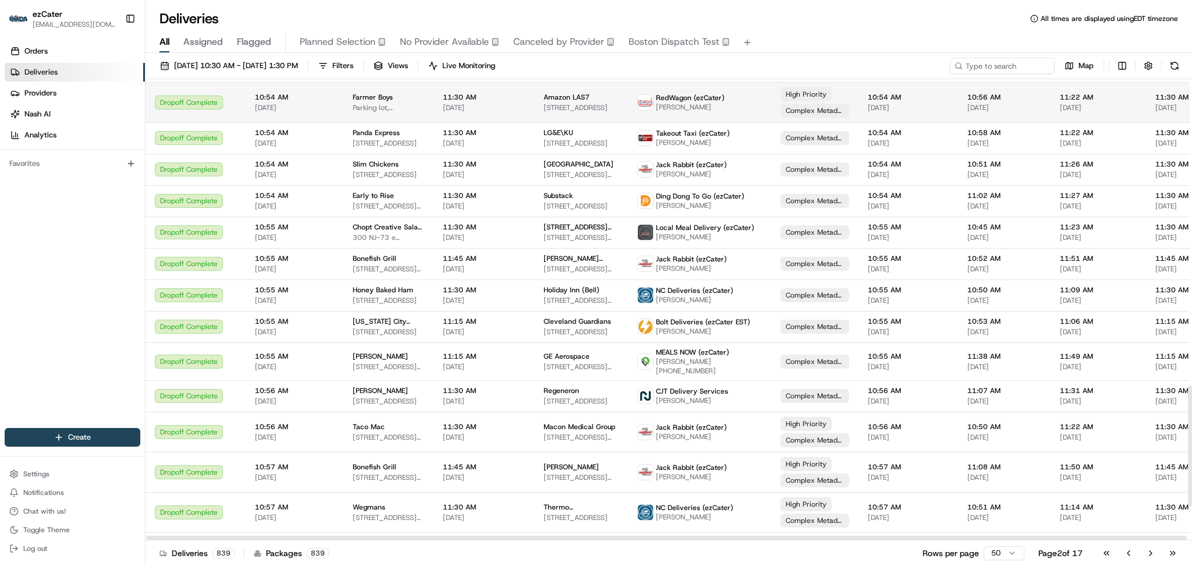
scroll to position [1302, 0]
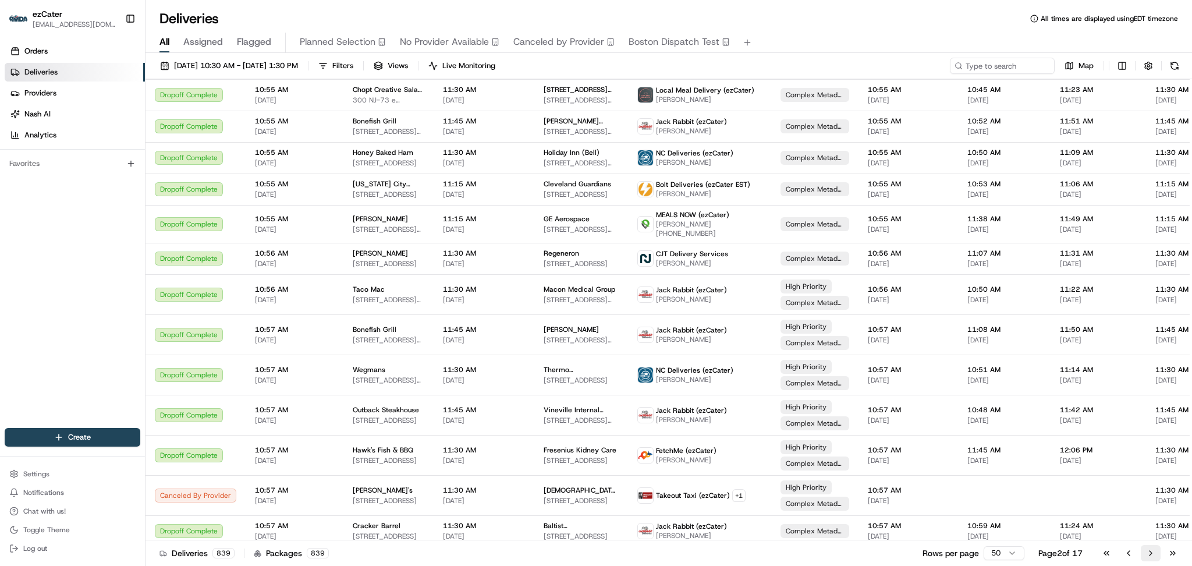
click at [1142, 559] on button "Go to next page" at bounding box center [1151, 553] width 20 height 16
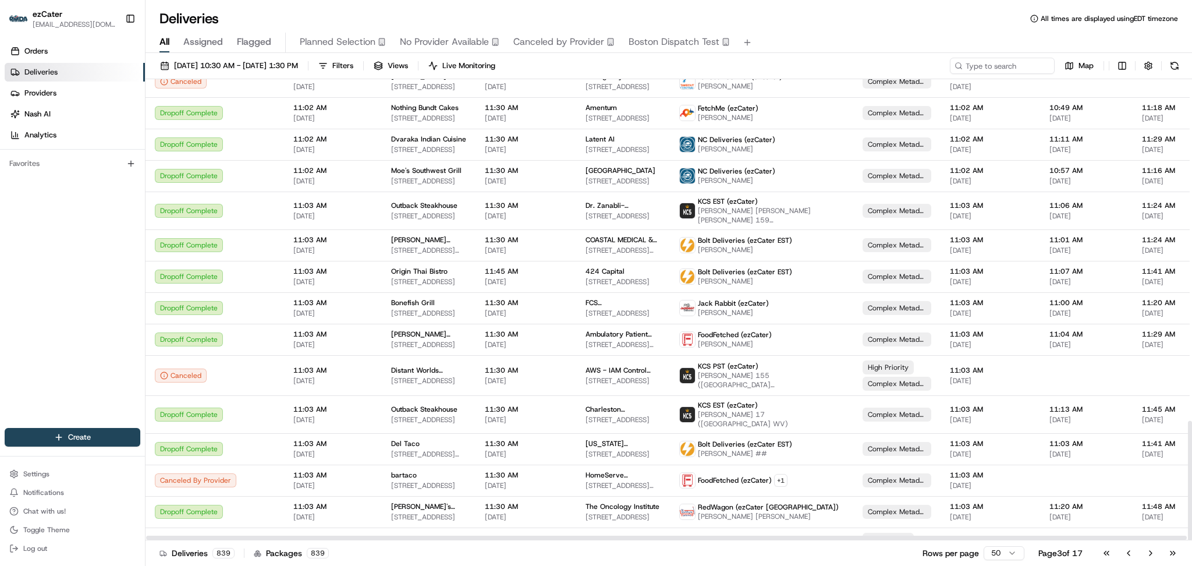
scroll to position [1312, 0]
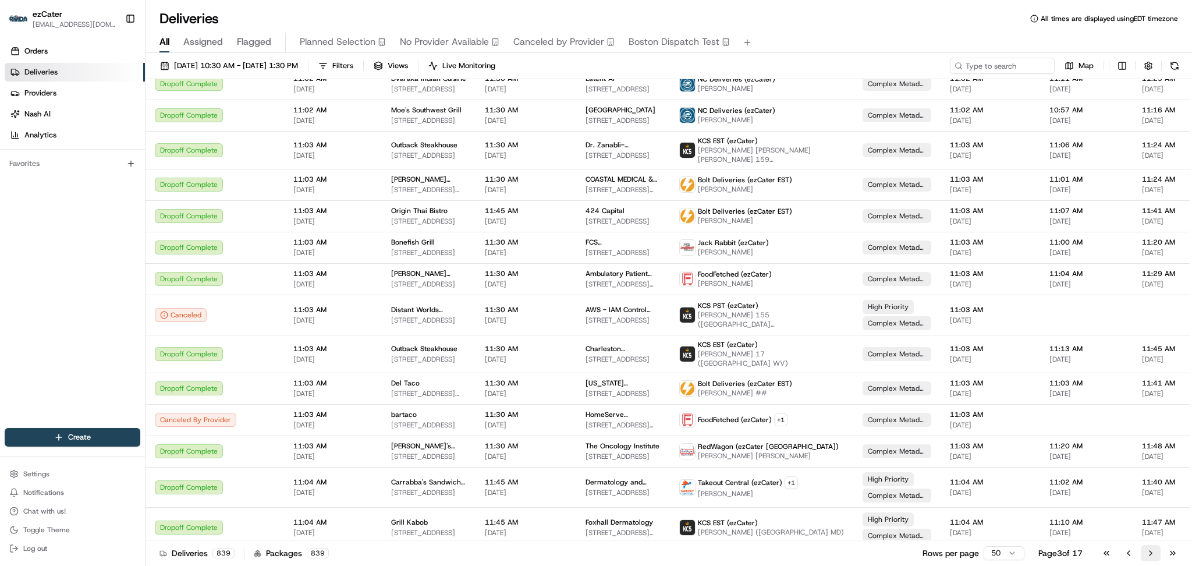
click at [1148, 554] on button "Go to next page" at bounding box center [1151, 553] width 20 height 16
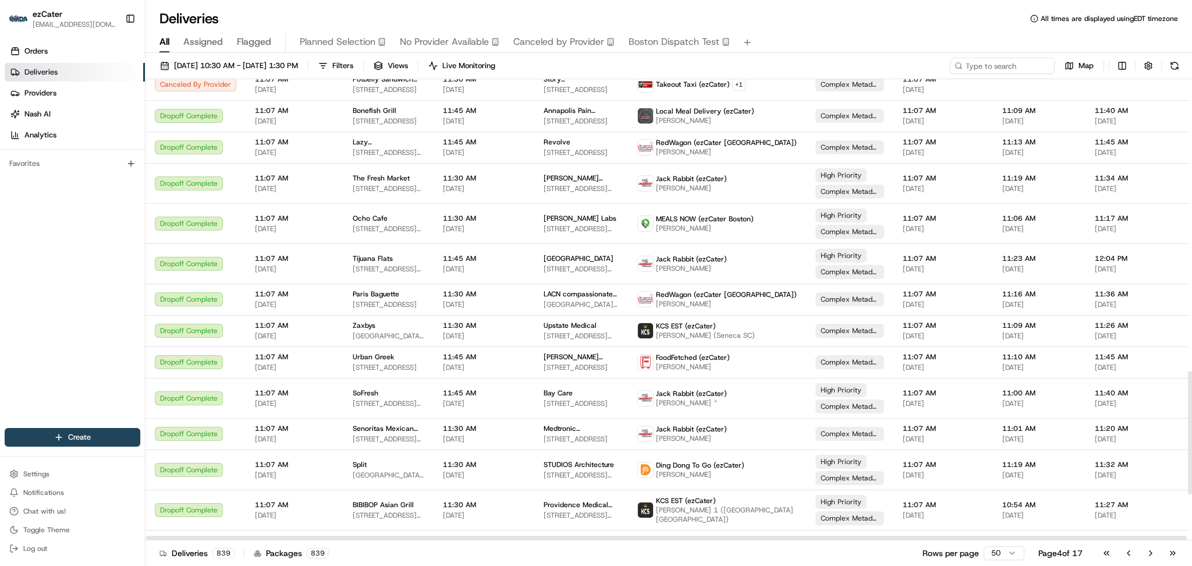
scroll to position [1269, 0]
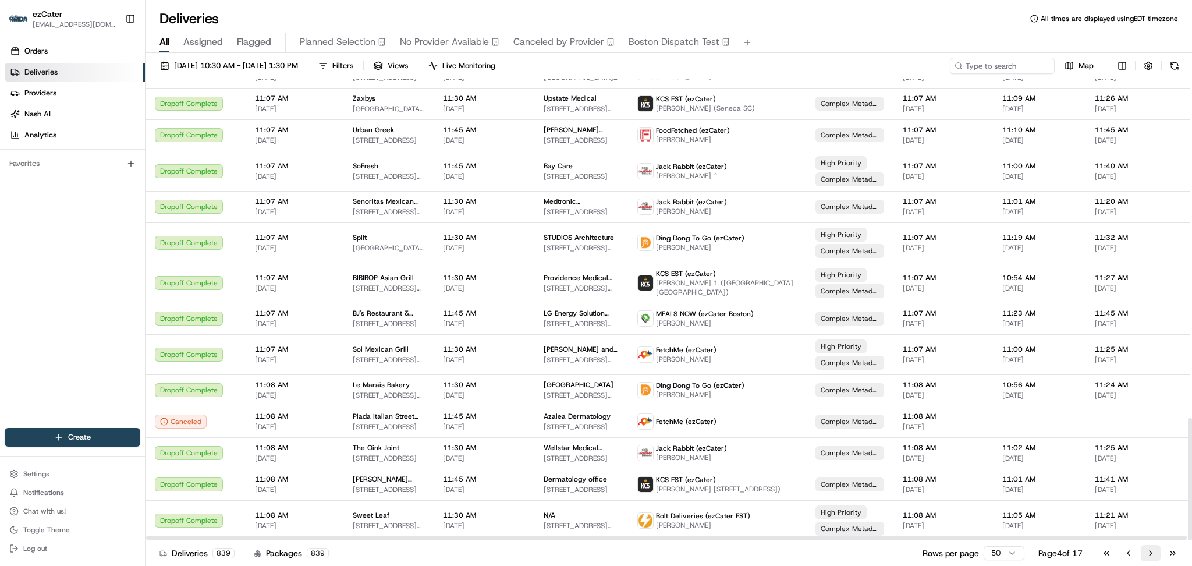
click at [1149, 554] on button "Go to next page" at bounding box center [1151, 553] width 20 height 16
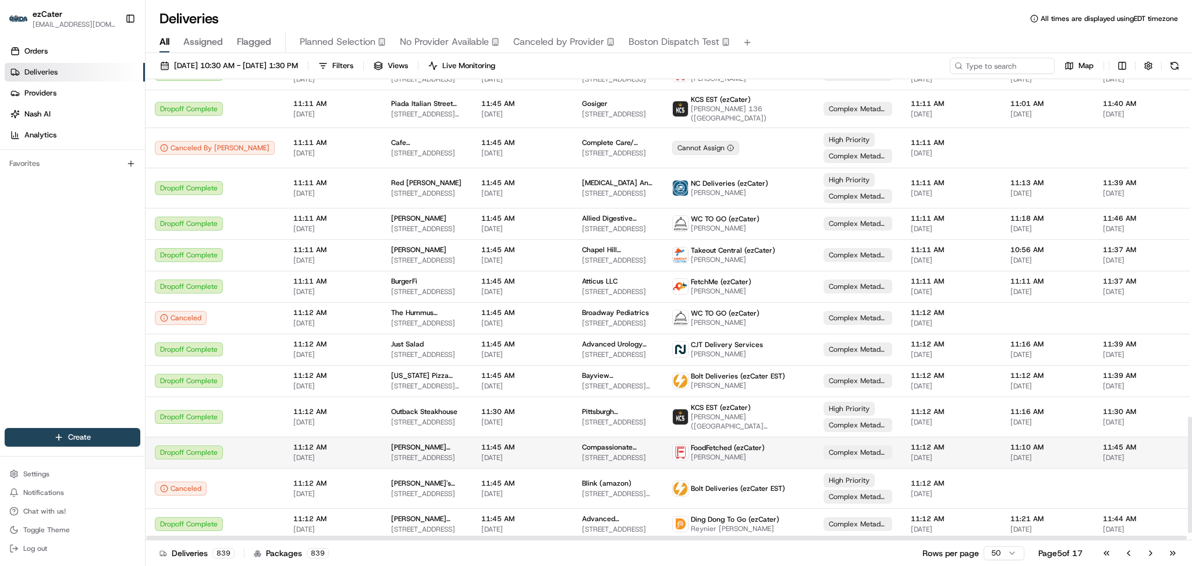
scroll to position [1372, 0]
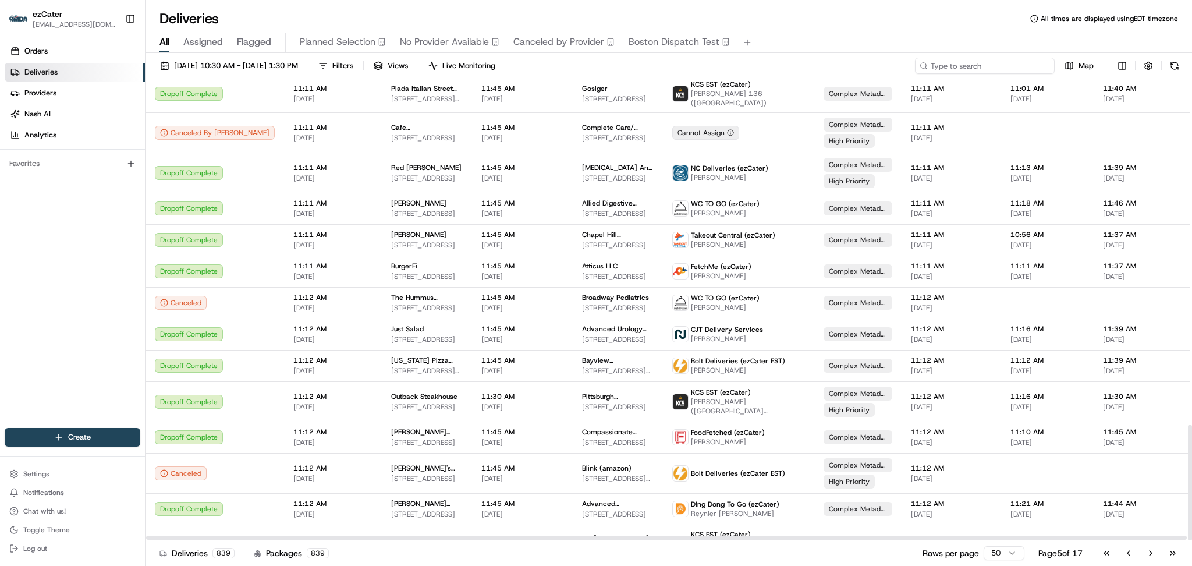
click at [982, 66] on input at bounding box center [985, 66] width 140 height 16
paste input "Z72Q56"
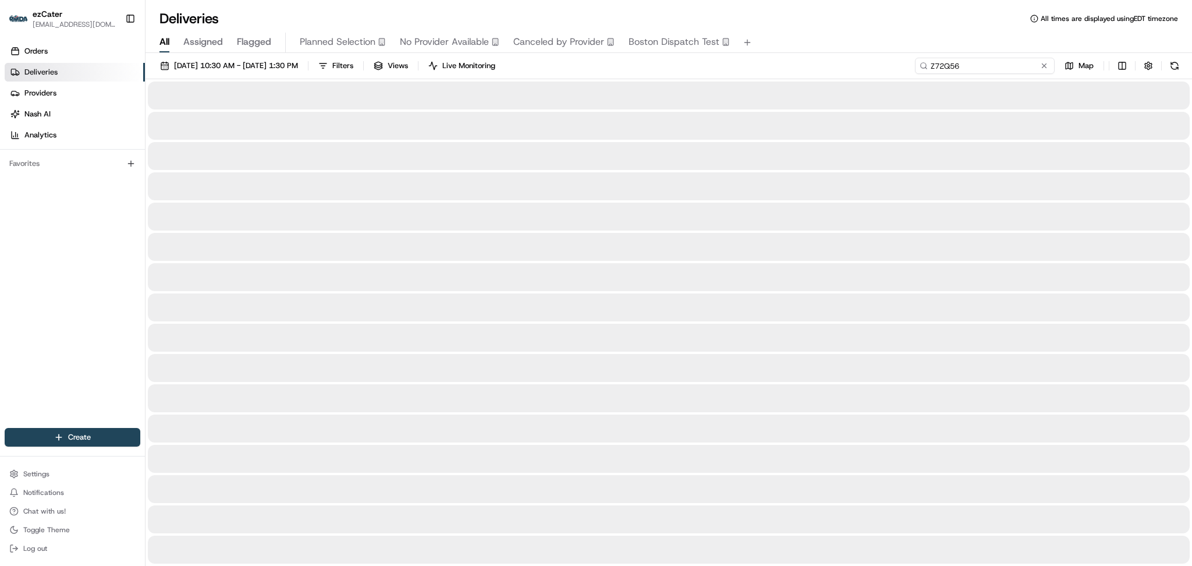
type input "Z72Q56"
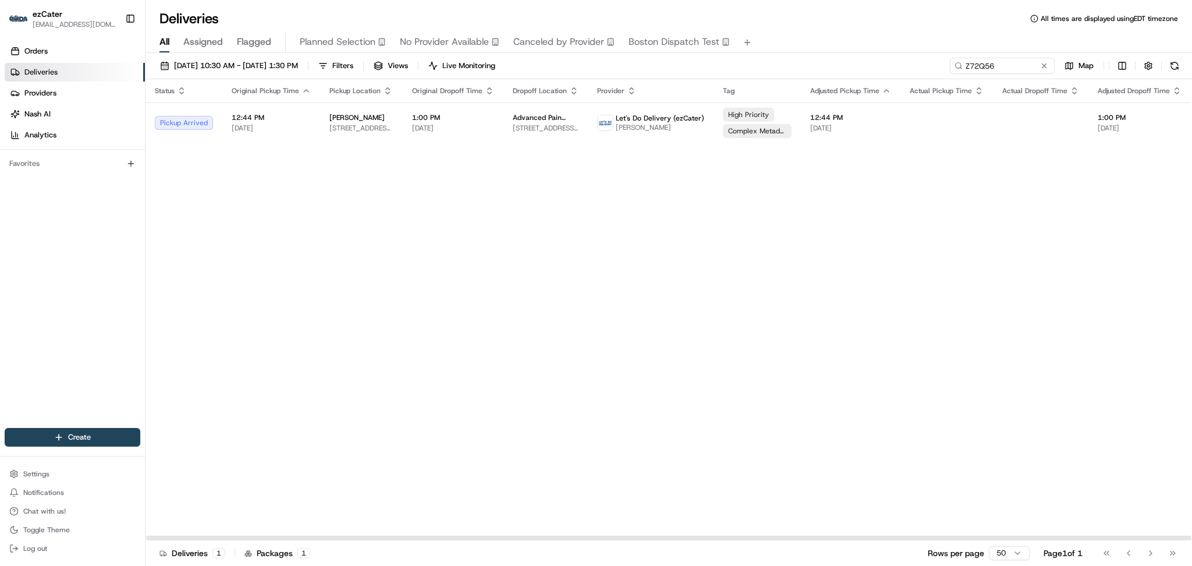
click at [379, 189] on div "Status Original Pickup Time Pickup Location Original Dropoff Time Dropoff Locat…" at bounding box center [757, 309] width 1222 height 461
click at [1047, 64] on button at bounding box center [1045, 66] width 12 height 12
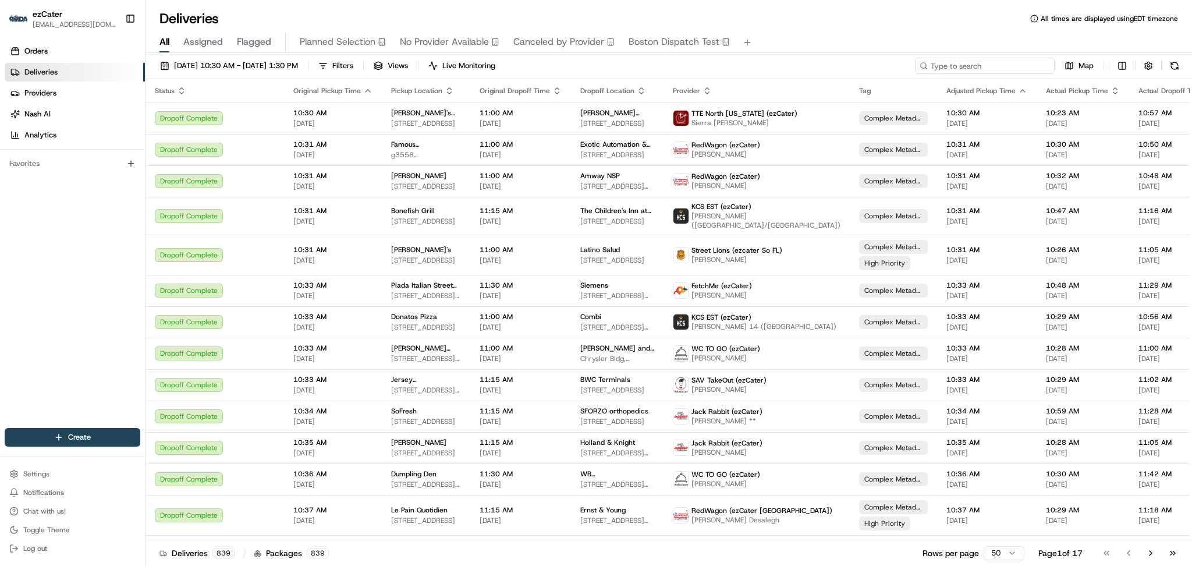
click at [979, 58] on input at bounding box center [985, 66] width 140 height 16
paste input "YGJ369"
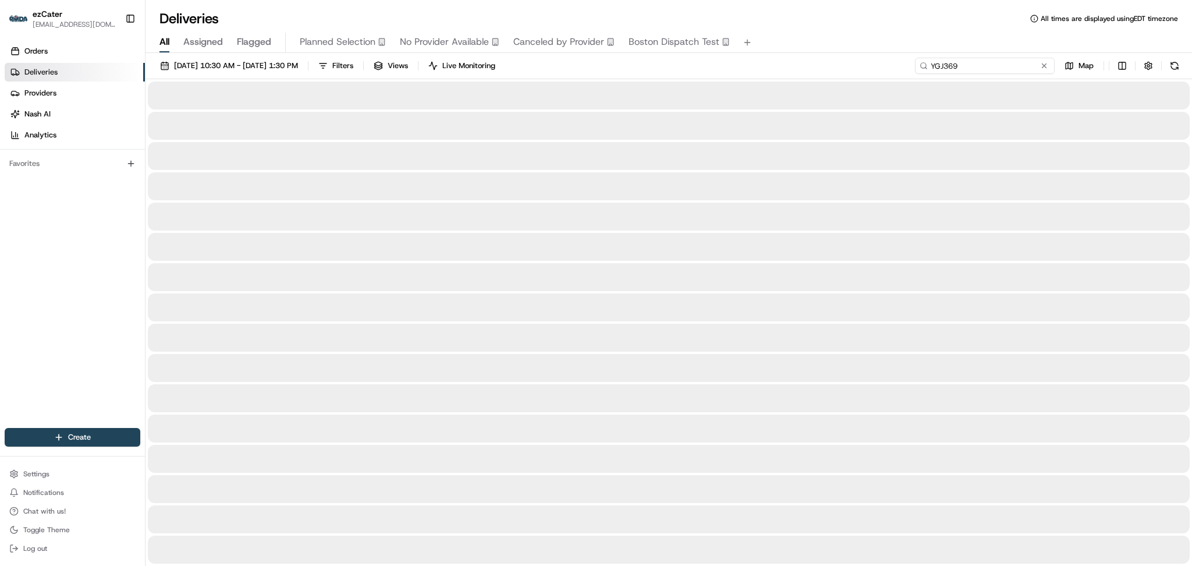
type input "YGJ369"
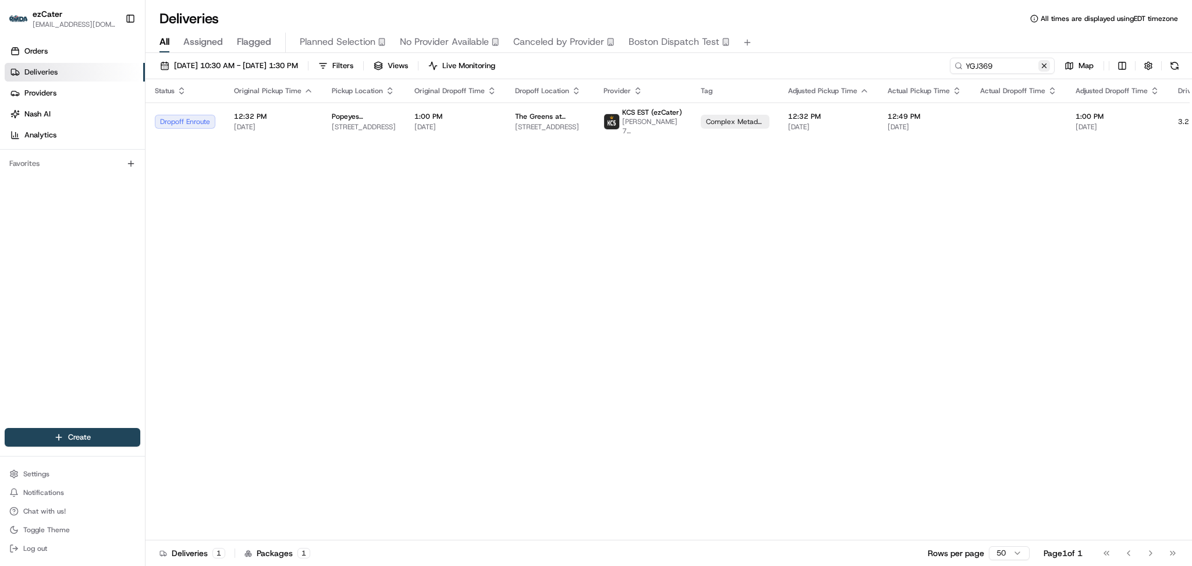
click at [1046, 67] on button at bounding box center [1045, 66] width 12 height 12
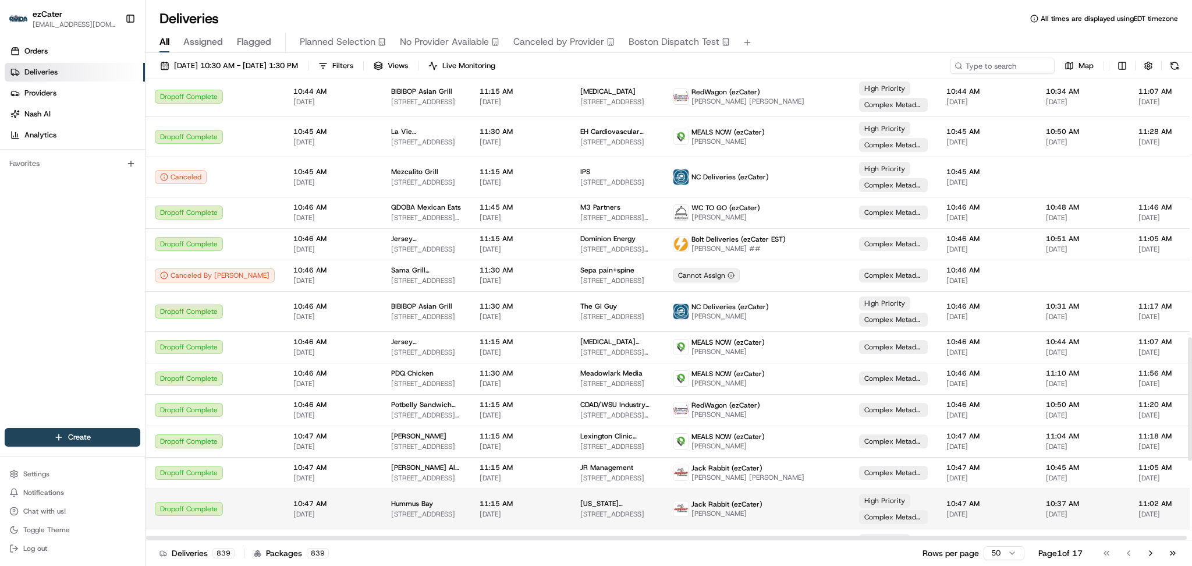
scroll to position [1269, 0]
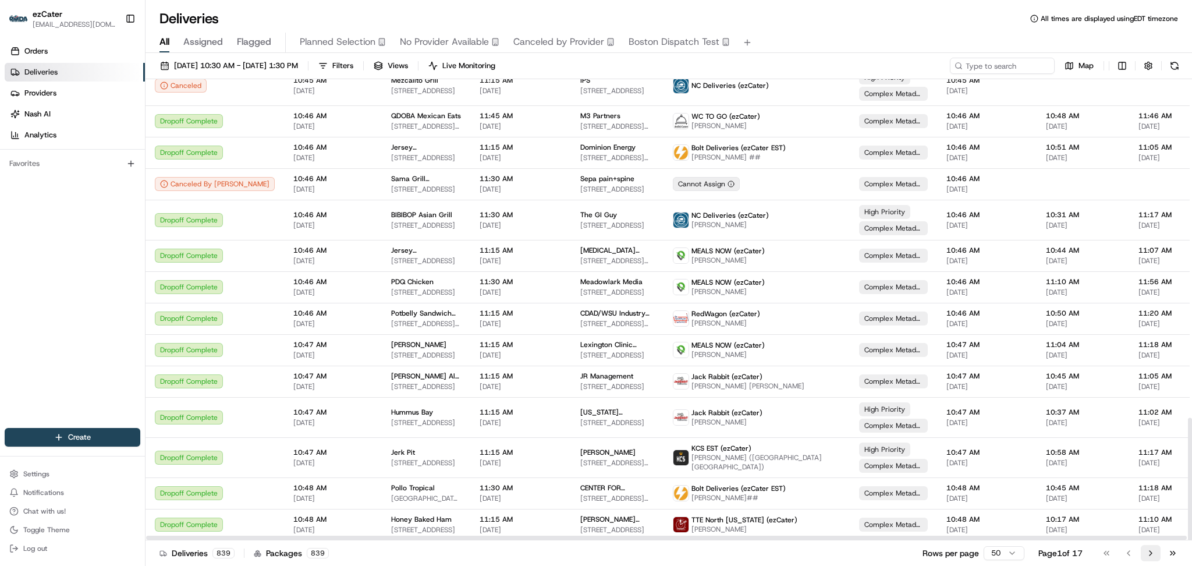
click at [1148, 558] on button "Go to next page" at bounding box center [1151, 553] width 20 height 16
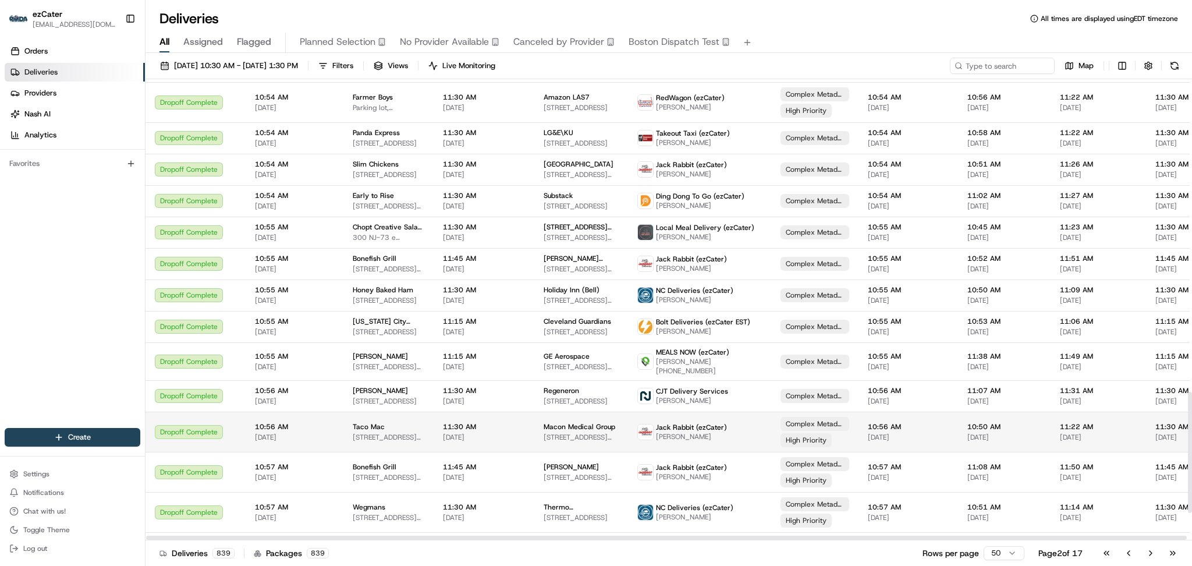
scroll to position [1302, 0]
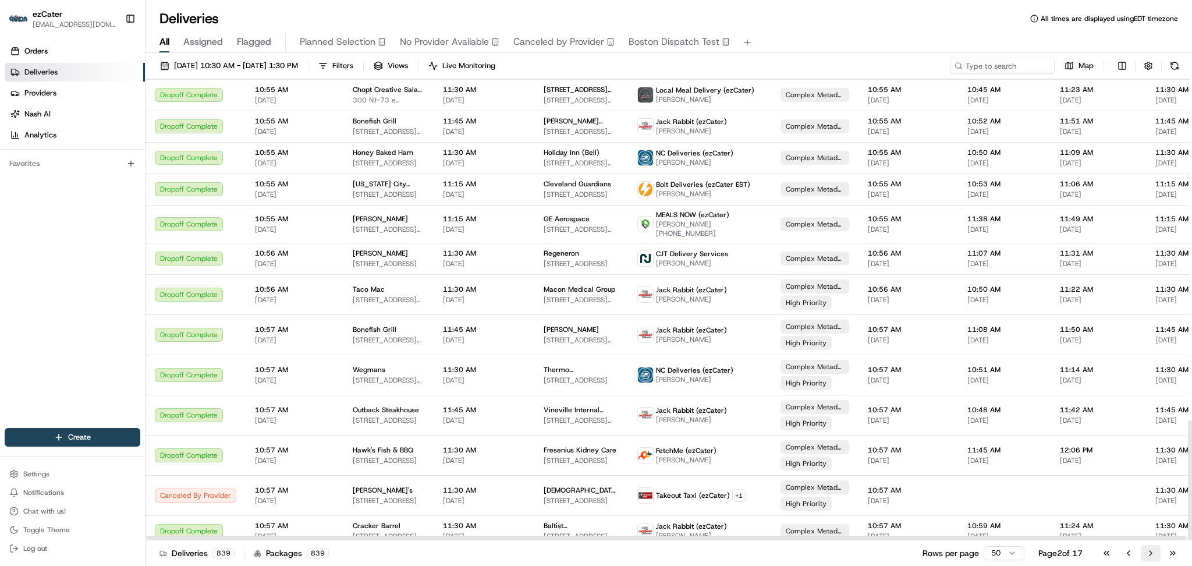
click at [1154, 555] on button "Go to next page" at bounding box center [1151, 553] width 20 height 16
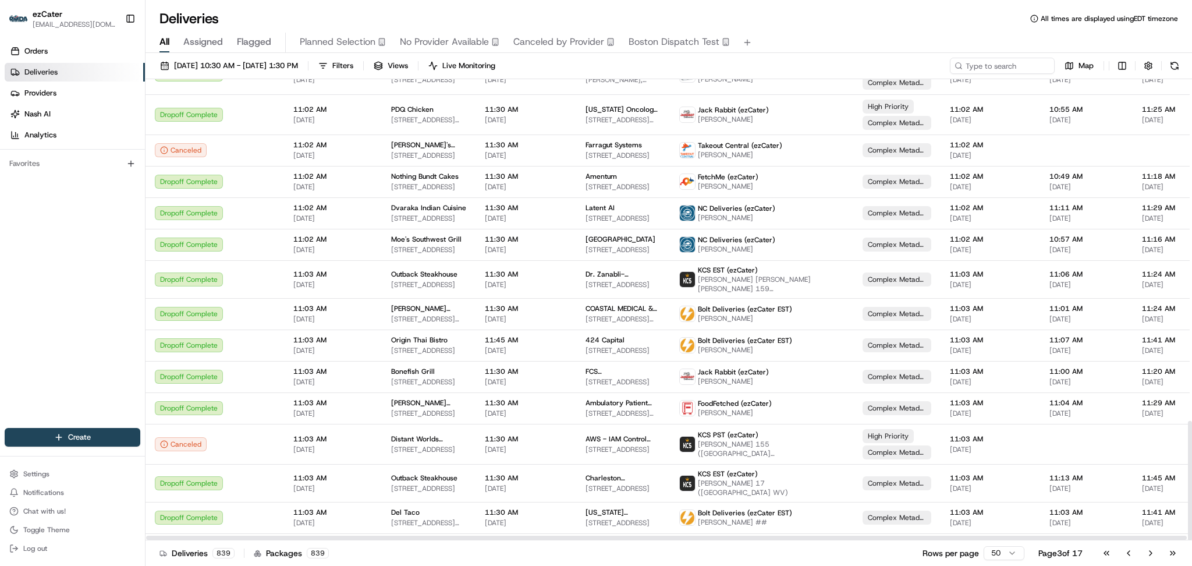
scroll to position [1312, 0]
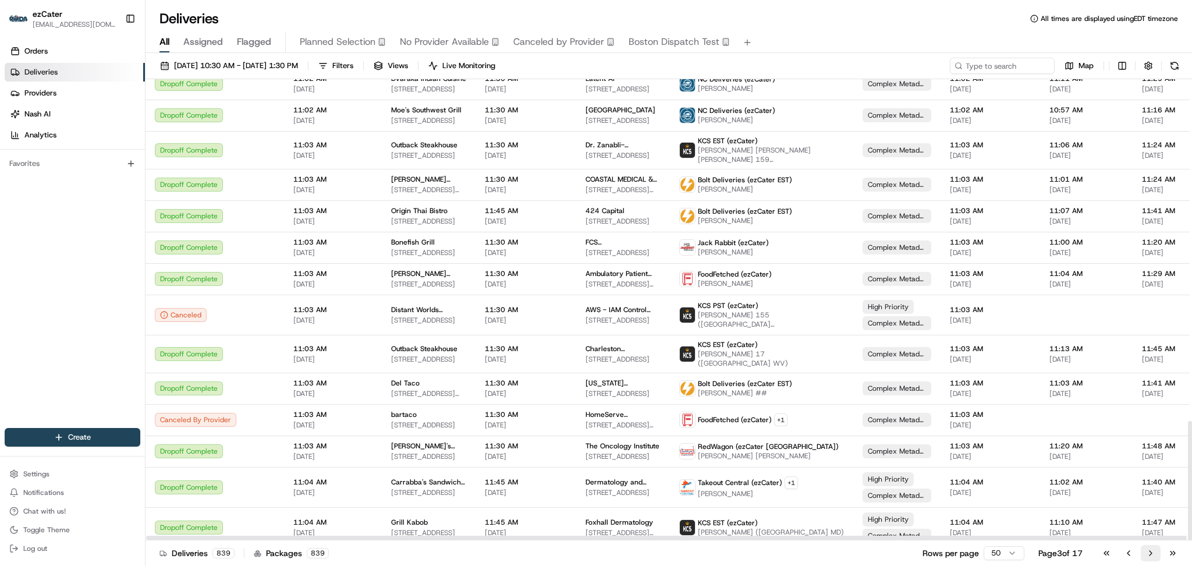
click at [1149, 557] on button "Go to next page" at bounding box center [1151, 553] width 20 height 16
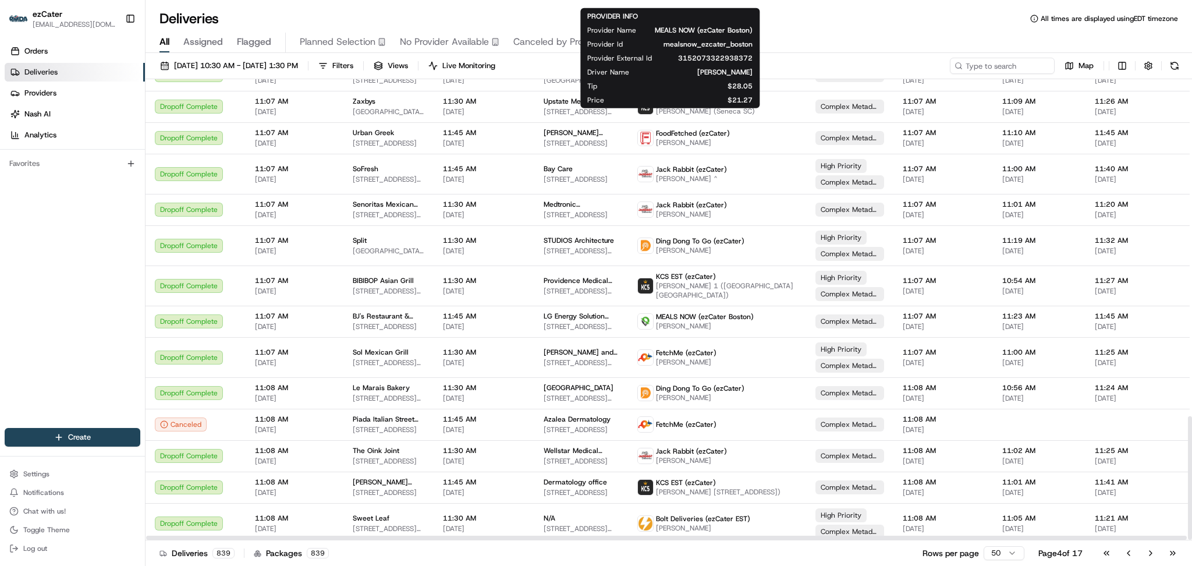
scroll to position [1269, 0]
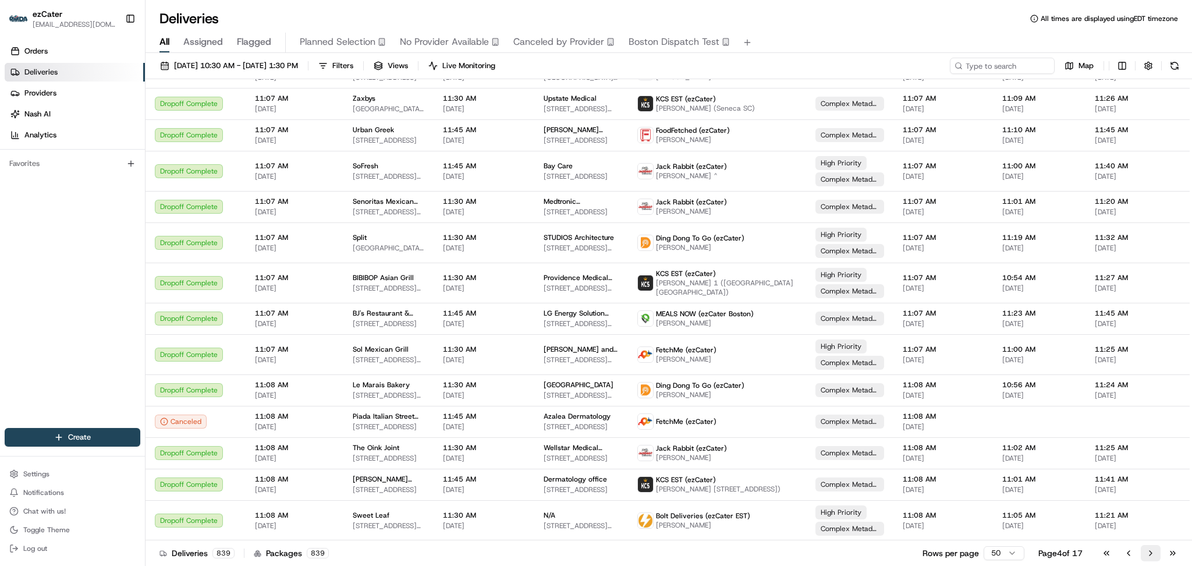
click at [1144, 553] on button "Go to next page" at bounding box center [1151, 553] width 20 height 16
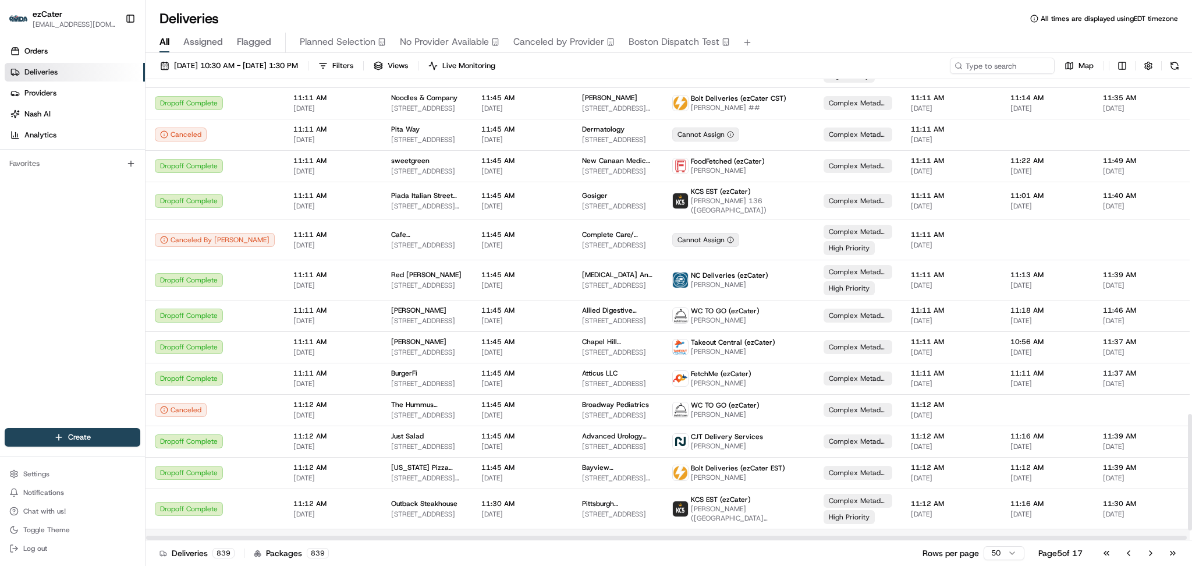
scroll to position [1372, 0]
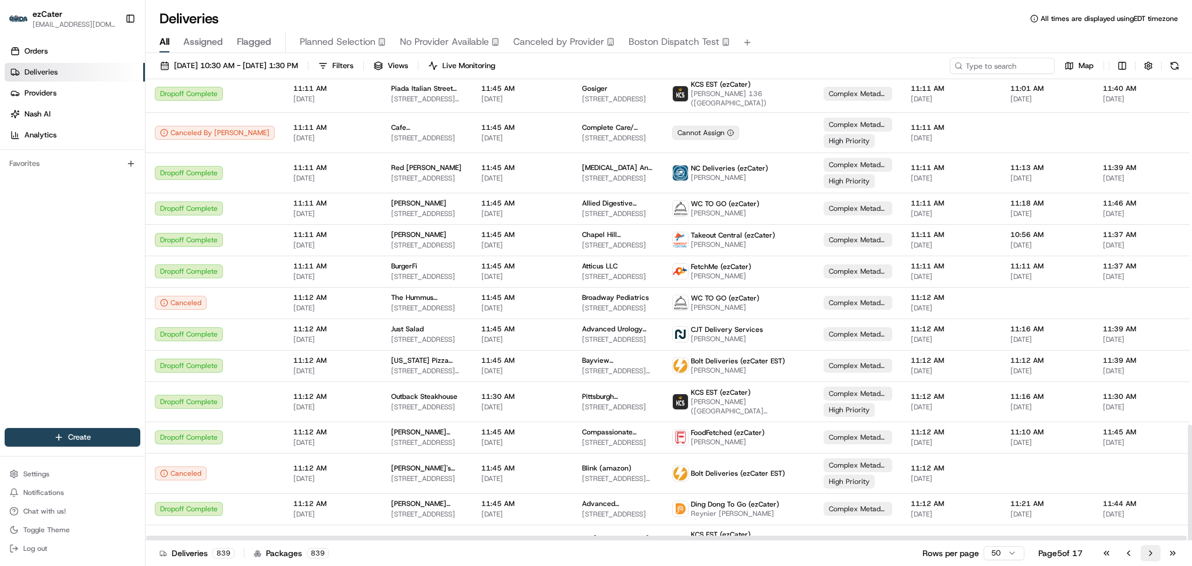
click at [1157, 557] on button "Go to next page" at bounding box center [1151, 553] width 20 height 16
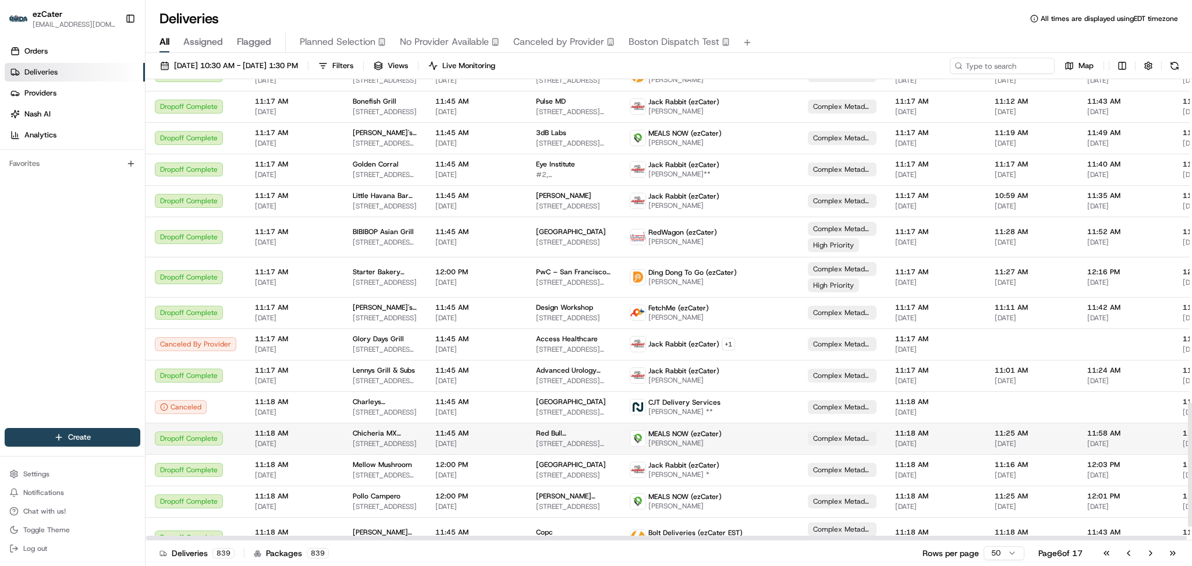
scroll to position [1246, 0]
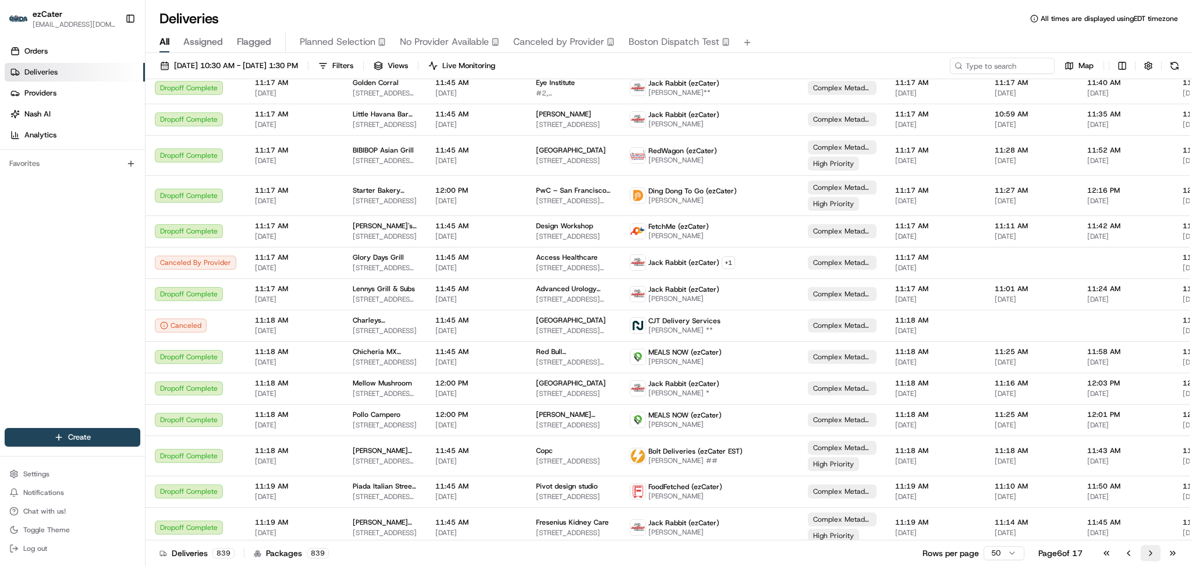
click at [1146, 554] on button "Go to next page" at bounding box center [1151, 553] width 20 height 16
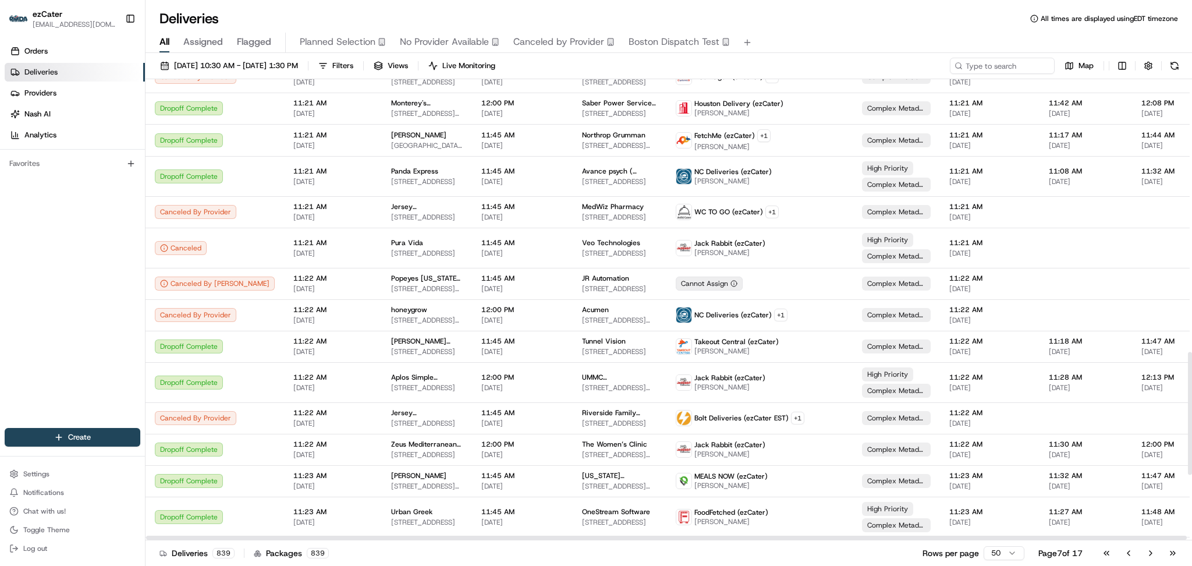
scroll to position [1275, 0]
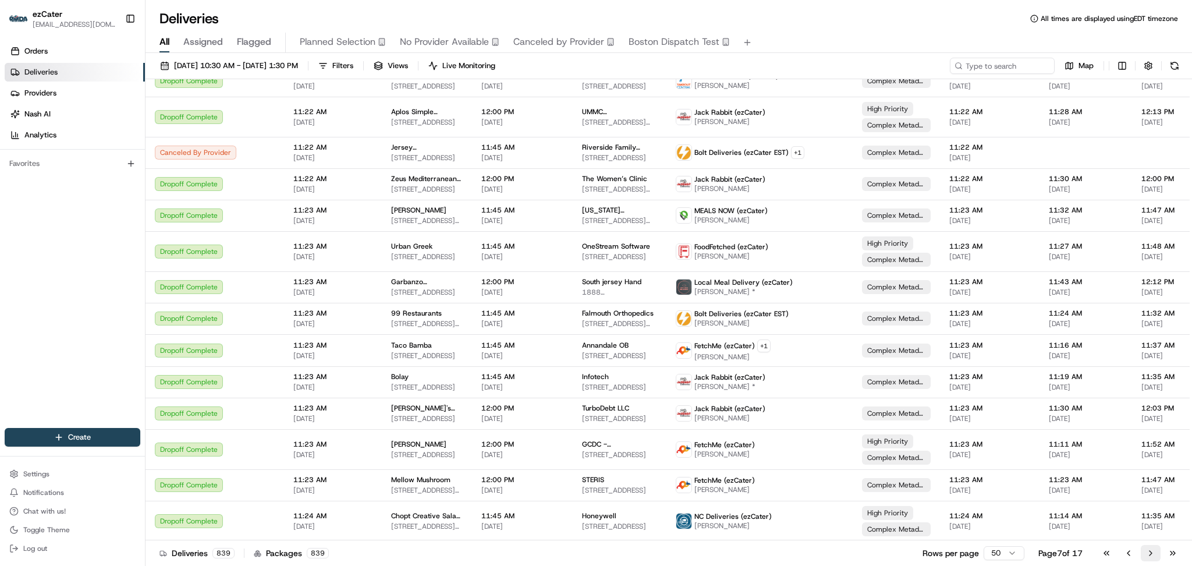
click at [1151, 558] on button "Go to next page" at bounding box center [1151, 553] width 20 height 16
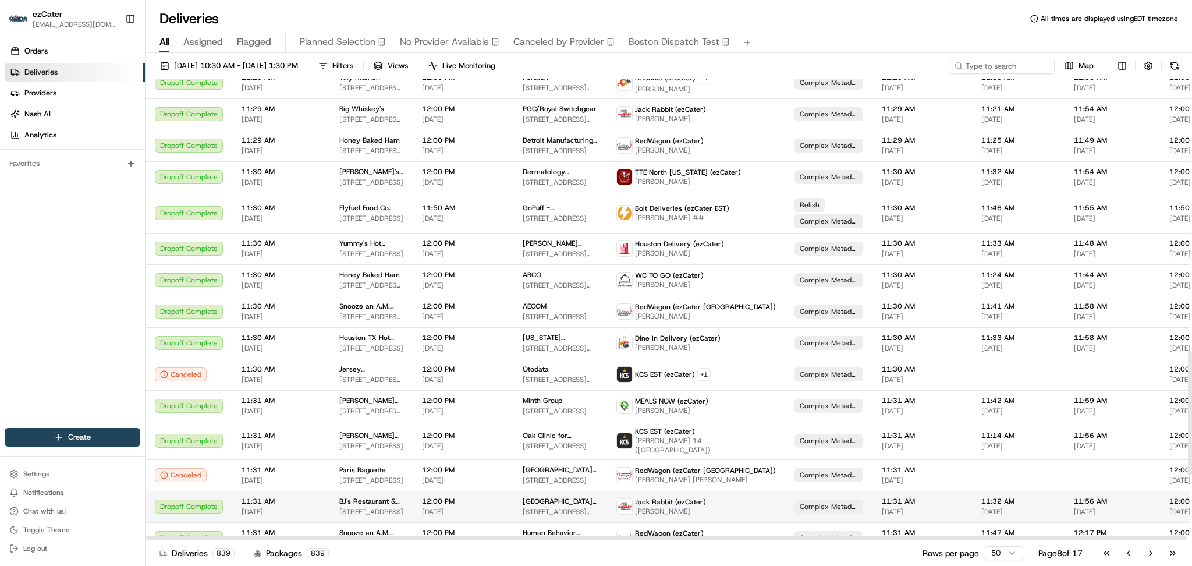
scroll to position [1253, 0]
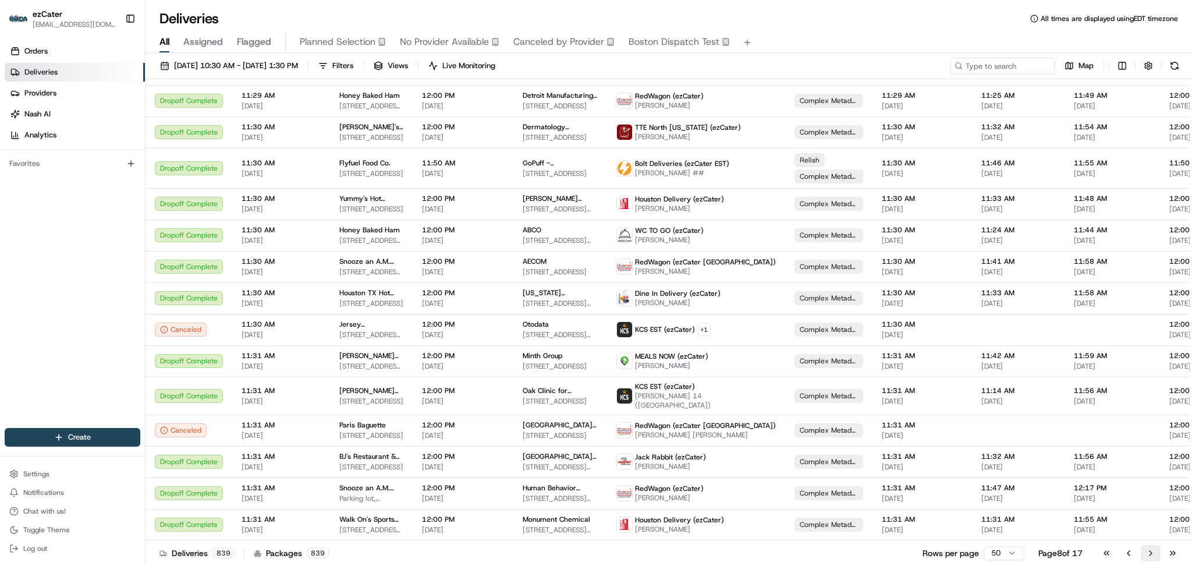
click at [1149, 552] on button "Go to next page" at bounding box center [1151, 553] width 20 height 16
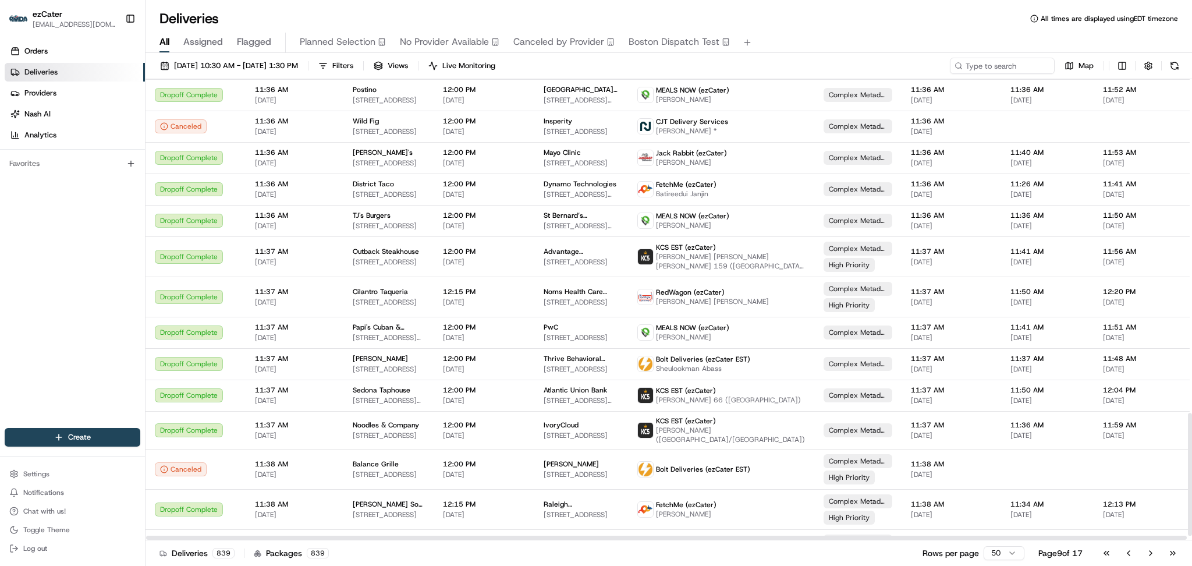
scroll to position [1270, 0]
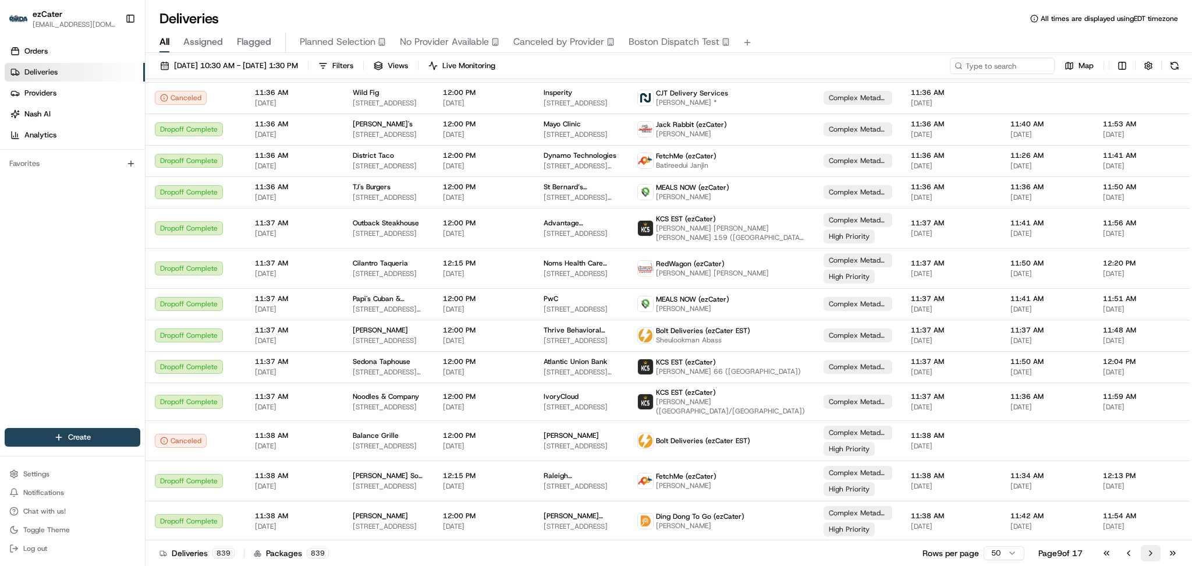
click at [1142, 555] on button "Go to next page" at bounding box center [1151, 553] width 20 height 16
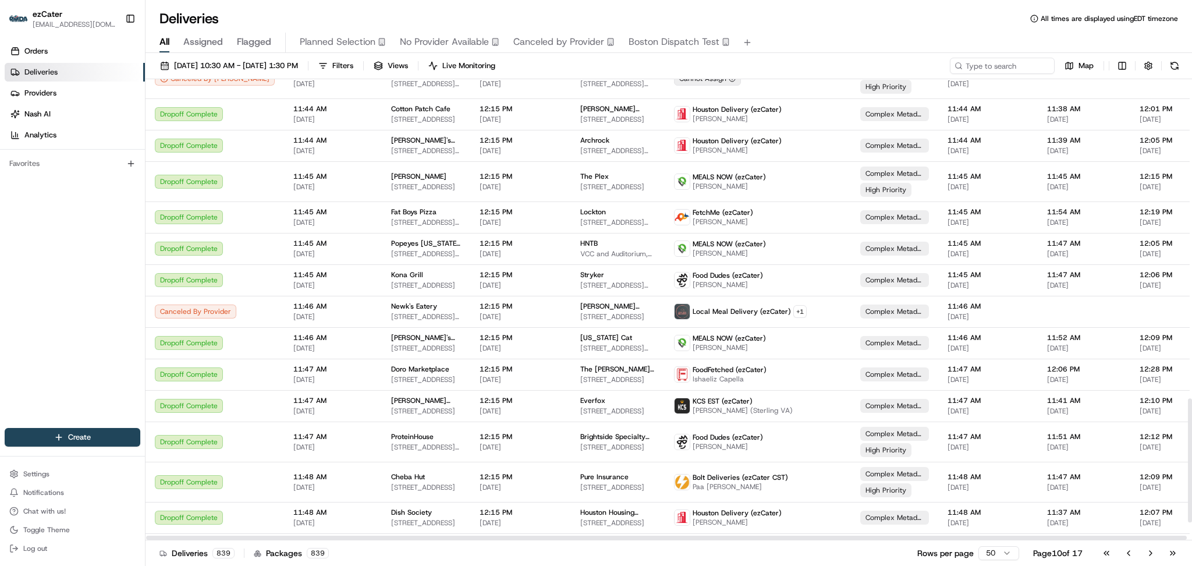
scroll to position [1261, 0]
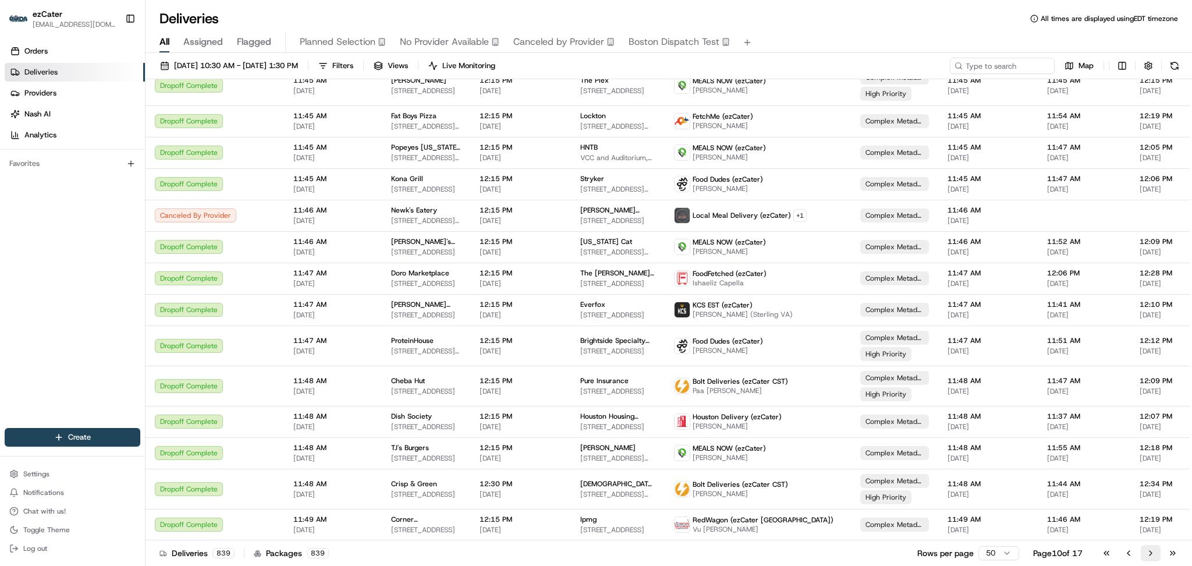
click at [1150, 555] on button "Go to next page" at bounding box center [1151, 553] width 20 height 16
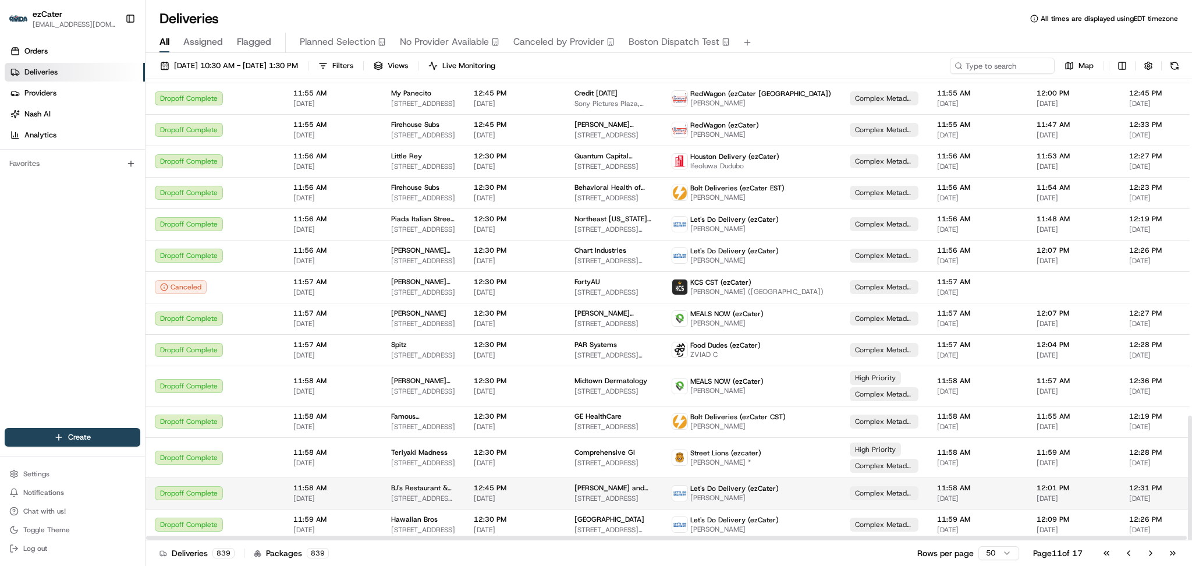
scroll to position [1243, 0]
click at [1148, 554] on button "Go to next page" at bounding box center [1151, 553] width 20 height 16
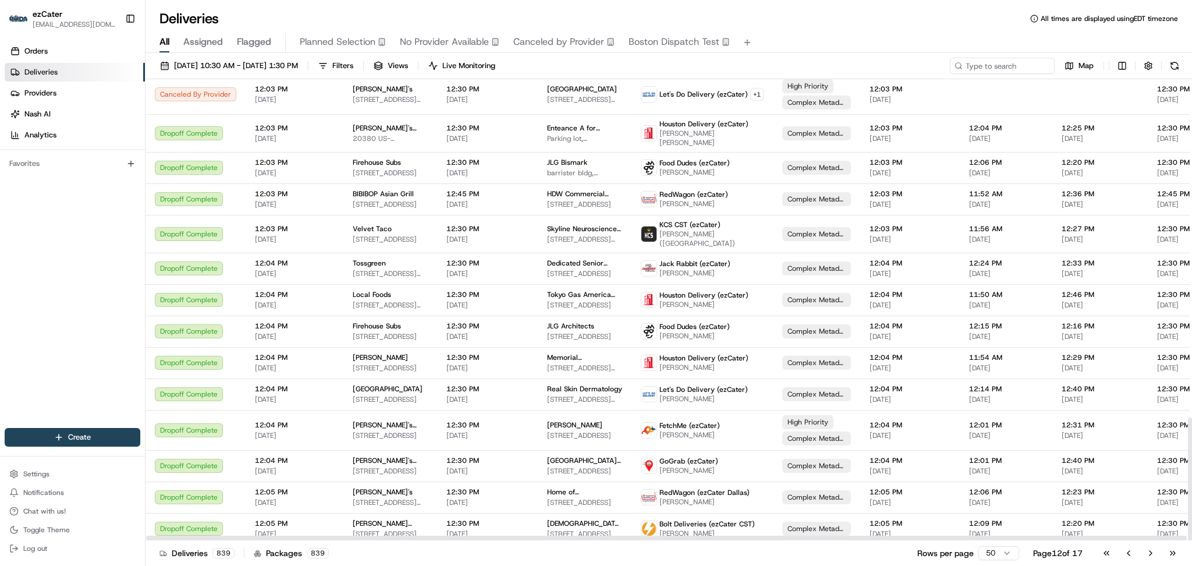
scroll to position [1265, 0]
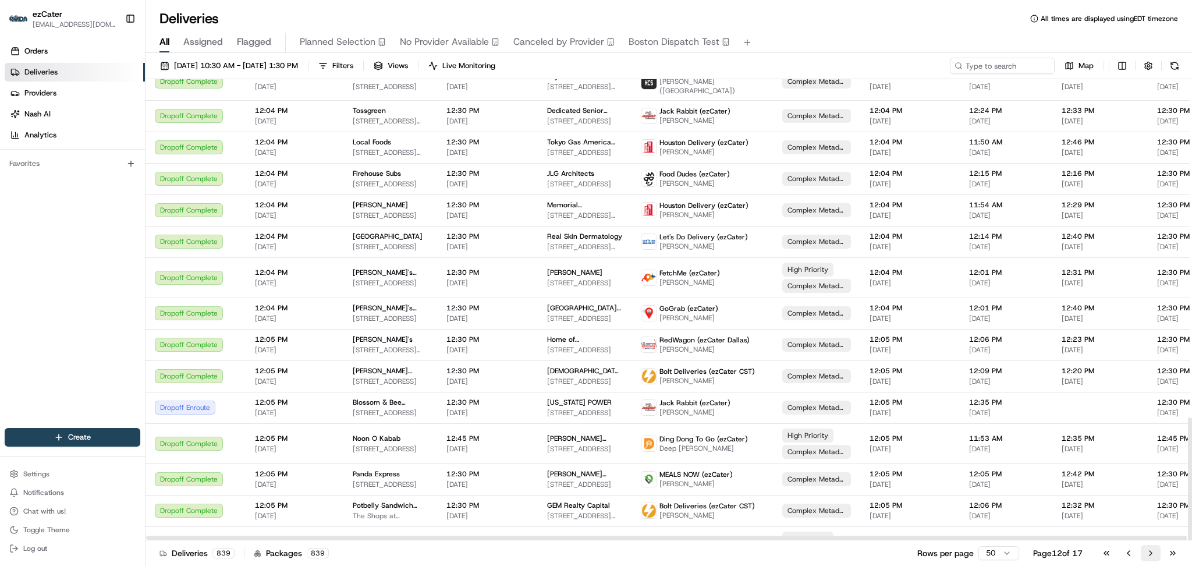
click at [1148, 553] on button "Go to next page" at bounding box center [1151, 553] width 20 height 16
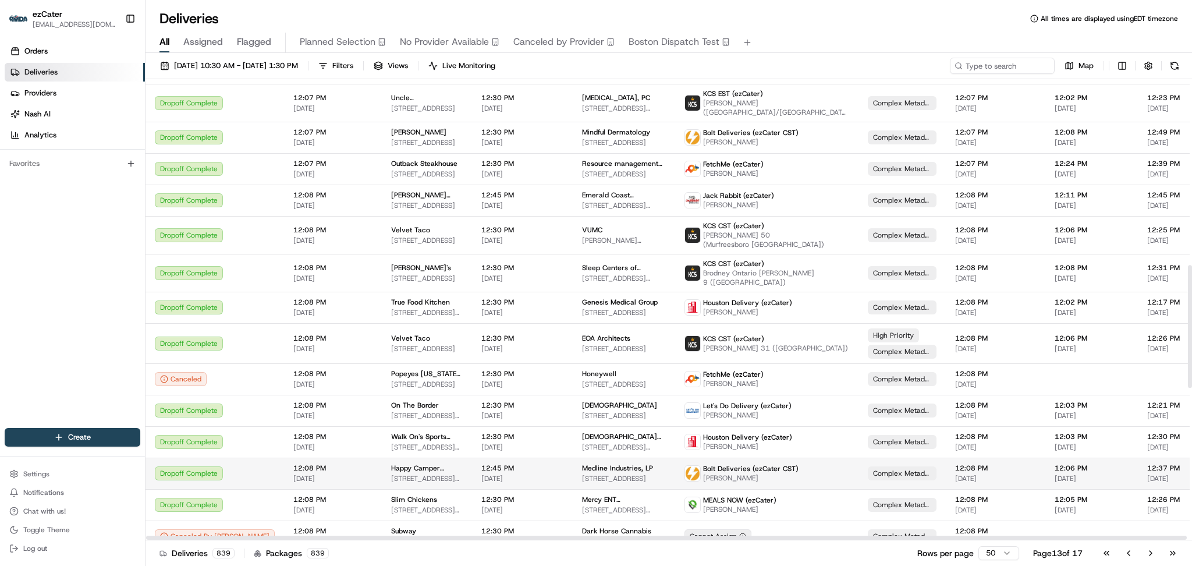
scroll to position [699, 0]
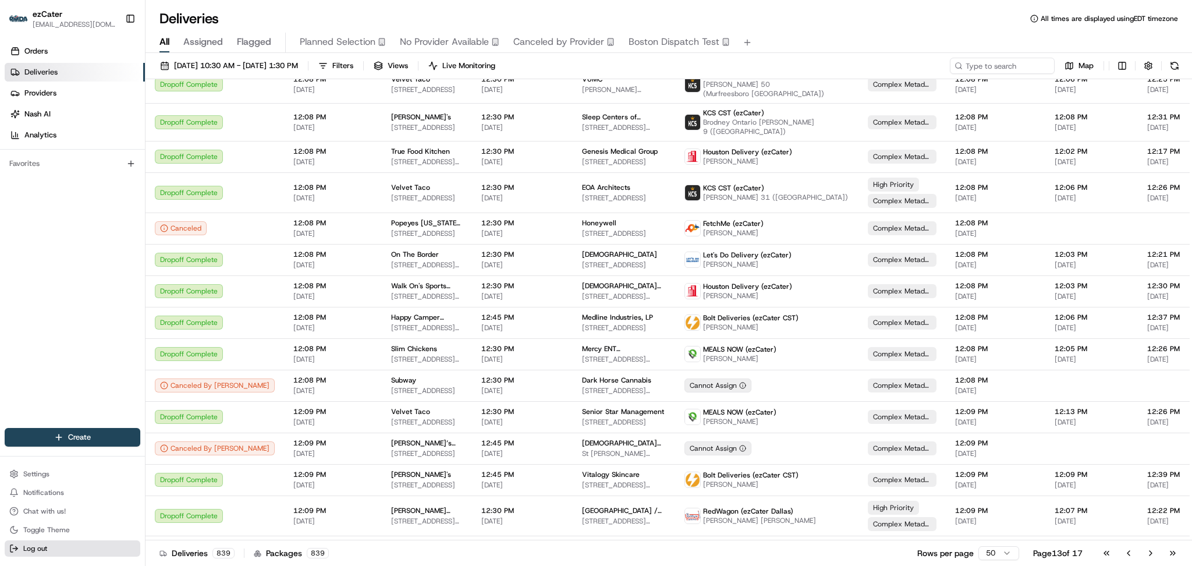
click at [84, 546] on button "Log out" at bounding box center [73, 548] width 136 height 16
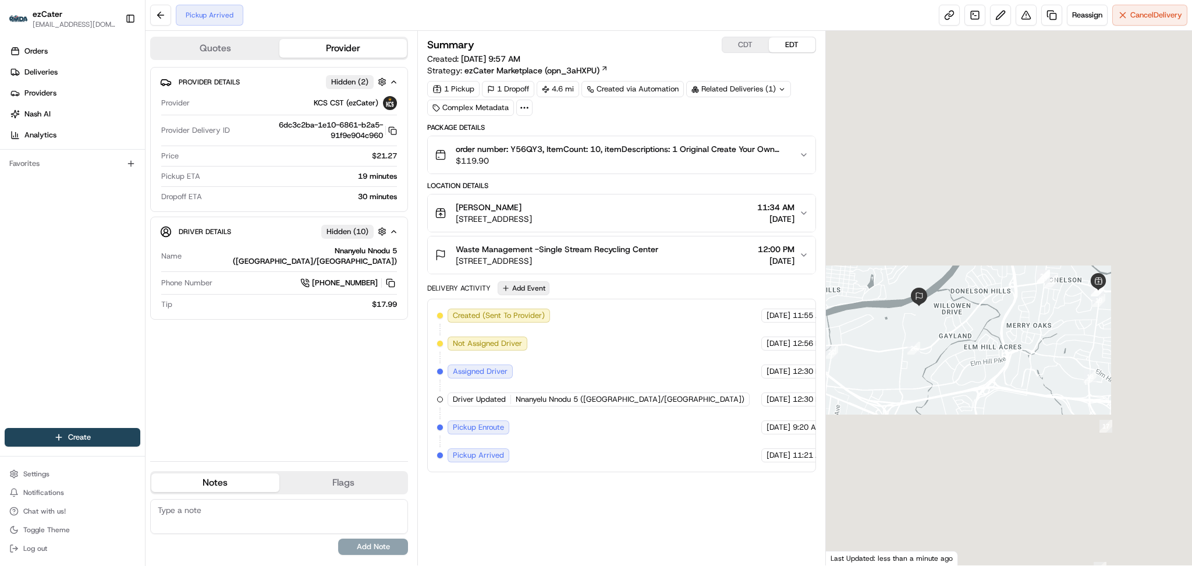
click at [516, 289] on button "Add Event" at bounding box center [524, 288] width 52 height 14
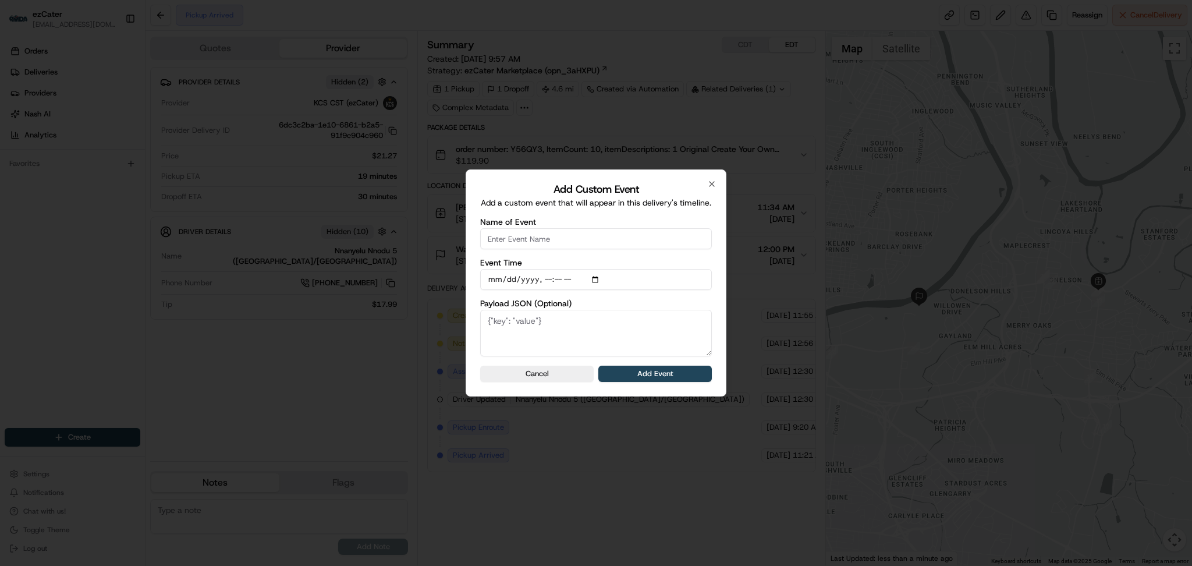
click at [545, 240] on input "Name of Event" at bounding box center [596, 238] width 232 height 21
type input "CP Not Ready"
click at [639, 367] on button "Add Event" at bounding box center [656, 374] width 114 height 16
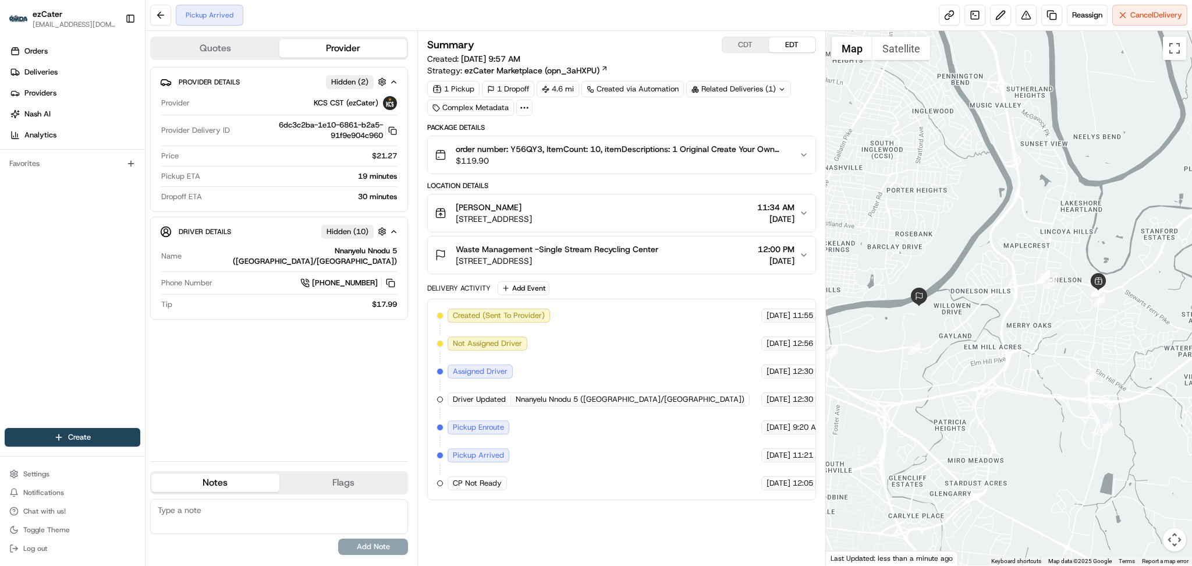
click at [266, 511] on textarea at bounding box center [279, 516] width 258 height 35
type textarea "C"
click at [275, 511] on textarea "DD can't wait any longer - Pyamnet kept live" at bounding box center [279, 516] width 258 height 35
click at [287, 511] on textarea "DD can't wait any longer - Paymnet kept live" at bounding box center [279, 516] width 258 height 35
type textarea "DD can't wait any longer - Payment kept live"
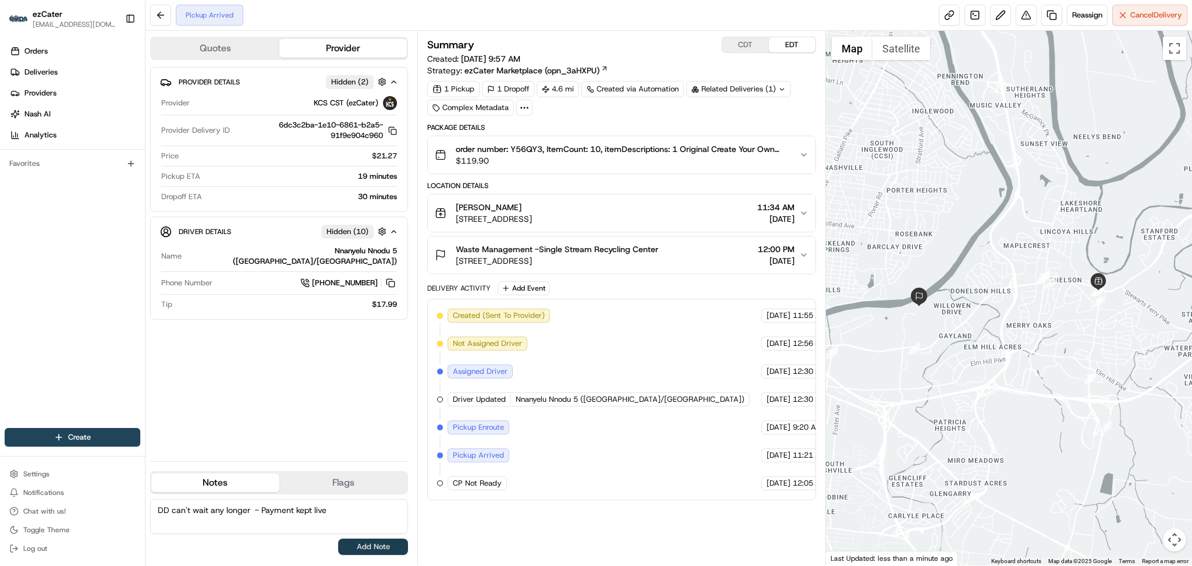
click at [369, 549] on button "Add Note" at bounding box center [373, 547] width 70 height 16
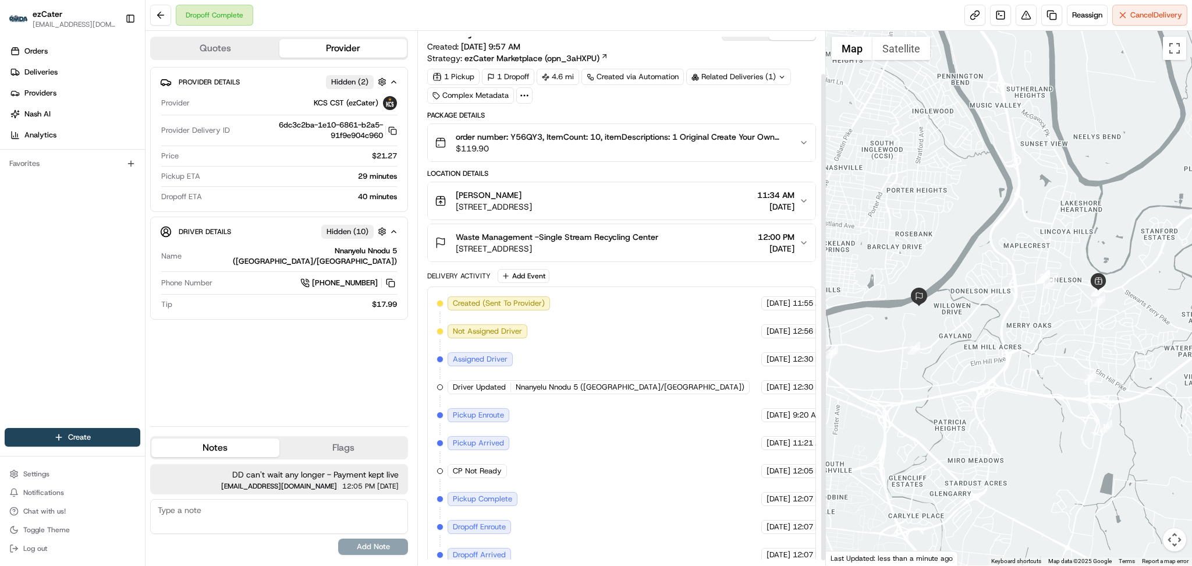
scroll to position [52, 0]
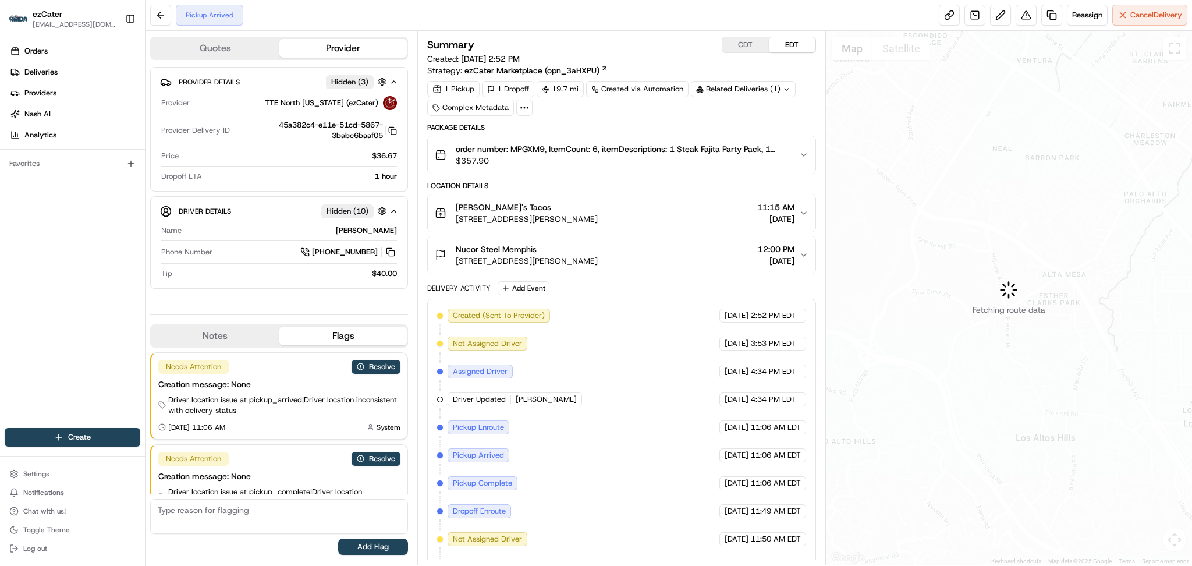
scroll to position [36, 0]
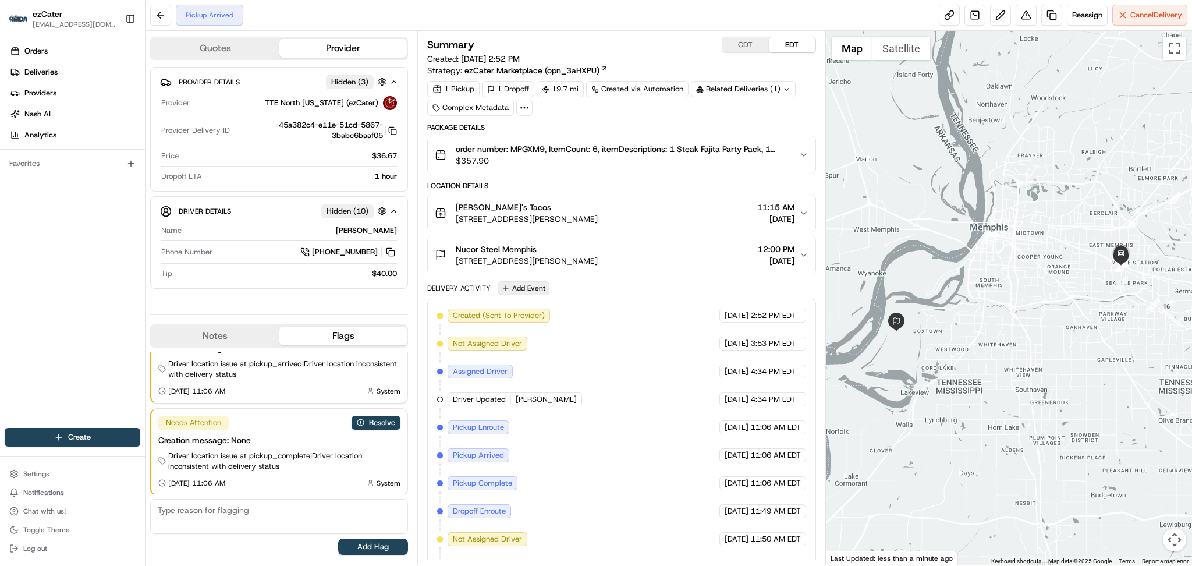
click at [537, 285] on button "Add Event" at bounding box center [524, 288] width 52 height 14
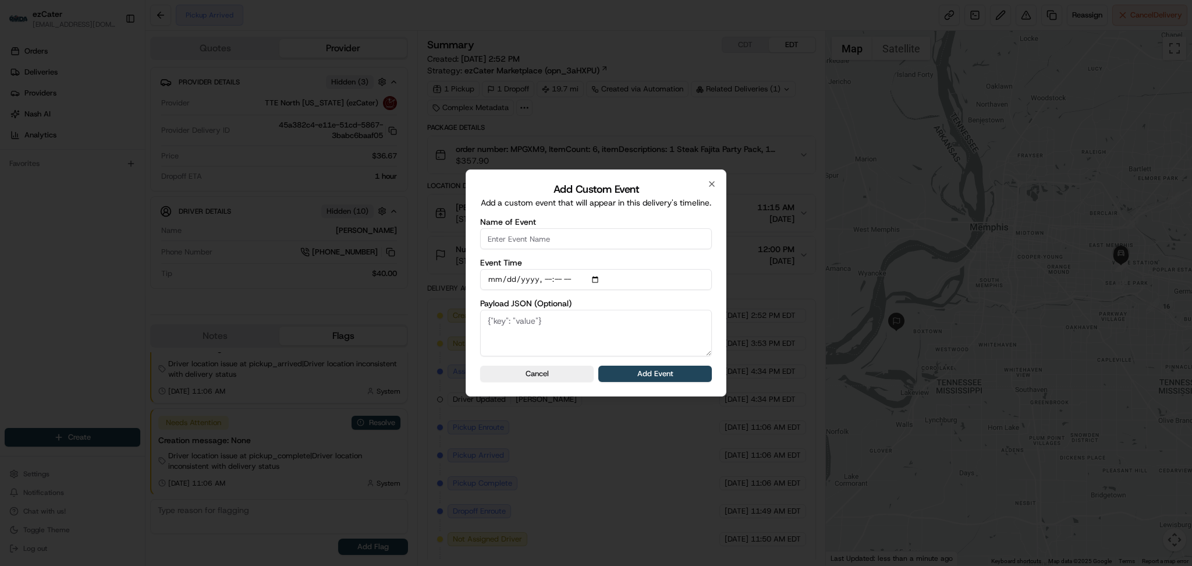
click at [525, 240] on input "Name of Event" at bounding box center [596, 238] width 232 height 21
type input "CP Not Ready"
click at [645, 378] on button "Add Event" at bounding box center [656, 374] width 114 height 16
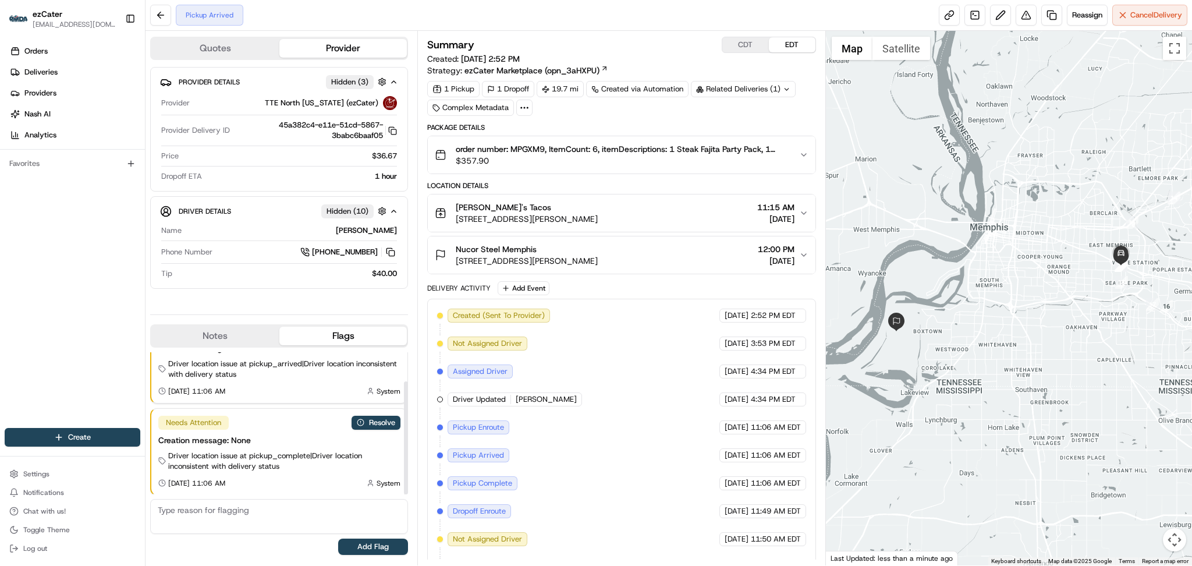
click at [244, 336] on button "Notes" at bounding box center [215, 336] width 128 height 19
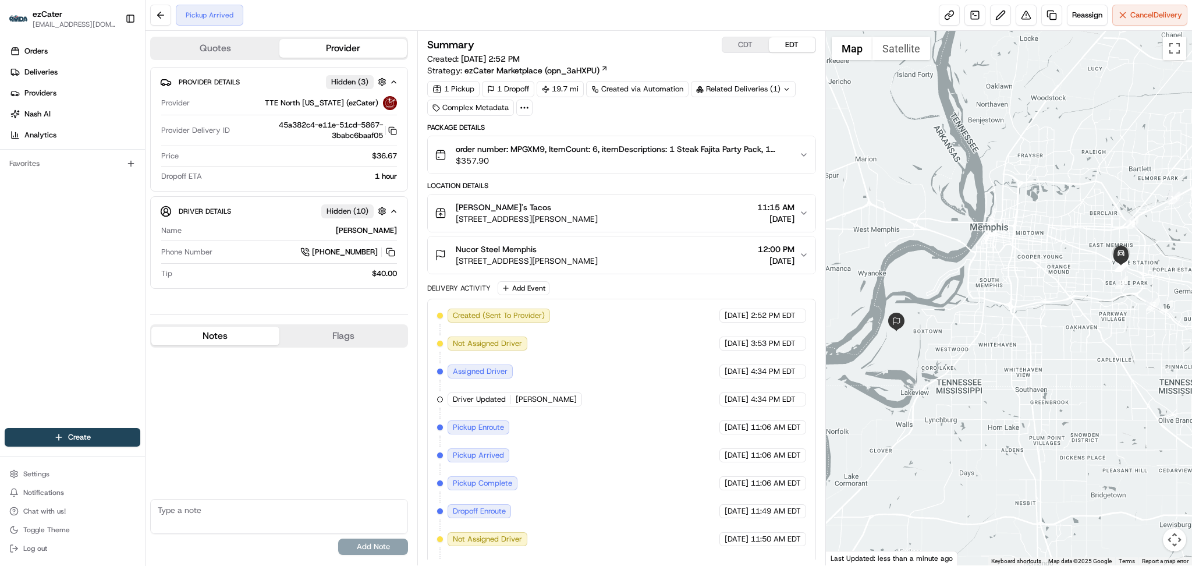
click at [239, 362] on div "No results found Add Note" at bounding box center [279, 454] width 258 height 213
click at [224, 506] on textarea at bounding box center [279, 516] width 258 height 35
type textarea "C"
type textarea "E"
type textarea "ezCater asked DD to move on - Payment kept live"
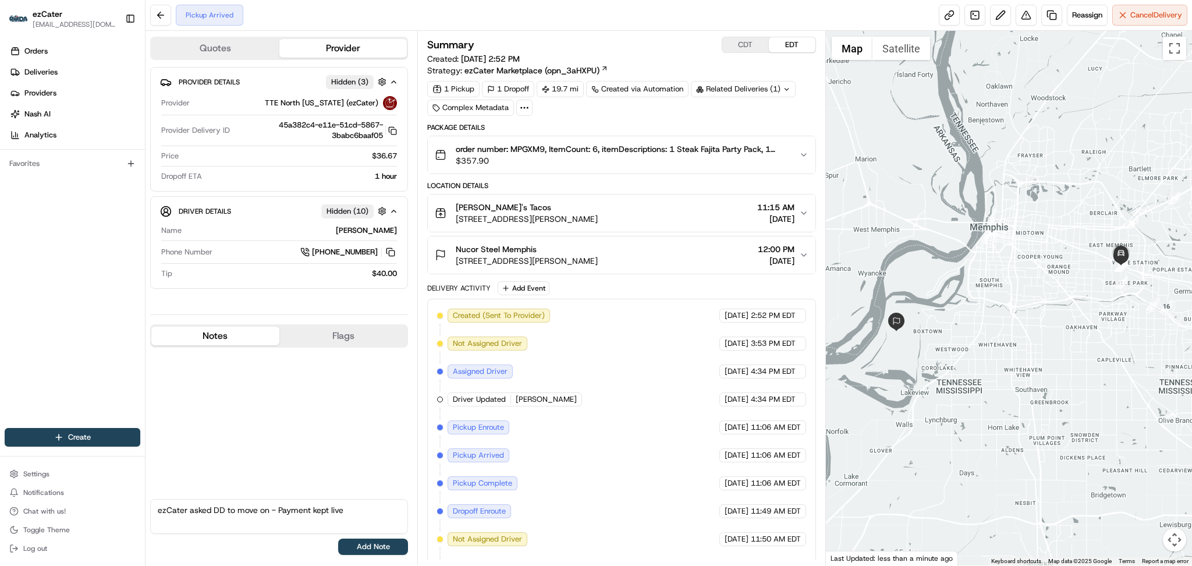
click at [378, 546] on button "Add Note" at bounding box center [373, 547] width 70 height 16
